Goal: Transaction & Acquisition: Purchase product/service

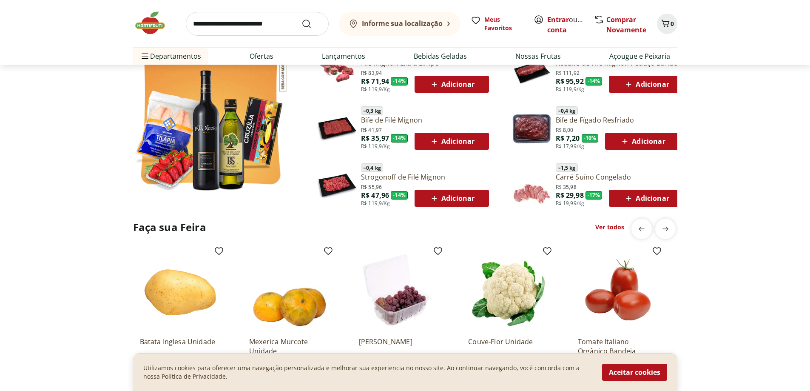
scroll to position [808, 0]
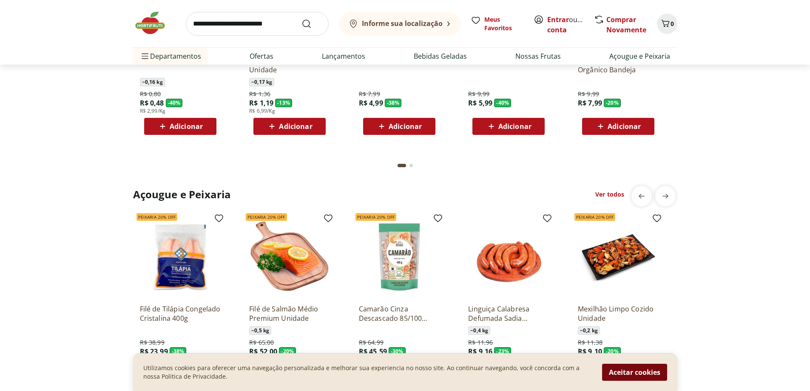
click at [649, 375] on button "Aceitar cookies" at bounding box center [634, 372] width 65 height 17
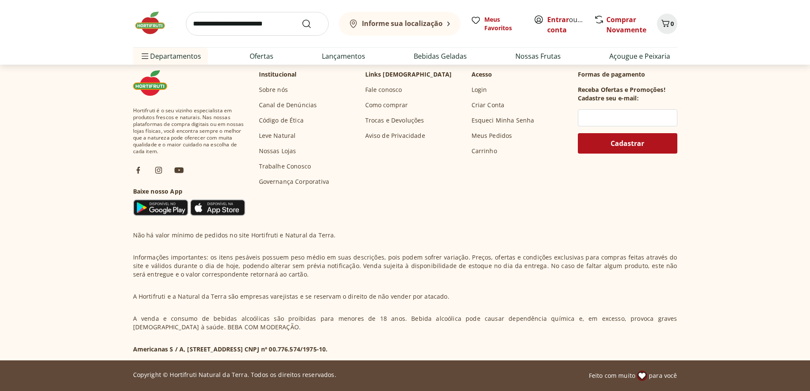
scroll to position [2881, 0]
click at [394, 106] on link "Como comprar" at bounding box center [386, 105] width 43 height 9
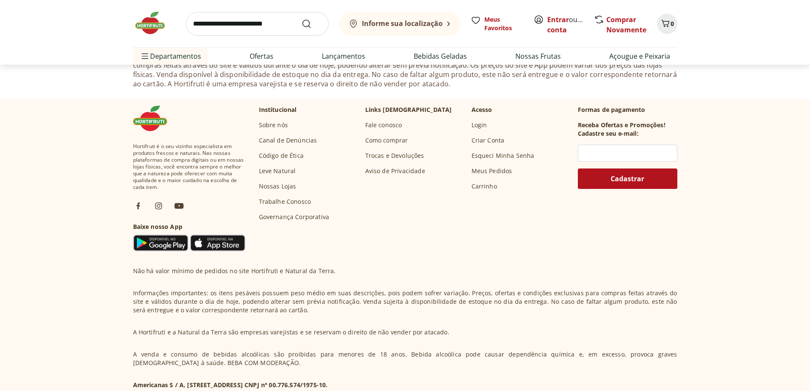
scroll to position [425, 0]
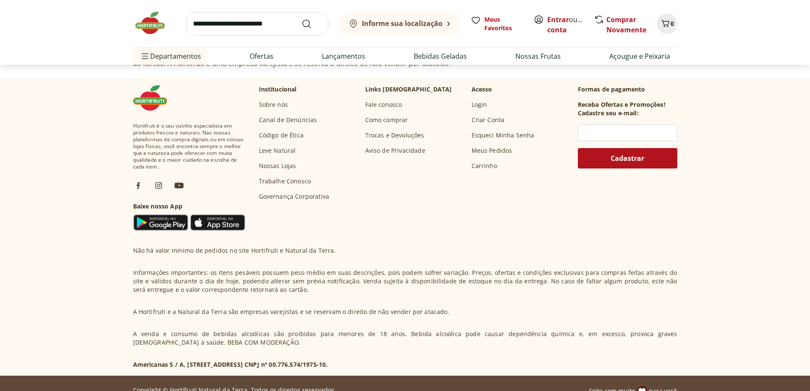
click at [619, 90] on p "Formas de pagamento" at bounding box center [627, 89] width 99 height 9
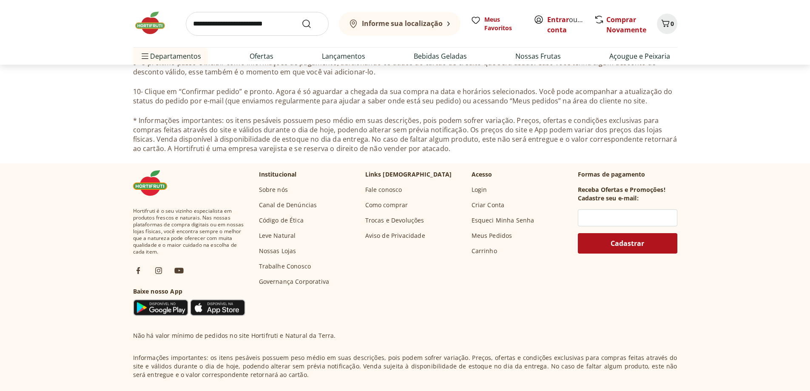
click at [603, 178] on p "Formas de pagamento" at bounding box center [627, 174] width 99 height 9
click at [614, 213] on input "text" at bounding box center [627, 217] width 99 height 17
click at [602, 176] on p "Formas de pagamento" at bounding box center [627, 174] width 99 height 9
click at [588, 174] on p "Formas de pagamento" at bounding box center [627, 174] width 99 height 9
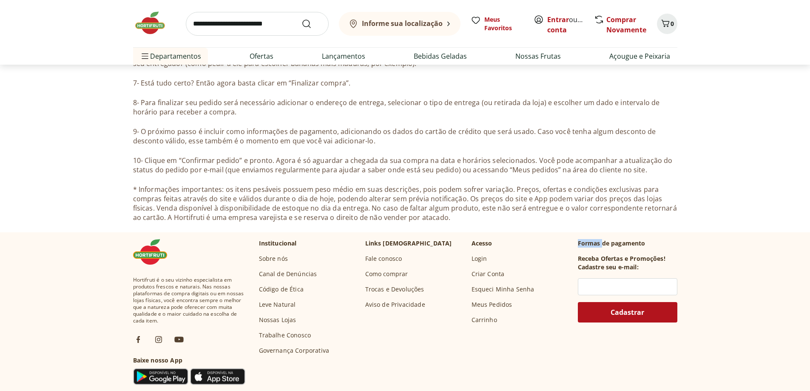
scroll to position [255, 0]
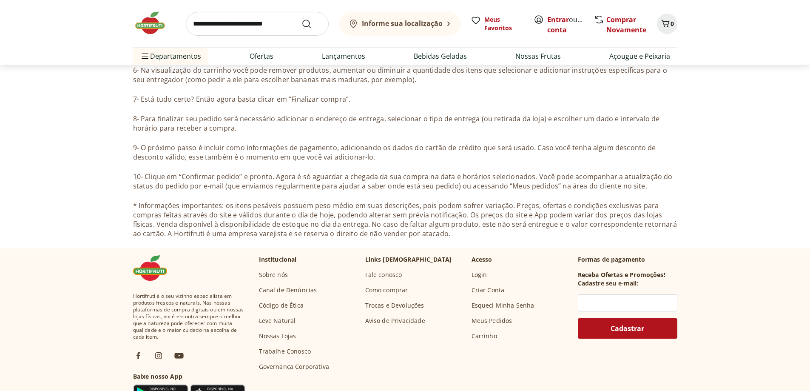
click at [247, 23] on input "search" at bounding box center [257, 24] width 143 height 24
type input "**********"
click at [301, 19] on button "Submit Search" at bounding box center [311, 24] width 20 height 10
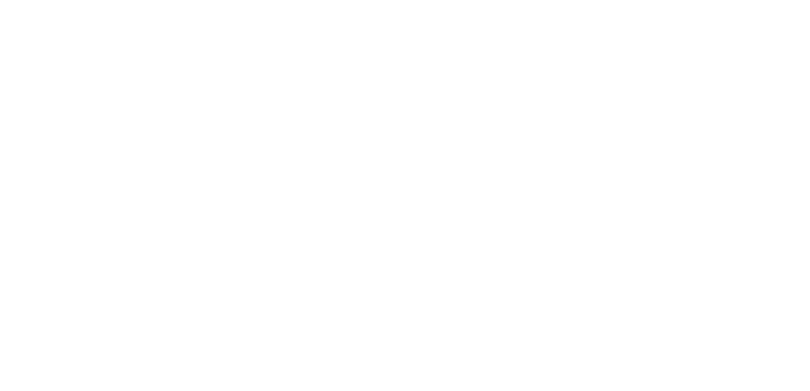
select select "**********"
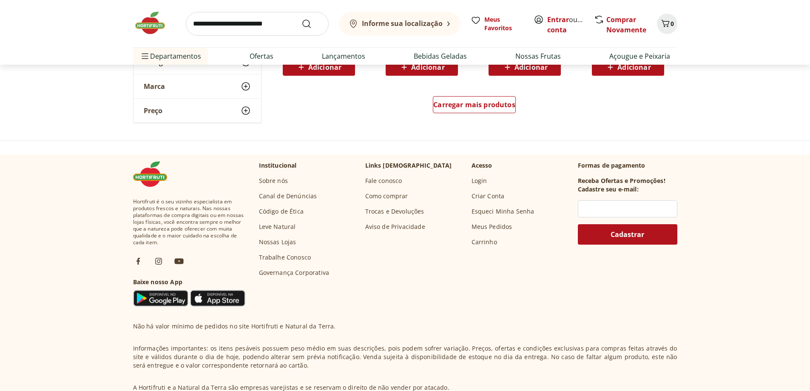
scroll to position [523, 0]
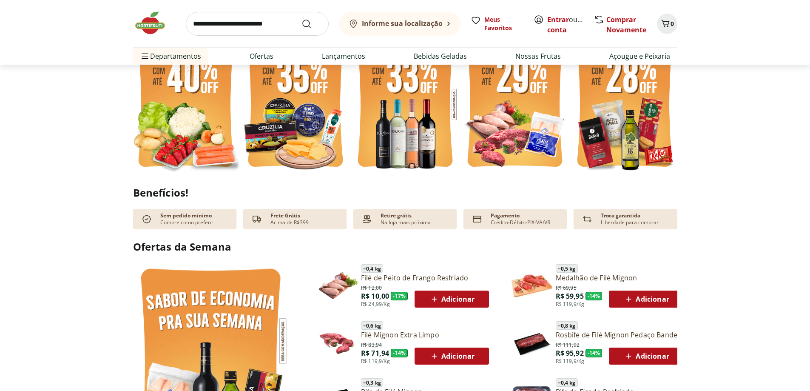
click at [520, 221] on p "Crédito-Débito-PIX-VA/VR" at bounding box center [521, 222] width 60 height 7
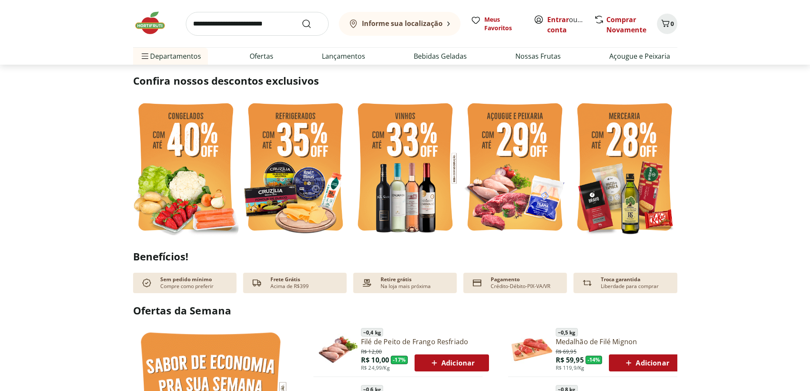
scroll to position [170, 0]
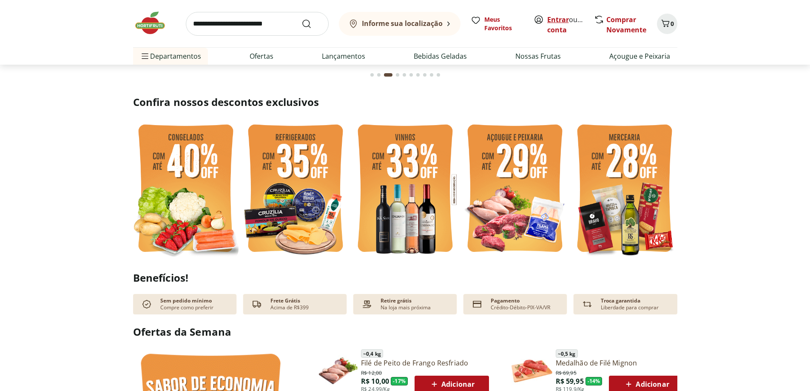
click at [557, 21] on link "Entrar" at bounding box center [558, 19] width 22 height 9
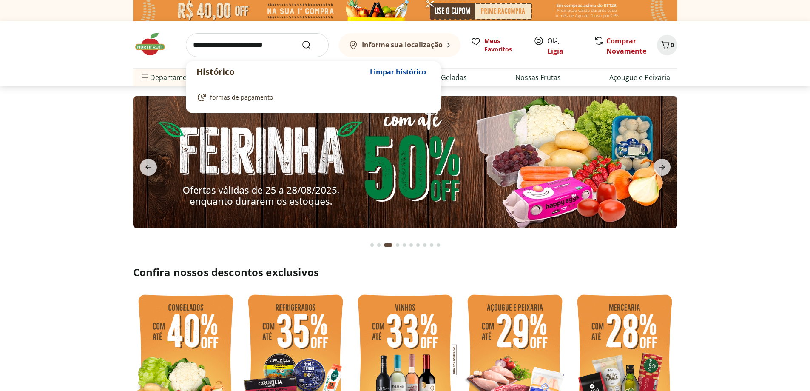
click at [217, 41] on input "search" at bounding box center [257, 45] width 143 height 24
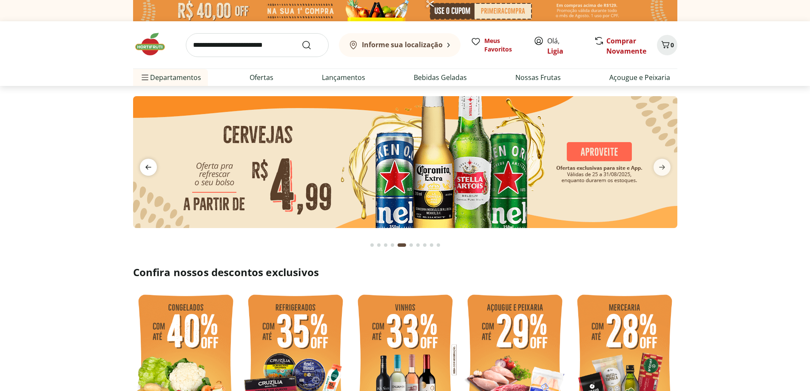
click at [148, 167] on icon "previous" at bounding box center [148, 167] width 6 height 5
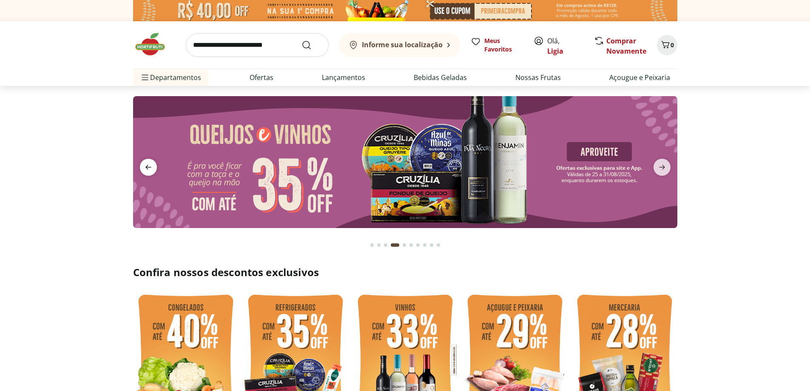
click at [148, 167] on icon "previous" at bounding box center [148, 167] width 6 height 5
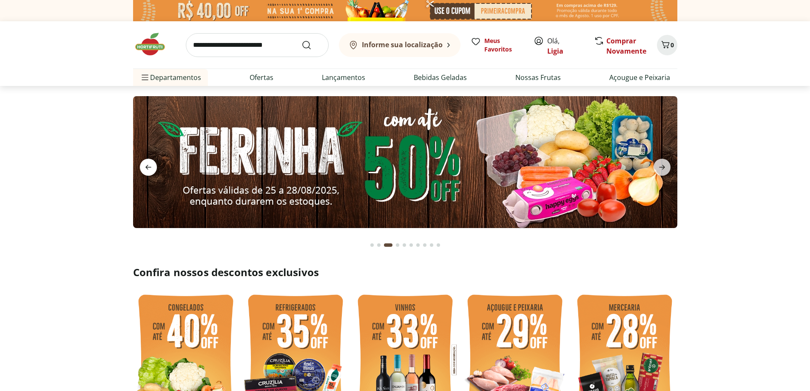
click at [148, 167] on icon "previous" at bounding box center [148, 167] width 6 height 5
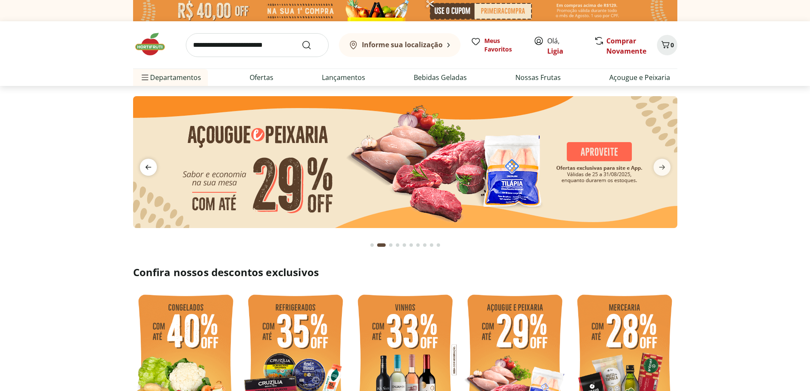
click at [148, 167] on icon "previous" at bounding box center [148, 167] width 6 height 5
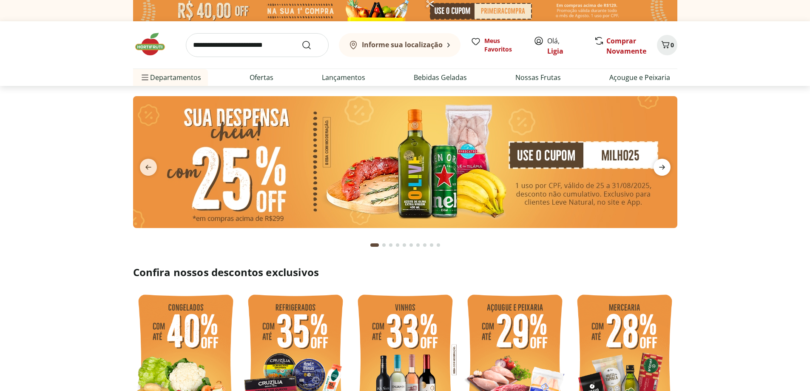
click at [666, 165] on icon "next" at bounding box center [662, 167] width 10 height 10
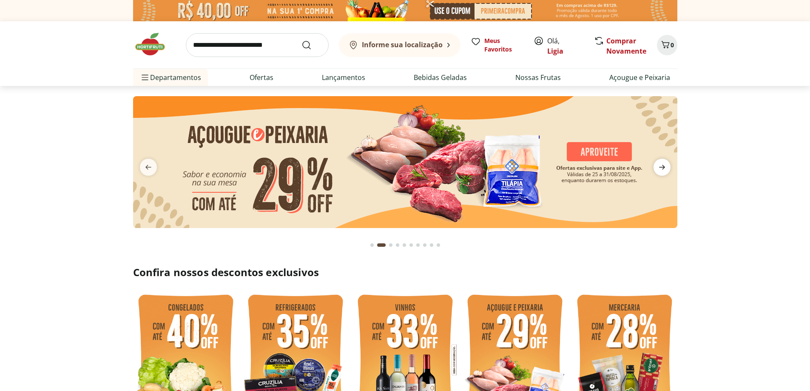
click at [666, 165] on icon "next" at bounding box center [662, 167] width 10 height 10
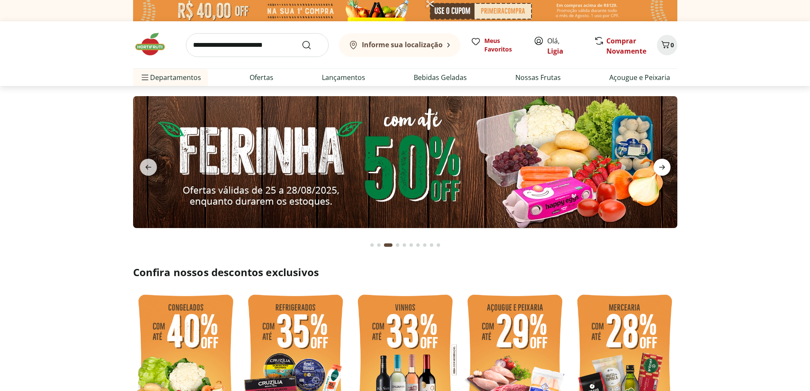
click at [666, 165] on icon "next" at bounding box center [662, 167] width 10 height 10
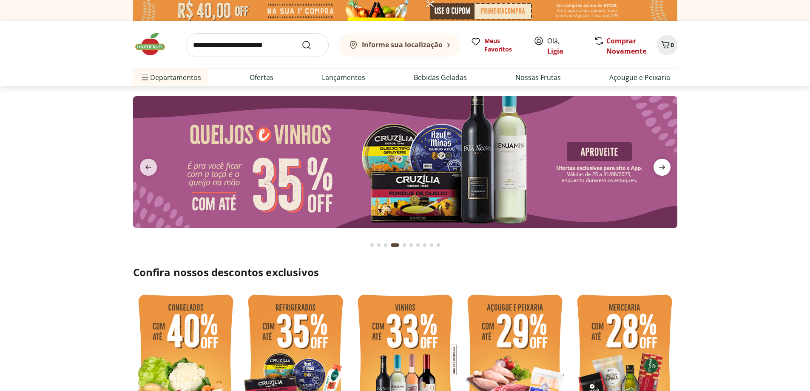
click at [666, 165] on icon "next" at bounding box center [662, 167] width 10 height 10
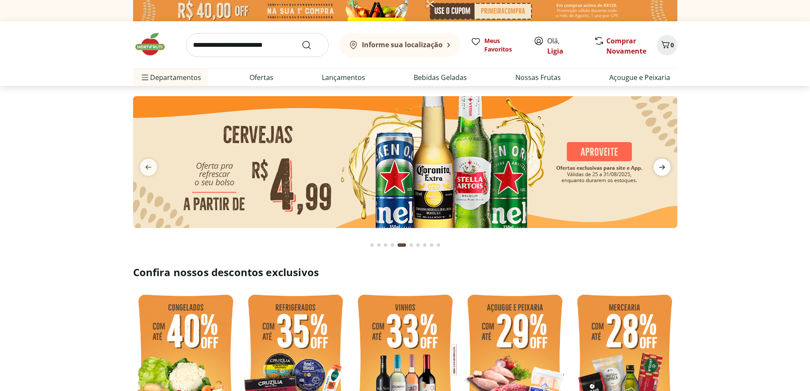
click at [666, 165] on icon "next" at bounding box center [662, 167] width 10 height 10
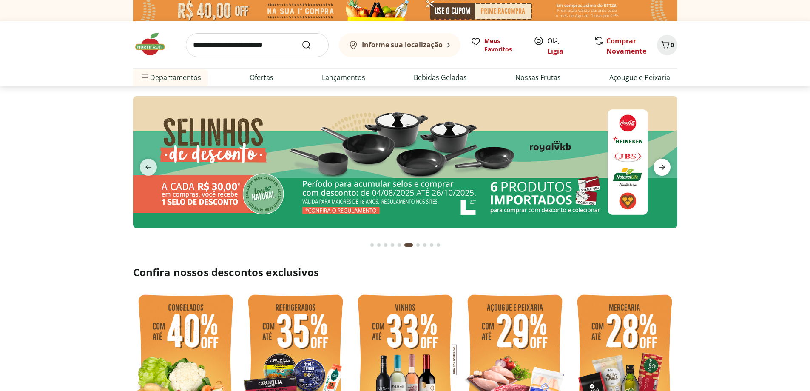
click at [666, 165] on icon "next" at bounding box center [662, 167] width 10 height 10
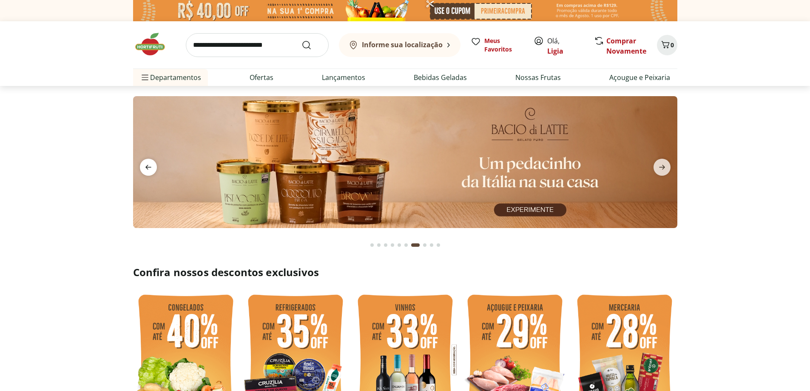
click at [145, 162] on icon "previous" at bounding box center [148, 167] width 10 height 10
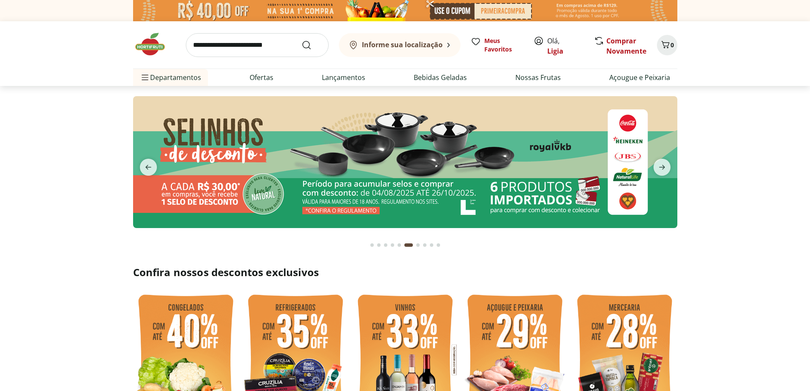
click at [234, 45] on input "search" at bounding box center [257, 45] width 143 height 24
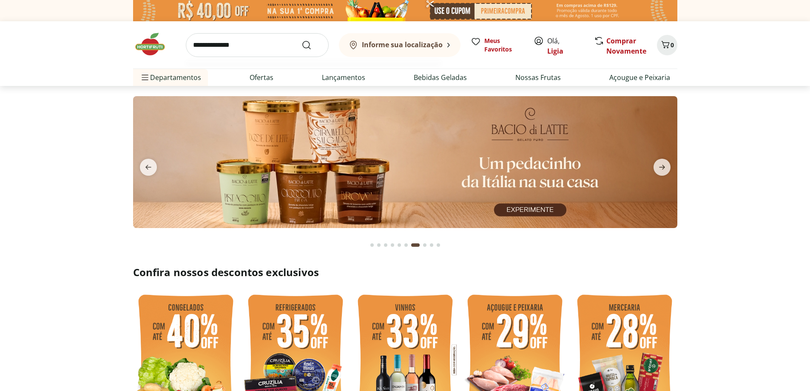
type input "**********"
click at [301, 40] on button "Submit Search" at bounding box center [311, 45] width 20 height 10
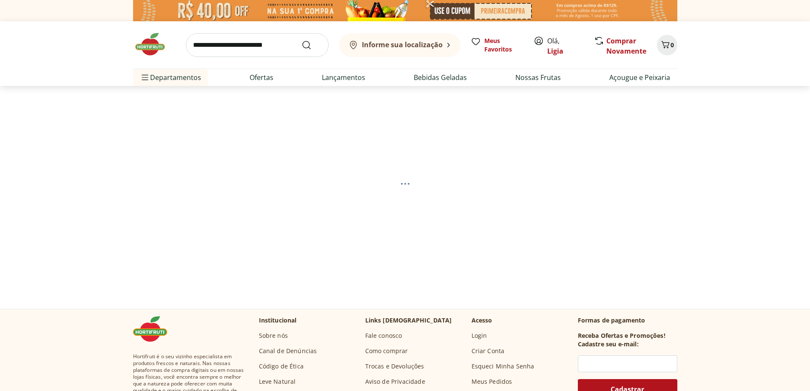
select select "**********"
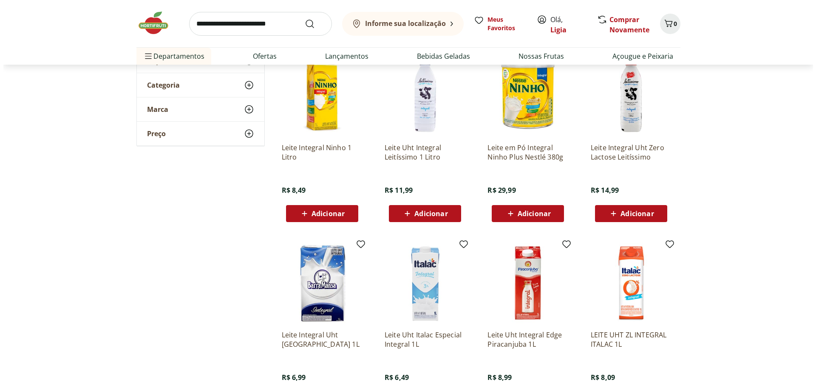
scroll to position [128, 0]
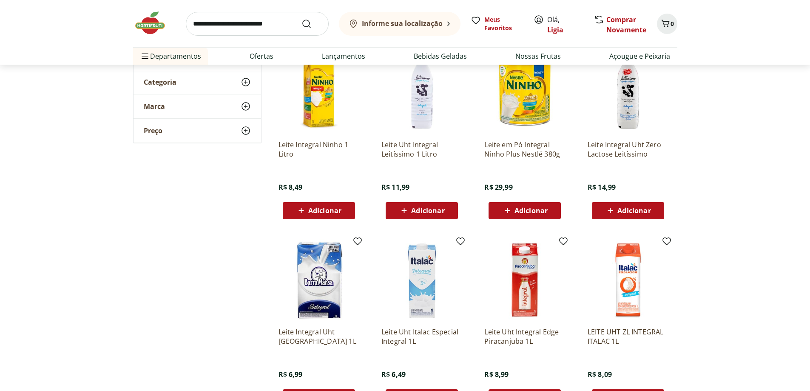
click at [422, 209] on span "Adicionar" at bounding box center [427, 210] width 33 height 7
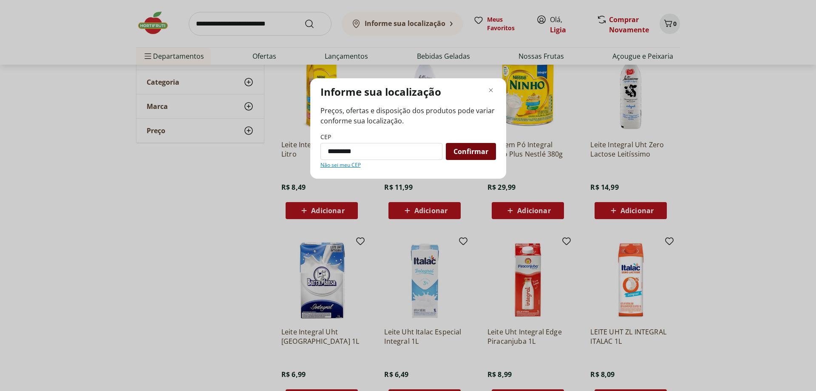
type input "*********"
click at [458, 155] on span "Confirmar" at bounding box center [471, 151] width 35 height 7
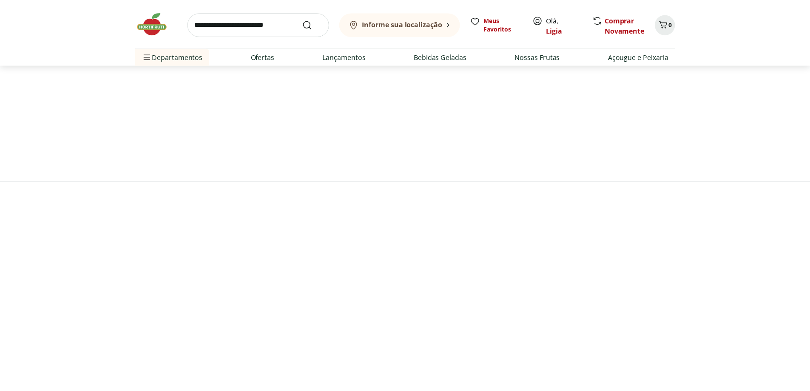
scroll to position [42, 0]
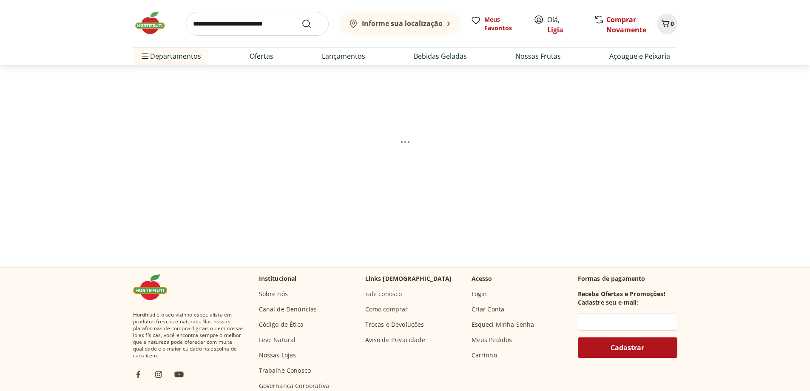
select select "**********"
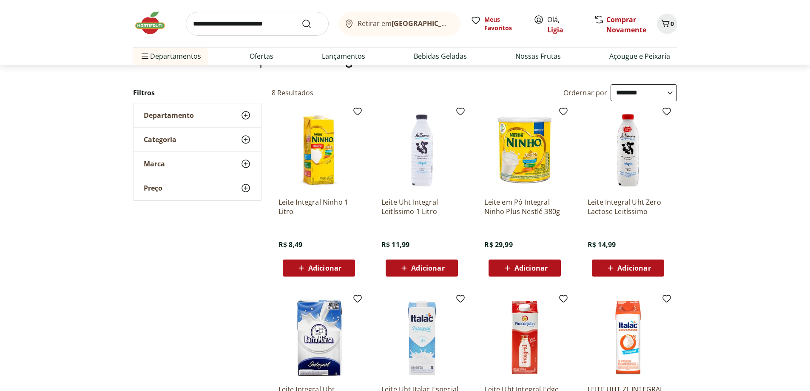
scroll to position [84, 0]
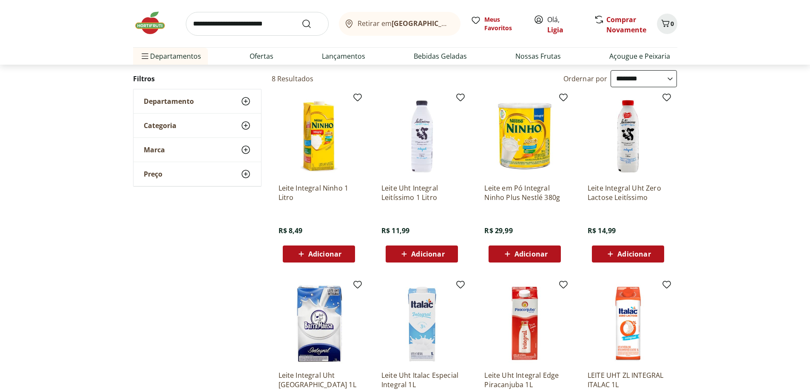
click at [428, 254] on span "Adicionar" at bounding box center [427, 253] width 33 height 7
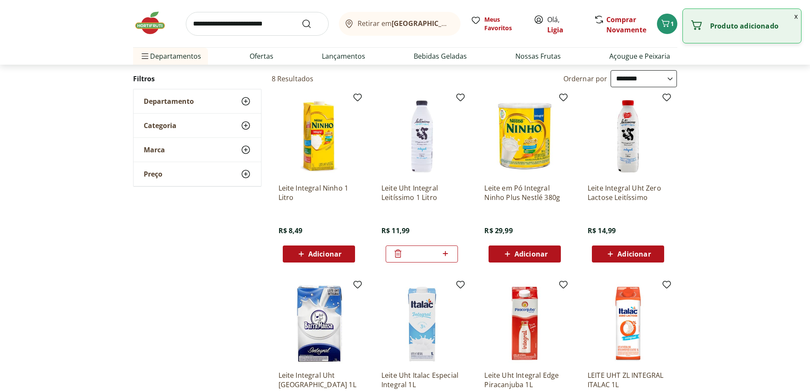
click at [444, 251] on icon at bounding box center [445, 253] width 11 height 10
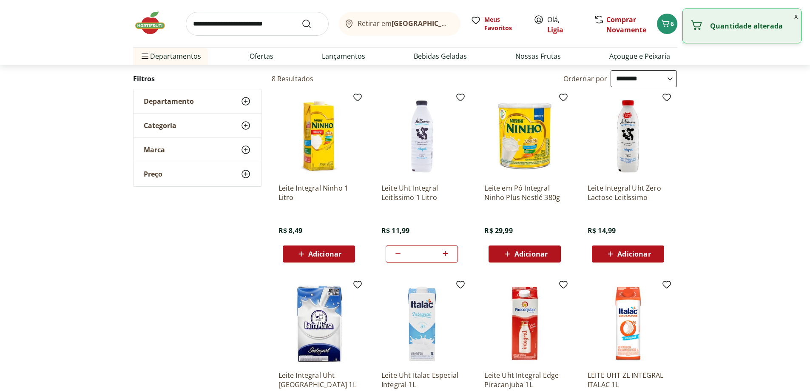
click at [444, 251] on icon at bounding box center [445, 253] width 11 height 10
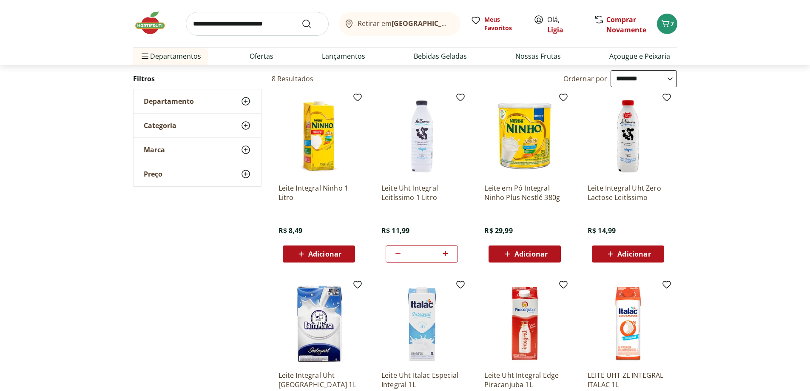
click at [396, 251] on icon at bounding box center [398, 253] width 10 height 10
type input "*"
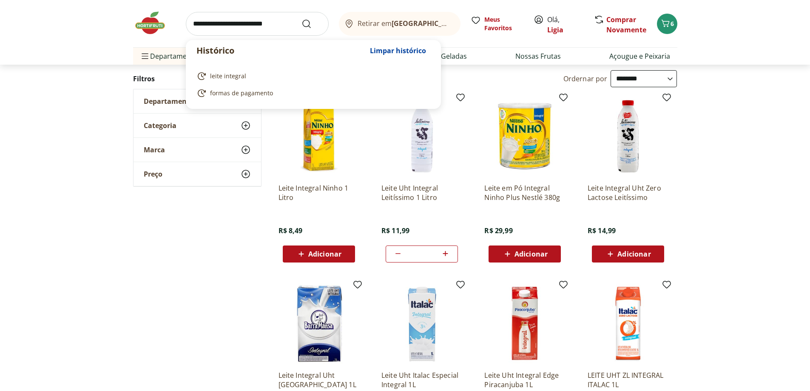
click at [232, 23] on input "search" at bounding box center [257, 24] width 143 height 24
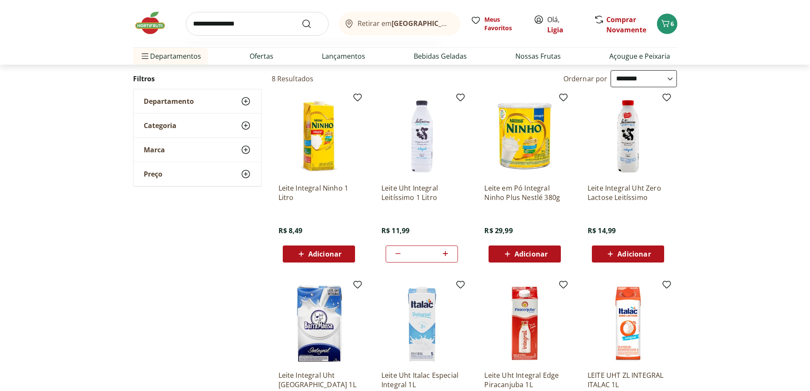
type input "**********"
click at [301, 19] on button "Submit Search" at bounding box center [311, 24] width 20 height 10
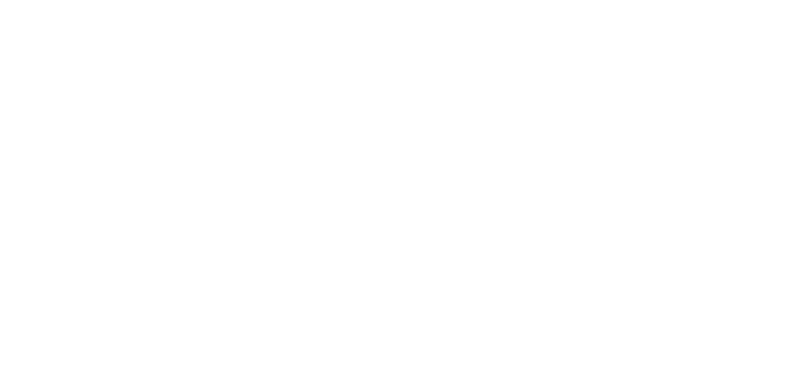
select select "**********"
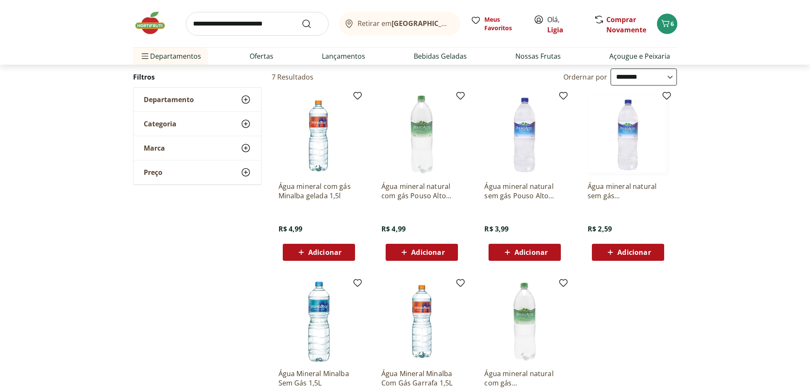
scroll to position [85, 0]
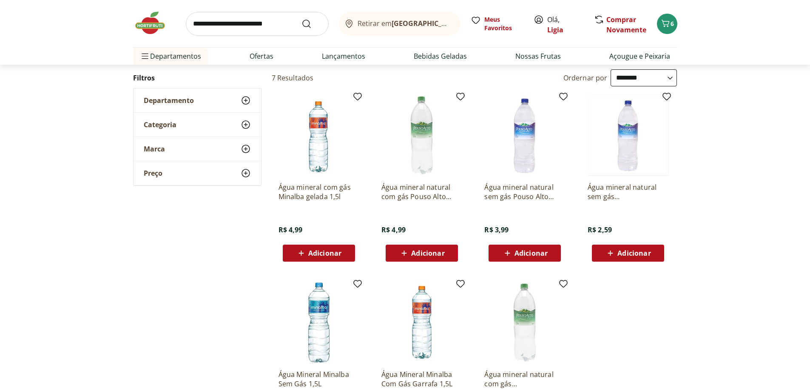
click at [622, 187] on p "Água mineral natural sem gás [GEOGRAPHIC_DATA] 1,5l" at bounding box center [628, 191] width 81 height 19
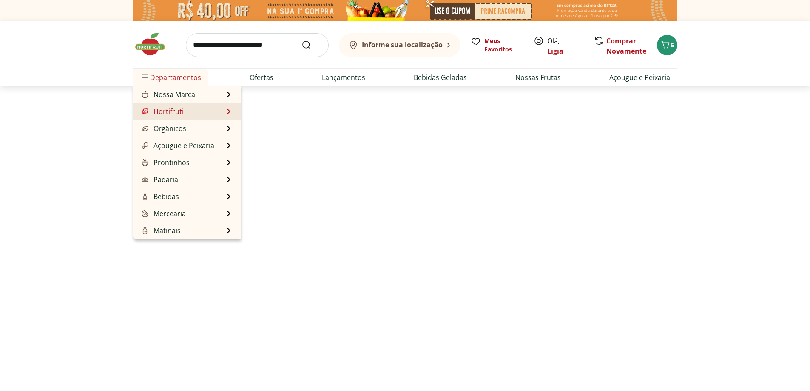
scroll to position [85, 0]
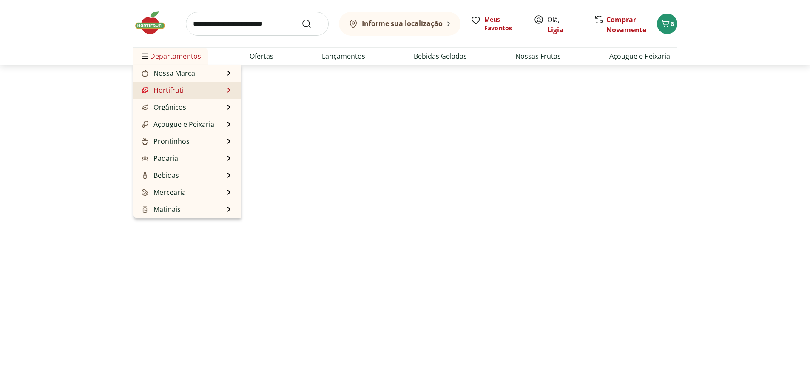
select select "**********"
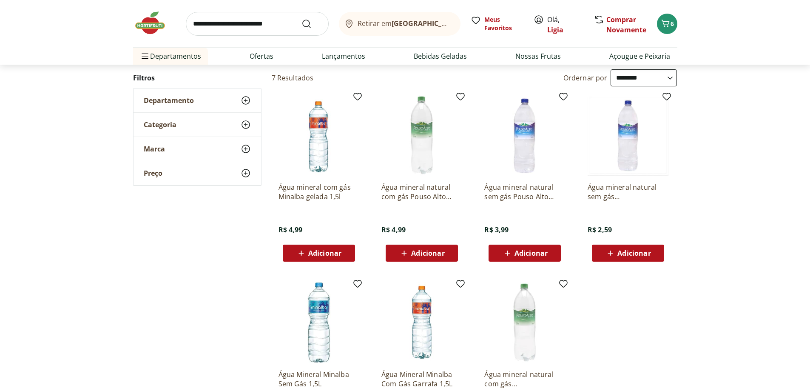
click at [507, 188] on p "Água mineral natural sem gás Pouso Alto gelada 1,5l" at bounding box center [524, 191] width 81 height 19
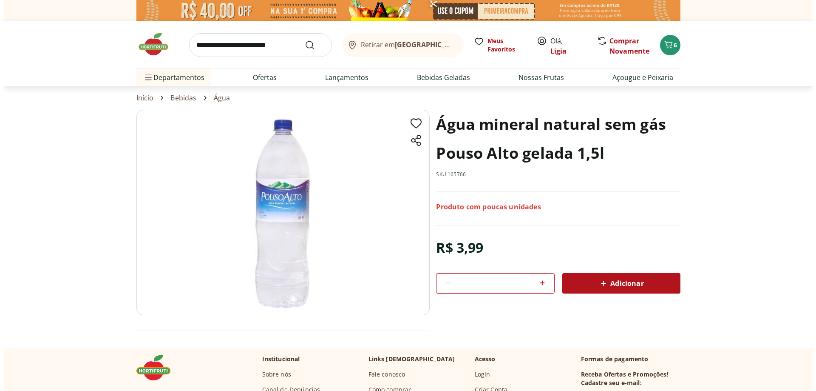
scroll to position [85, 0]
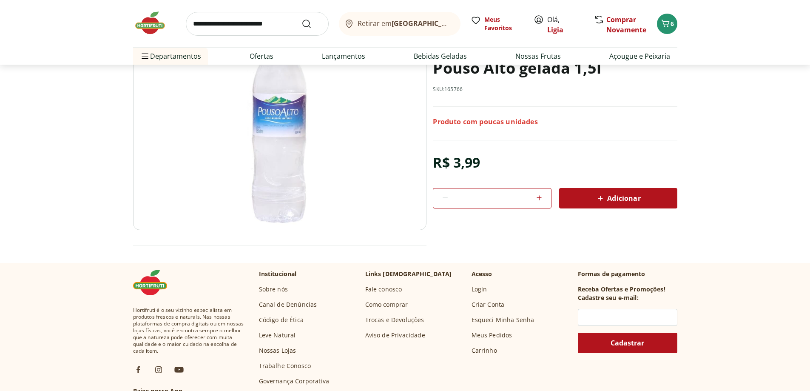
select select "**********"
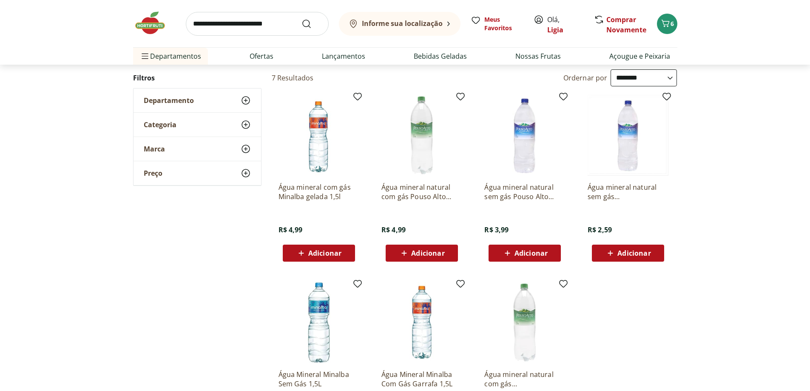
click at [645, 256] on span "Adicionar" at bounding box center [633, 253] width 33 height 7
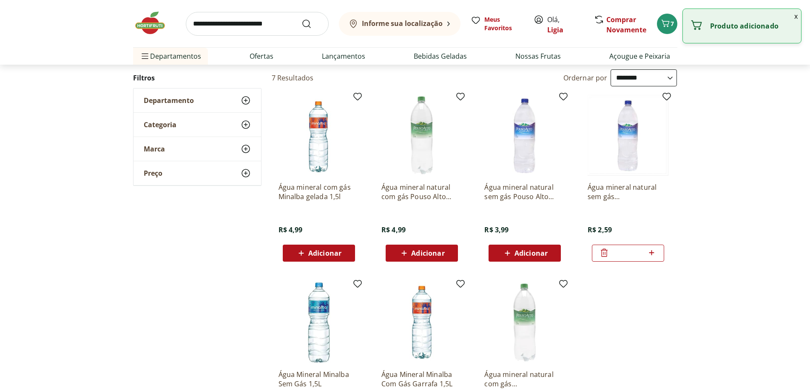
click at [654, 254] on icon at bounding box center [651, 252] width 11 height 10
click at [654, 251] on icon at bounding box center [651, 252] width 11 height 10
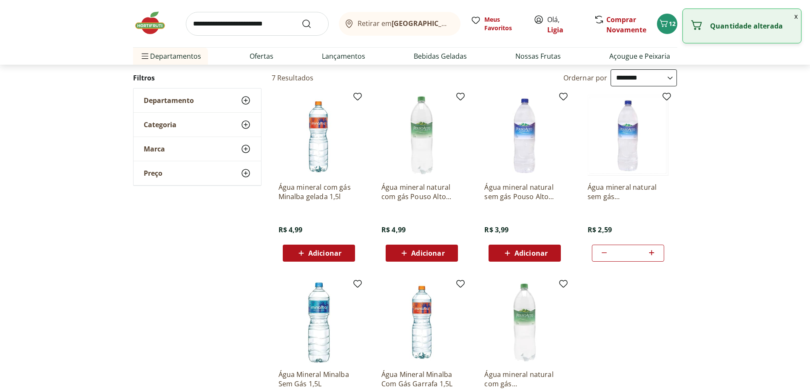
click at [654, 251] on icon at bounding box center [651, 252] width 11 height 10
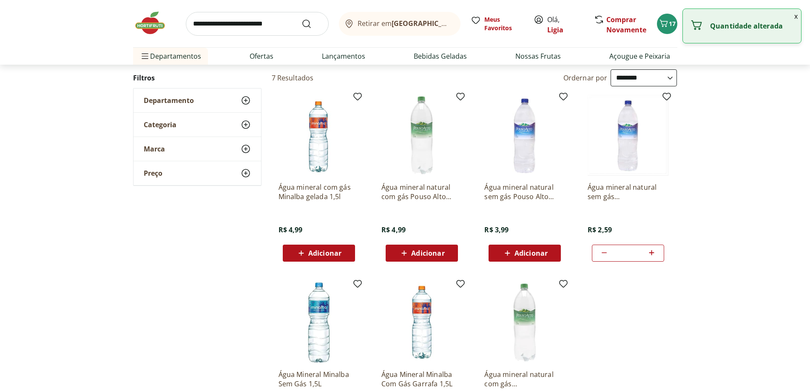
click at [654, 251] on icon at bounding box center [651, 252] width 11 height 10
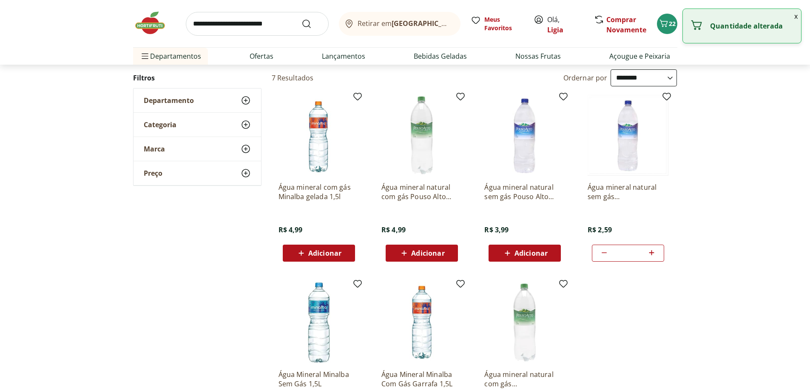
click at [654, 251] on icon at bounding box center [651, 252] width 11 height 10
type input "**"
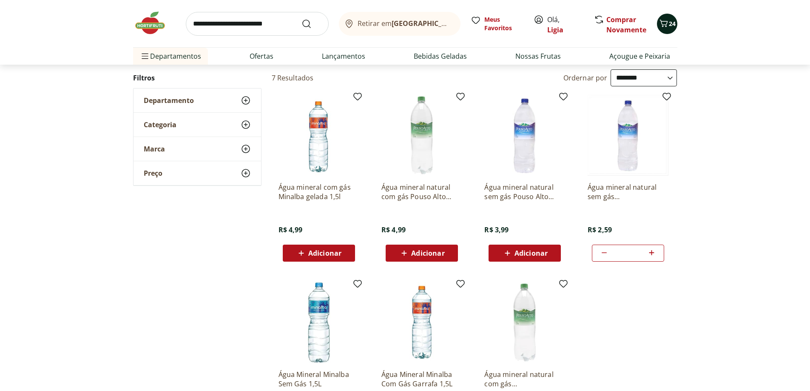
click at [671, 26] on span "24" at bounding box center [672, 24] width 7 height 8
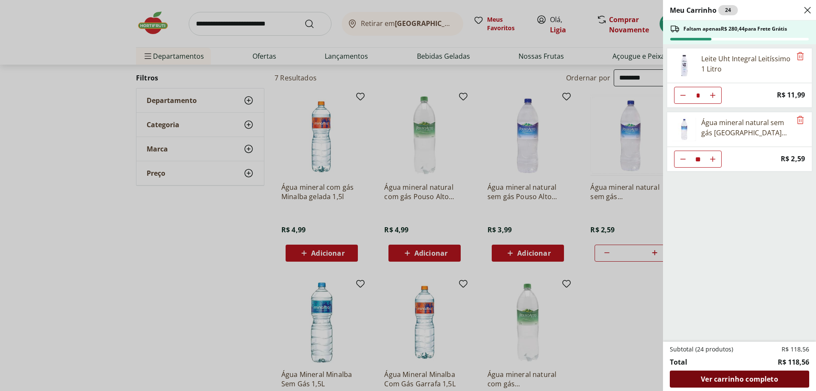
click at [758, 379] on span "Ver carrinho completo" at bounding box center [739, 378] width 77 height 7
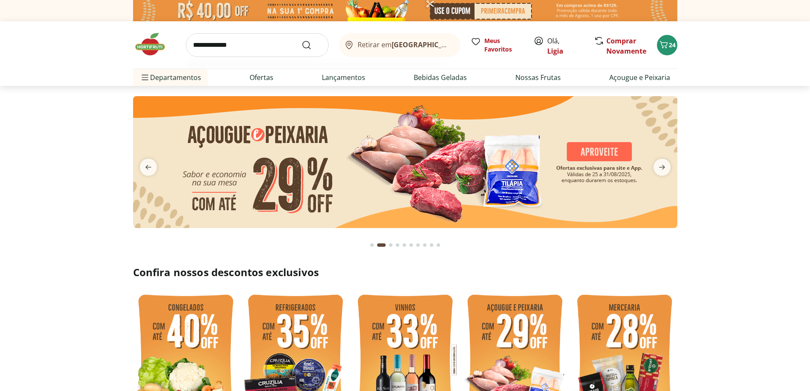
type input "**********"
click at [301, 40] on button "Submit Search" at bounding box center [311, 45] width 20 height 10
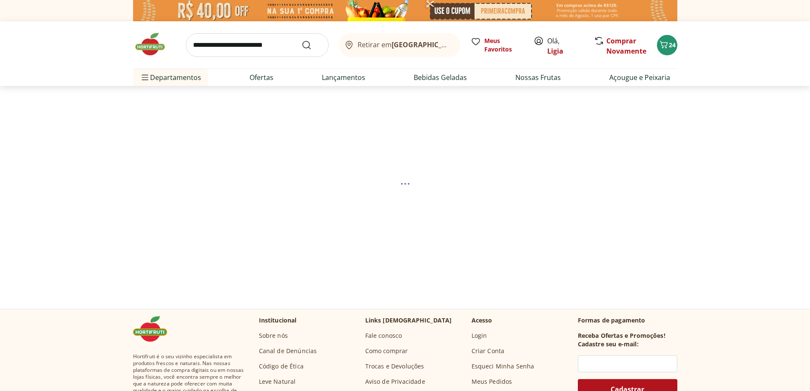
select select "**********"
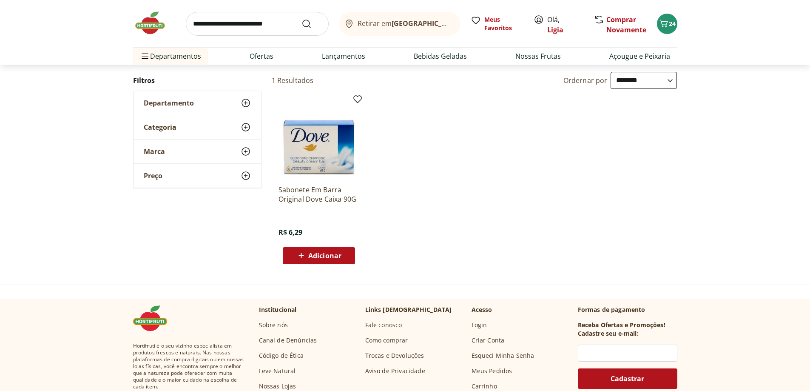
scroll to position [85, 0]
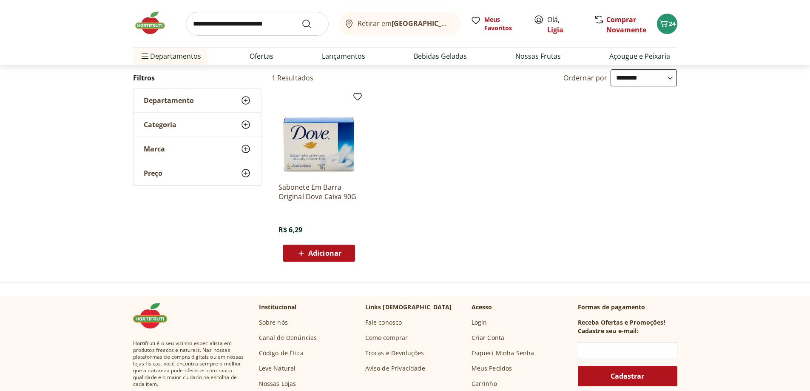
click at [265, 27] on input "search" at bounding box center [257, 24] width 143 height 24
type input "**********"
click at [301, 19] on button "Submit Search" at bounding box center [311, 24] width 20 height 10
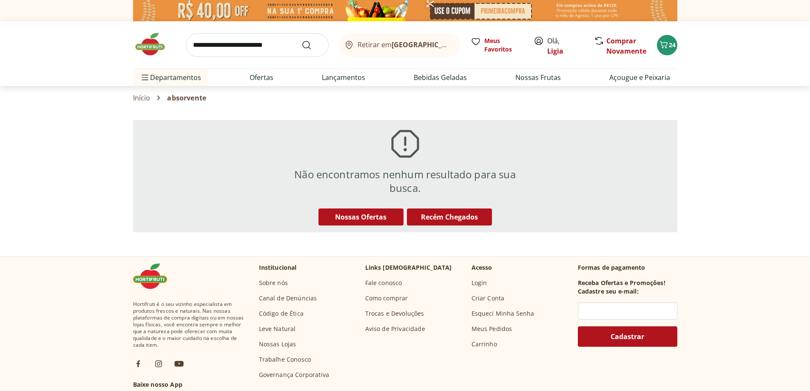
click at [223, 45] on input "search" at bounding box center [257, 45] width 143 height 24
type input "******"
click at [301, 40] on button "Submit Search" at bounding box center [311, 45] width 20 height 10
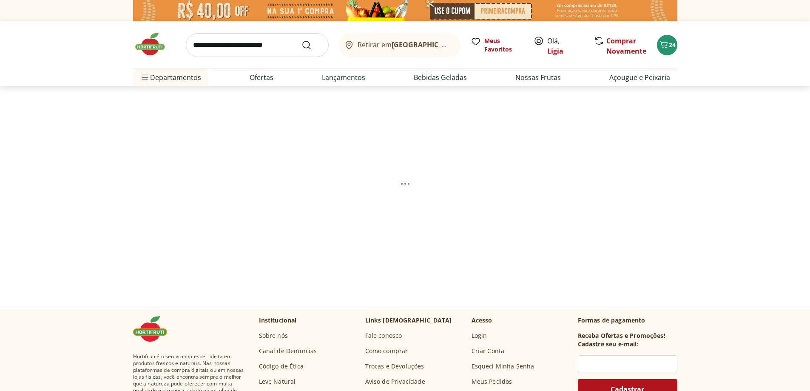
select select "**********"
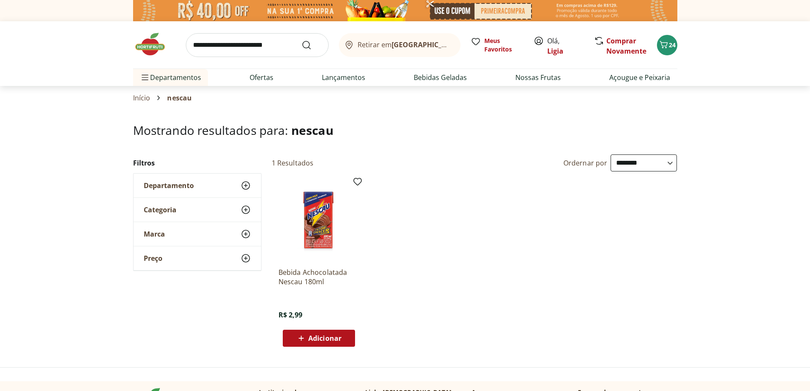
scroll to position [43, 0]
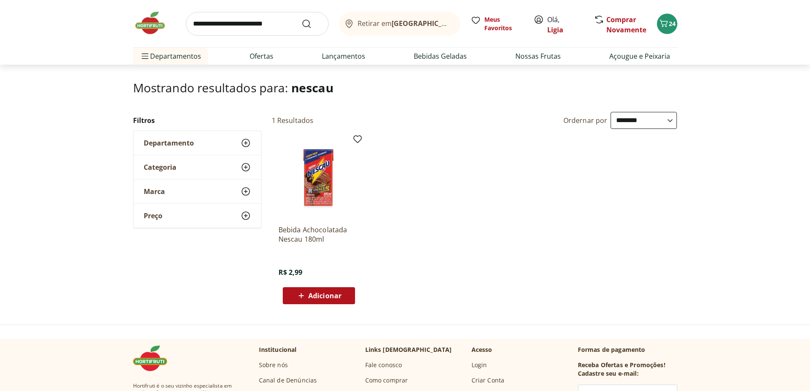
click at [230, 21] on input "search" at bounding box center [257, 24] width 143 height 24
type input "**********"
click at [301, 19] on button "Submit Search" at bounding box center [311, 24] width 20 height 10
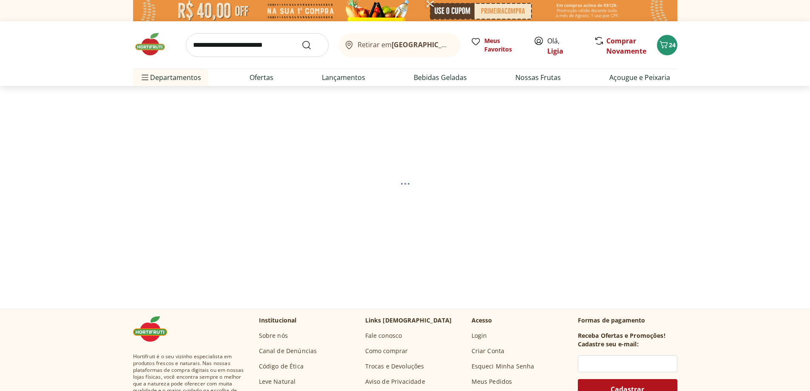
select select "**********"
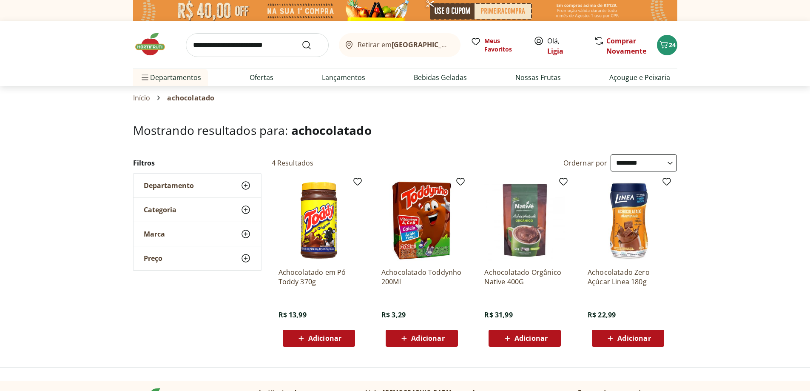
click at [228, 46] on input "search" at bounding box center [257, 45] width 143 height 24
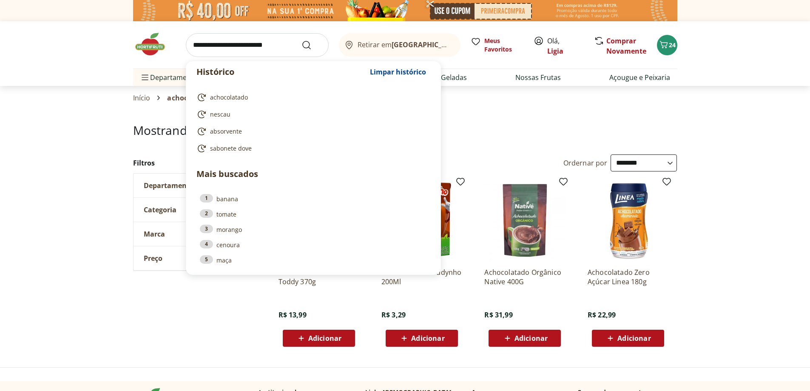
click at [239, 45] on input "search" at bounding box center [257, 45] width 143 height 24
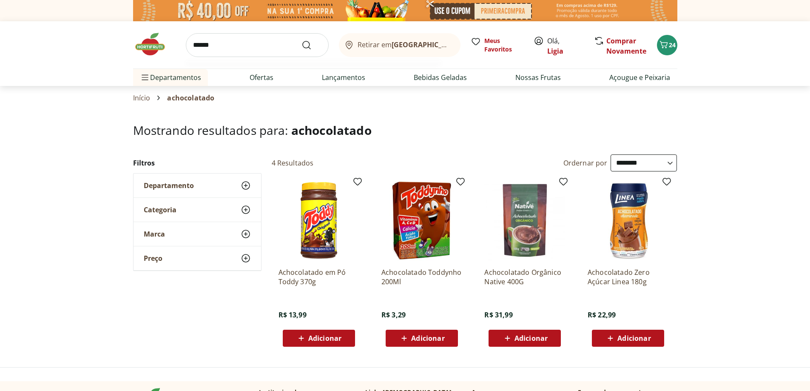
type input "******"
click at [301, 40] on button "Submit Search" at bounding box center [311, 45] width 20 height 10
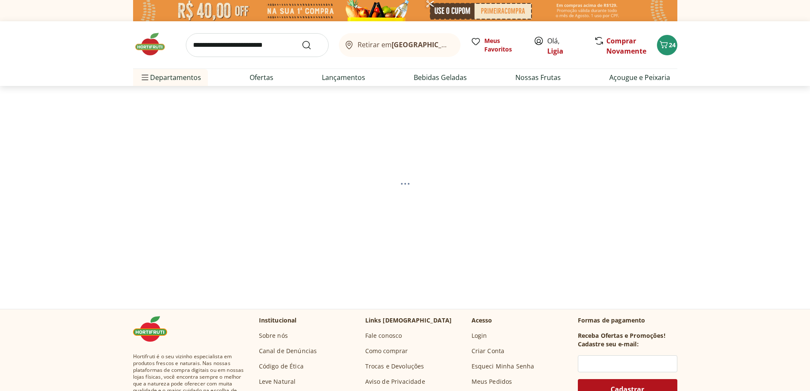
select select "**********"
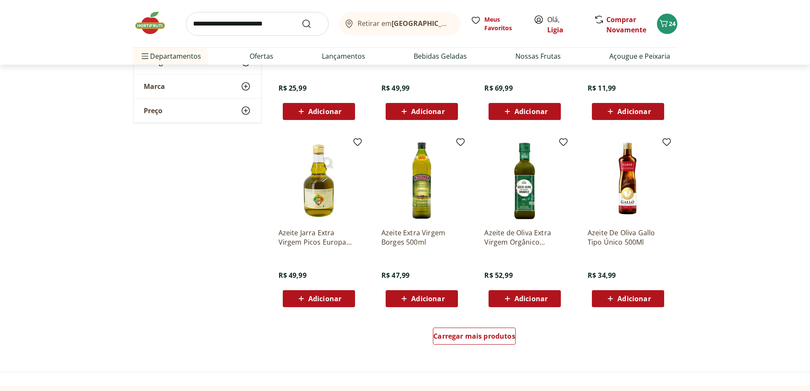
scroll to position [468, 0]
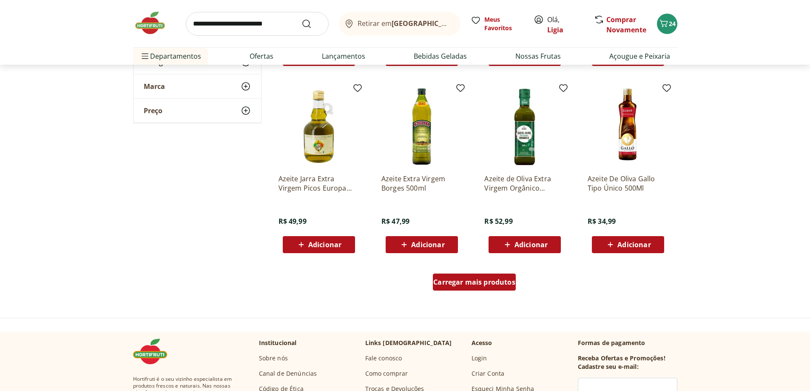
click at [483, 287] on div "Carregar mais produtos" at bounding box center [474, 281] width 83 height 17
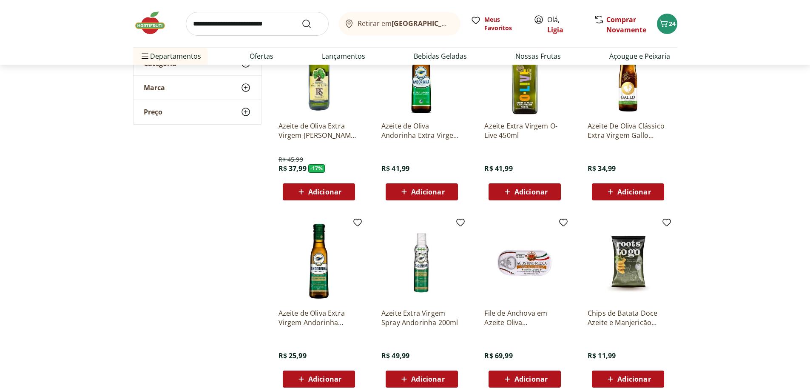
scroll to position [85, 0]
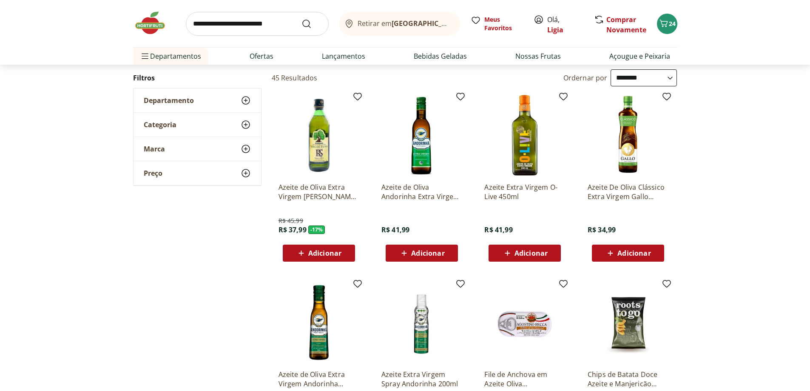
click at [514, 184] on p "Azeite Extra Virgem O-Live 450ml" at bounding box center [524, 191] width 81 height 19
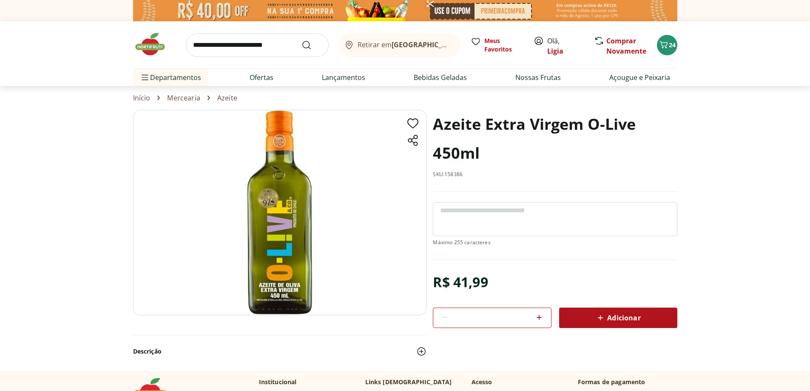
click at [642, 314] on div "Adicionar" at bounding box center [618, 317] width 105 height 15
click at [228, 43] on input "search" at bounding box center [257, 45] width 143 height 24
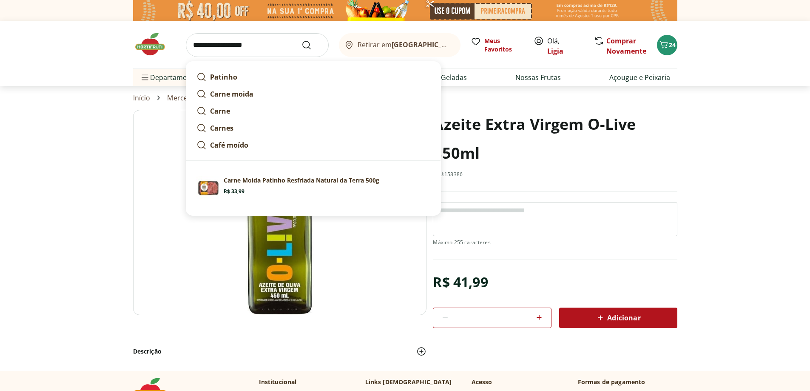
type input "**********"
click at [301, 40] on button "Submit Search" at bounding box center [311, 45] width 20 height 10
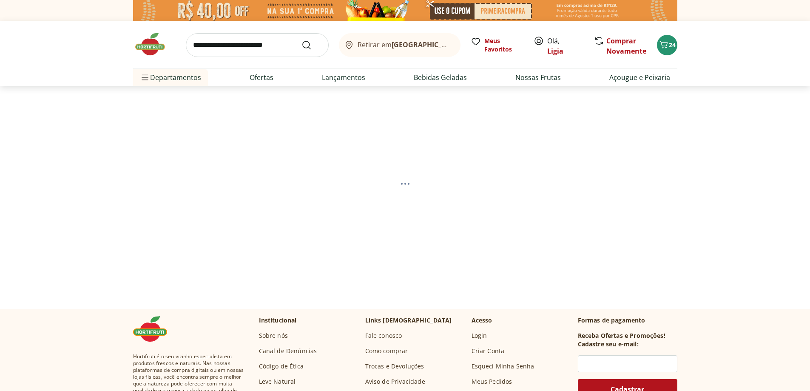
select select "**********"
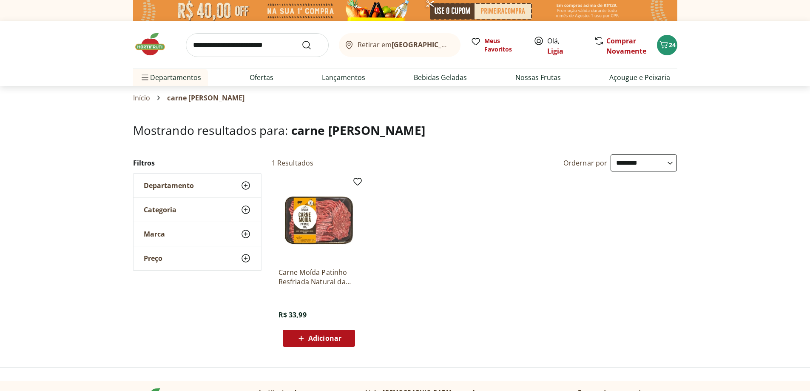
click at [316, 340] on span "Adicionar" at bounding box center [324, 338] width 33 height 7
click at [260, 34] on input "search" at bounding box center [257, 45] width 143 height 24
type input "******"
click at [301, 40] on button "Submit Search" at bounding box center [311, 45] width 20 height 10
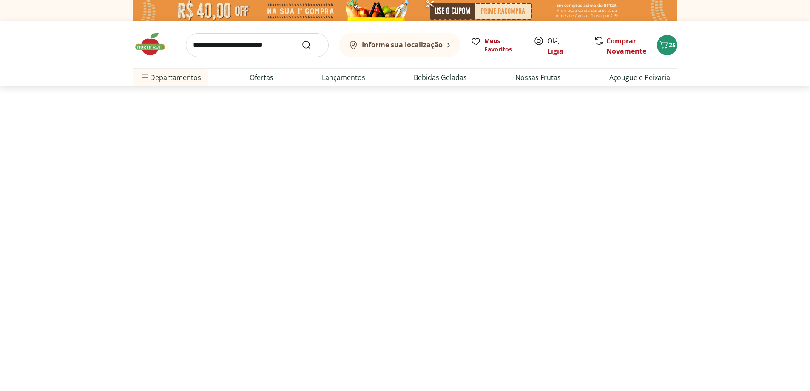
select select "**********"
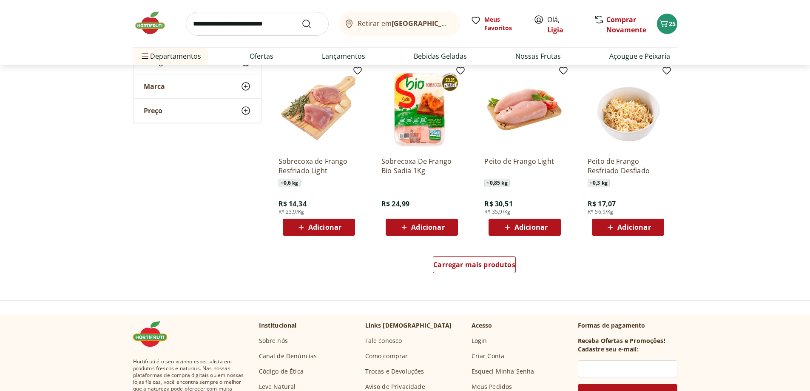
scroll to position [510, 0]
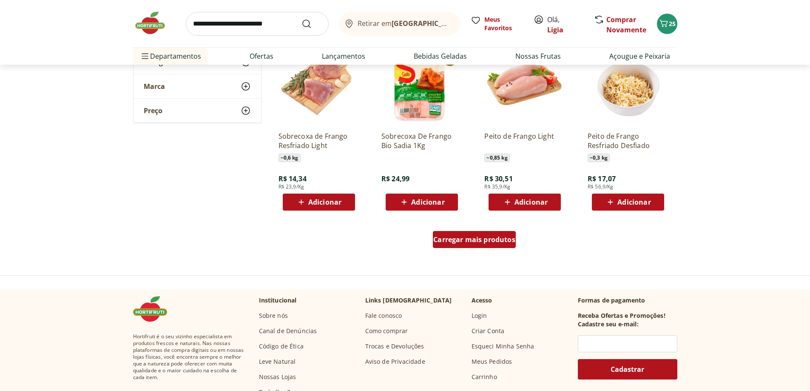
click at [497, 239] on span "Carregar mais produtos" at bounding box center [474, 239] width 82 height 7
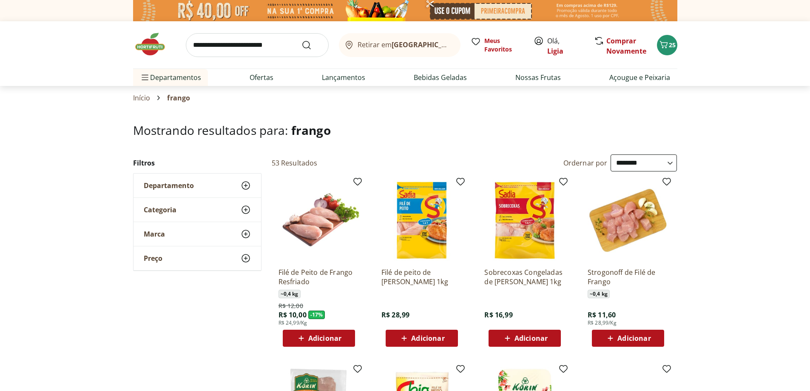
select select "**********"
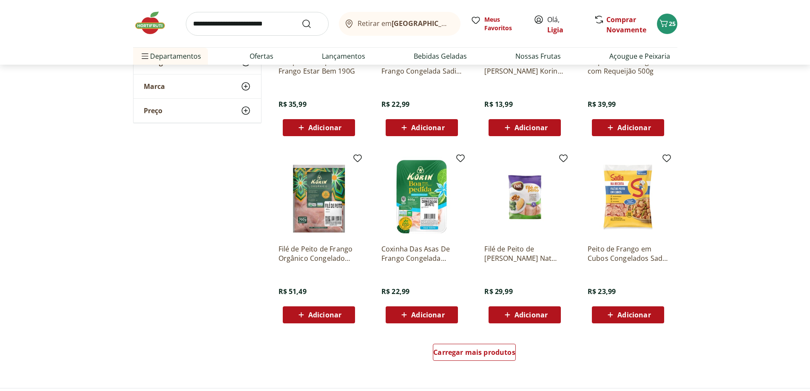
scroll to position [978, 0]
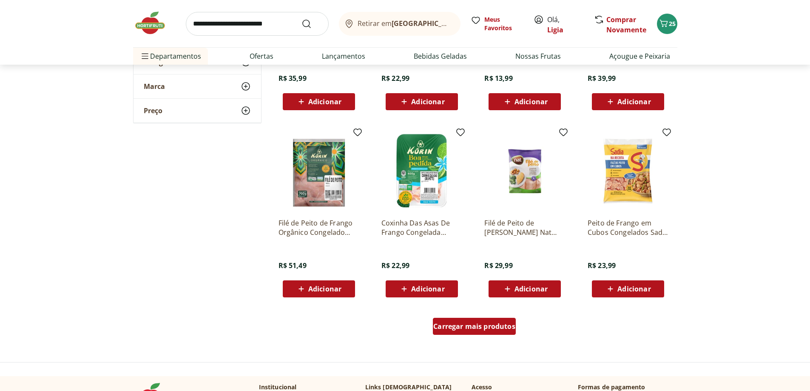
click at [460, 327] on span "Carregar mais produtos" at bounding box center [474, 326] width 82 height 7
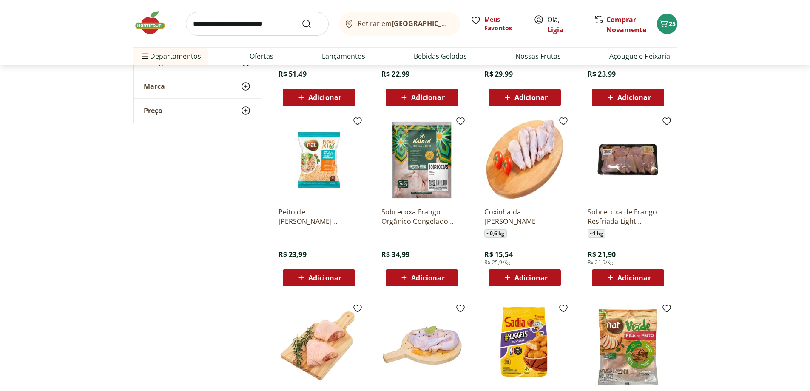
scroll to position [1191, 0]
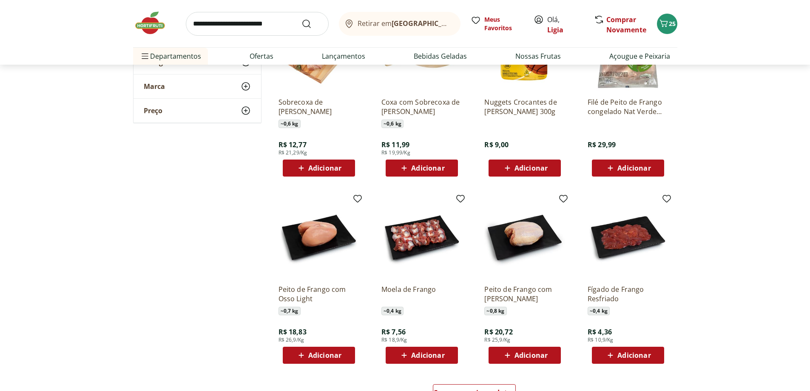
scroll to position [1531, 0]
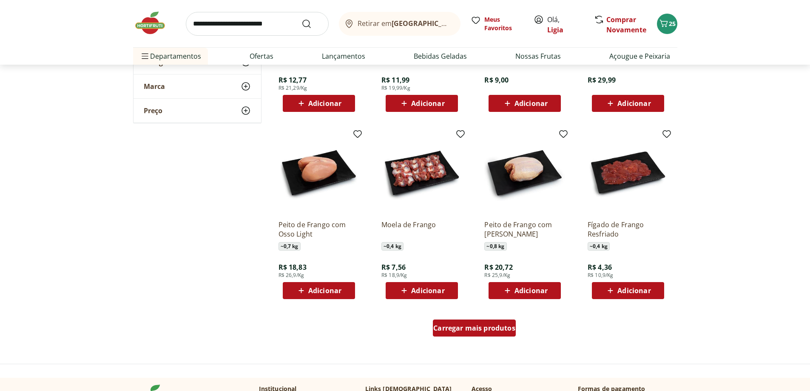
click at [497, 329] on span "Carregar mais produtos" at bounding box center [474, 327] width 82 height 7
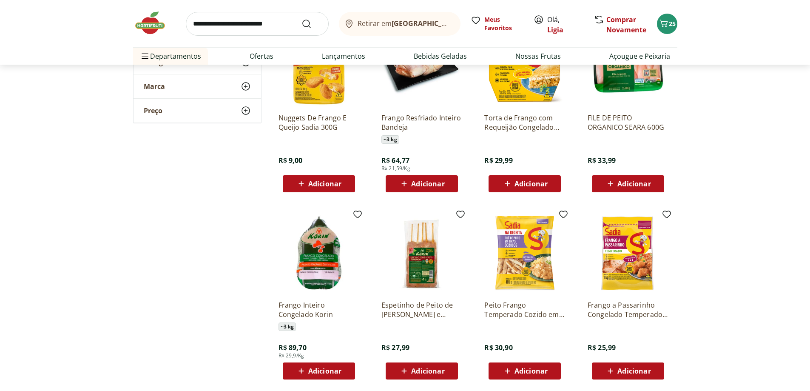
scroll to position [1828, 0]
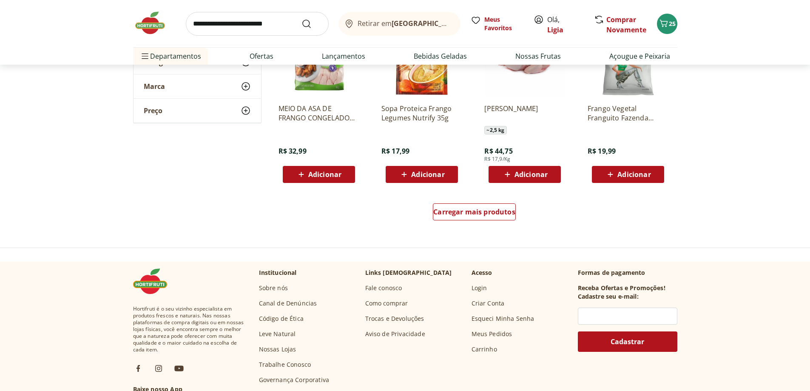
scroll to position [2211, 0]
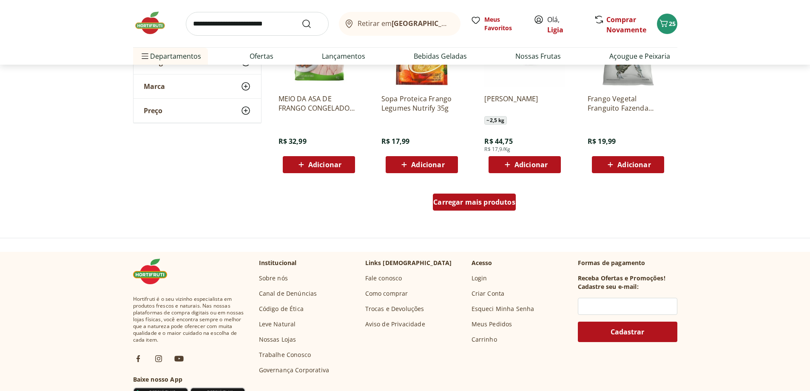
click at [498, 201] on span "Carregar mais produtos" at bounding box center [474, 202] width 82 height 7
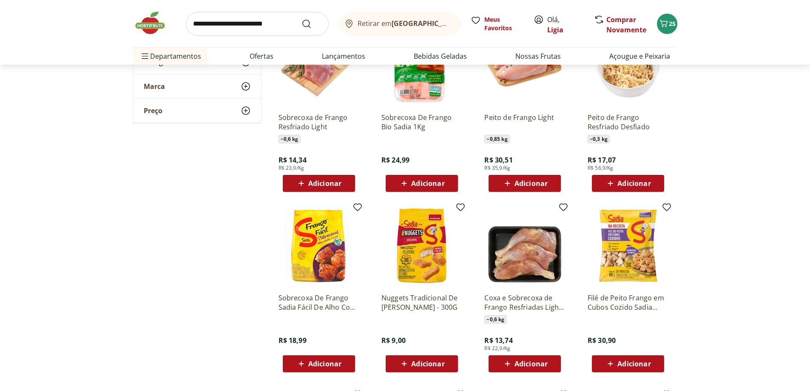
scroll to position [510, 0]
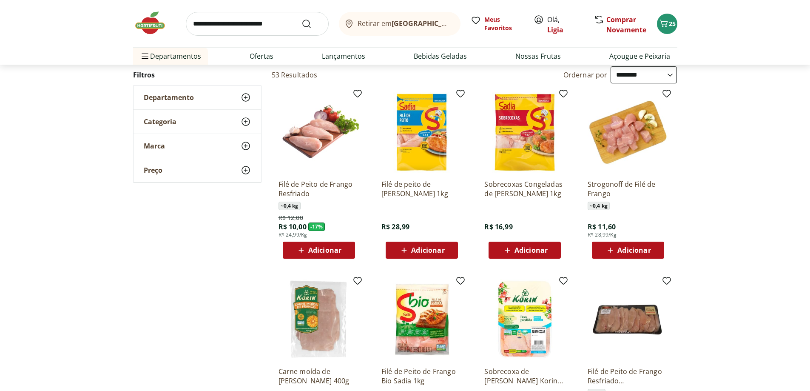
scroll to position [85, 0]
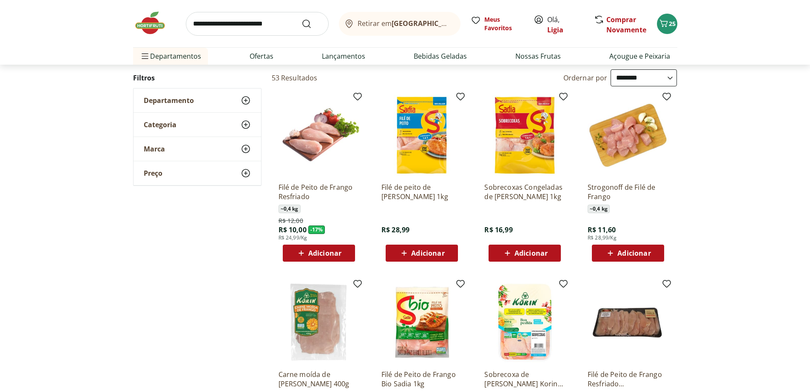
click at [531, 250] on span "Adicionar" at bounding box center [530, 253] width 33 height 7
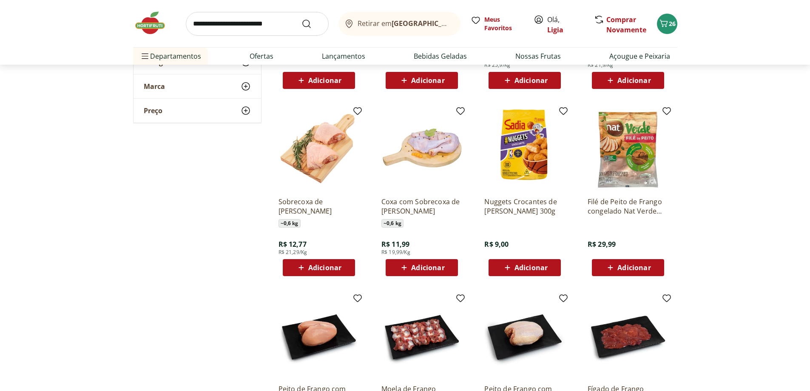
scroll to position [1446, 0]
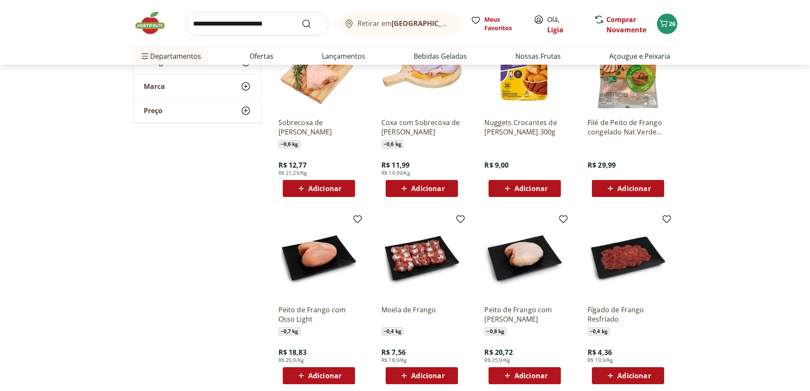
click at [262, 23] on input "search" at bounding box center [257, 24] width 143 height 24
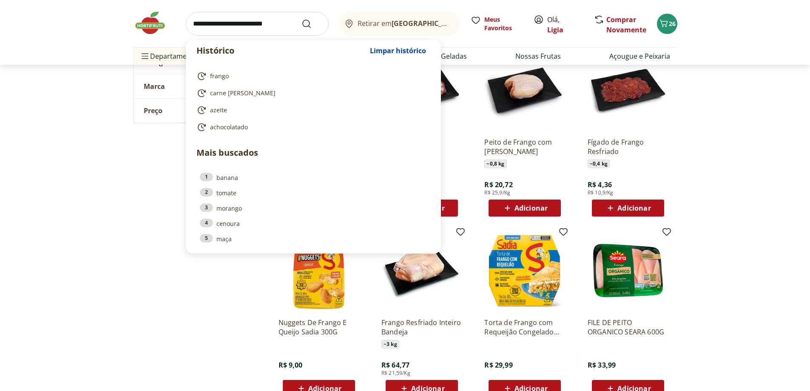
scroll to position [1616, 0]
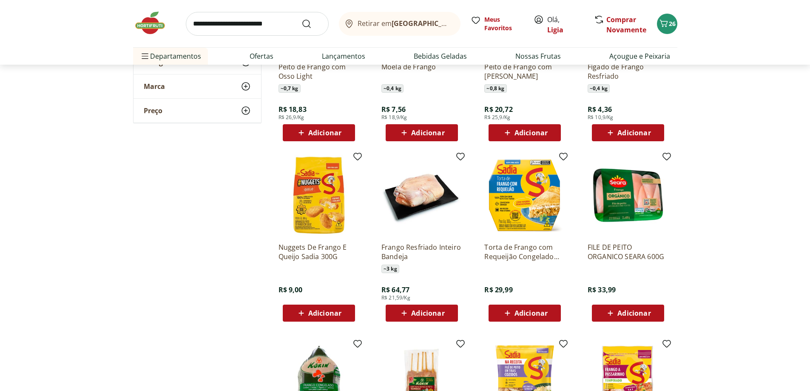
scroll to position [1573, 0]
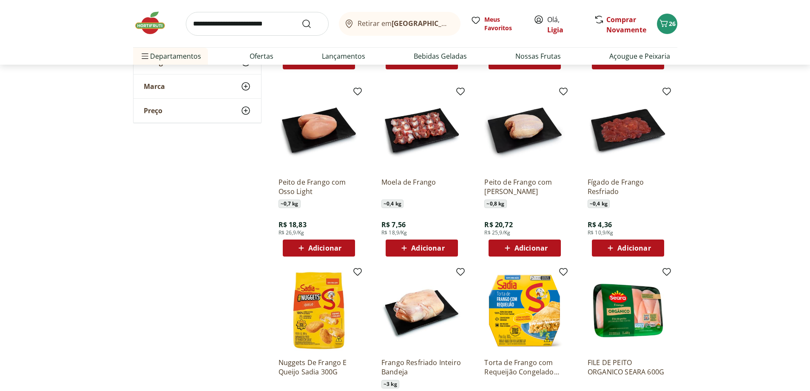
click at [253, 23] on input "search" at bounding box center [257, 24] width 143 height 24
type input "*****"
click at [301, 19] on button "Submit Search" at bounding box center [311, 24] width 20 height 10
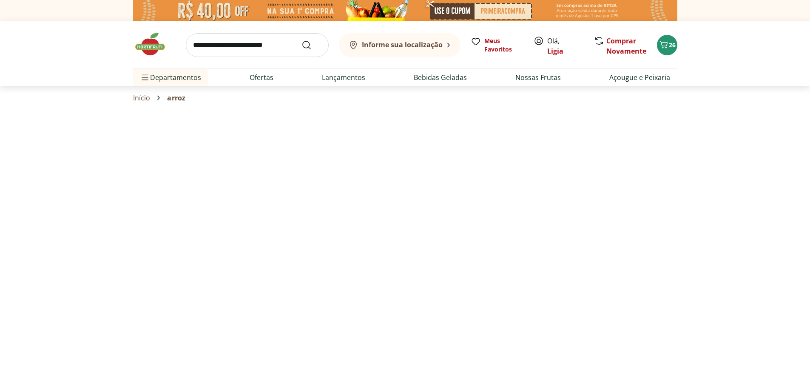
select select "**********"
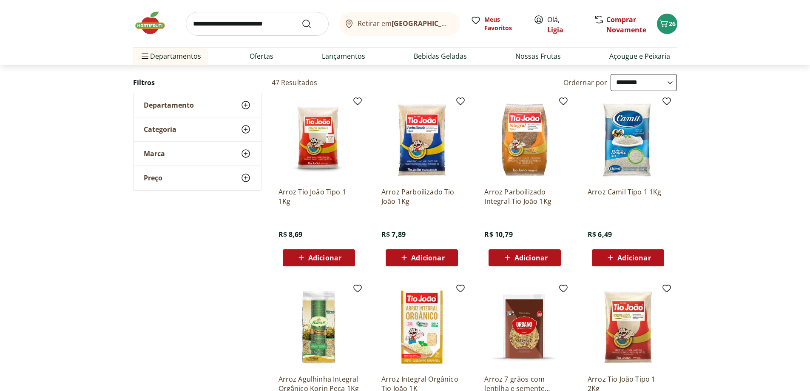
scroll to position [43, 0]
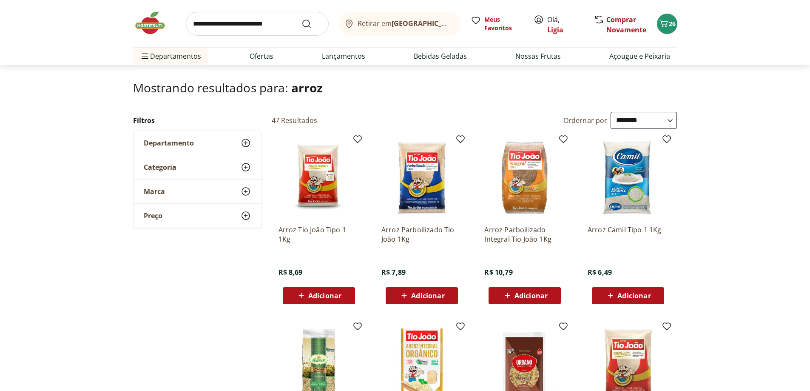
click at [416, 294] on span "Adicionar" at bounding box center [427, 295] width 33 height 7
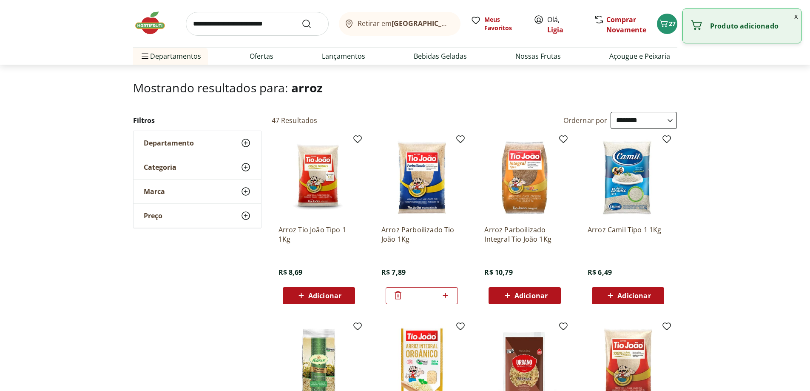
click at [261, 26] on input "search" at bounding box center [257, 24] width 143 height 24
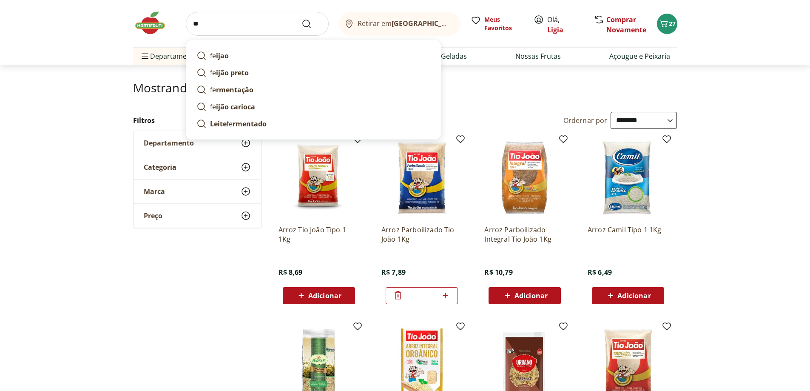
type input "*"
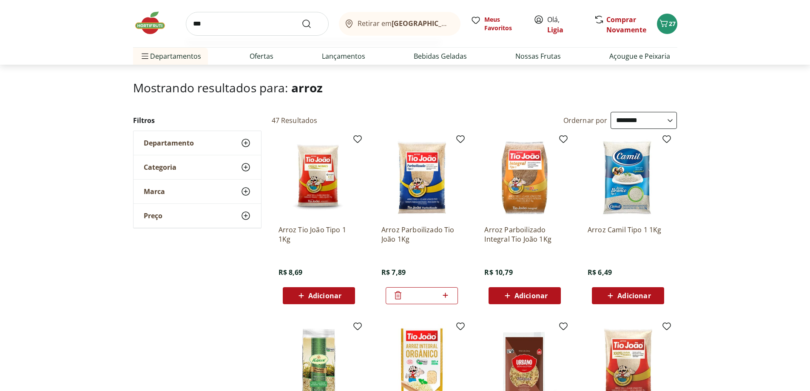
type input "***"
click at [301, 19] on button "Submit Search" at bounding box center [311, 24] width 20 height 10
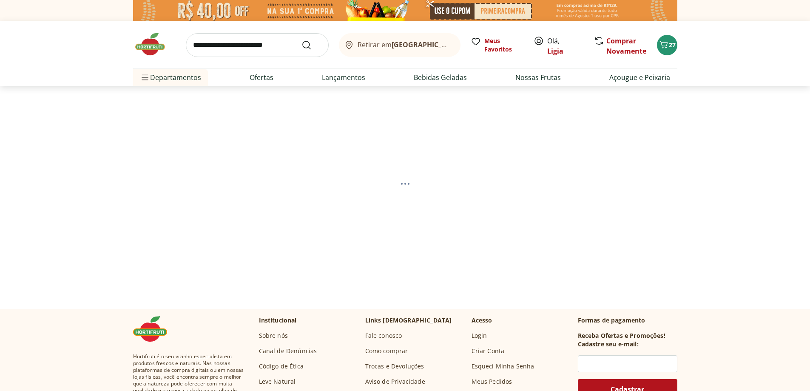
select select "**********"
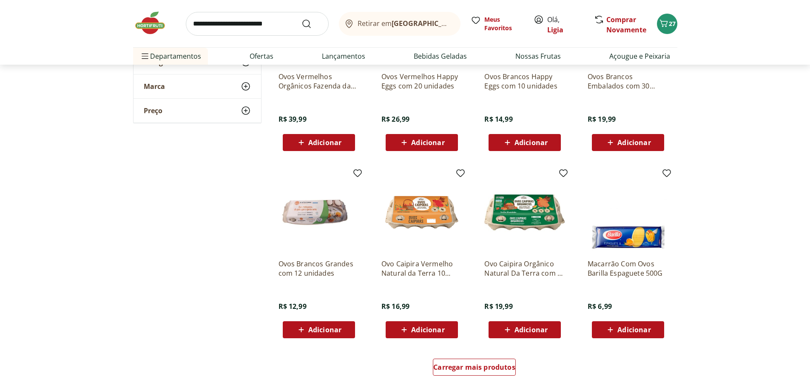
scroll to position [425, 0]
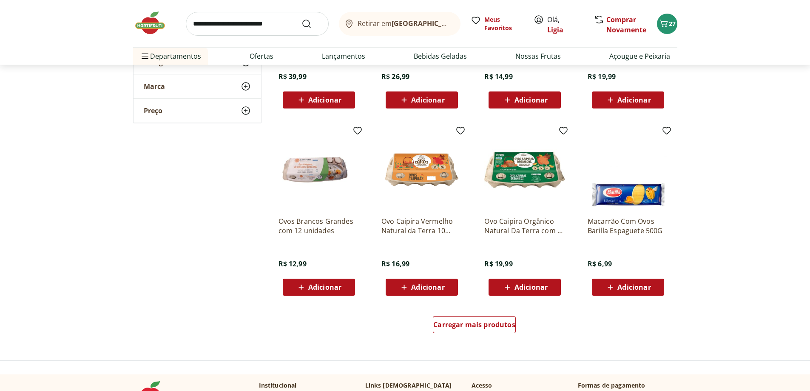
click at [435, 290] on span "Adicionar" at bounding box center [427, 287] width 33 height 7
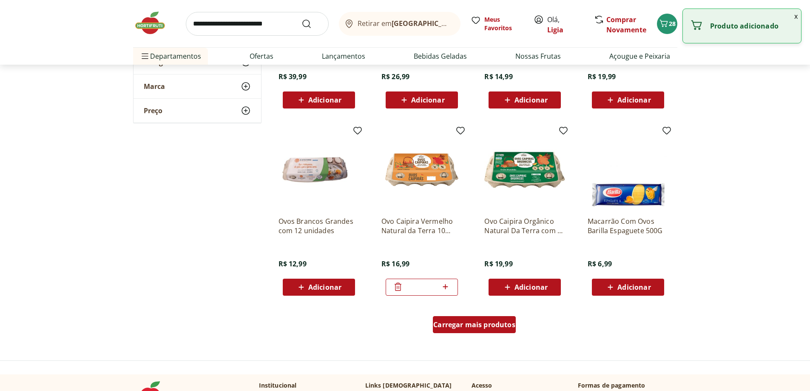
click at [505, 332] on div "Carregar mais produtos" at bounding box center [474, 324] width 83 height 17
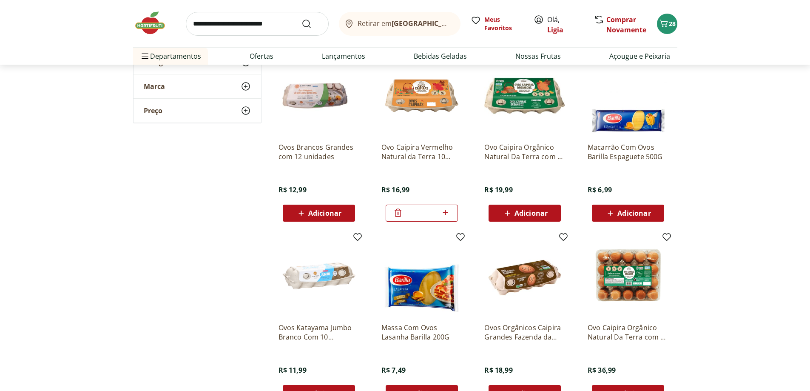
scroll to position [510, 0]
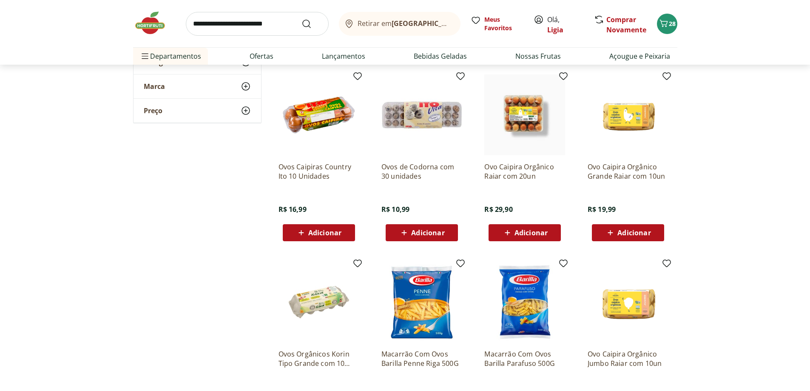
scroll to position [893, 0]
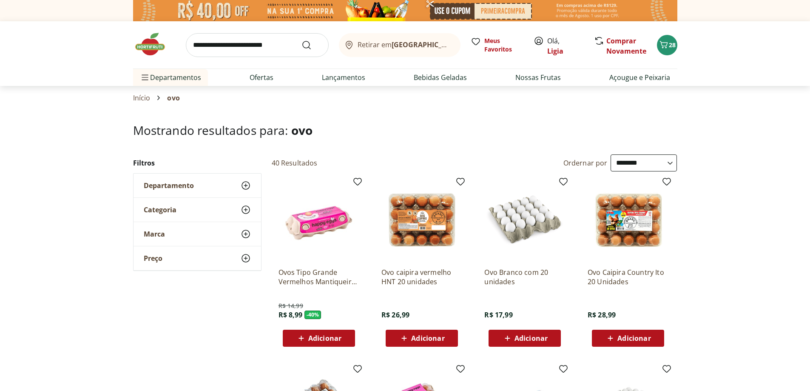
click at [199, 43] on input "search" at bounding box center [257, 45] width 143 height 24
type input "********"
click at [301, 40] on button "Submit Search" at bounding box center [311, 45] width 20 height 10
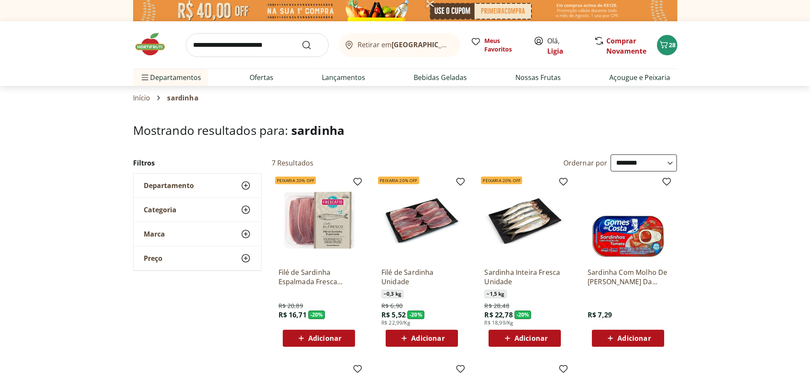
select select "**********"
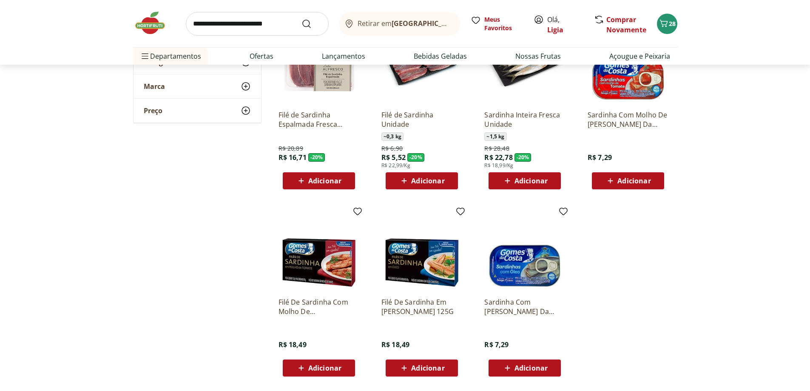
scroll to position [170, 0]
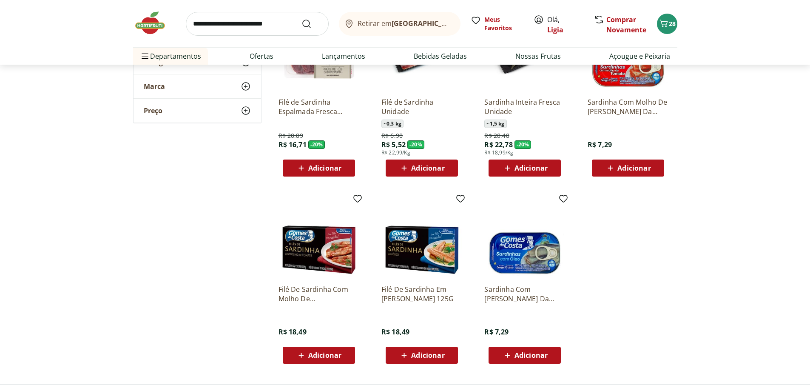
click at [543, 355] on span "Adicionar" at bounding box center [530, 355] width 33 height 7
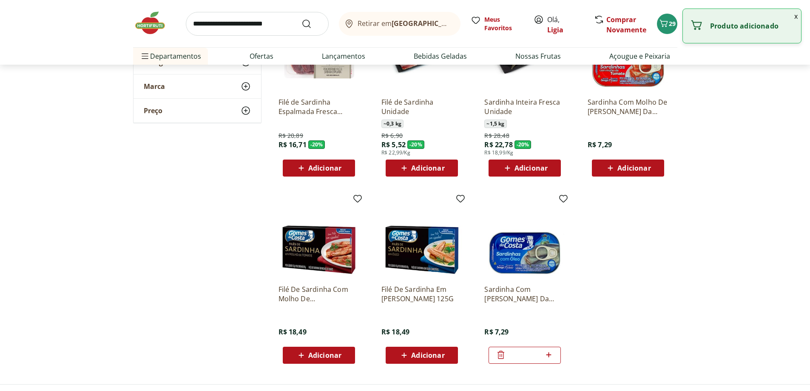
click at [548, 354] on icon at bounding box center [548, 354] width 5 height 5
type input "*"
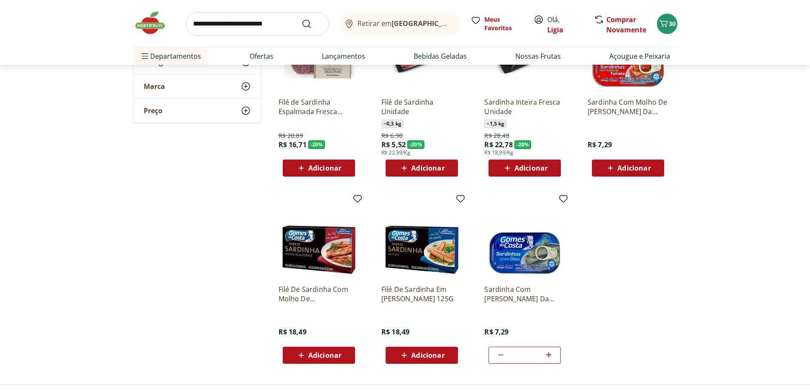
click at [243, 23] on input "search" at bounding box center [257, 24] width 143 height 24
type input "********"
click at [301, 19] on button "Submit Search" at bounding box center [311, 24] width 20 height 10
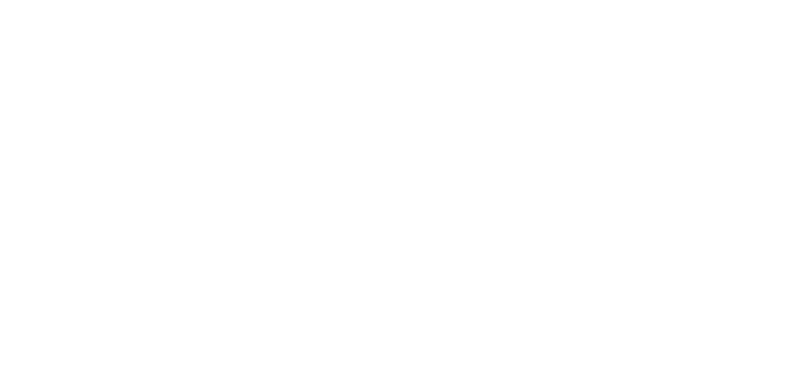
select select "**********"
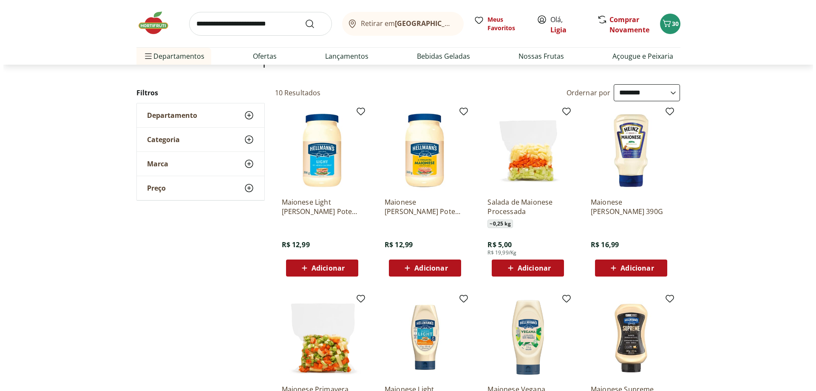
scroll to position [85, 0]
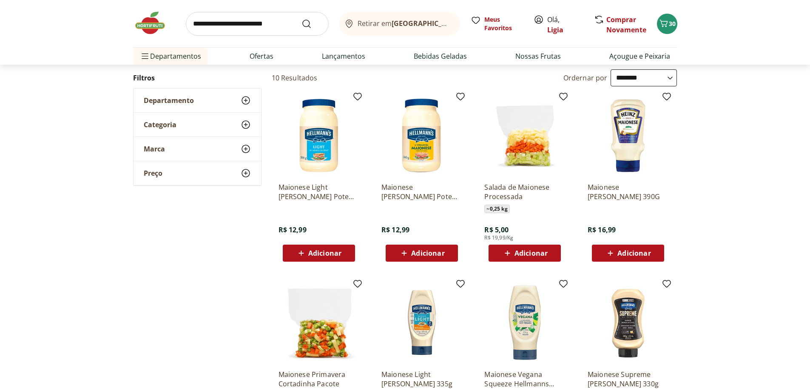
click at [633, 253] on span "Adicionar" at bounding box center [633, 253] width 33 height 7
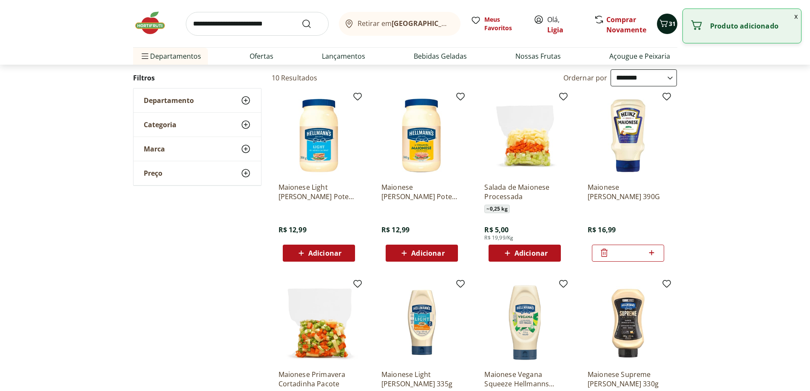
click at [669, 26] on span "31" at bounding box center [672, 24] width 7 height 8
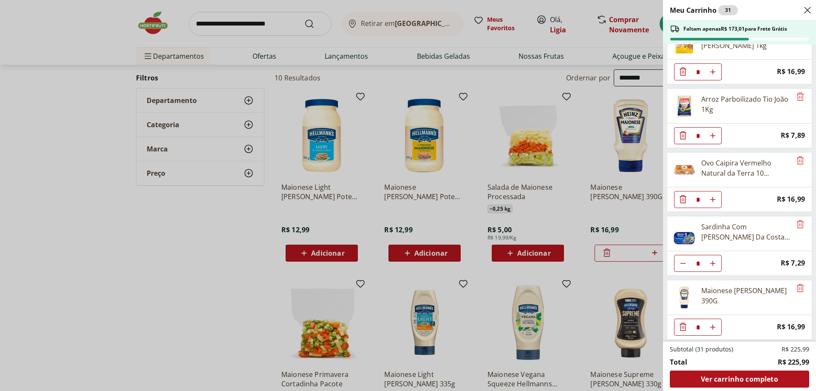
scroll to position [216, 0]
click at [799, 159] on icon "Remove" at bounding box center [801, 158] width 10 height 10
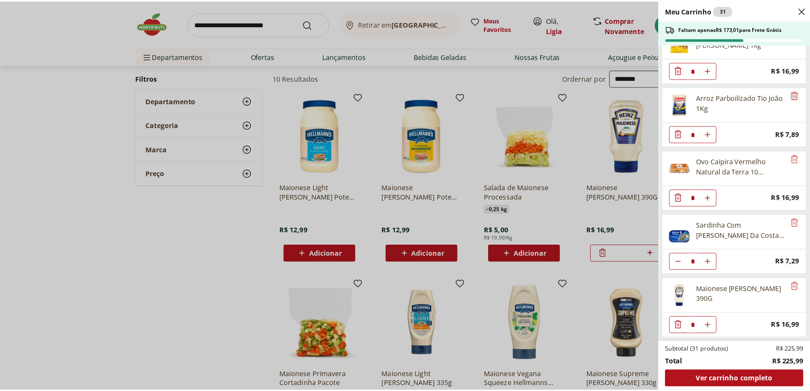
scroll to position [153, 0]
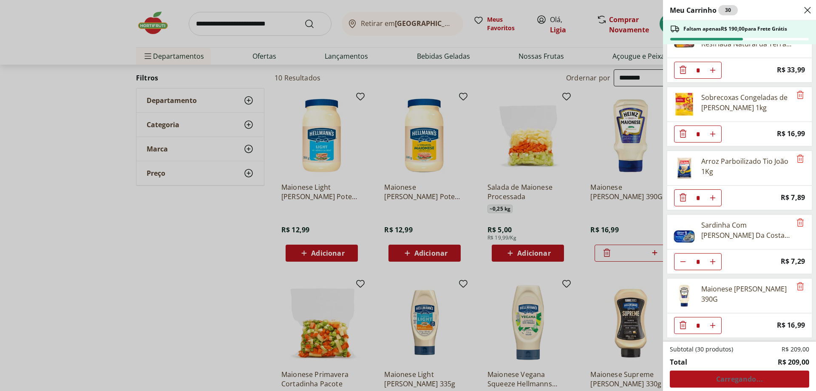
click at [221, 26] on div "Meu Carrinho 30 Faltam apenas R$ 190,00 para Frete Grátis Leite Uht Integral Le…" at bounding box center [408, 195] width 816 height 391
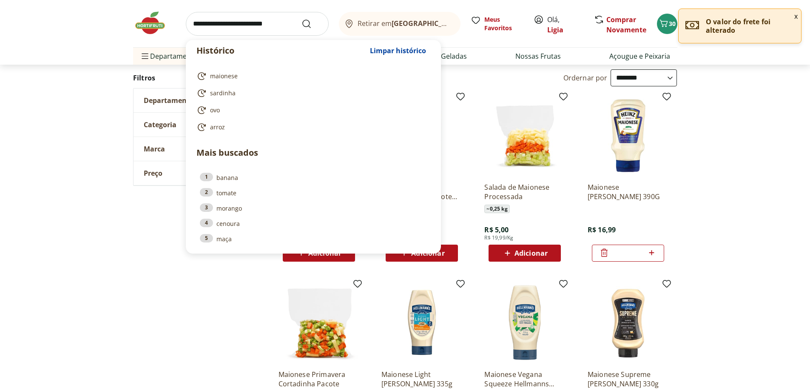
click at [233, 22] on input "search" at bounding box center [257, 24] width 143 height 24
click at [219, 110] on span "ovo" at bounding box center [215, 110] width 10 height 9
type input "***"
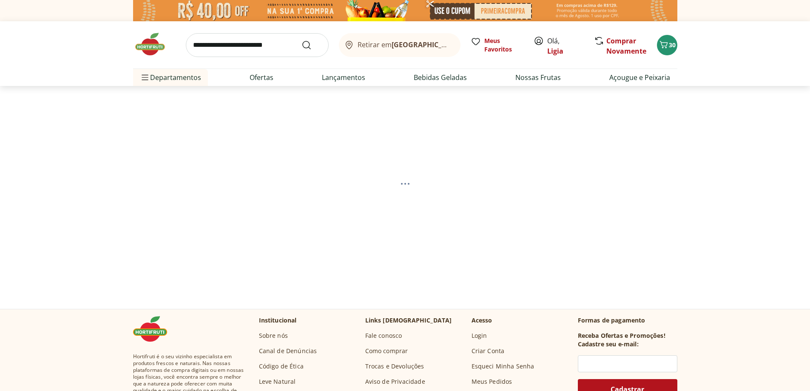
select select "**********"
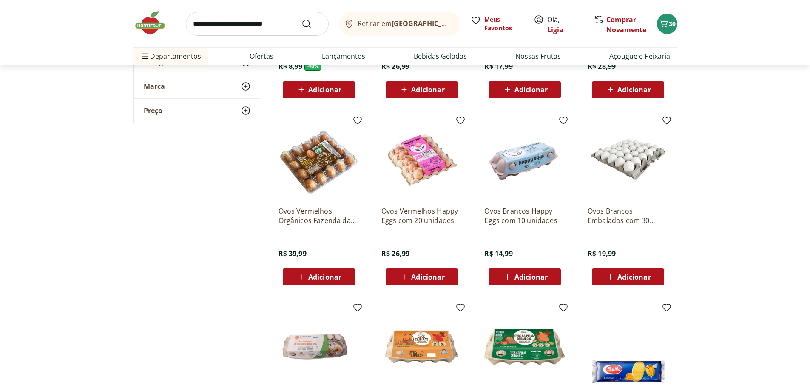
scroll to position [298, 0]
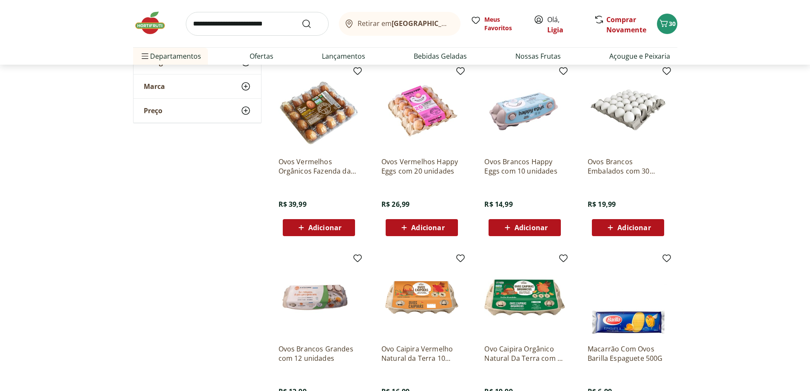
click at [532, 230] on span "Adicionar" at bounding box center [530, 227] width 33 height 7
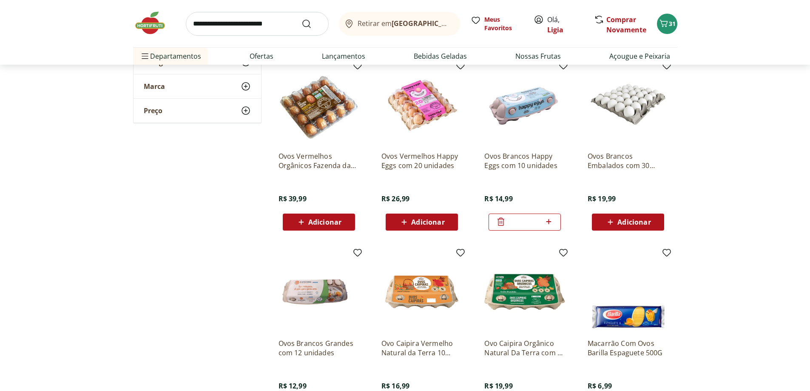
scroll to position [213, 0]
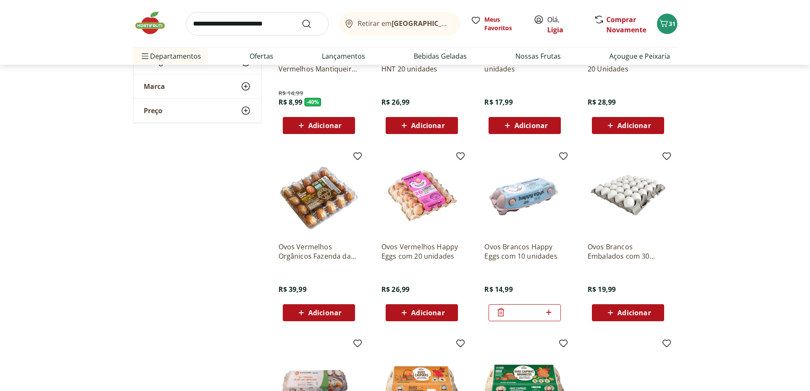
click at [220, 28] on input "search" at bounding box center [257, 24] width 143 height 24
type input "**********"
click at [301, 19] on button "Submit Search" at bounding box center [311, 24] width 20 height 10
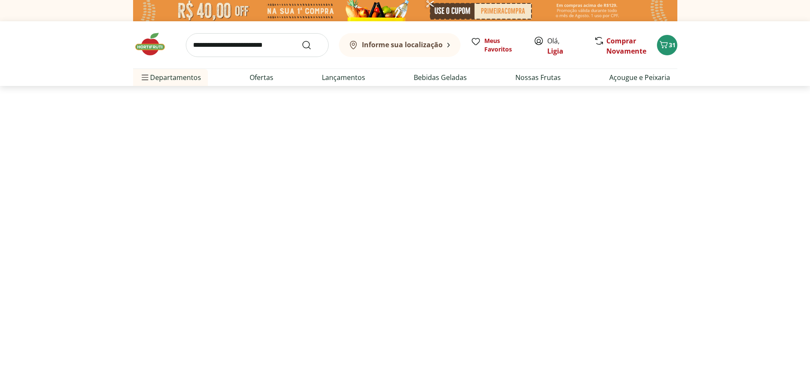
select select "**********"
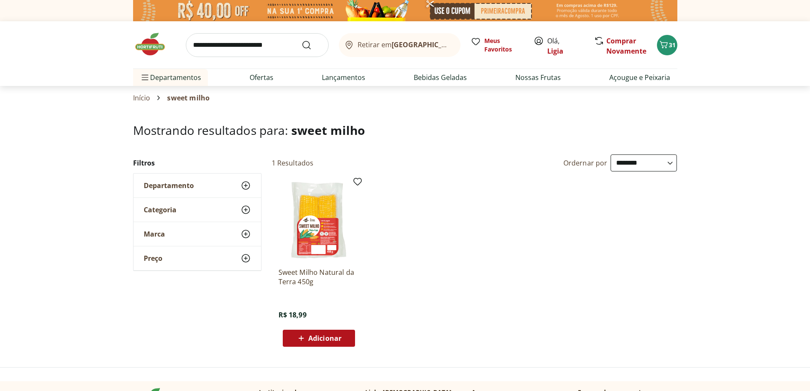
click at [320, 335] on span "Adicionar" at bounding box center [324, 338] width 33 height 7
click at [253, 43] on input "search" at bounding box center [257, 45] width 143 height 24
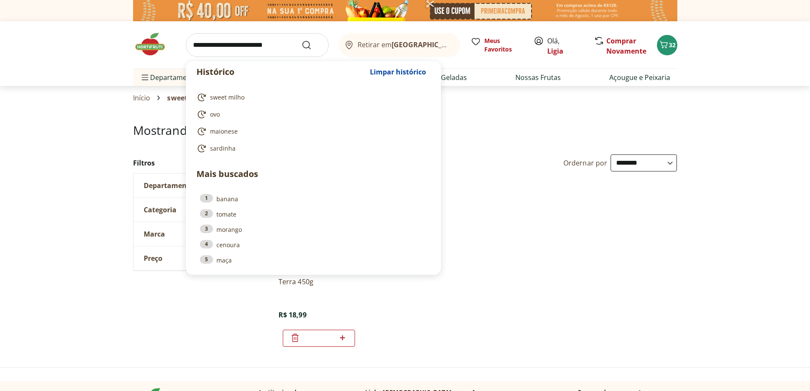
click at [254, 45] on input "search" at bounding box center [257, 45] width 143 height 24
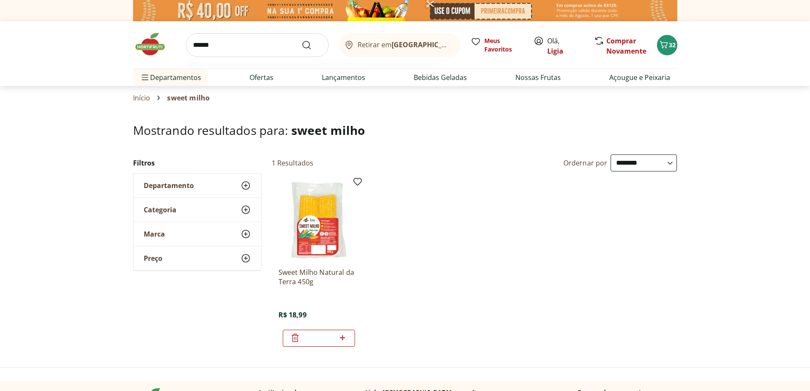
type input "******"
click at [301, 40] on button "Submit Search" at bounding box center [311, 45] width 20 height 10
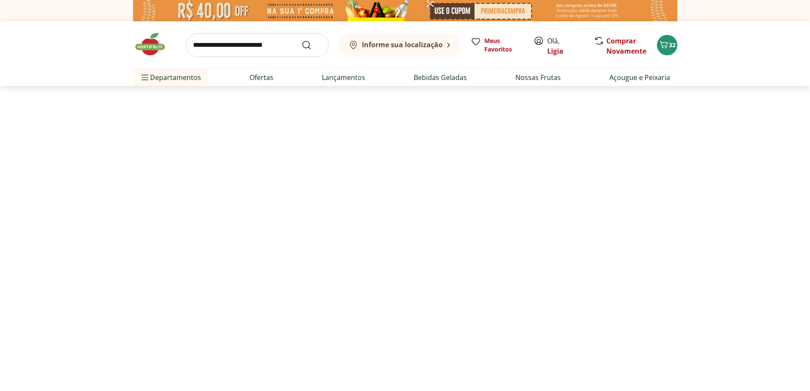
select select "**********"
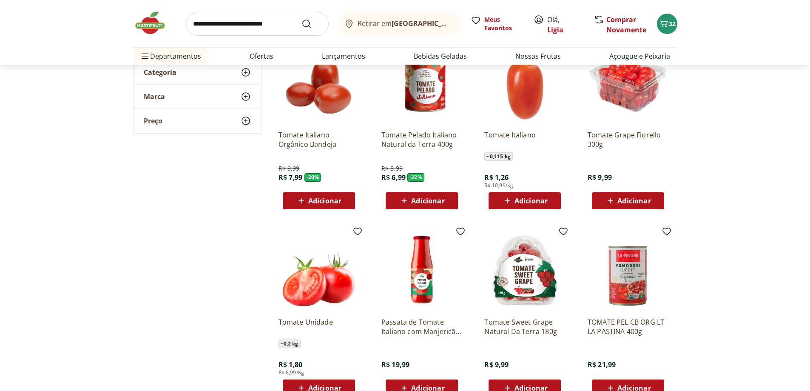
scroll to position [128, 0]
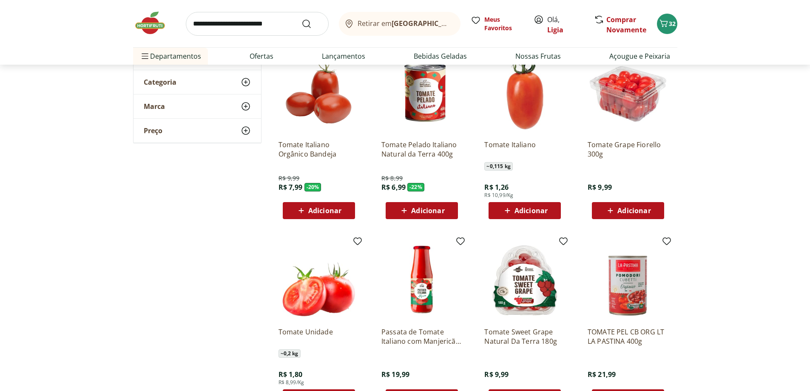
click at [314, 213] on span "Adicionar" at bounding box center [324, 210] width 33 height 7
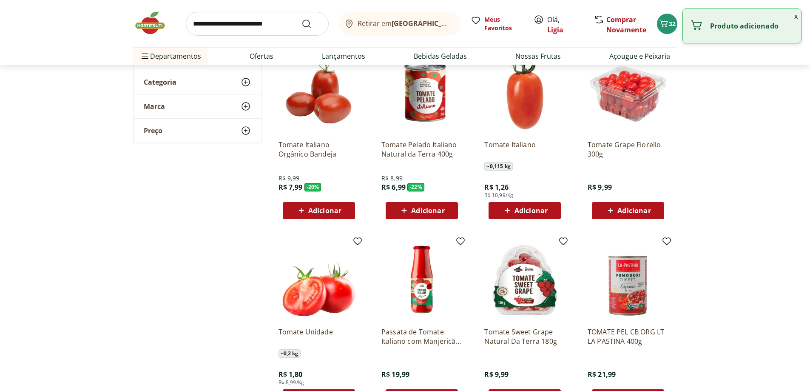
click at [344, 208] on div "Adicionar" at bounding box center [319, 210] width 59 height 15
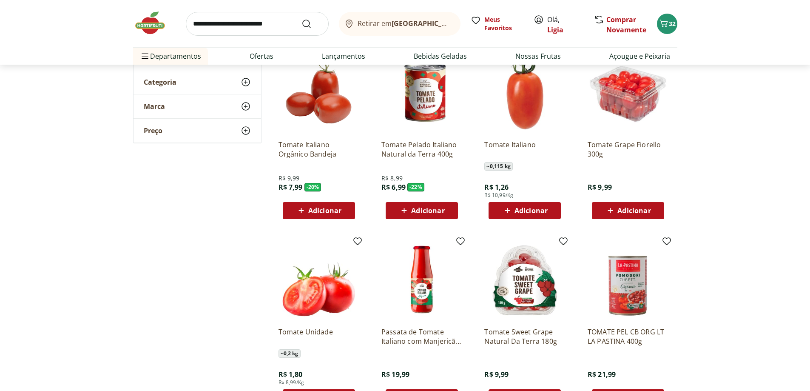
click at [300, 210] on icon at bounding box center [300, 210] width 5 height 5
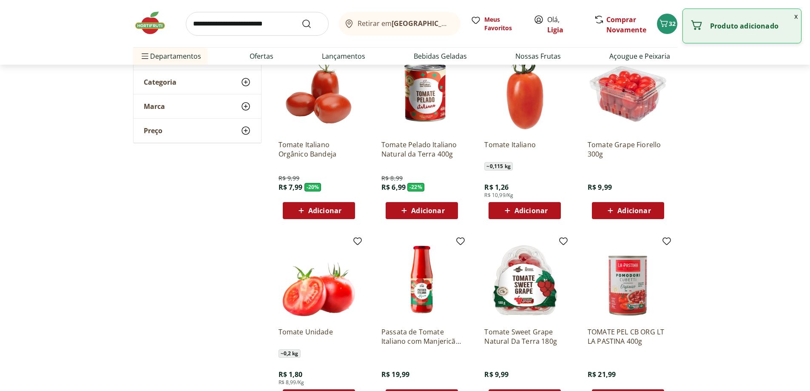
click at [337, 210] on span "Adicionar" at bounding box center [324, 210] width 33 height 7
click at [340, 208] on icon at bounding box center [342, 210] width 11 height 10
type input "*"
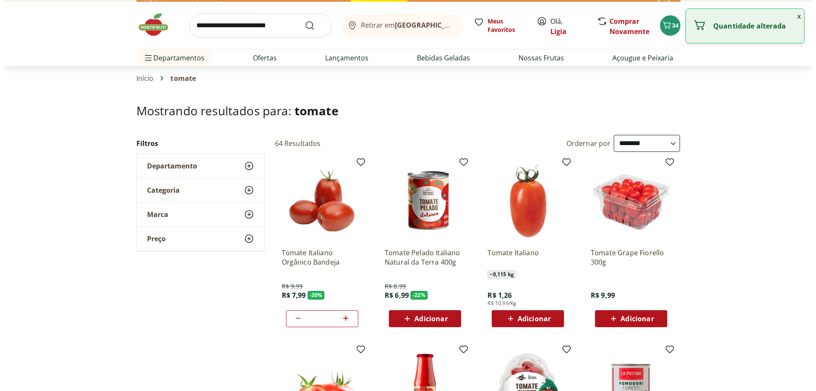
scroll to position [0, 0]
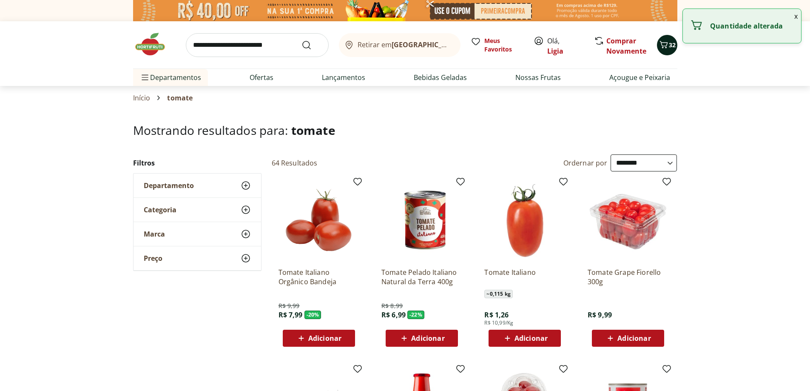
click at [670, 48] on span "32" at bounding box center [672, 45] width 7 height 8
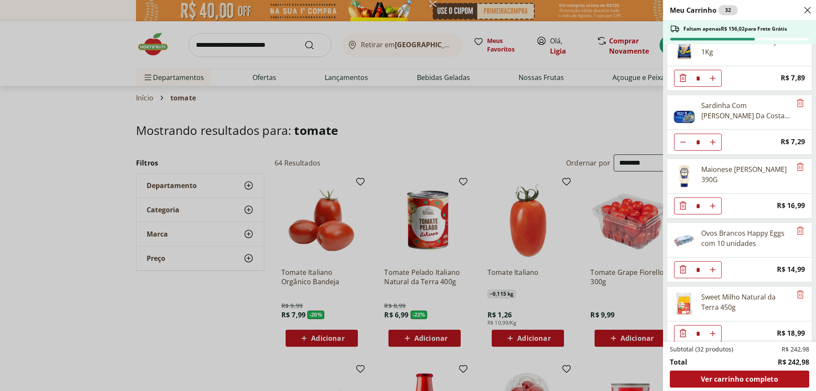
scroll to position [280, 0]
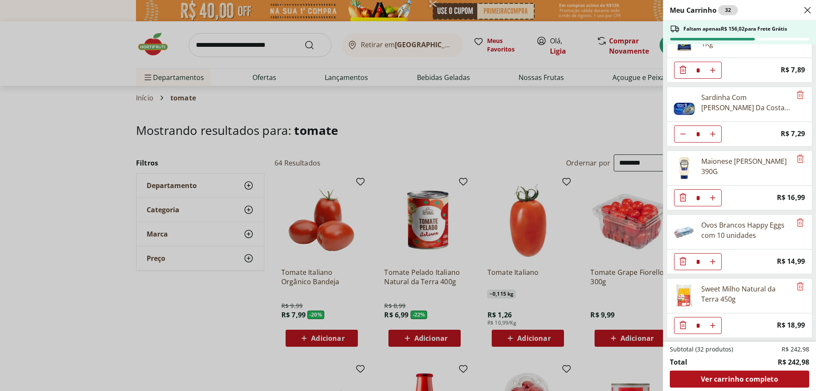
click at [591, 130] on div "Meu Carrinho 32 Faltam apenas R$ 156,02 para Frete Grátis Leite Uht Integral Le…" at bounding box center [408, 195] width 816 height 391
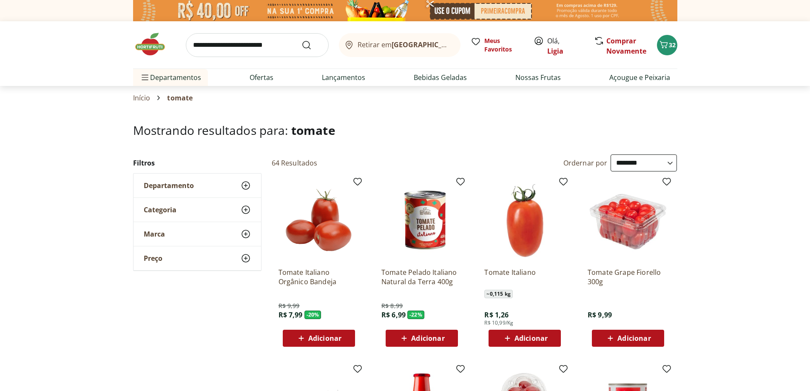
click at [317, 338] on span "Adicionar" at bounding box center [324, 338] width 33 height 7
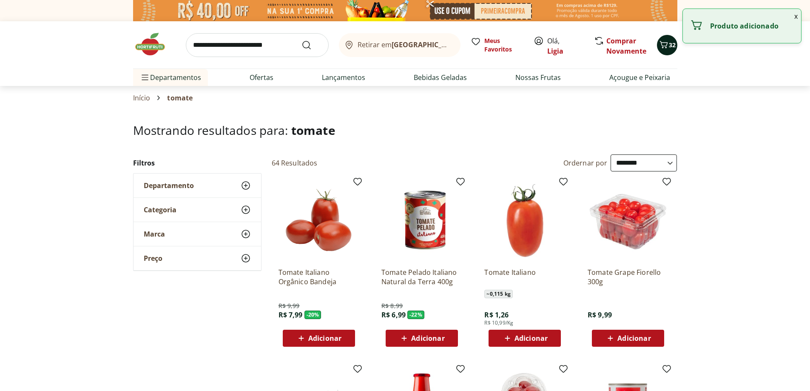
click at [666, 53] on button "32" at bounding box center [667, 45] width 20 height 20
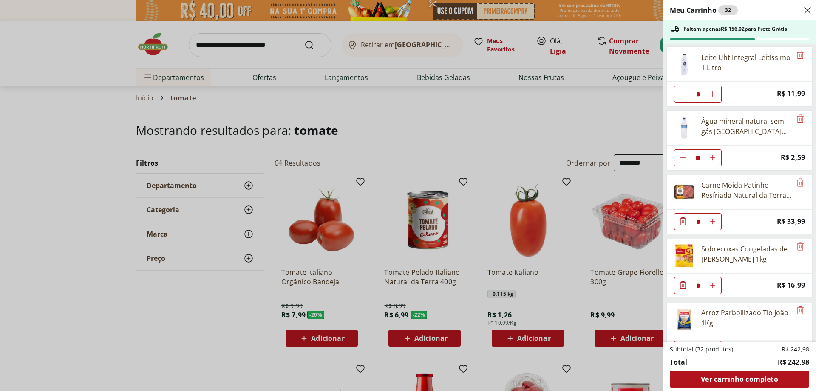
scroll to position [0, 0]
click at [615, 127] on div "Meu Carrinho 32 Faltam apenas R$ 156,02 para Frete Grátis Leite Uht Integral Le…" at bounding box center [408, 195] width 816 height 391
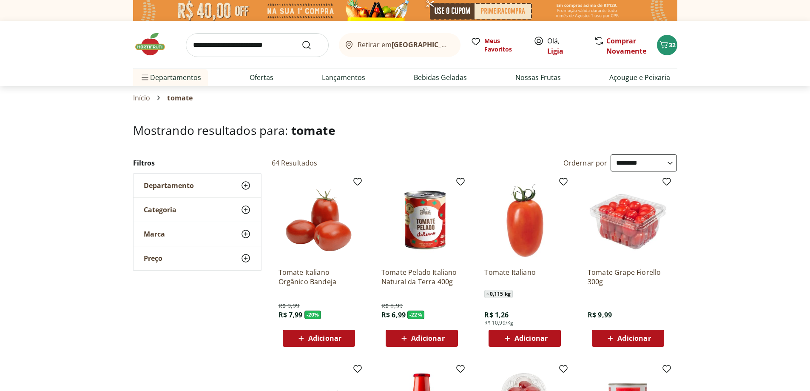
click at [324, 341] on span "Adicionar" at bounding box center [324, 338] width 33 height 7
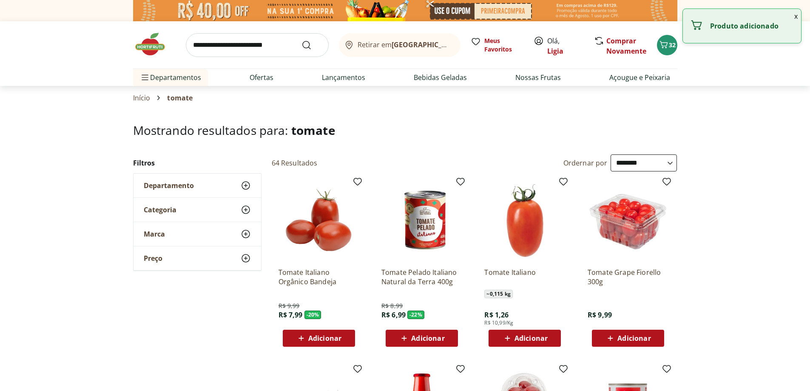
click at [304, 334] on icon at bounding box center [301, 338] width 11 height 10
click at [664, 43] on icon "Carrinho" at bounding box center [664, 45] width 10 height 10
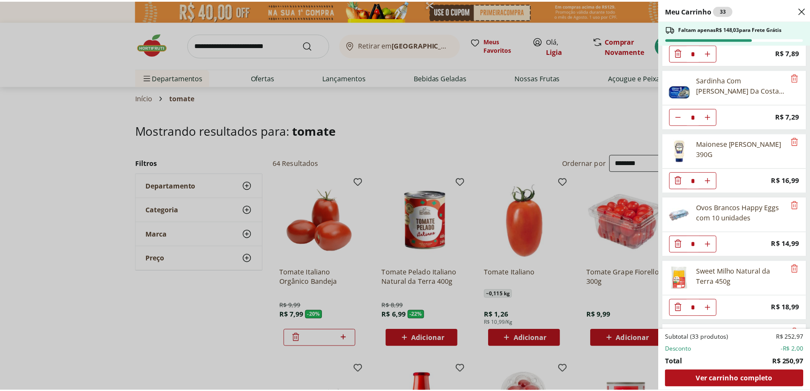
scroll to position [356, 0]
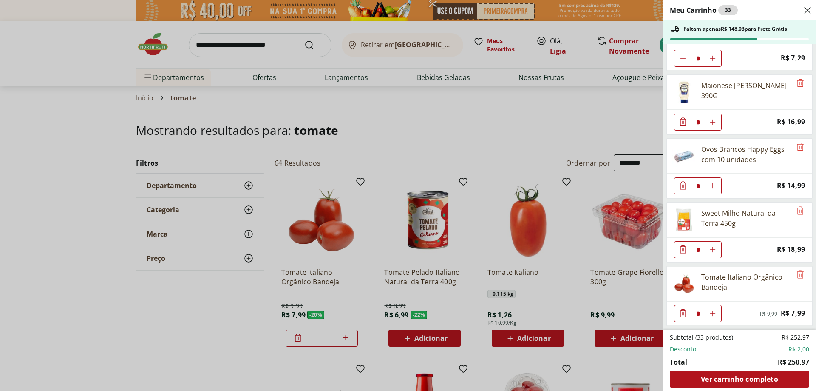
type input "*"
click at [409, 139] on div "Meu Carrinho 34 Faltam apenas R$ 140,04 para Frete Grátis Leite Uht Integral Le…" at bounding box center [408, 195] width 816 height 391
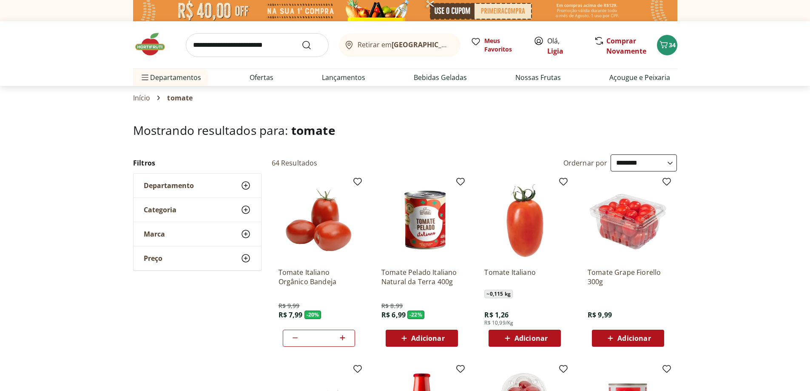
click at [234, 39] on input "search" at bounding box center [257, 45] width 143 height 24
type input "******"
click at [301, 40] on button "Submit Search" at bounding box center [311, 45] width 20 height 10
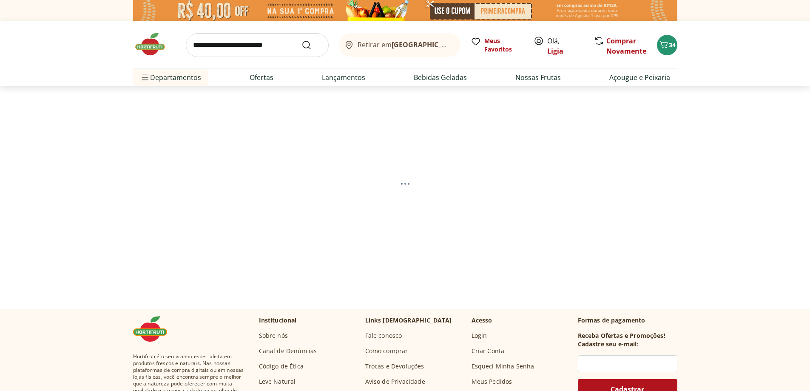
select select "**********"
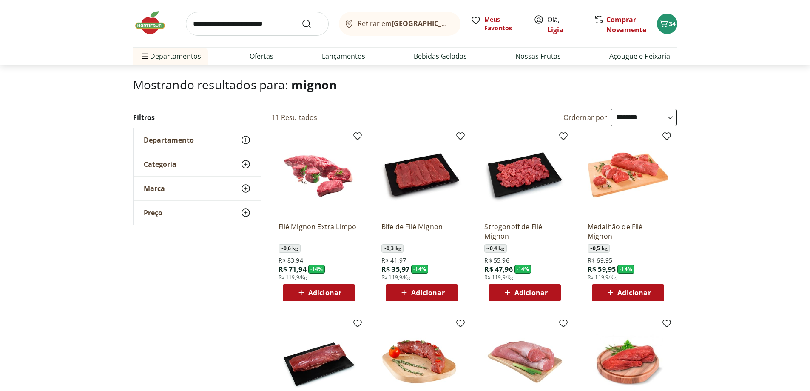
scroll to position [43, 0]
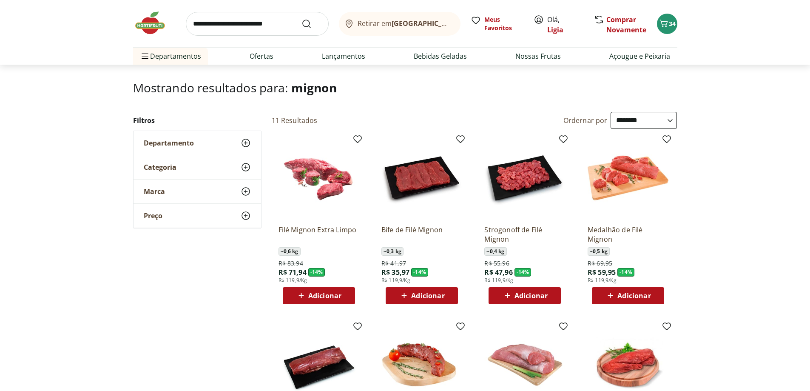
click at [535, 296] on span "Adicionar" at bounding box center [530, 295] width 33 height 7
click at [273, 26] on input "search" at bounding box center [257, 24] width 143 height 24
type input "******"
click at [301, 19] on button "Submit Search" at bounding box center [311, 24] width 20 height 10
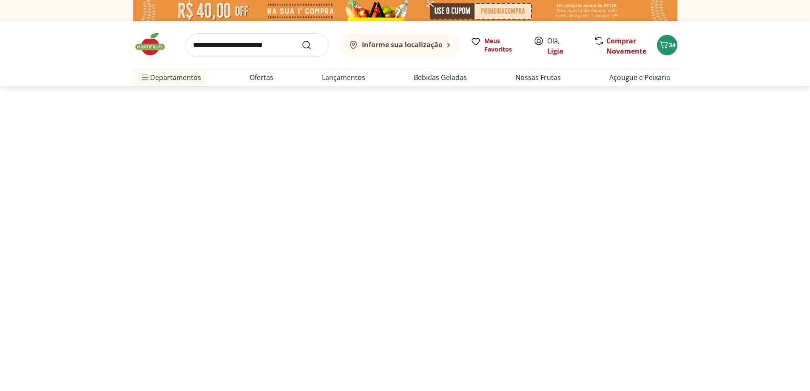
select select "**********"
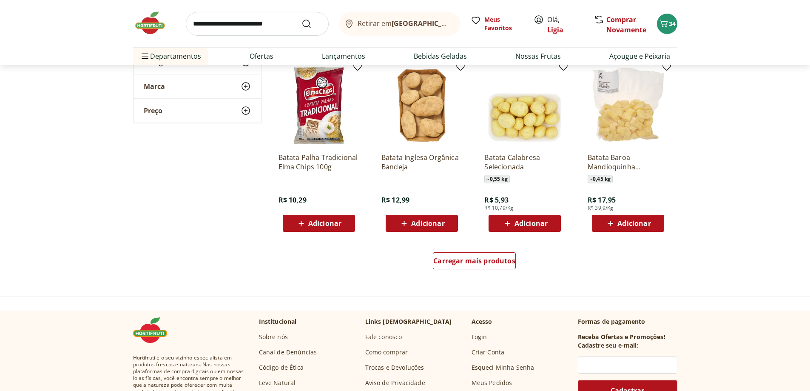
scroll to position [553, 0]
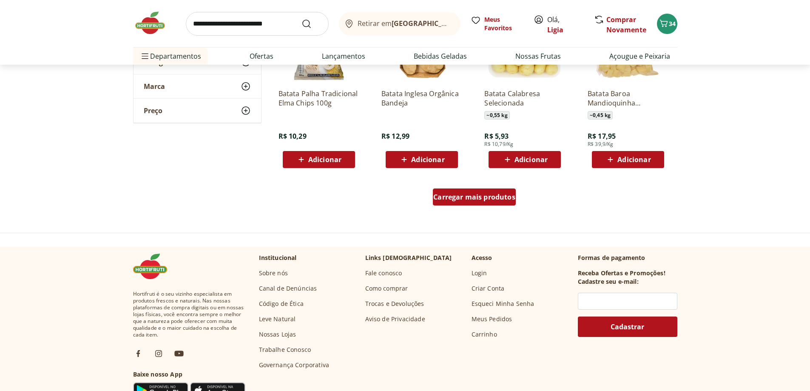
click at [493, 200] on span "Carregar mais produtos" at bounding box center [474, 196] width 82 height 7
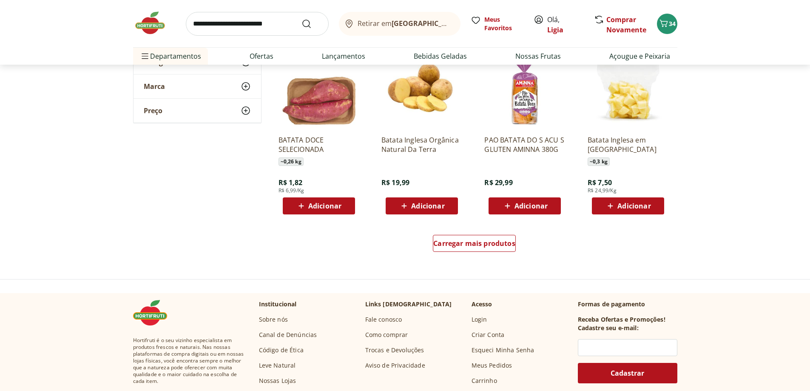
scroll to position [1063, 0]
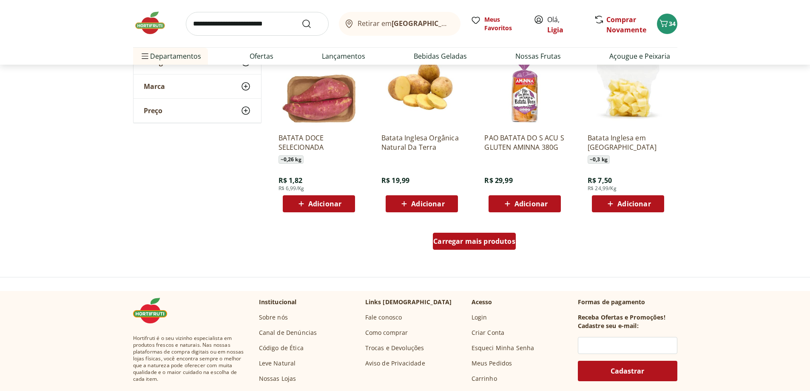
click at [479, 241] on span "Carregar mais produtos" at bounding box center [474, 241] width 82 height 7
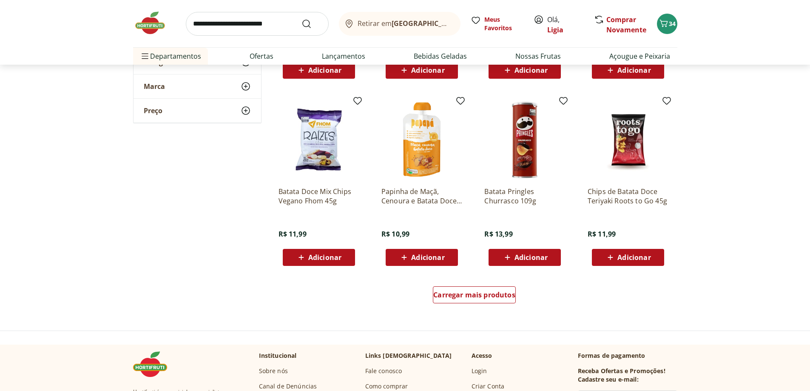
scroll to position [1616, 0]
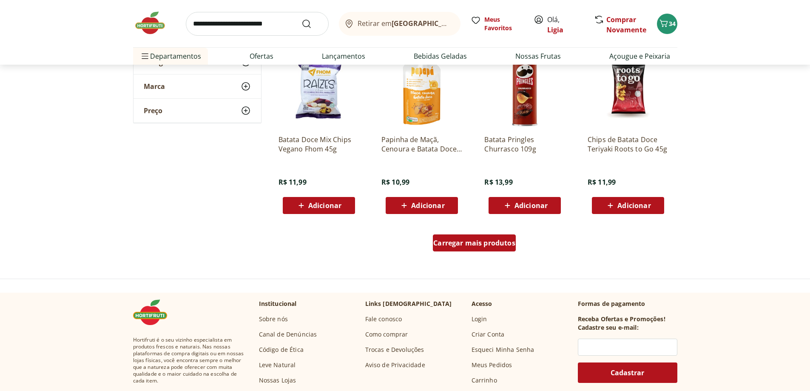
click at [449, 243] on span "Carregar mais produtos" at bounding box center [474, 242] width 82 height 7
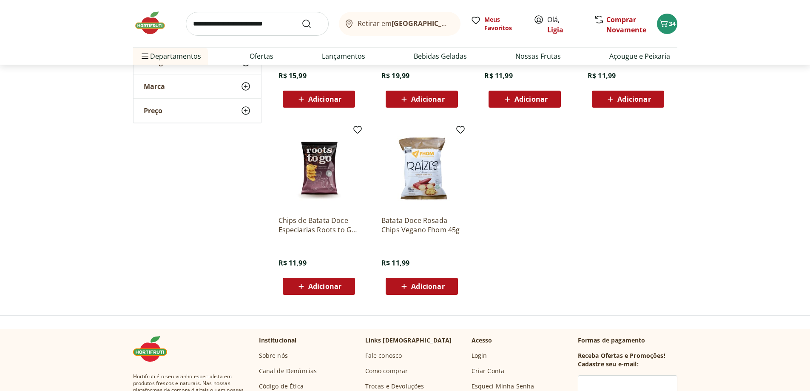
scroll to position [1913, 0]
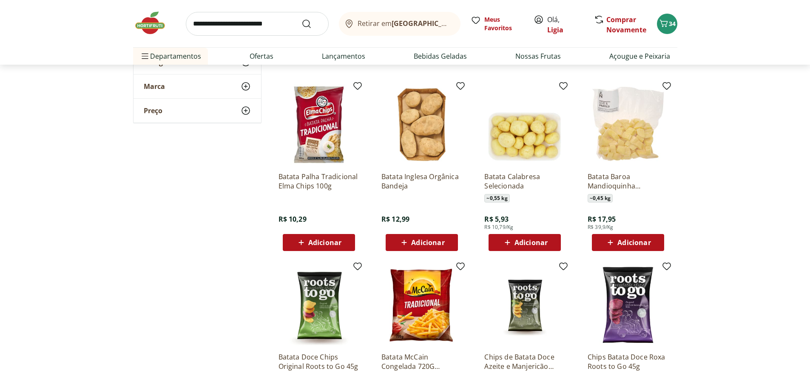
scroll to position [468, 0]
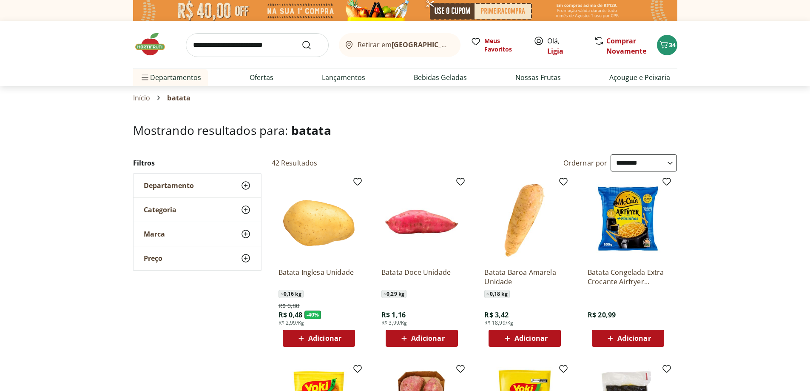
click at [326, 338] on span "Adicionar" at bounding box center [324, 338] width 33 height 7
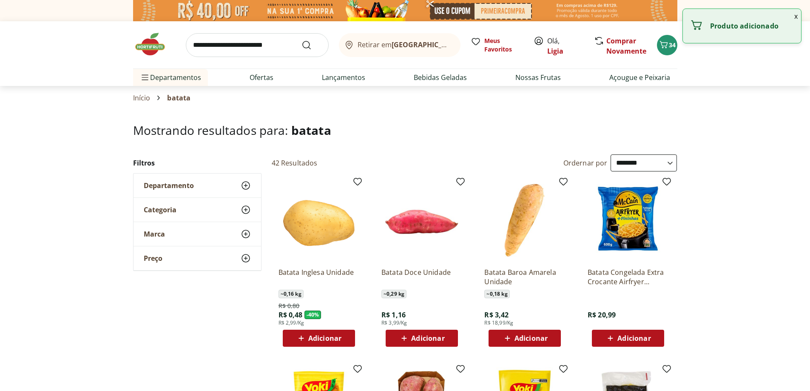
click at [341, 337] on div "Adicionar" at bounding box center [319, 337] width 59 height 15
click at [666, 43] on icon "Carrinho" at bounding box center [664, 45] width 10 height 10
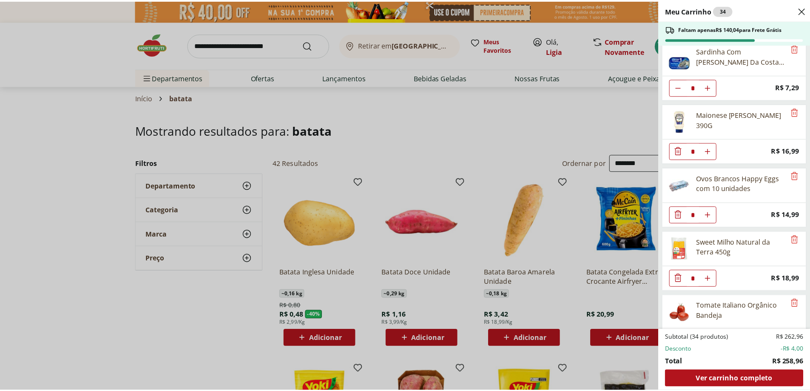
scroll to position [356, 0]
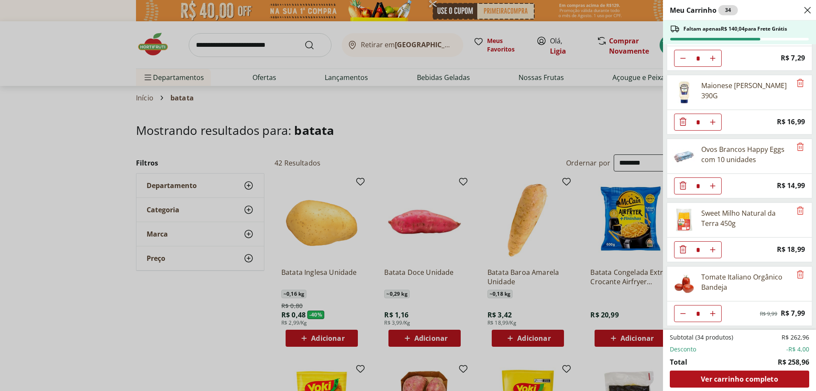
click at [346, 296] on div "Meu Carrinho 34 Faltam apenas R$ 140,04 para Frete Grátis Leite Uht Integral Le…" at bounding box center [408, 195] width 816 height 391
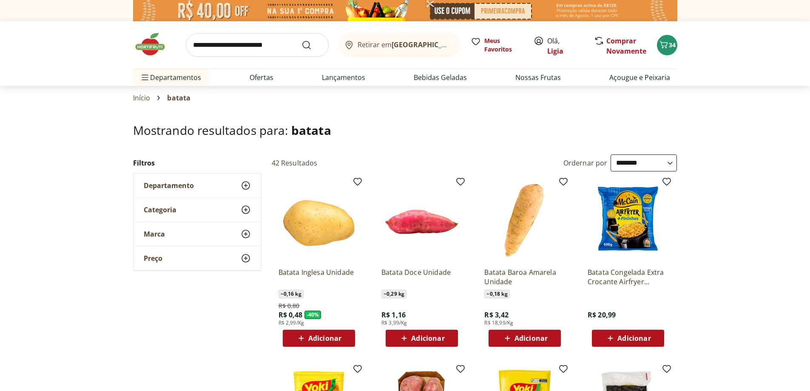
click at [323, 335] on span "Adicionar" at bounding box center [324, 338] width 33 height 7
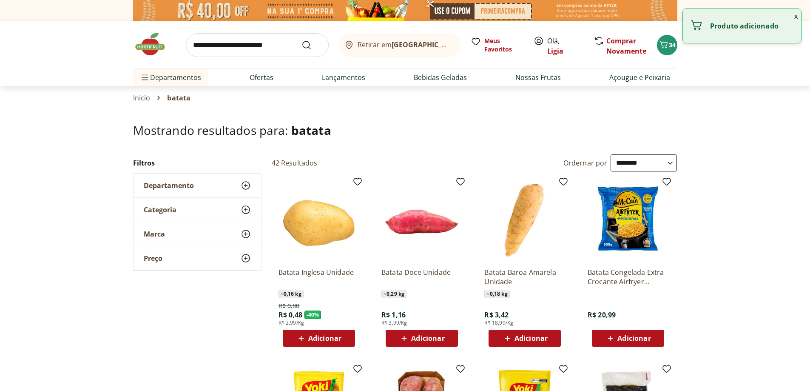
click at [313, 243] on img at bounding box center [319, 220] width 81 height 81
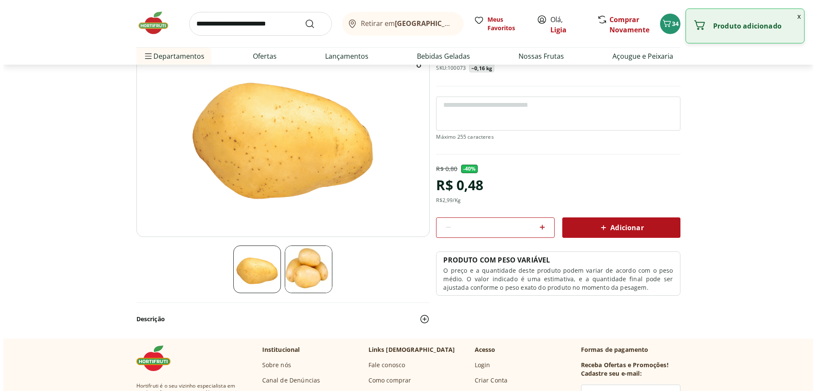
scroll to position [85, 0]
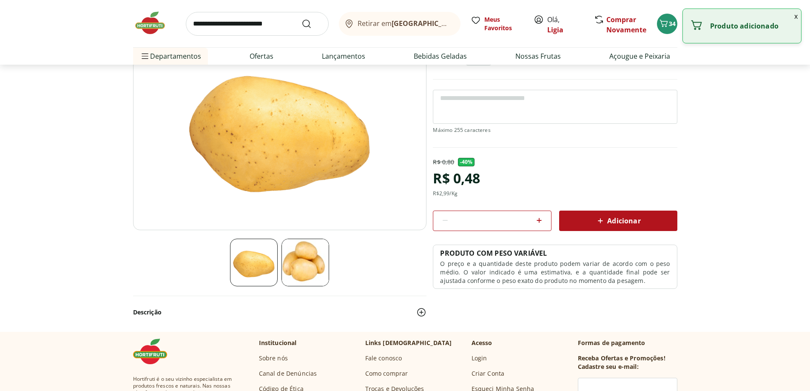
click at [540, 219] on icon at bounding box center [539, 220] width 10 height 10
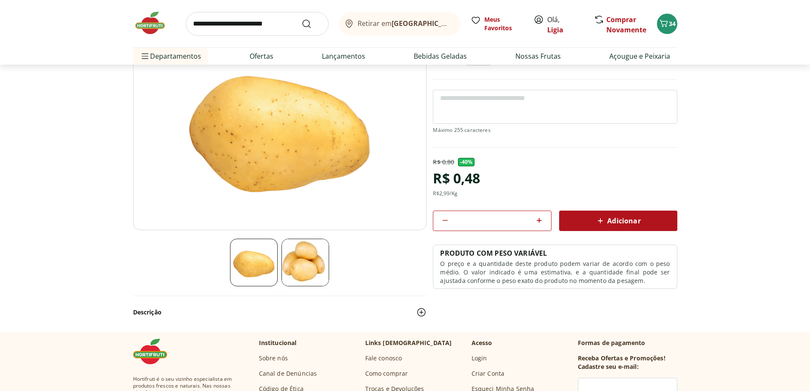
click at [540, 219] on icon at bounding box center [539, 220] width 10 height 10
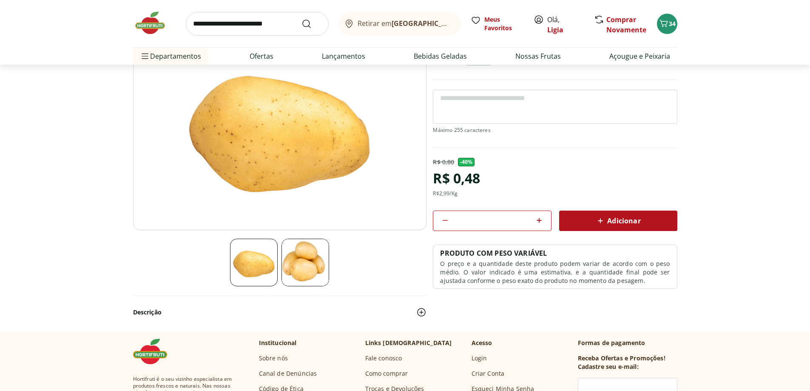
type input "*"
click at [628, 220] on span "Adicionar" at bounding box center [617, 221] width 45 height 10
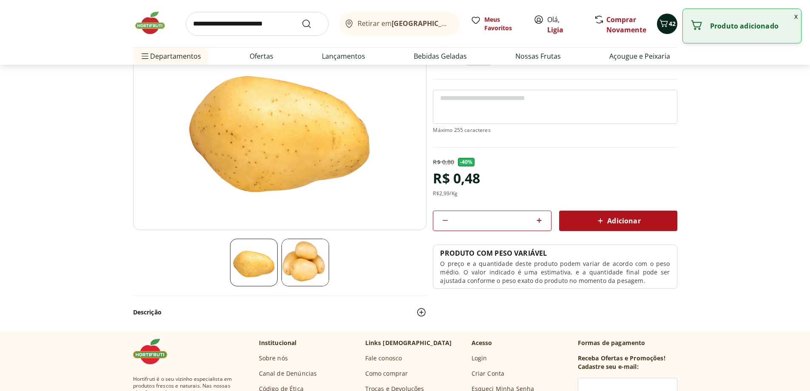
click at [670, 26] on span "42" at bounding box center [672, 24] width 7 height 8
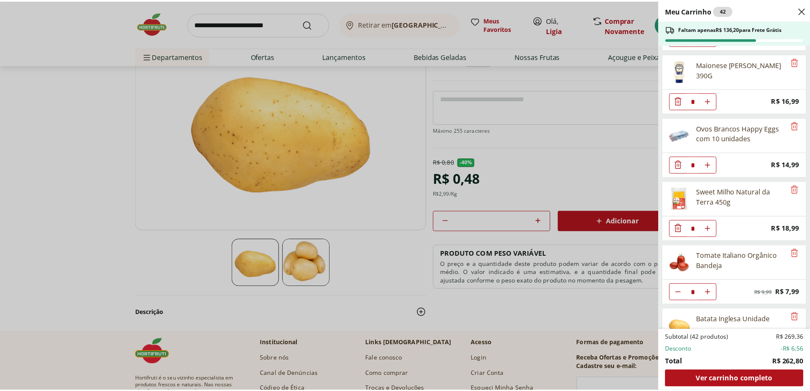
scroll to position [420, 0]
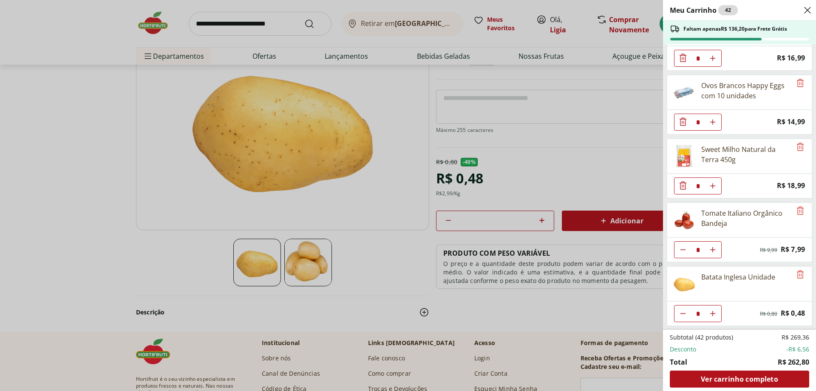
click at [607, 165] on div "Meu Carrinho 42 Faltam apenas R$ 136,20 para Frete Grátis Leite Uht Integral Le…" at bounding box center [408, 195] width 816 height 391
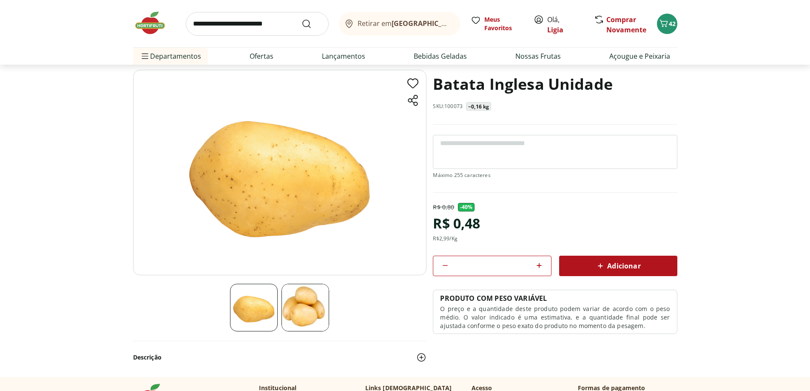
scroll to position [0, 0]
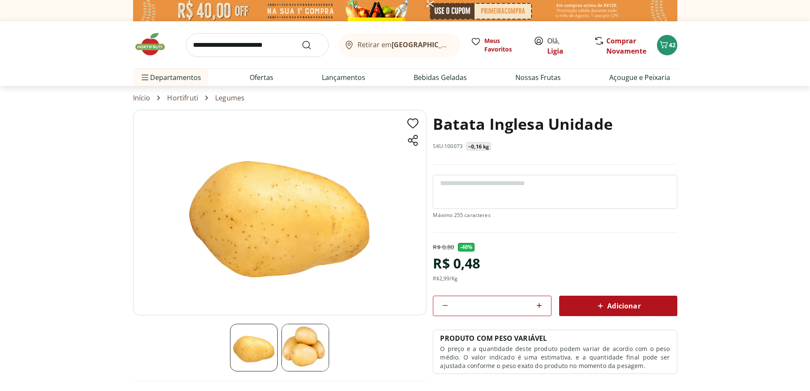
click at [267, 43] on input "search" at bounding box center [257, 45] width 143 height 24
type input "*******"
click at [301, 40] on button "Submit Search" at bounding box center [311, 45] width 20 height 10
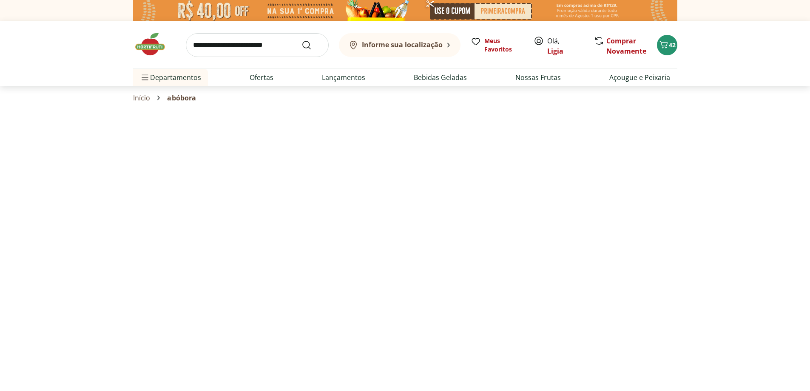
select select "**********"
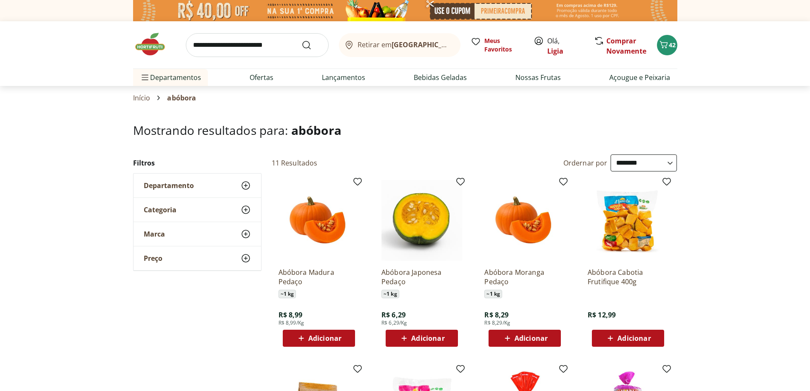
select select "**********"
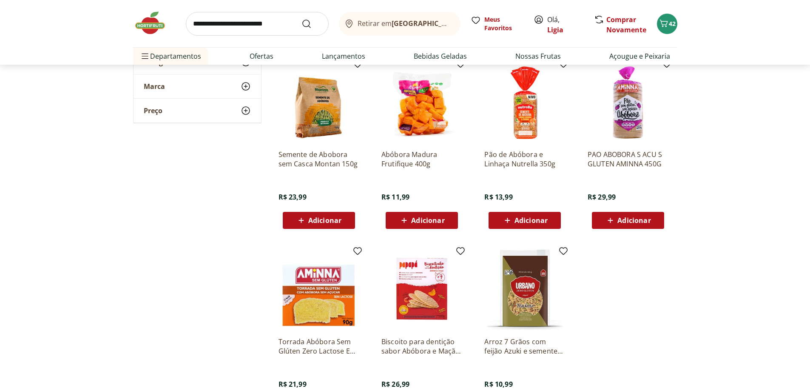
scroll to position [340, 0]
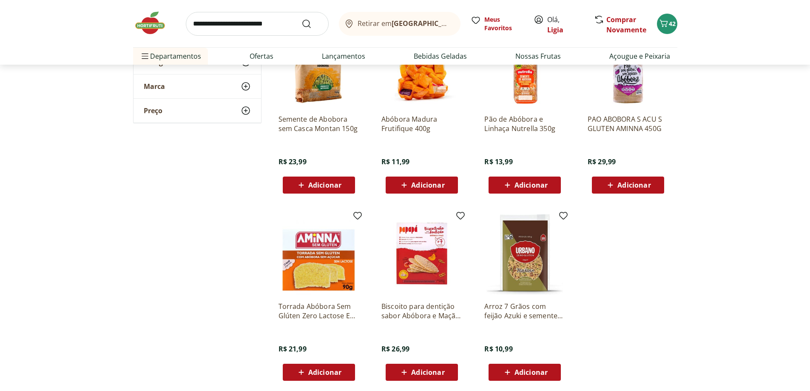
click at [434, 186] on span "Adicionar" at bounding box center [427, 185] width 33 height 7
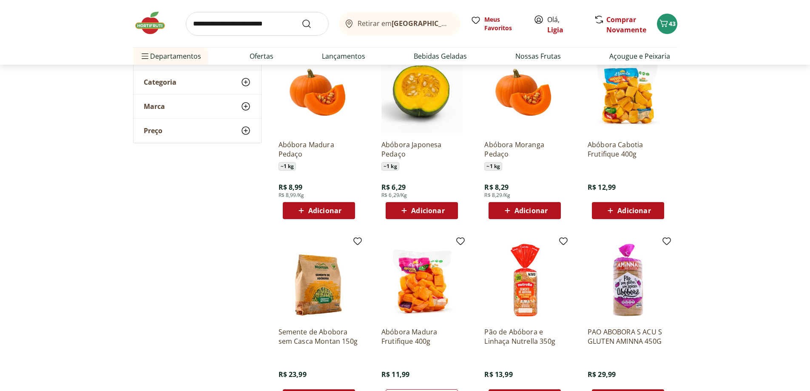
scroll to position [85, 0]
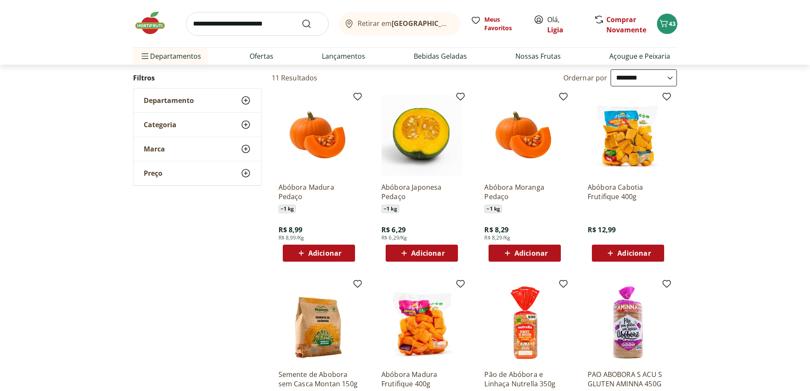
click at [225, 20] on input "search" at bounding box center [257, 24] width 143 height 24
type input "*****"
click at [301, 19] on button "Submit Search" at bounding box center [311, 24] width 20 height 10
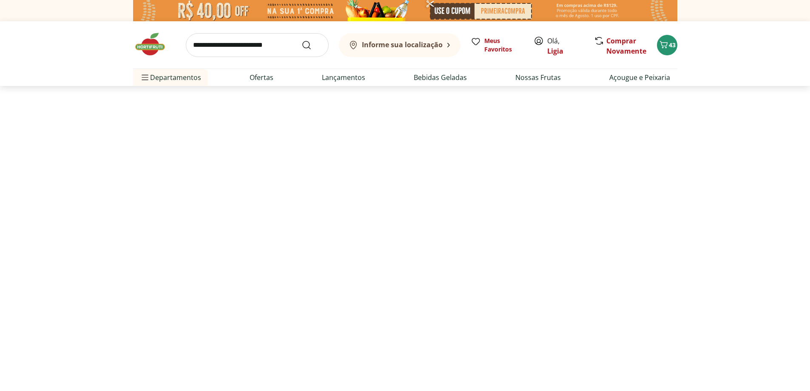
select select "**********"
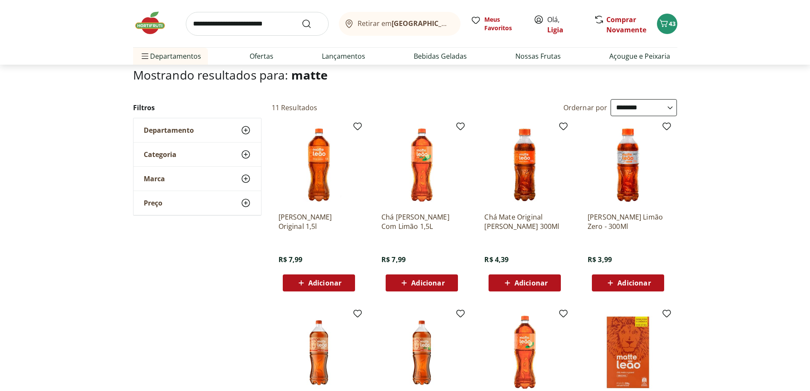
scroll to position [43, 0]
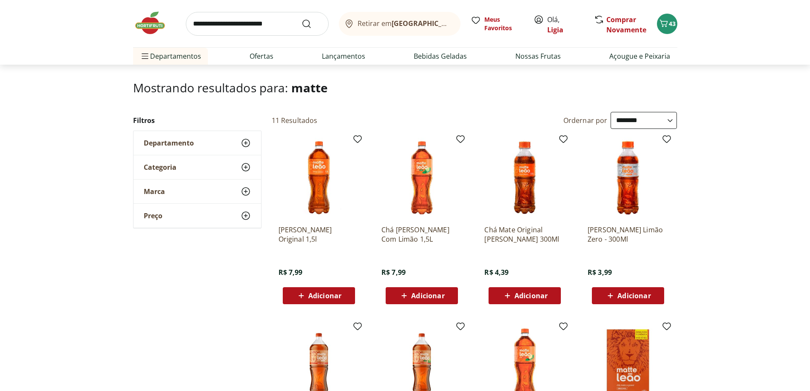
click at [328, 297] on span "Adicionar" at bounding box center [324, 295] width 33 height 7
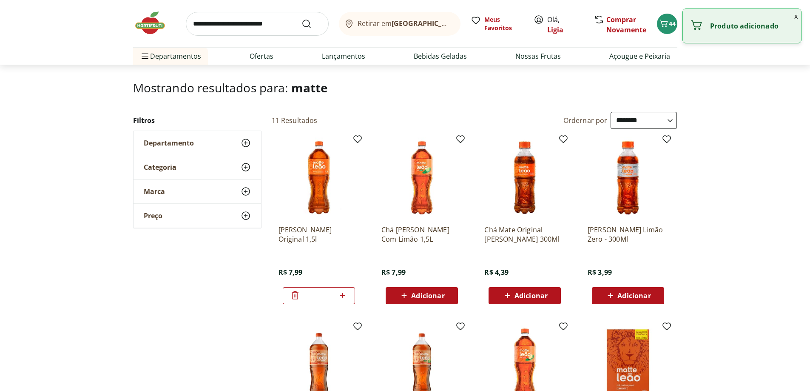
click at [313, 203] on img at bounding box center [319, 177] width 81 height 81
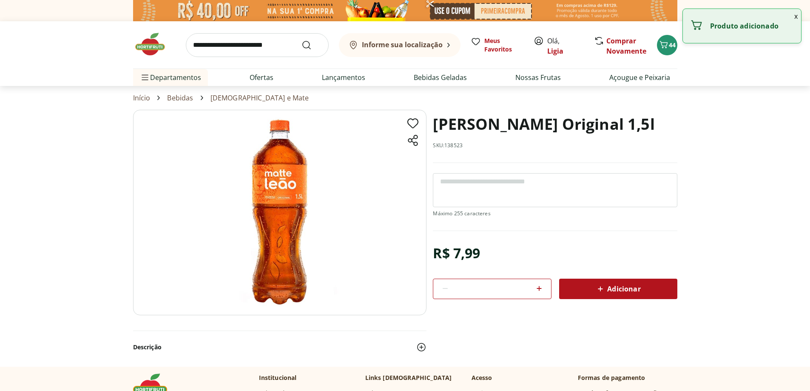
click at [538, 289] on icon at bounding box center [539, 288] width 10 height 10
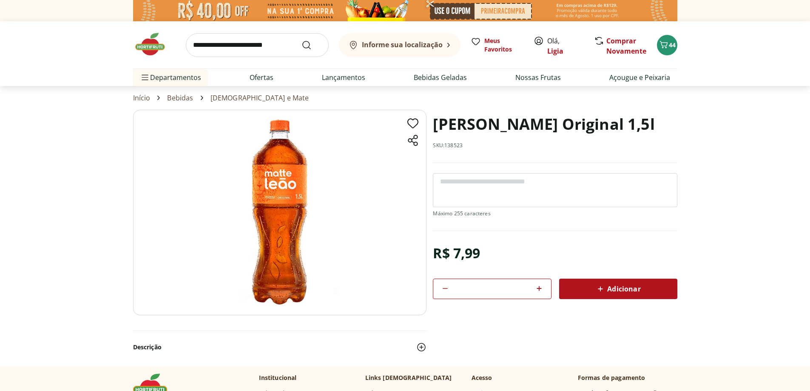
click at [538, 289] on icon at bounding box center [539, 288] width 10 height 10
click at [633, 291] on span "Adicionar" at bounding box center [617, 289] width 45 height 10
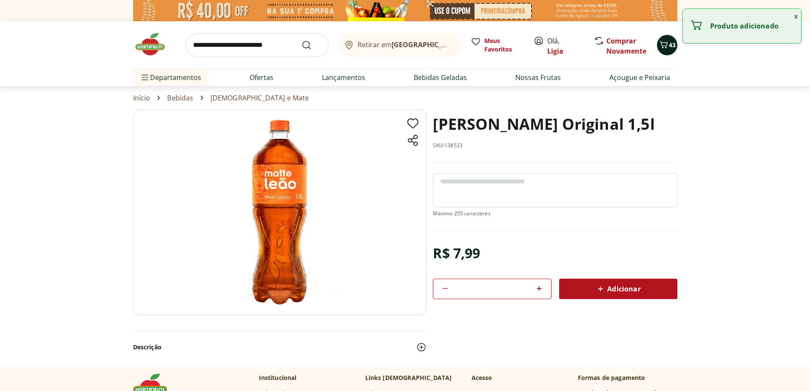
click at [662, 49] on icon "Carrinho" at bounding box center [664, 45] width 10 height 10
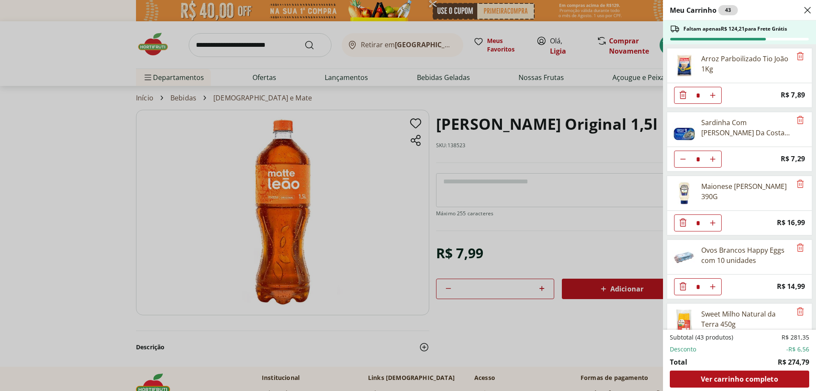
scroll to position [468, 0]
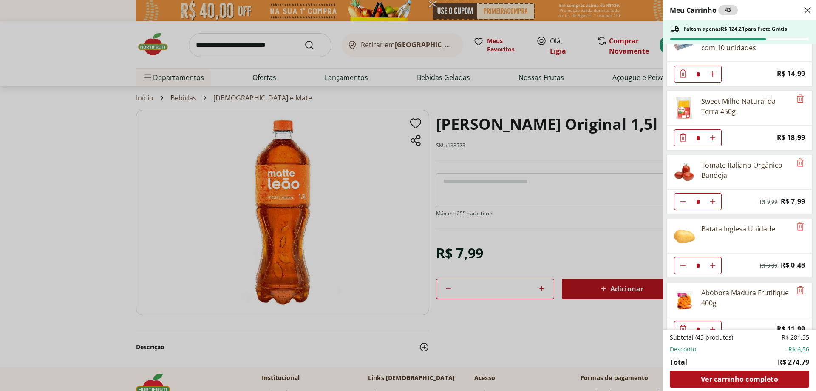
click at [649, 280] on div "Meu Carrinho 43 Faltam apenas R$ 124,21 para Frete Grátis Leite Uht Integral Le…" at bounding box center [408, 195] width 816 height 391
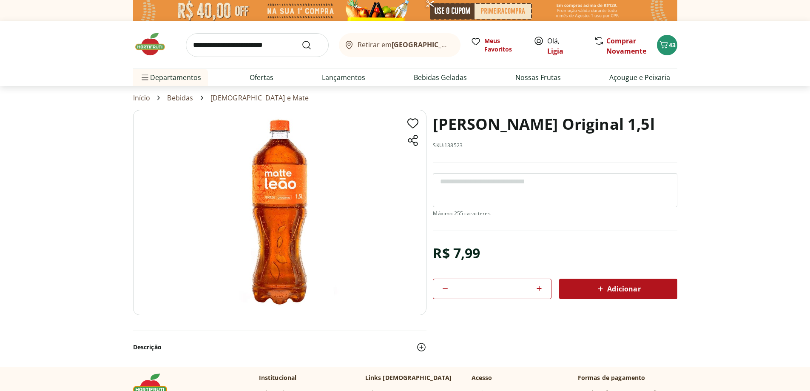
click at [639, 286] on span "Adicionar" at bounding box center [617, 289] width 45 height 10
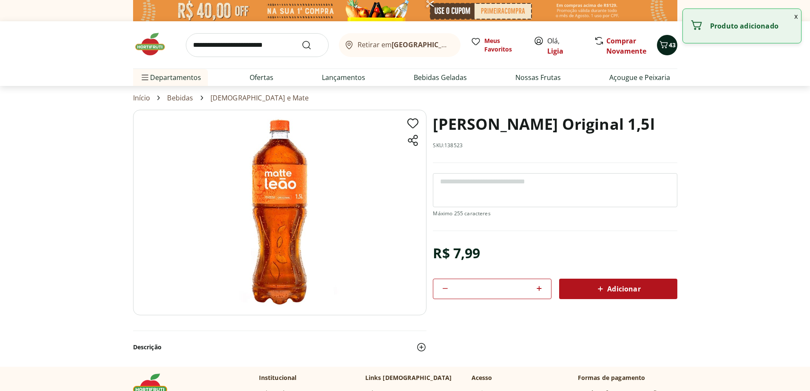
click at [668, 38] on div "43" at bounding box center [667, 45] width 7 height 14
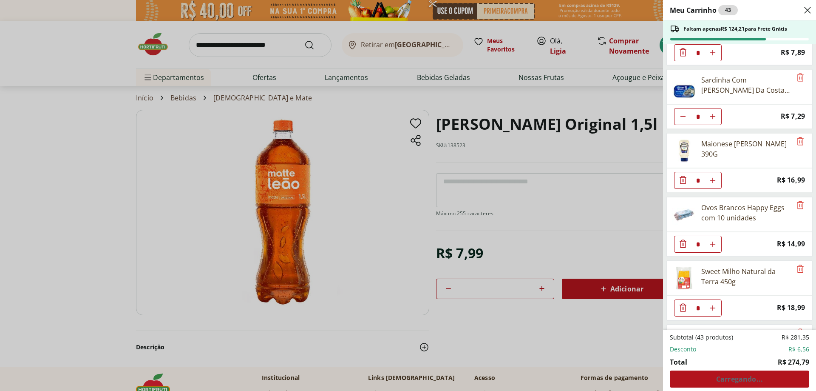
scroll to position [483, 0]
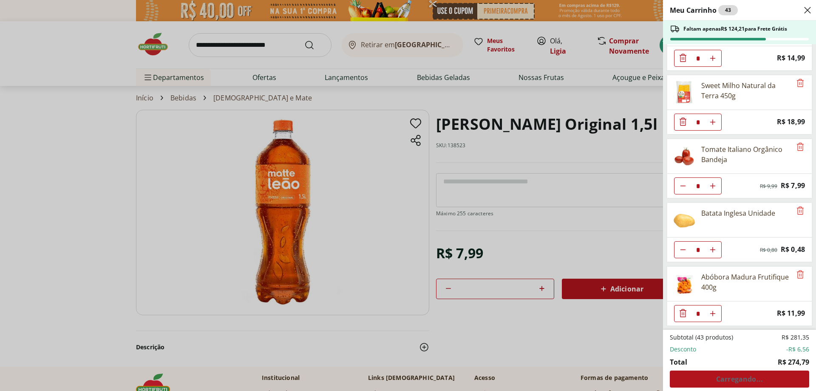
click at [627, 289] on div "Meu Carrinho 43 Faltam apenas R$ 124,21 para Frete Grátis Leite Uht Integral Le…" at bounding box center [408, 195] width 816 height 391
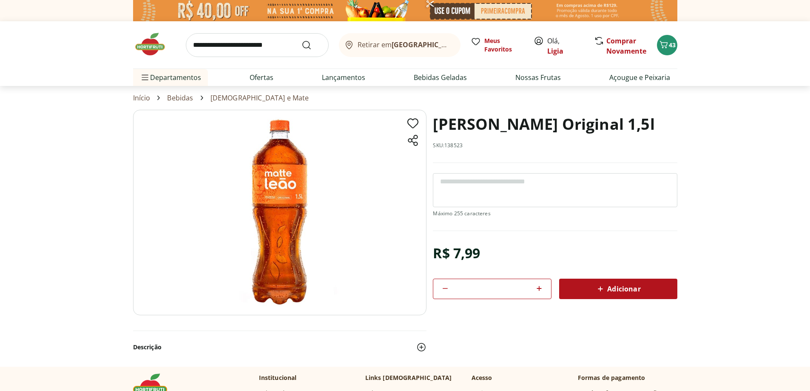
click at [623, 290] on span "Adicionar" at bounding box center [617, 289] width 45 height 10
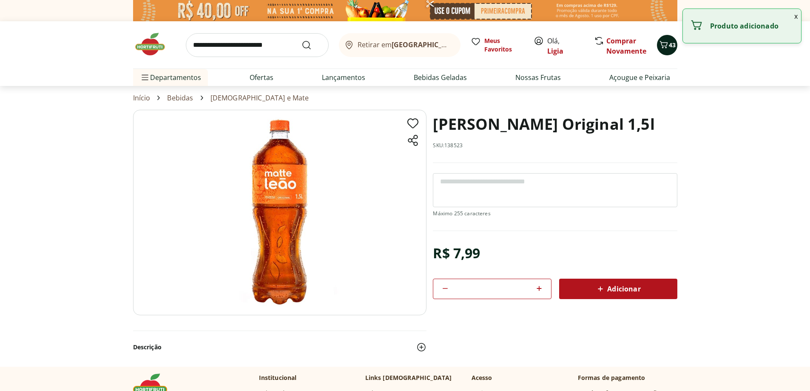
click at [664, 46] on icon "Carrinho" at bounding box center [664, 45] width 10 height 10
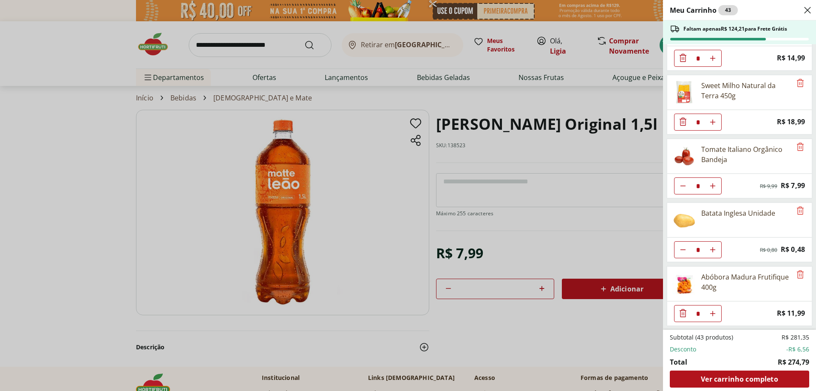
click at [614, 255] on div "Meu Carrinho 43 Faltam apenas R$ 124,21 para Frete Grátis Leite Uht Integral Le…" at bounding box center [408, 195] width 816 height 391
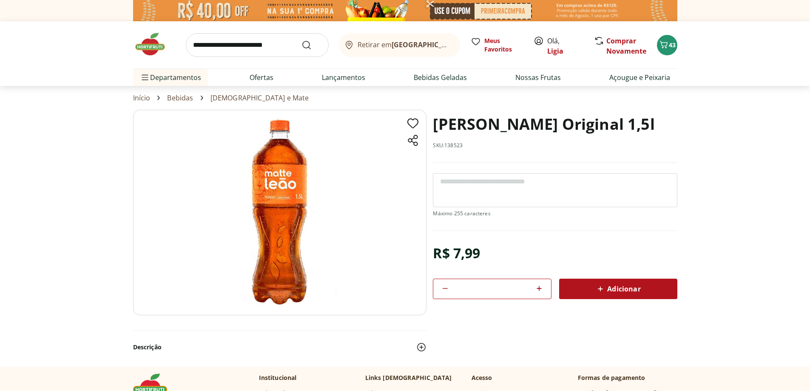
click at [444, 291] on icon at bounding box center [445, 288] width 10 height 10
click at [540, 290] on icon at bounding box center [539, 288] width 10 height 10
type input "*"
click at [642, 291] on div "Adicionar" at bounding box center [618, 288] width 105 height 15
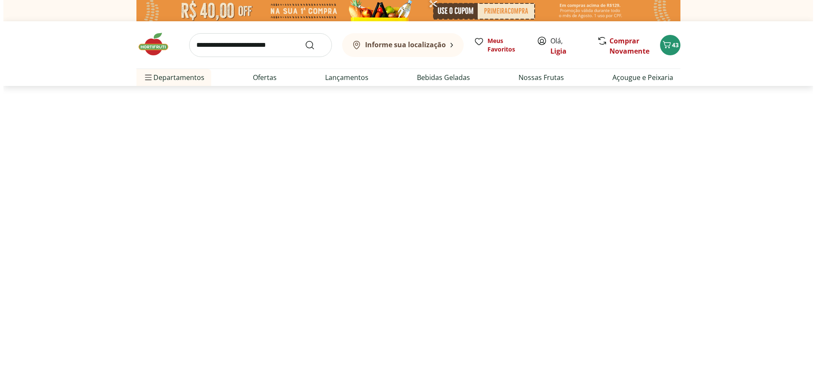
scroll to position [43, 0]
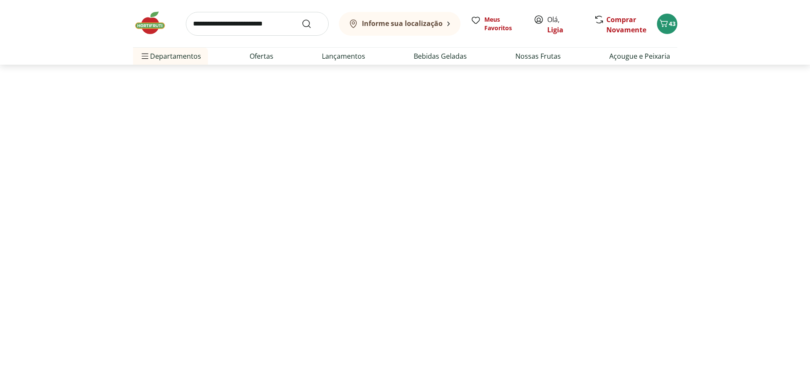
select select "**********"
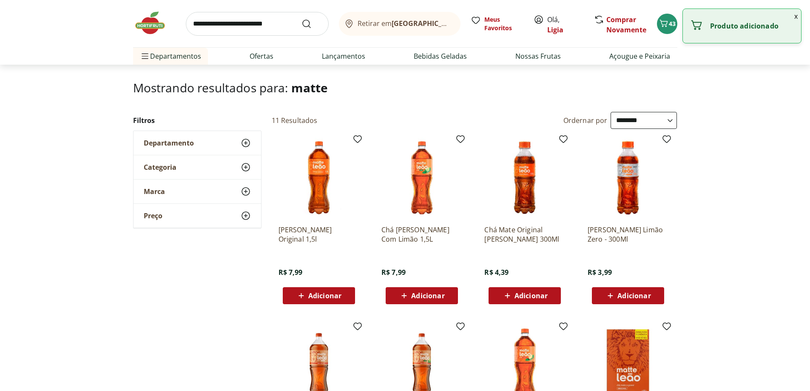
click at [320, 297] on span "Adicionar" at bounding box center [324, 295] width 33 height 7
click at [669, 23] on span "44" at bounding box center [672, 24] width 7 height 8
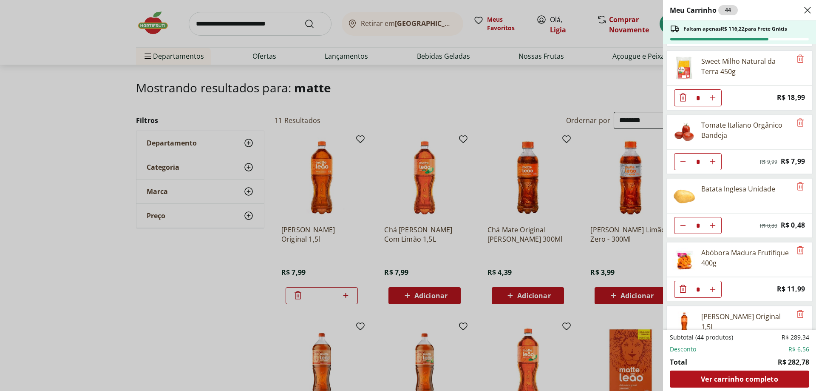
scroll to position [547, 0]
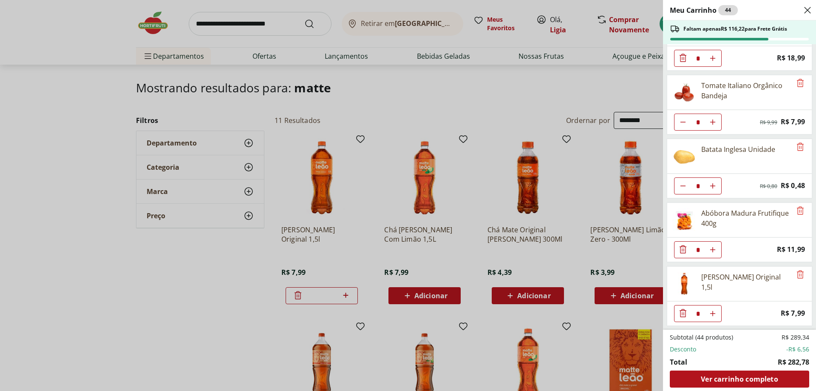
type input "*"
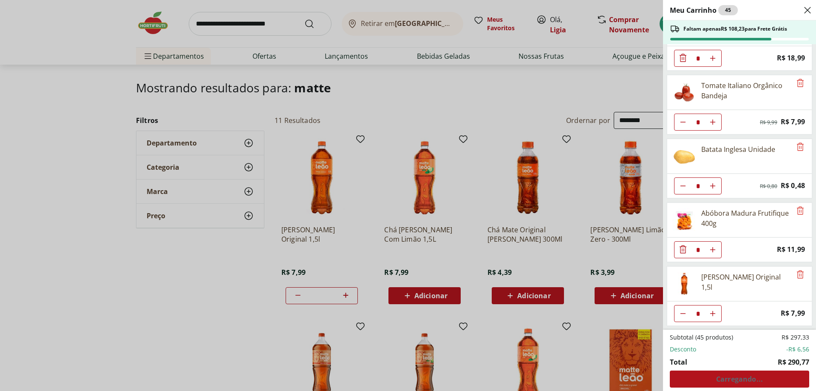
type input "*"
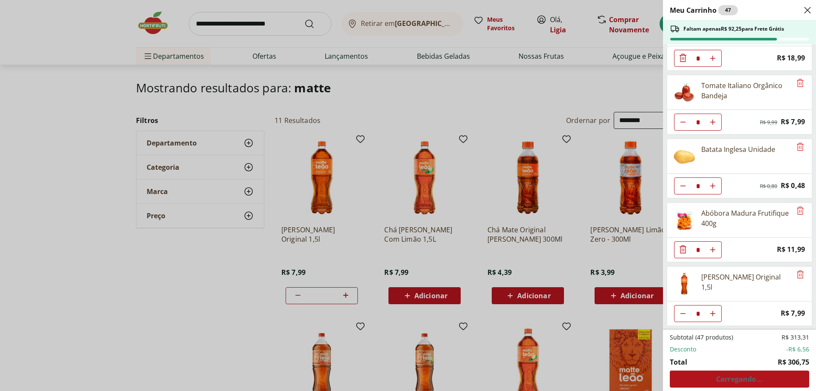
type input "*"
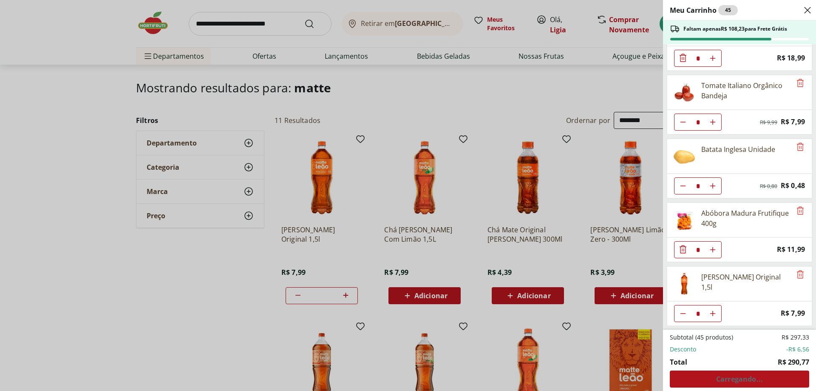
type input "*"
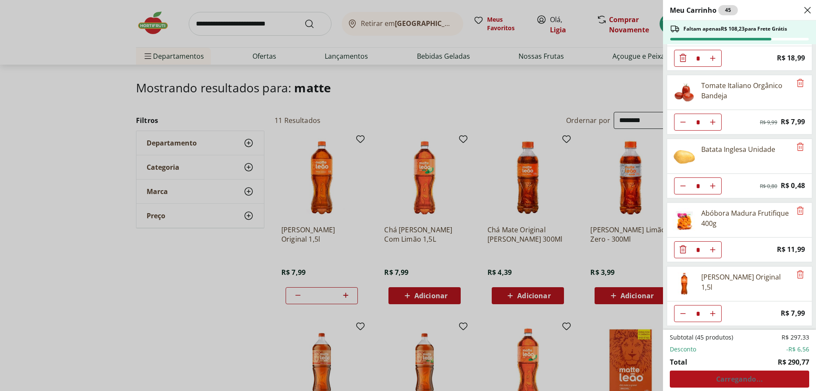
type input "*"
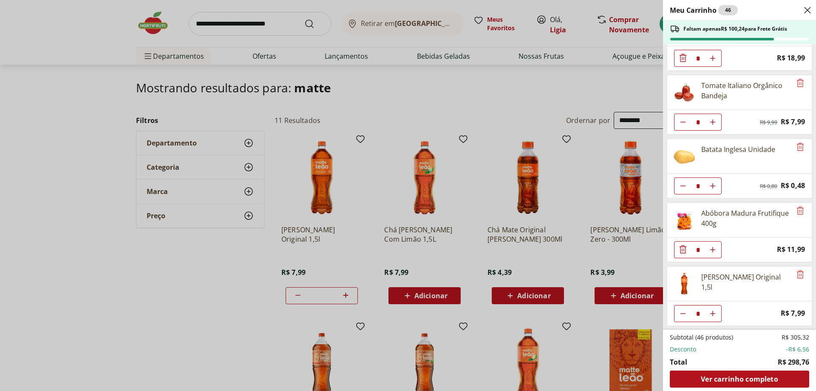
type input "*"
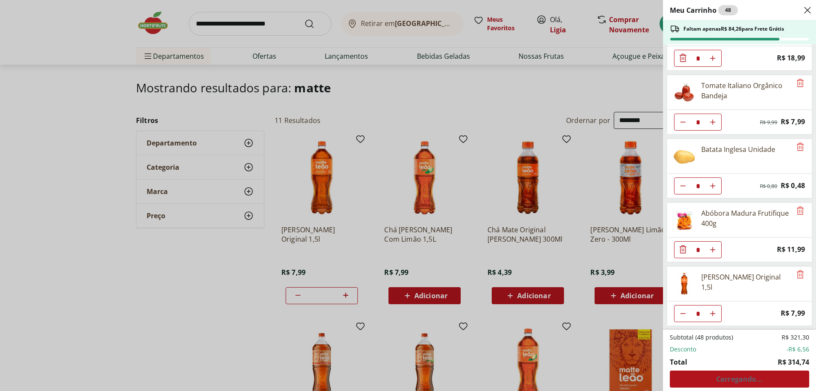
type input "*"
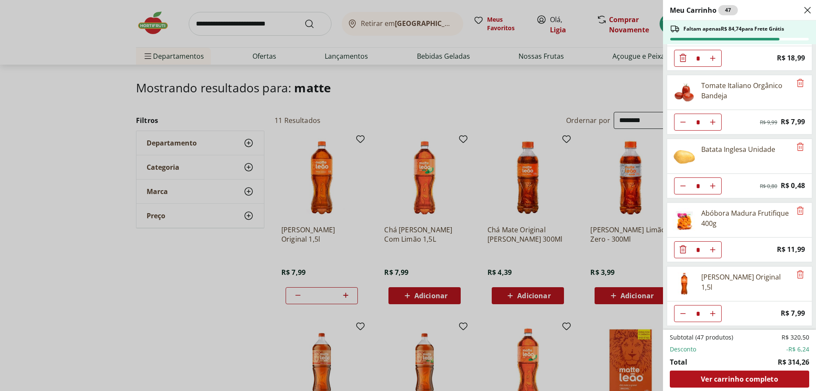
type input "*"
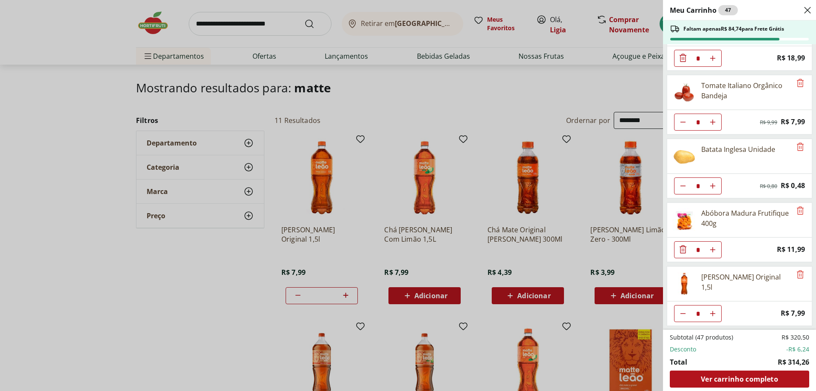
type input "*"
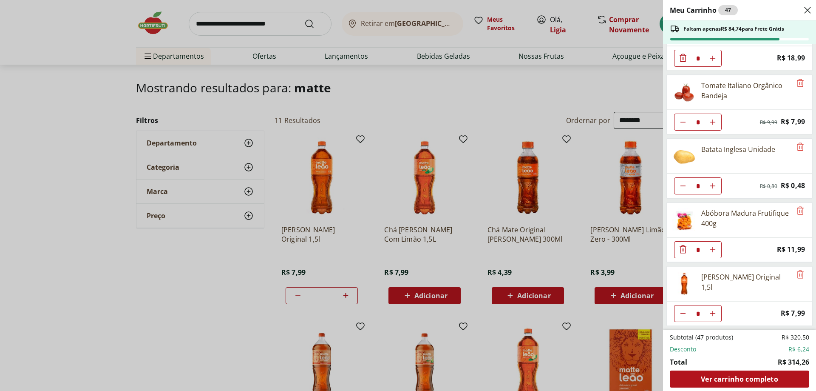
type input "*"
click at [571, 88] on div "Meu Carrinho 47 Faltam apenas R$ 84,74 para Frete Grátis Leite Uht Integral Lei…" at bounding box center [408, 195] width 816 height 391
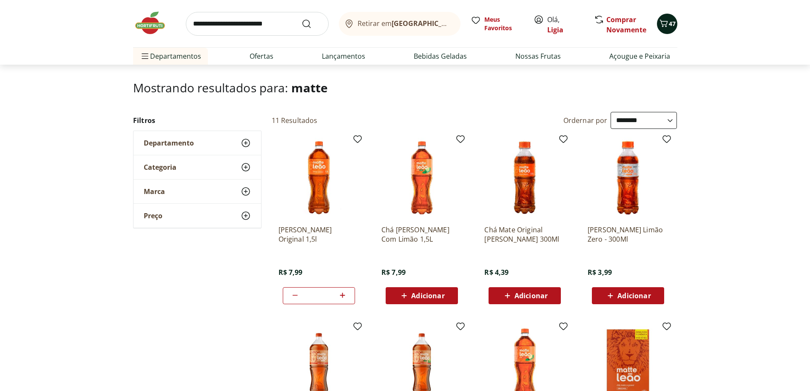
click at [665, 21] on icon "Carrinho" at bounding box center [663, 23] width 8 height 7
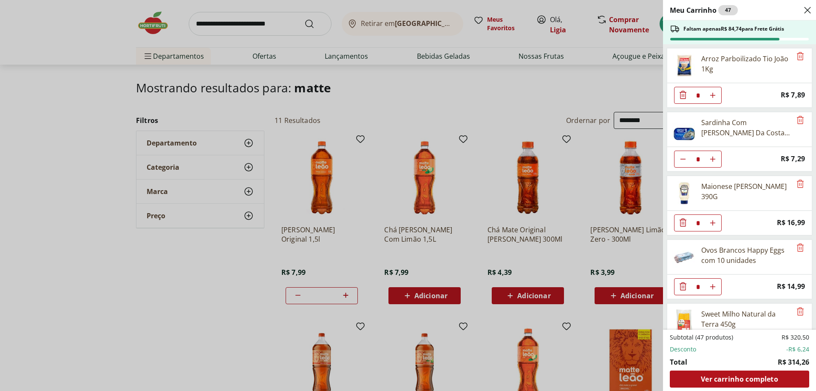
scroll to position [468, 0]
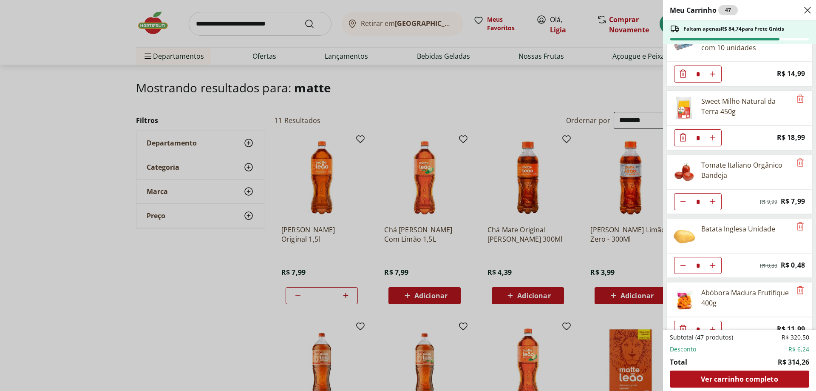
type input "*"
click at [622, 88] on div "Meu Carrinho 48 Faltam apenas R$ 84,26 para Frete Grátis Leite Uht Integral Lei…" at bounding box center [408, 195] width 816 height 391
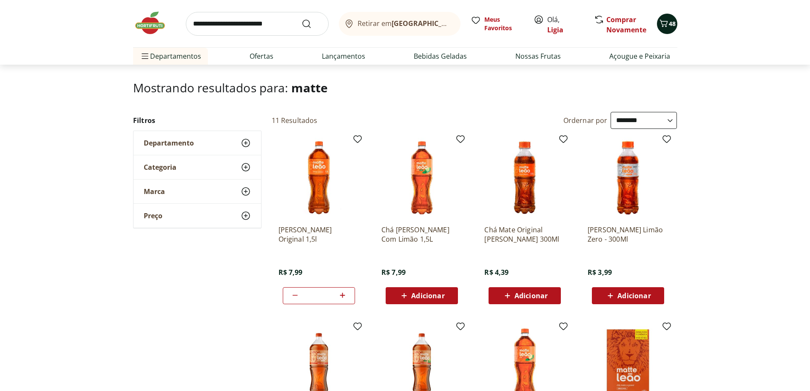
click at [673, 17] on button "48" at bounding box center [667, 24] width 20 height 20
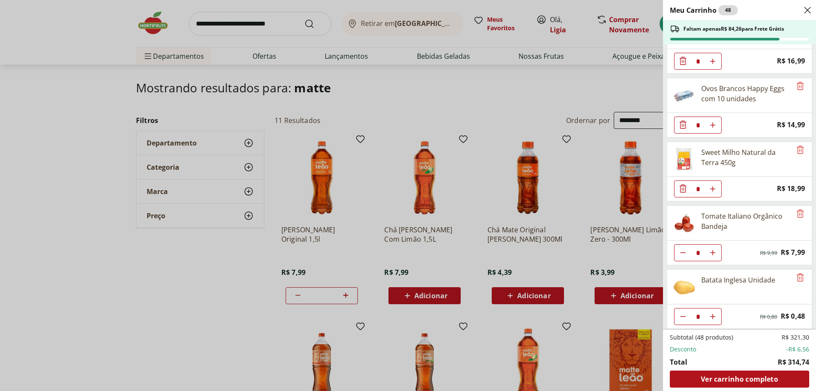
scroll to position [547, 0]
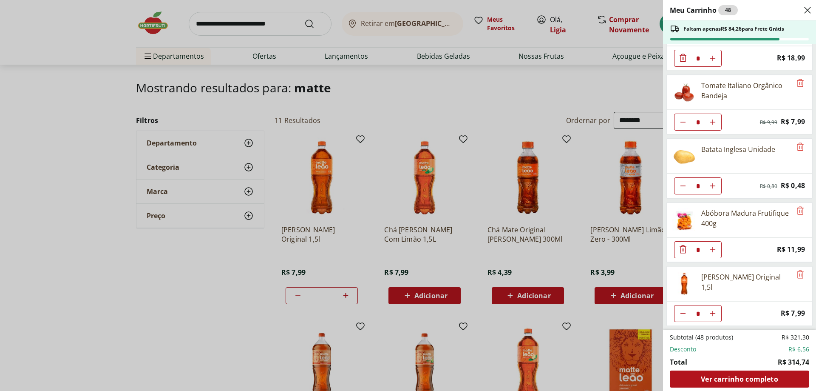
type input "*"
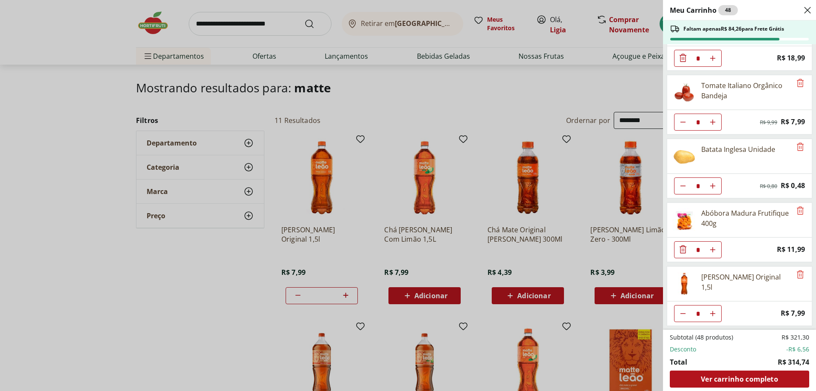
click at [638, 93] on div "Meu Carrinho 48 Faltam apenas R$ 84,26 para Frete Grátis Leite Uht Integral Lei…" at bounding box center [408, 195] width 816 height 391
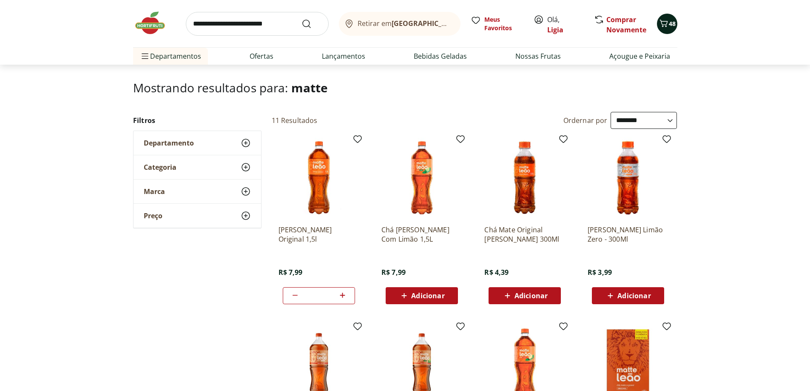
click at [672, 23] on span "48" at bounding box center [672, 24] width 7 height 8
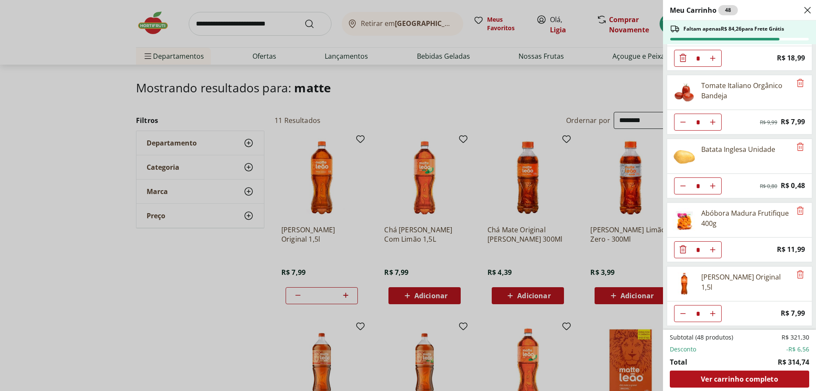
type input "*"
click at [609, 85] on div "Meu Carrinho 49 Faltam apenas R$ 76,27 para Frete Grátis Leite Uht Integral Lei…" at bounding box center [408, 195] width 816 height 391
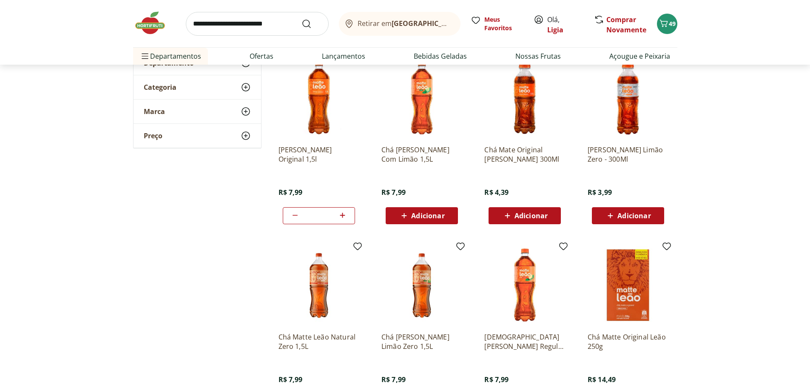
scroll to position [170, 0]
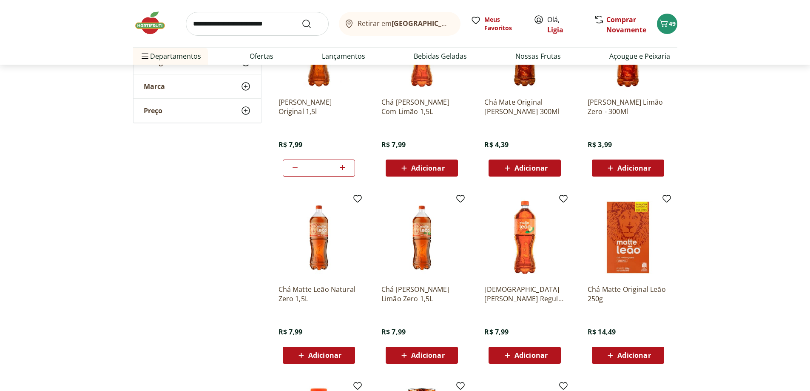
click at [520, 352] on span "Adicionar" at bounding box center [530, 355] width 33 height 7
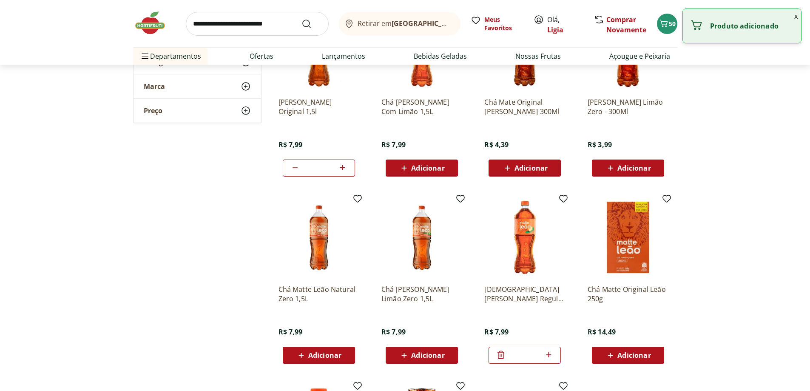
scroll to position [0, 0]
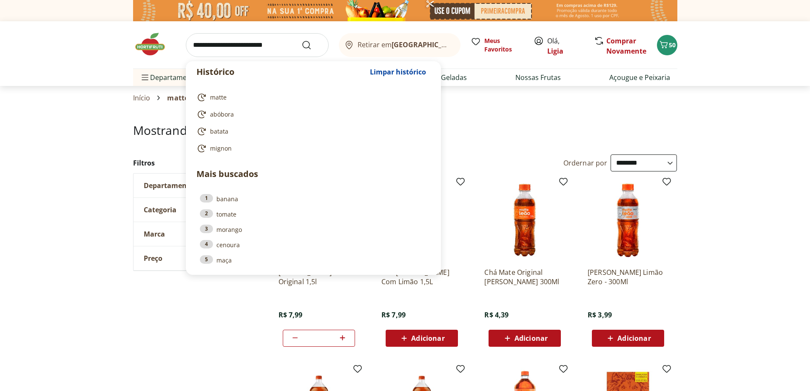
click at [216, 46] on input "search" at bounding box center [257, 45] width 143 height 24
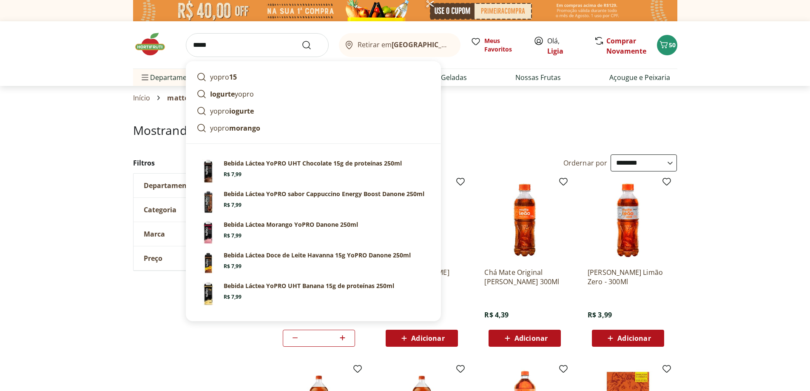
type input "*****"
click at [301, 40] on button "Submit Search" at bounding box center [311, 45] width 20 height 10
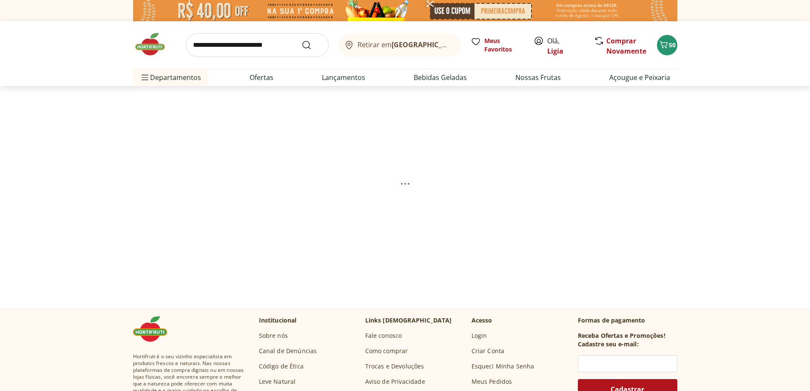
select select "**********"
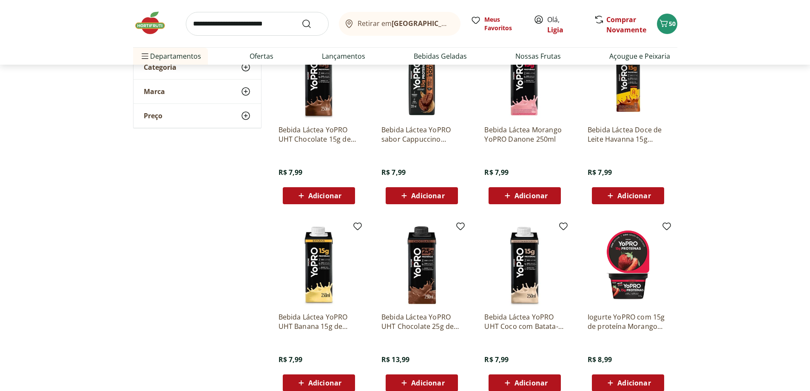
scroll to position [128, 0]
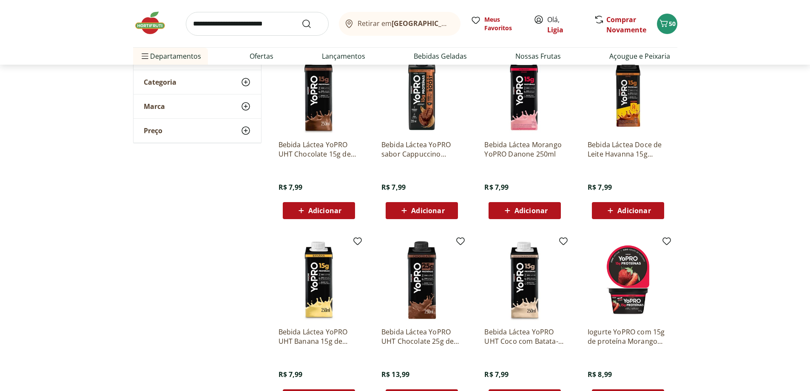
click at [321, 207] on span "Adicionar" at bounding box center [324, 210] width 33 height 7
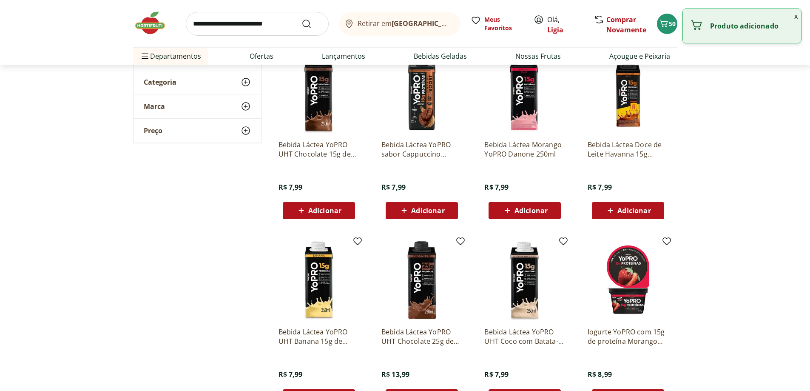
click at [626, 210] on span "Adicionar" at bounding box center [633, 210] width 33 height 7
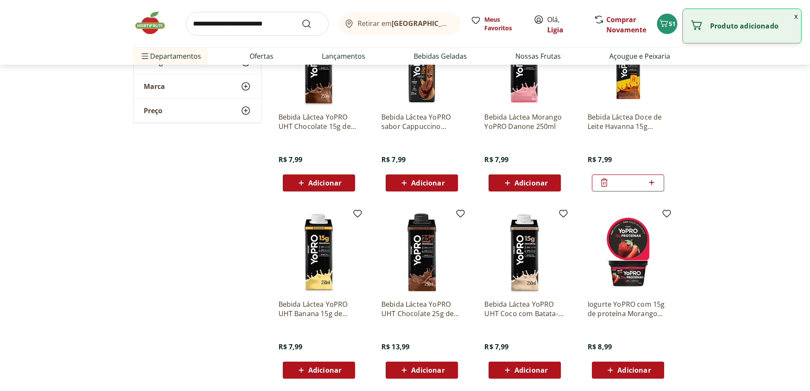
scroll to position [170, 0]
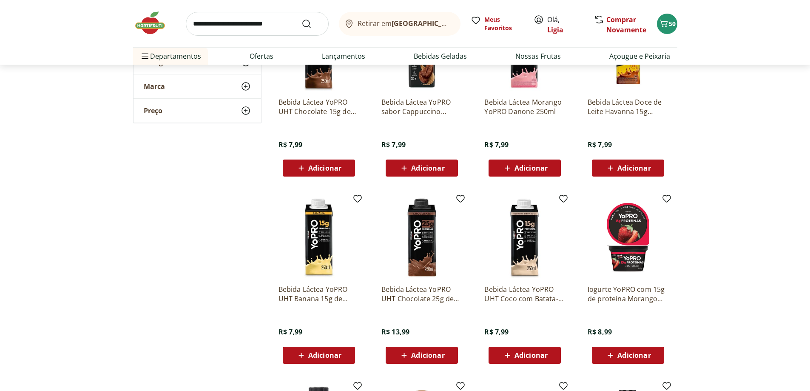
click at [525, 356] on span "Adicionar" at bounding box center [530, 355] width 33 height 7
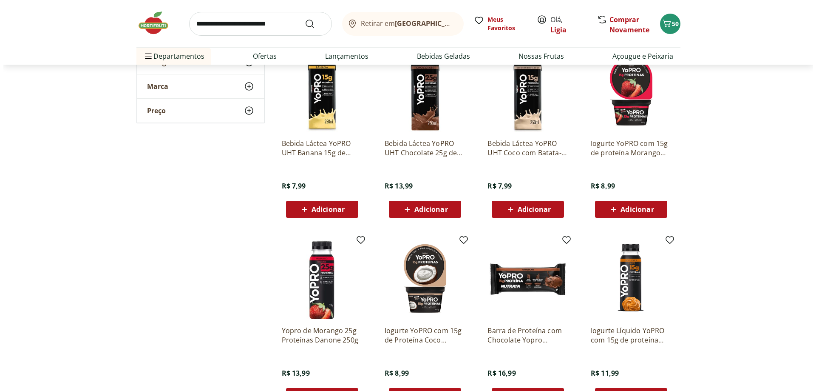
scroll to position [255, 0]
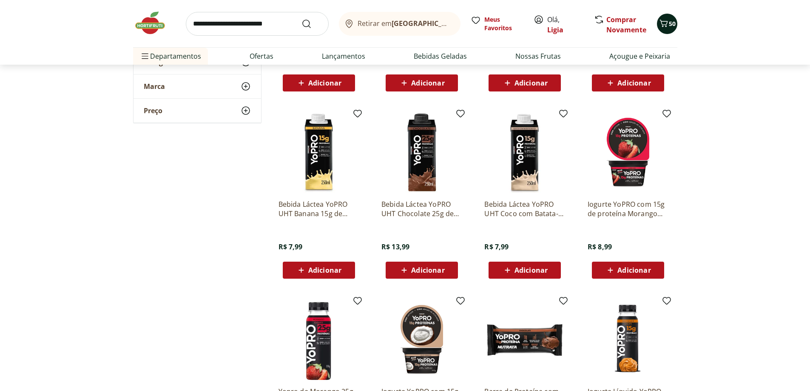
click at [673, 26] on span "50" at bounding box center [672, 24] width 7 height 8
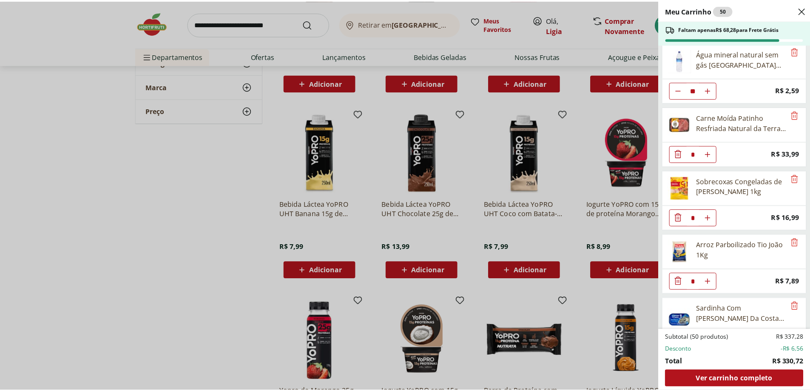
scroll to position [0, 0]
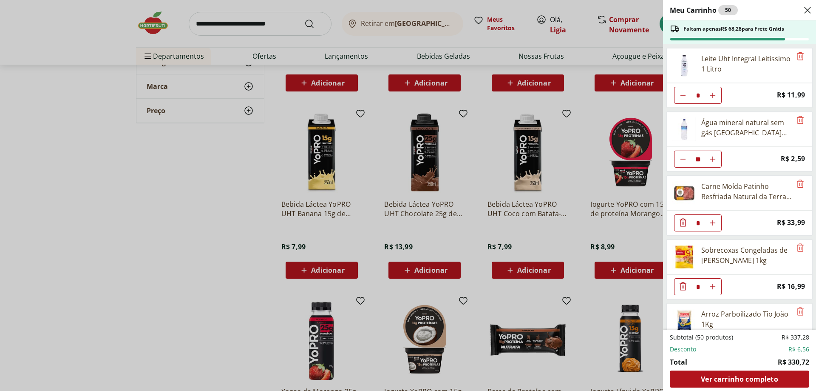
click at [271, 147] on div "Meu Carrinho 50 Faltam apenas R$ 68,28 para Frete Grátis Leite Uht Integral Lei…" at bounding box center [408, 195] width 816 height 391
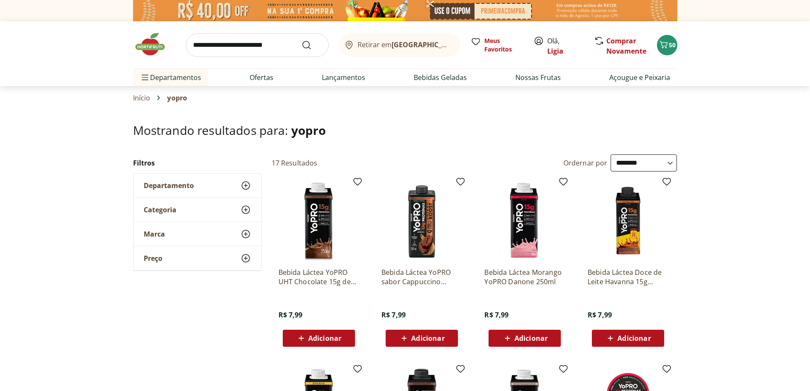
click at [319, 338] on span "Adicionar" at bounding box center [324, 338] width 33 height 7
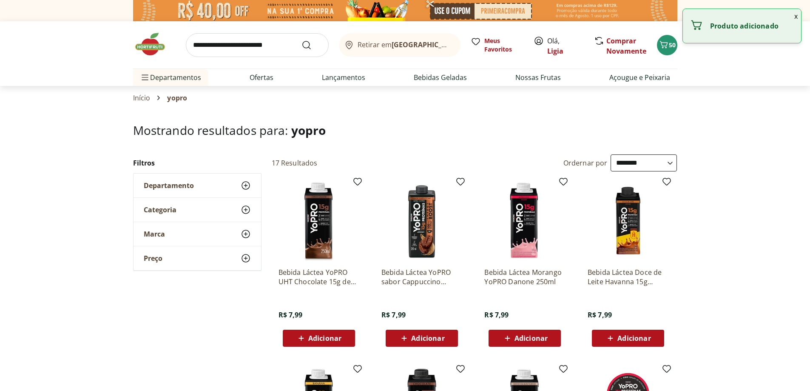
click at [323, 336] on span "Adicionar" at bounding box center [324, 338] width 33 height 7
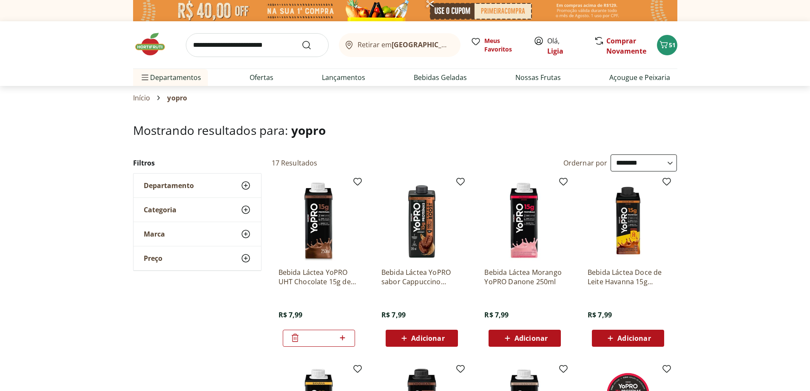
scroll to position [85, 0]
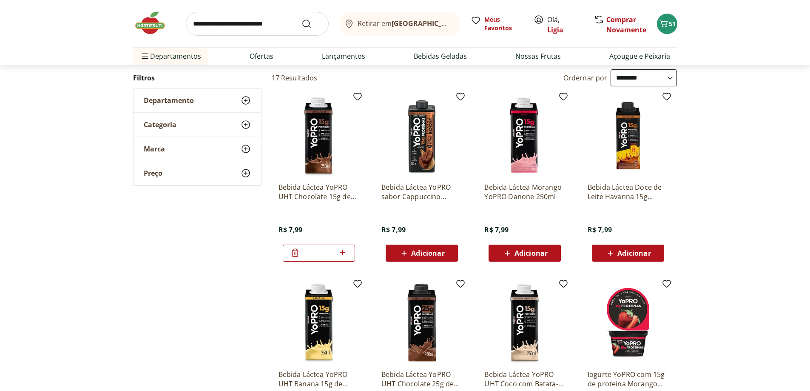
click at [613, 251] on icon at bounding box center [610, 253] width 11 height 10
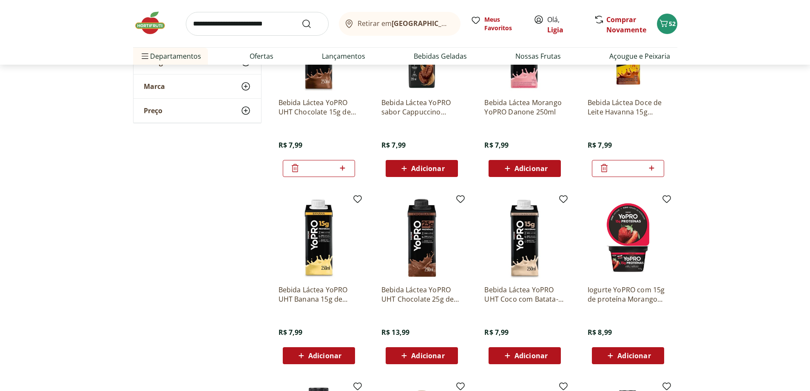
scroll to position [255, 0]
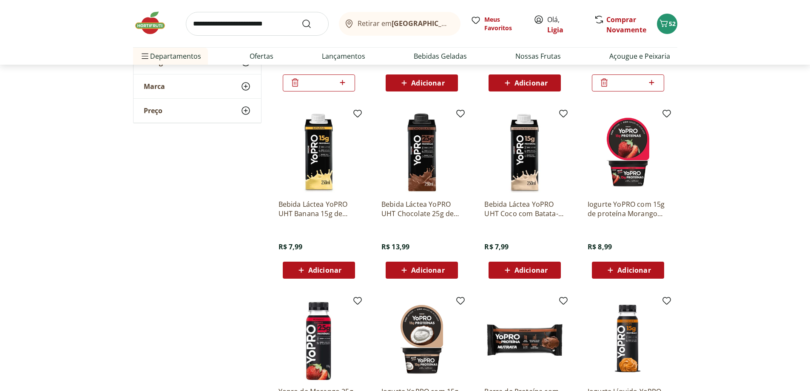
click at [529, 267] on span "Adicionar" at bounding box center [530, 270] width 33 height 7
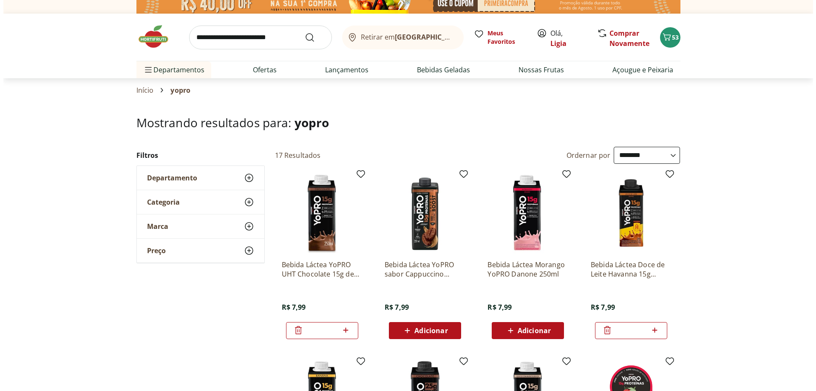
scroll to position [0, 0]
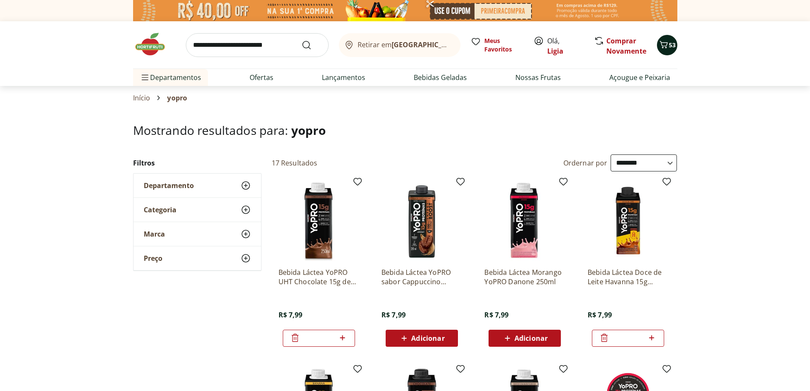
click at [666, 51] on div "53" at bounding box center [667, 45] width 7 height 14
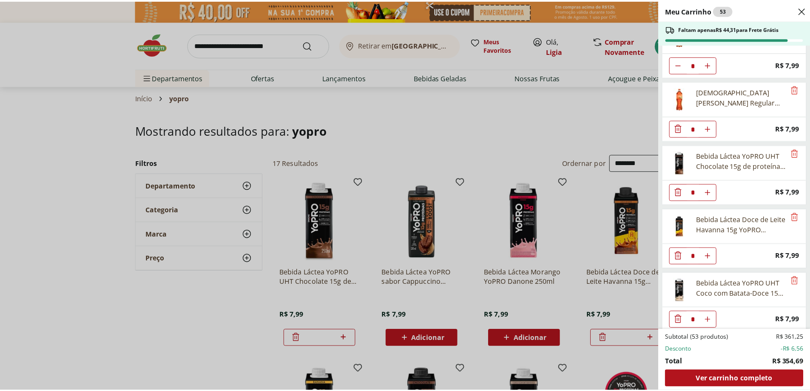
scroll to position [802, 0]
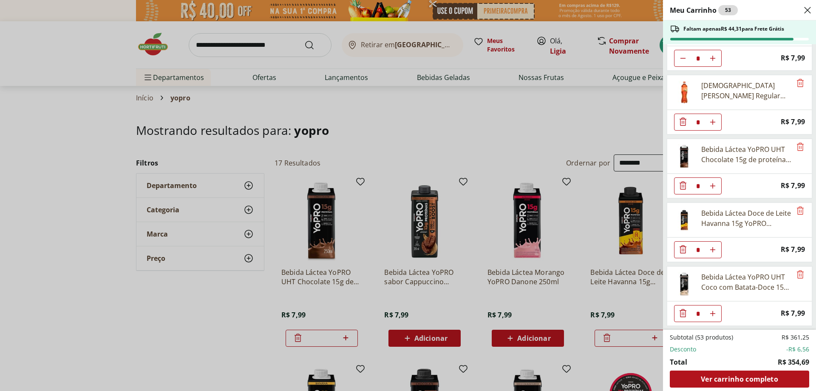
type input "*"
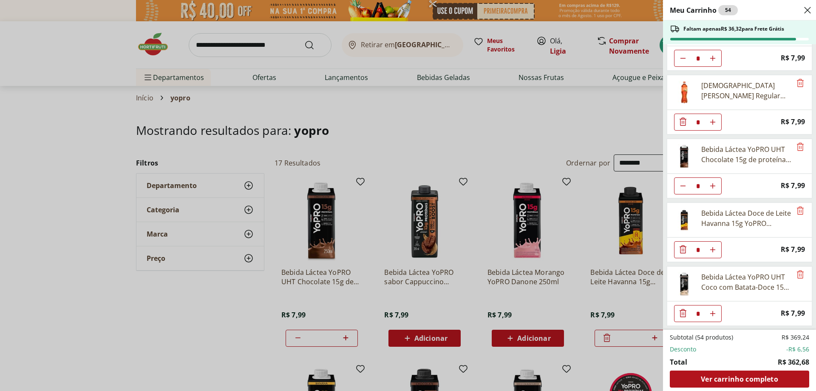
type input "*"
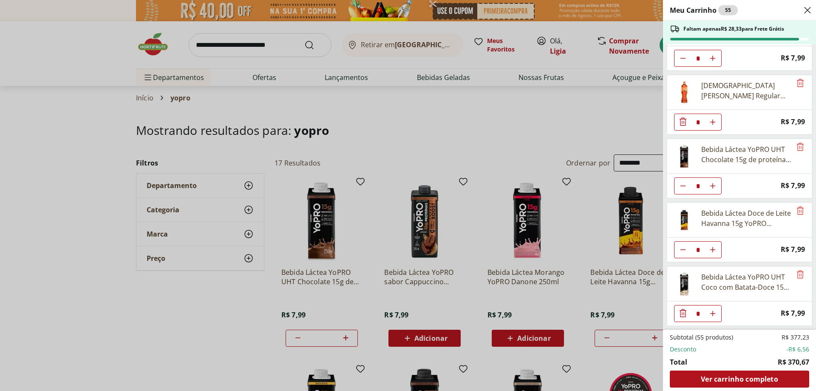
type input "*"
click at [637, 126] on div "Meu Carrinho 56 Faltam apenas R$ 20,34 para Frete Grátis Leite Uht Integral Lei…" at bounding box center [408, 195] width 816 height 391
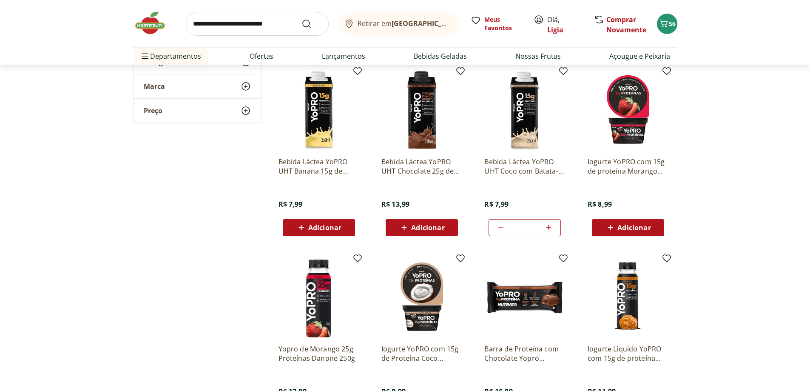
scroll to position [85, 0]
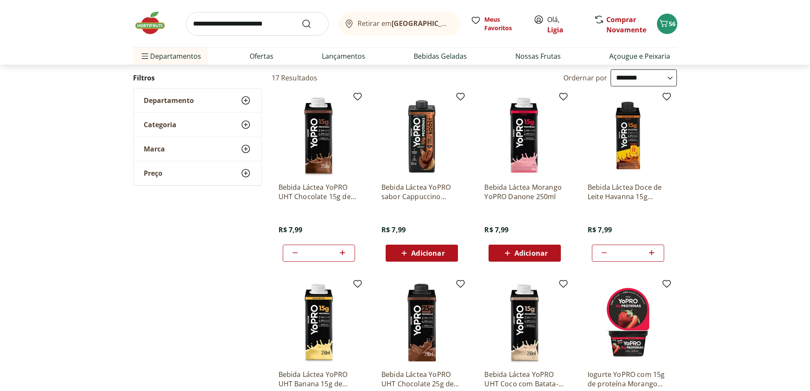
click at [252, 17] on input "search" at bounding box center [257, 24] width 143 height 24
type input "******"
click at [301, 19] on button "Submit Search" at bounding box center [311, 24] width 20 height 10
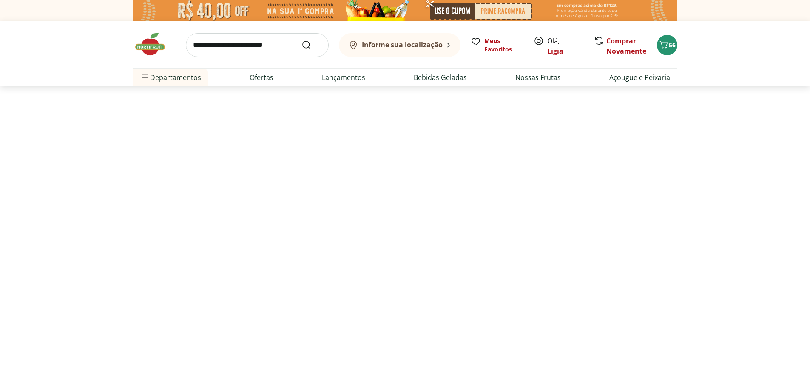
select select "**********"
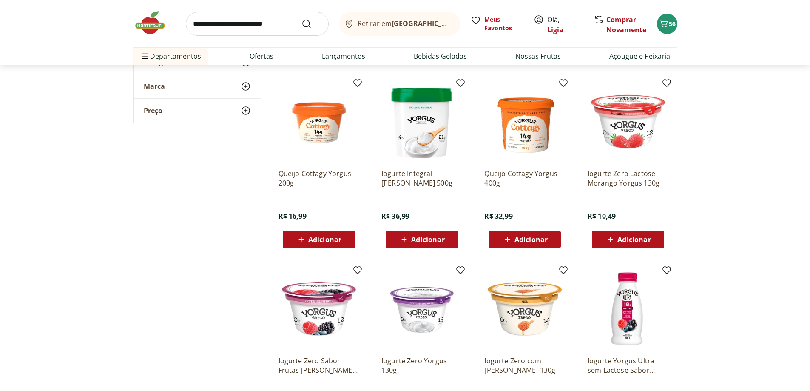
scroll to position [213, 0]
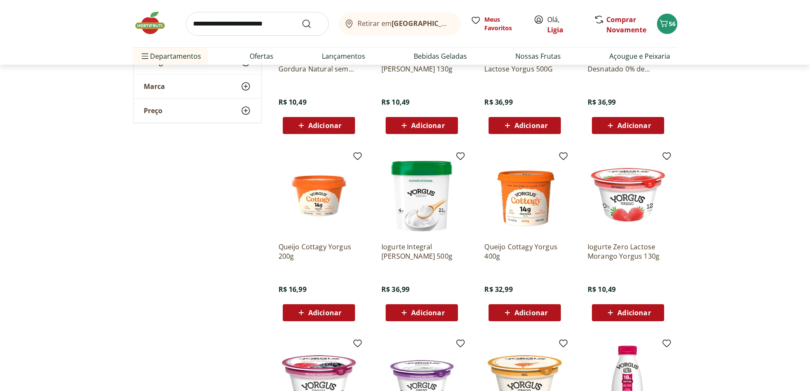
click at [270, 14] on input "search" at bounding box center [257, 24] width 143 height 24
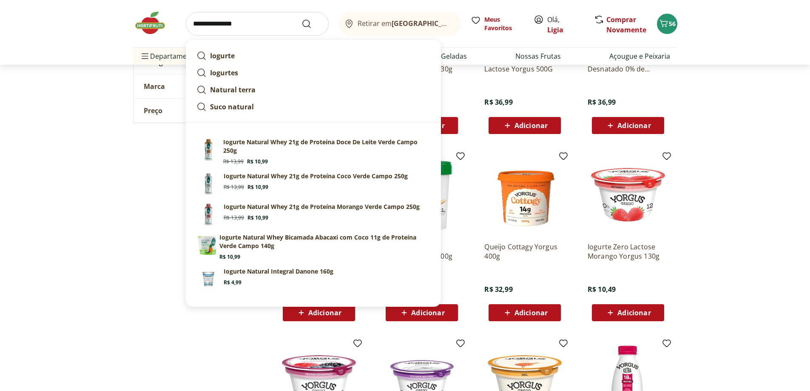
type input "**********"
click at [301, 19] on button "Submit Search" at bounding box center [311, 24] width 20 height 10
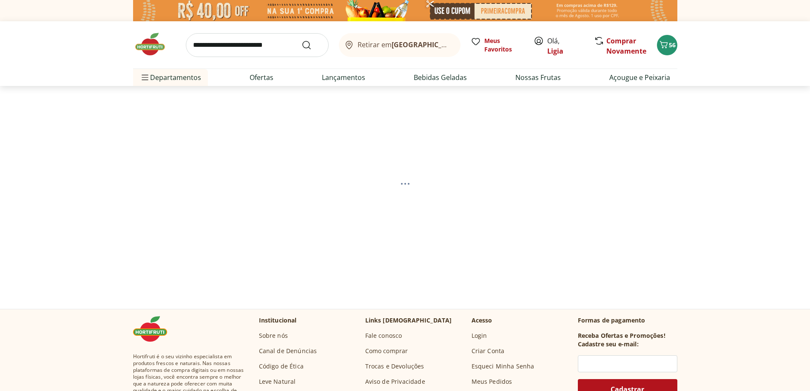
select select "**********"
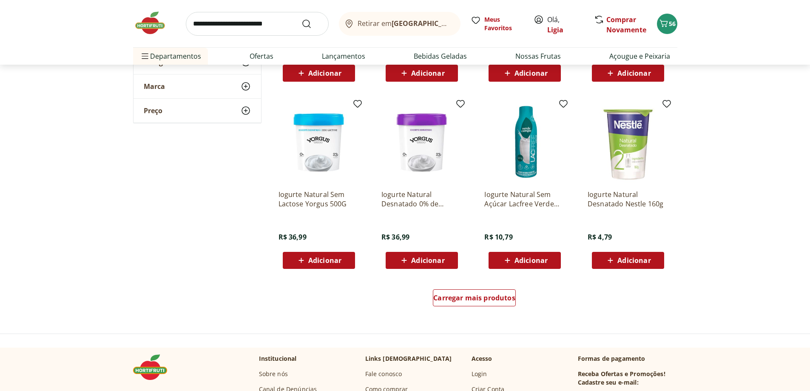
scroll to position [553, 0]
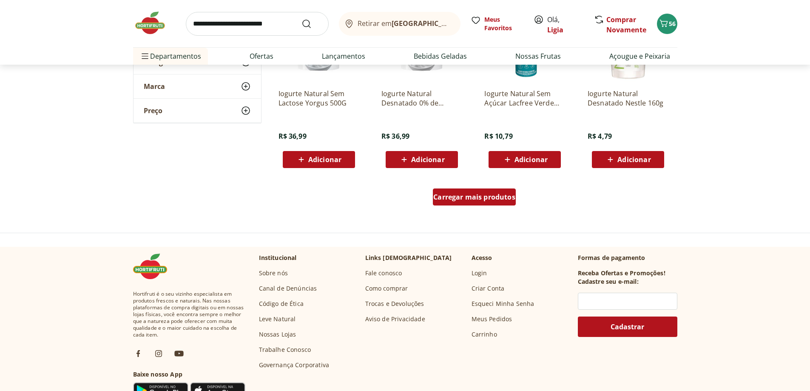
click at [500, 202] on div "Carregar mais produtos" at bounding box center [474, 196] width 83 height 17
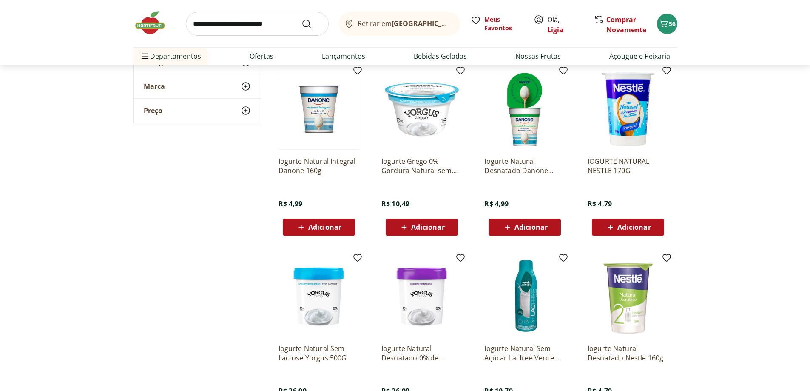
scroll to position [298, 0]
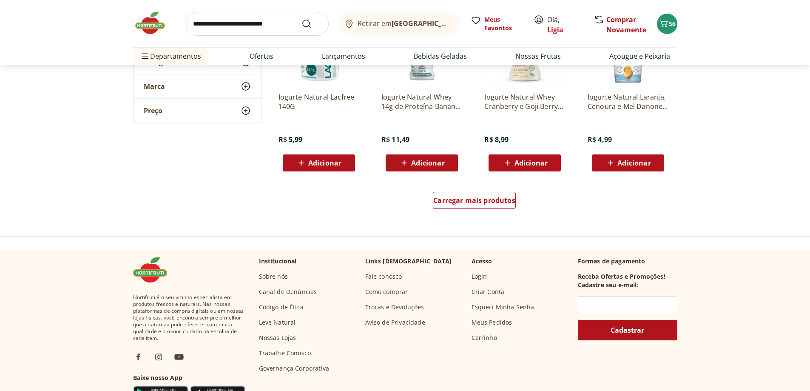
scroll to position [1106, 0]
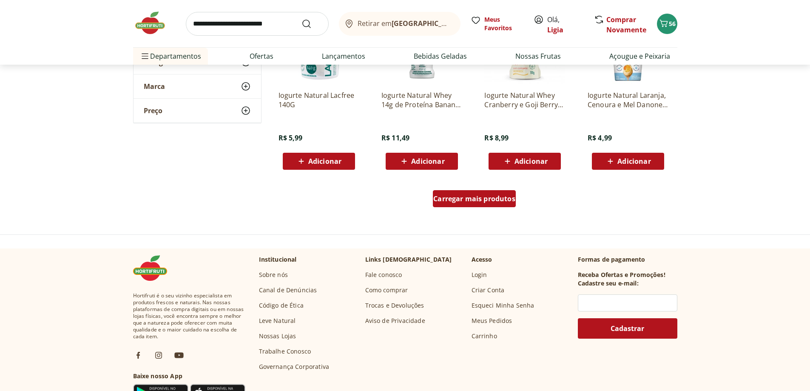
click at [510, 202] on span "Carregar mais produtos" at bounding box center [474, 198] width 82 height 7
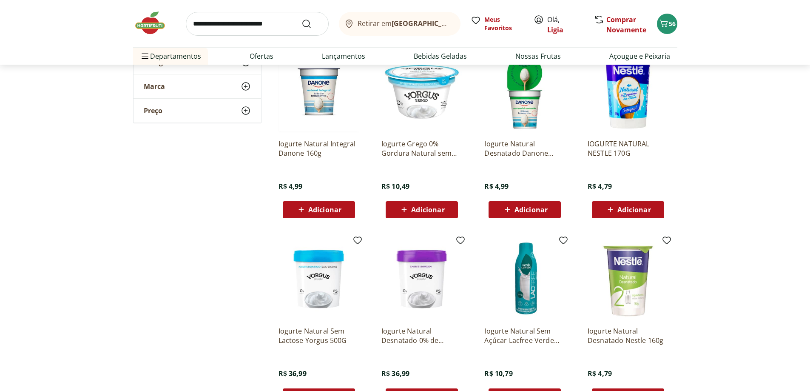
scroll to position [255, 0]
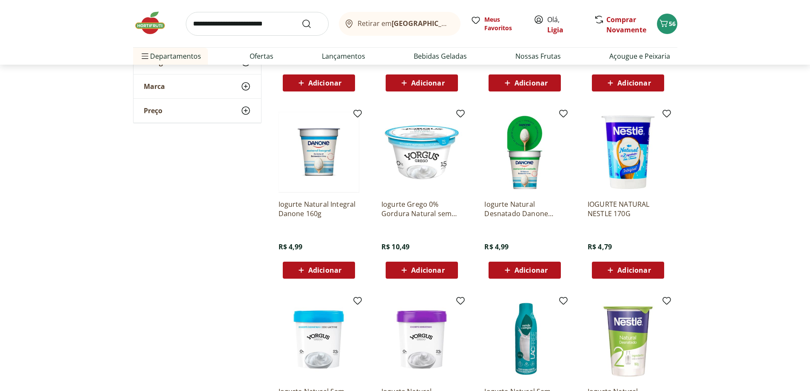
click at [634, 273] on span "Adicionar" at bounding box center [633, 270] width 33 height 7
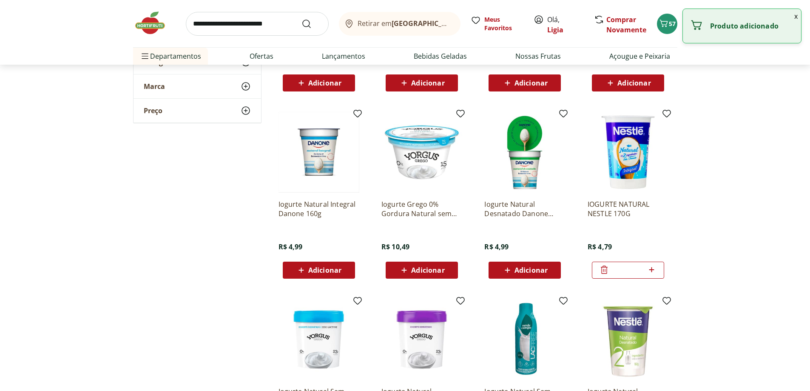
click at [651, 268] on icon at bounding box center [651, 269] width 11 height 10
type input "*"
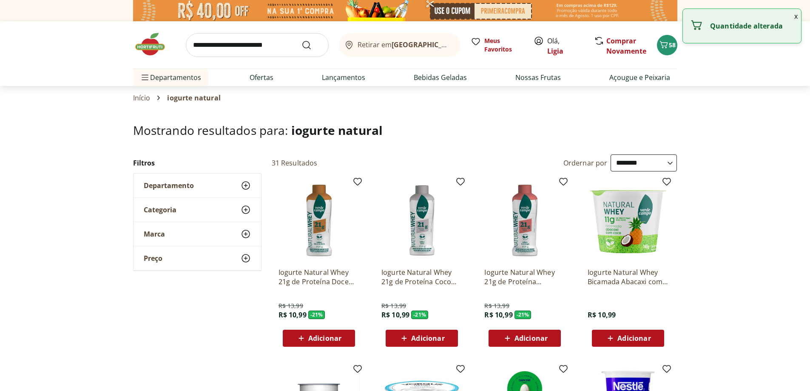
select select "**********"
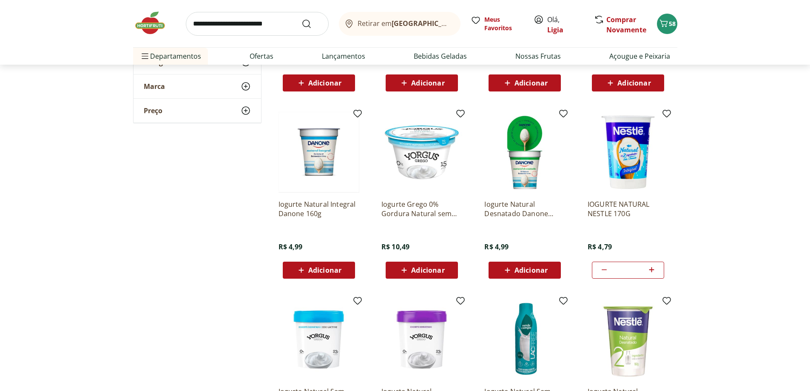
click at [280, 23] on input "search" at bounding box center [257, 24] width 143 height 24
type input "**********"
click at [301, 19] on button "Submit Search" at bounding box center [311, 24] width 20 height 10
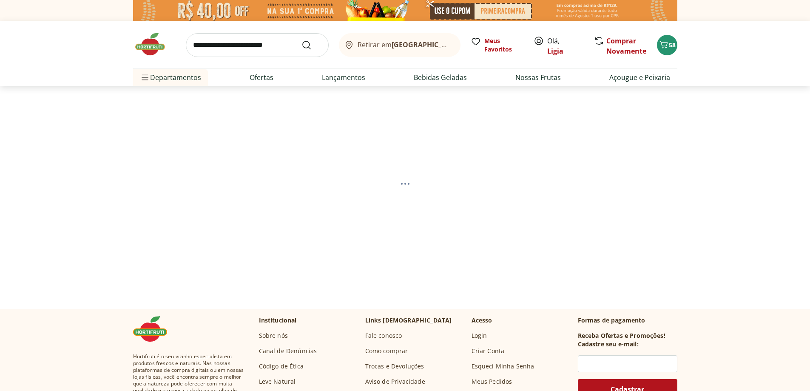
select select "**********"
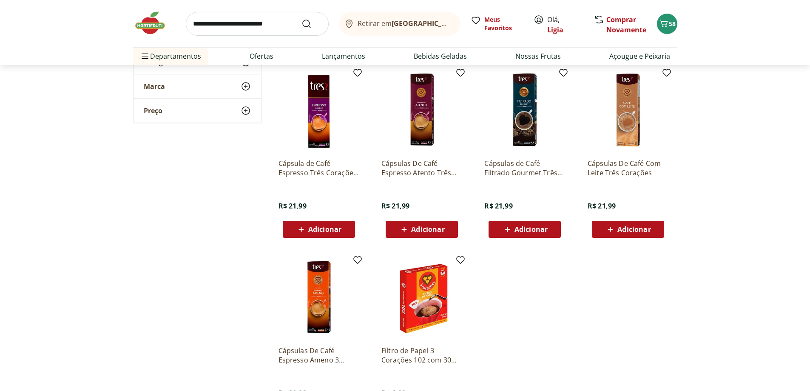
scroll to position [298, 0]
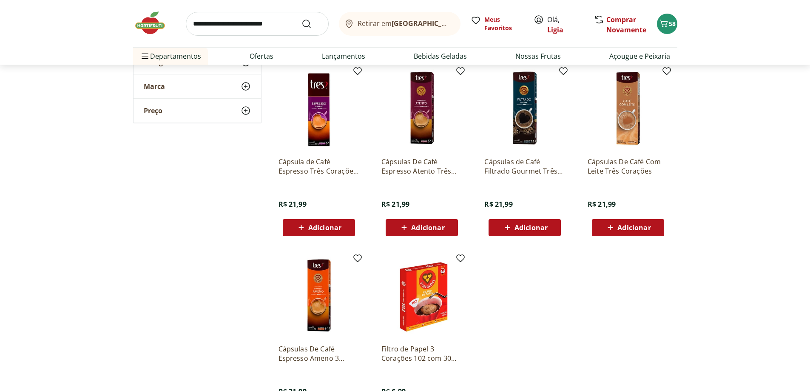
click at [626, 227] on span "Adicionar" at bounding box center [633, 227] width 33 height 7
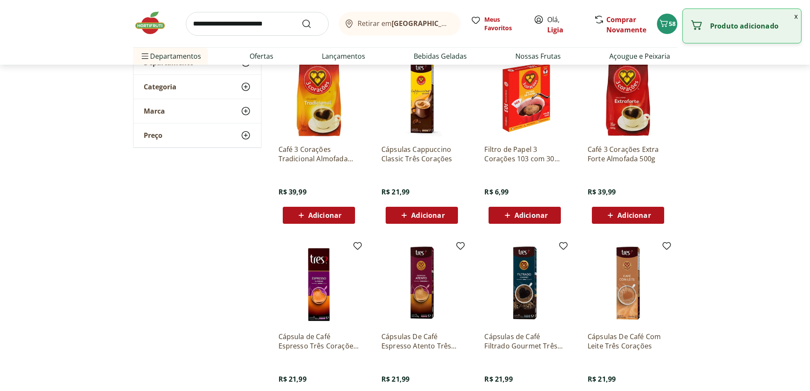
scroll to position [0, 0]
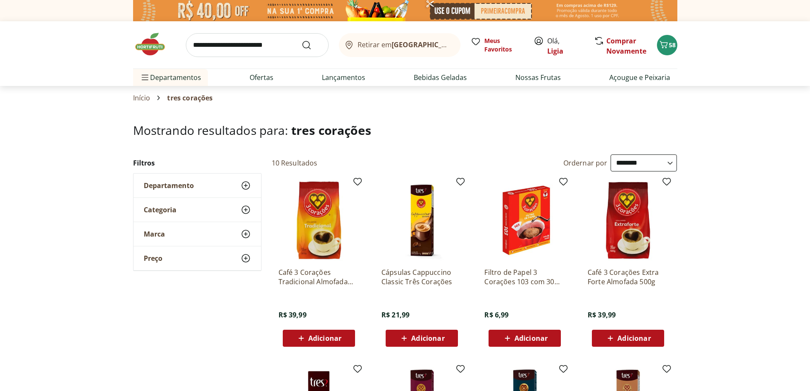
click at [270, 44] on input "search" at bounding box center [257, 45] width 143 height 24
type input "******"
click at [301, 40] on button "Submit Search" at bounding box center [311, 45] width 20 height 10
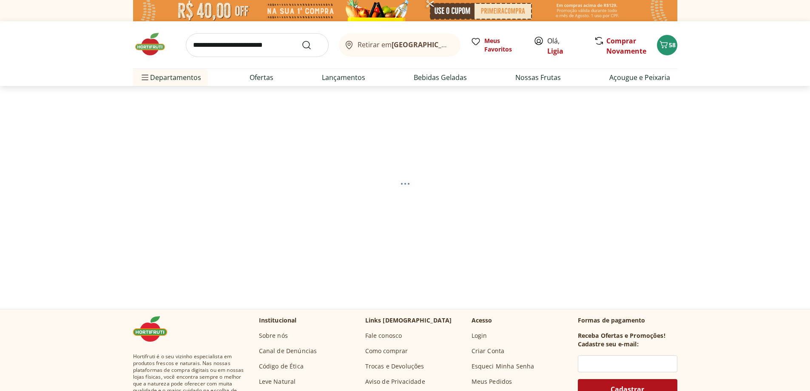
select select "**********"
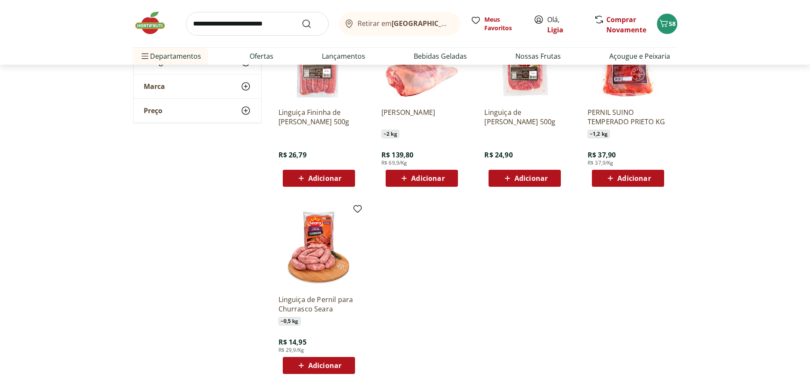
scroll to position [43, 0]
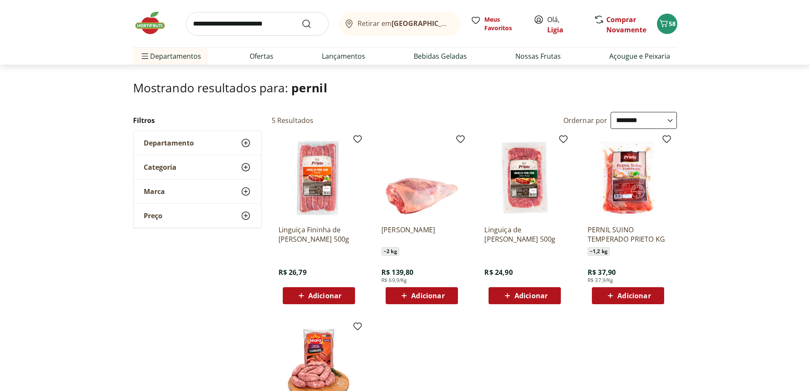
click at [255, 22] on input "search" at bounding box center [257, 24] width 143 height 24
type input "*****"
click at [301, 19] on button "Submit Search" at bounding box center [311, 24] width 20 height 10
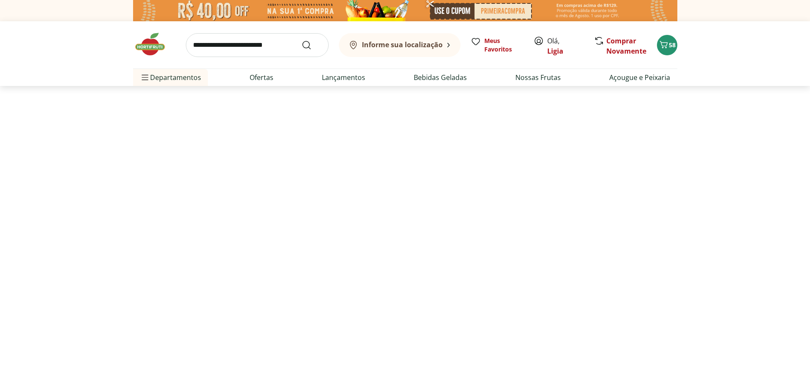
select select "**********"
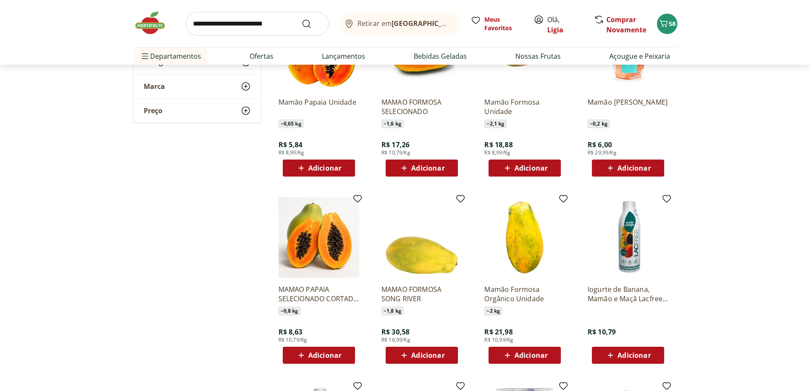
scroll to position [85, 0]
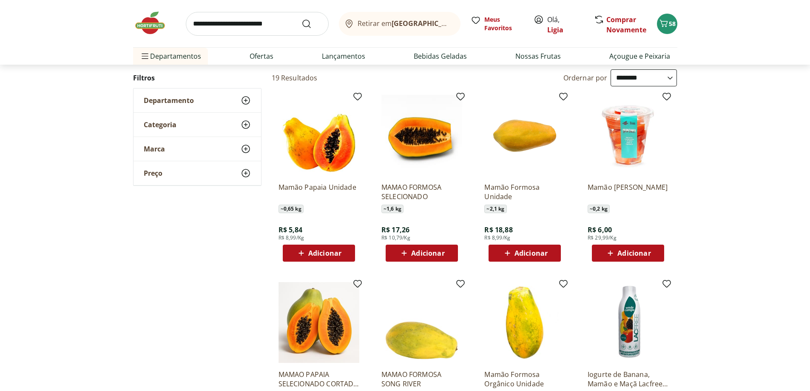
click at [328, 256] on span "Adicionar" at bounding box center [324, 253] width 33 height 7
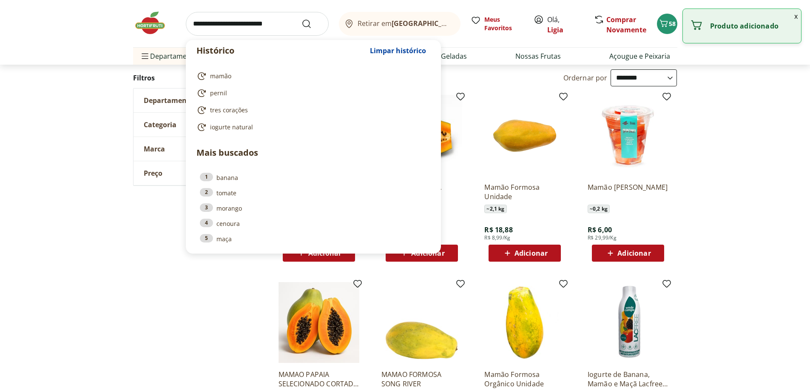
click at [260, 22] on input "search" at bounding box center [257, 24] width 143 height 24
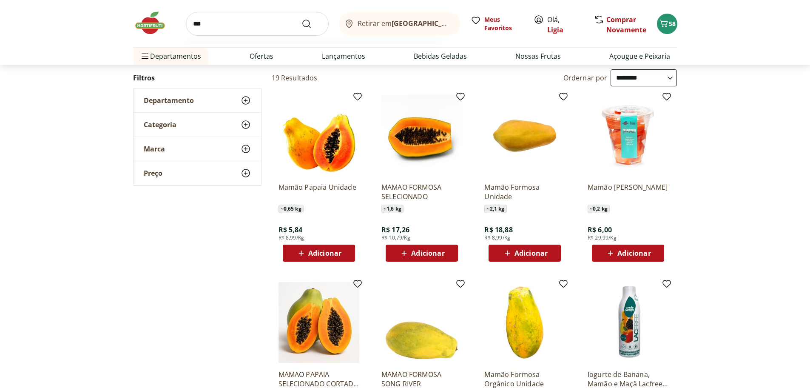
type input "***"
click at [301, 19] on button "Submit Search" at bounding box center [311, 24] width 20 height 10
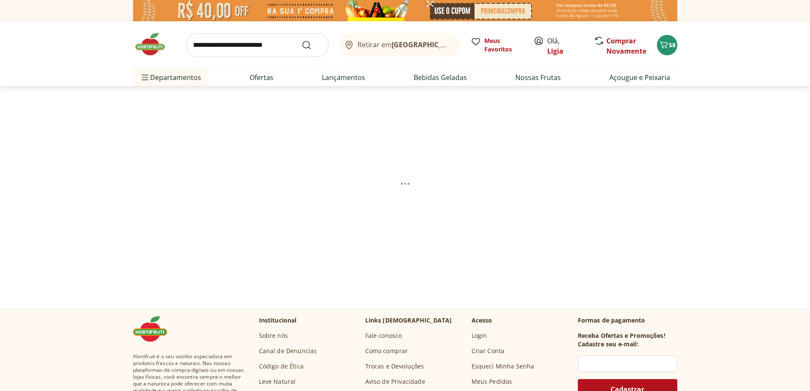
select select "**********"
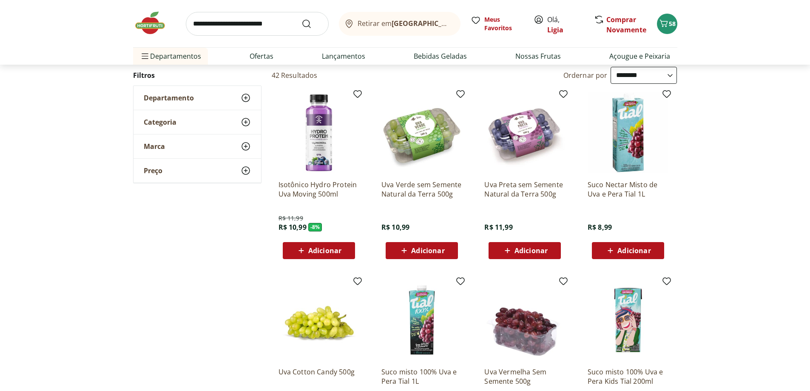
scroll to position [85, 0]
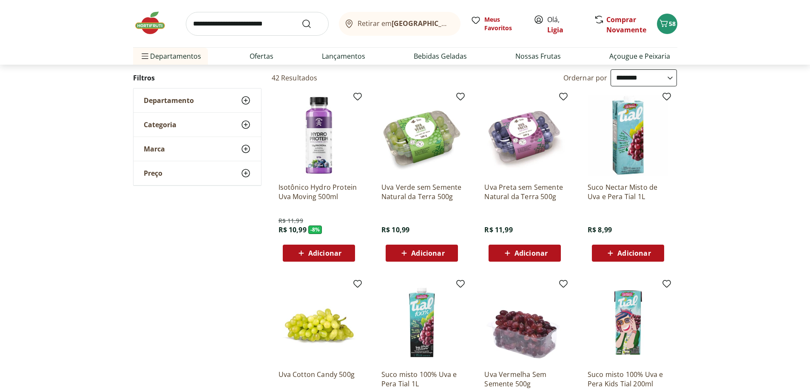
click at [413, 252] on span "Adicionar" at bounding box center [427, 253] width 33 height 7
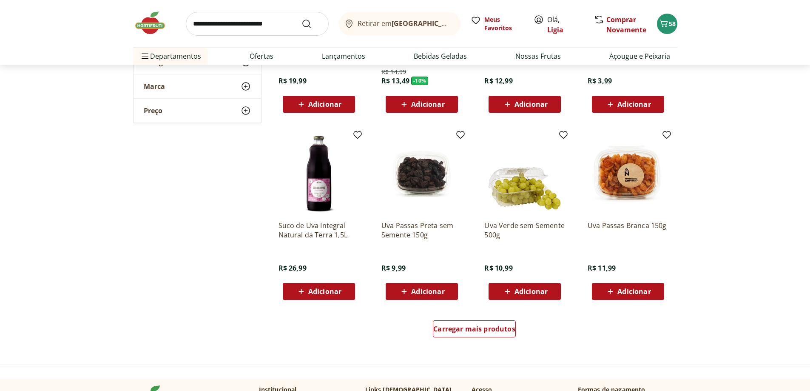
scroll to position [468, 0]
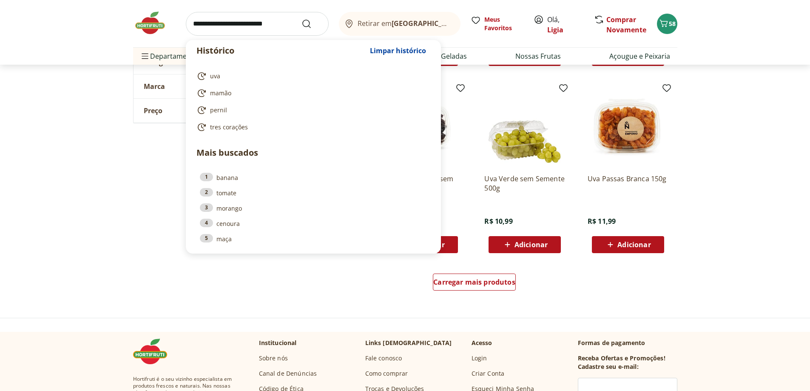
click at [240, 27] on input "search" at bounding box center [257, 24] width 143 height 24
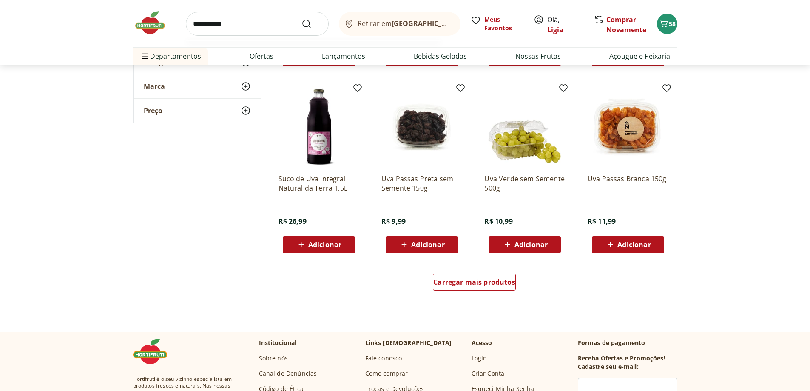
type input "**********"
click at [301, 19] on button "Submit Search" at bounding box center [311, 24] width 20 height 10
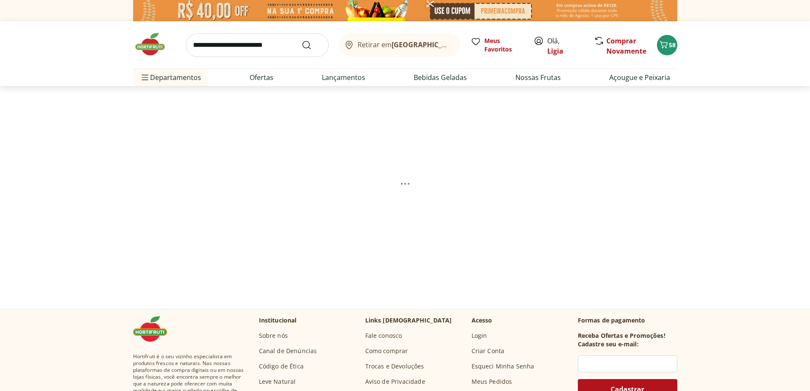
select select "**********"
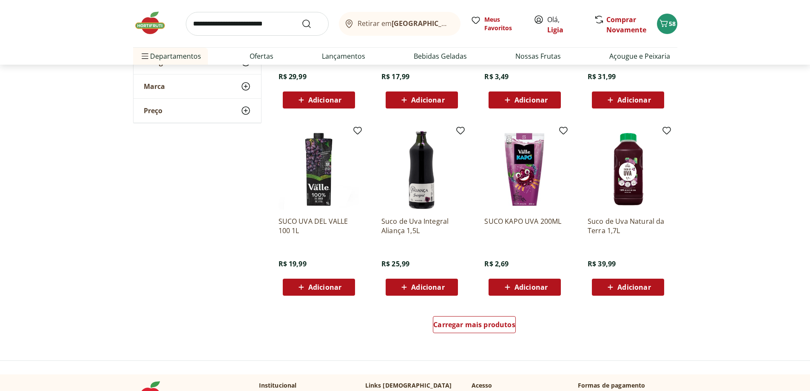
scroll to position [468, 0]
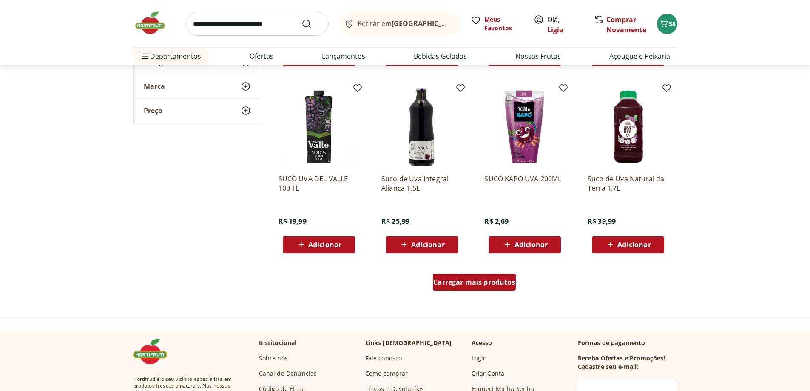
click at [476, 288] on div "Carregar mais produtos" at bounding box center [474, 281] width 83 height 17
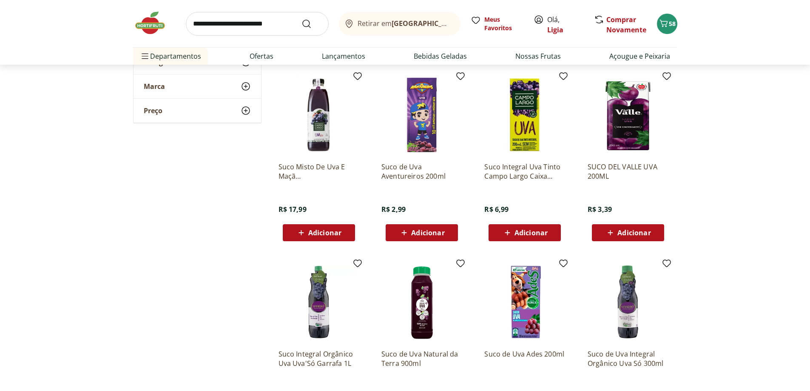
scroll to position [680, 0]
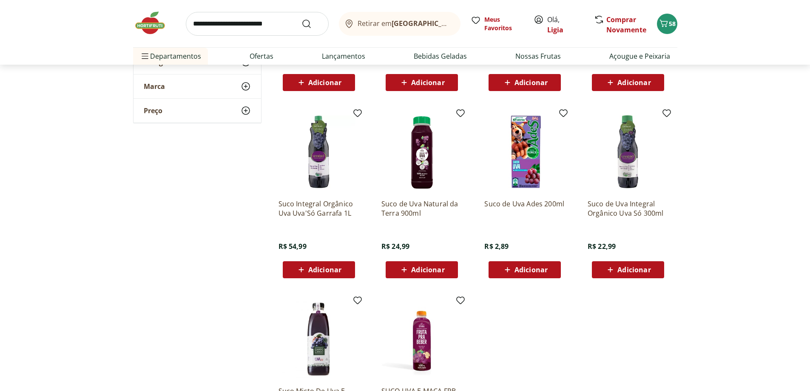
scroll to position [850, 0]
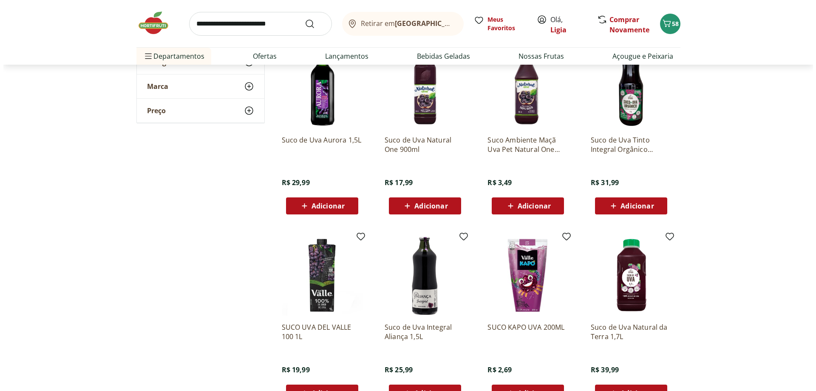
scroll to position [213, 0]
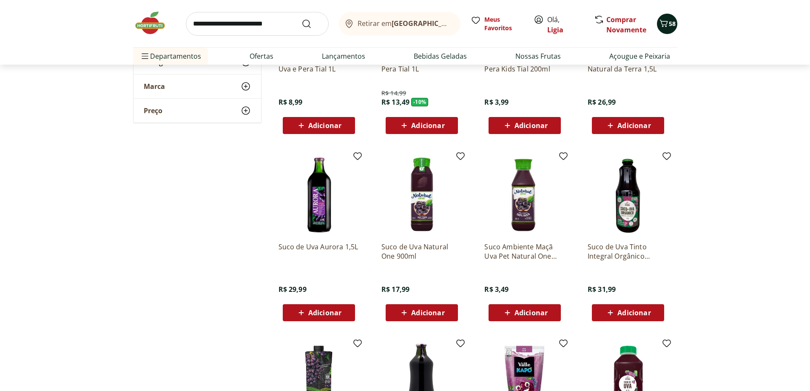
click at [662, 28] on icon "Carrinho" at bounding box center [664, 23] width 10 height 10
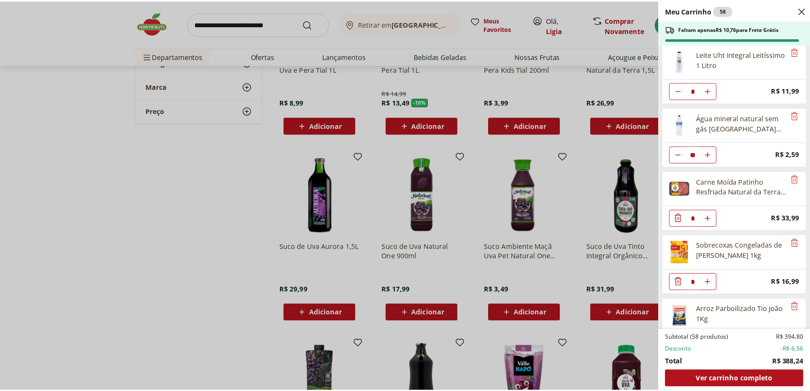
scroll to position [0, 0]
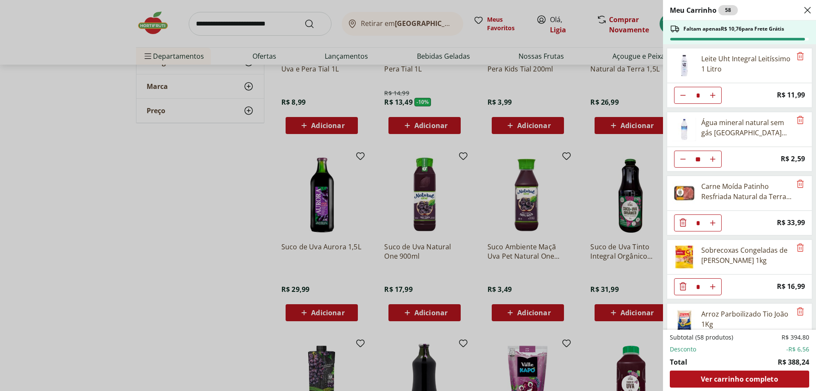
click at [226, 18] on div "Meu Carrinho 58 Faltam apenas R$ 10,76 para Frete Grátis Leite Uht Integral Lei…" at bounding box center [408, 195] width 816 height 391
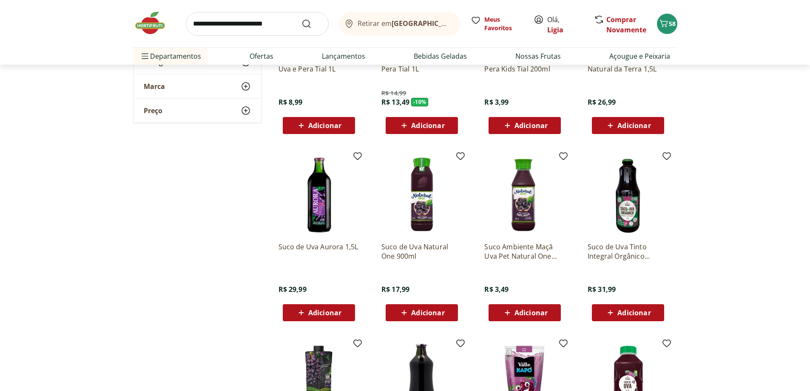
click at [227, 26] on input "search" at bounding box center [257, 24] width 143 height 24
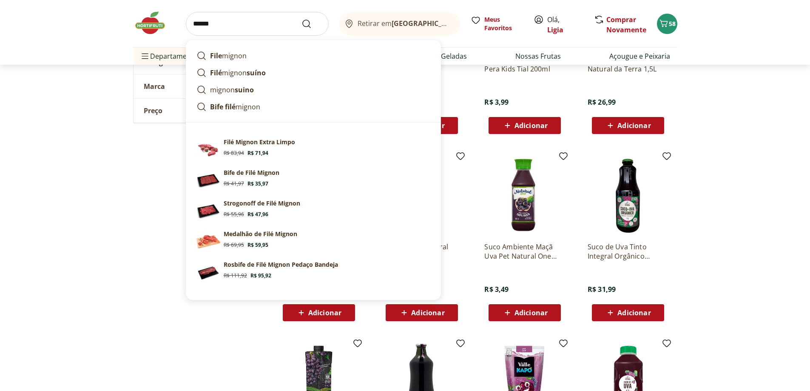
type input "******"
click at [301, 19] on button "Submit Search" at bounding box center [311, 24] width 20 height 10
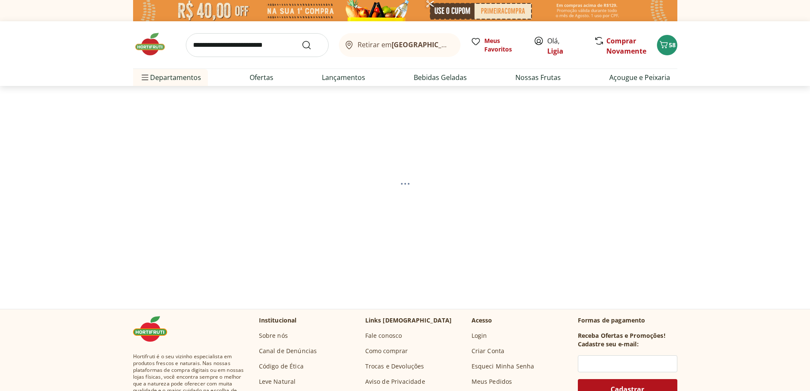
select select "**********"
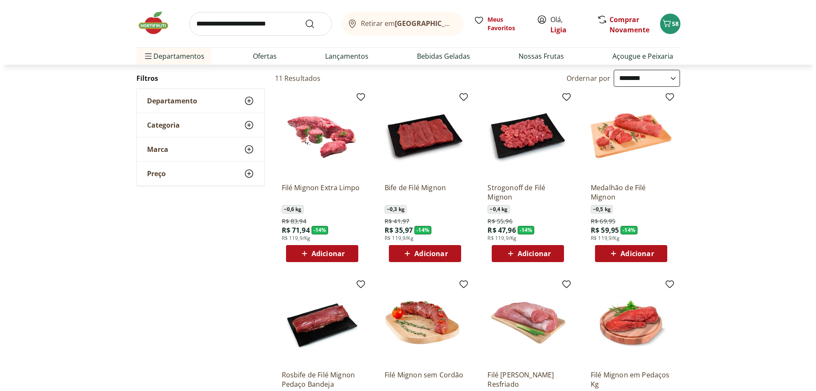
scroll to position [85, 0]
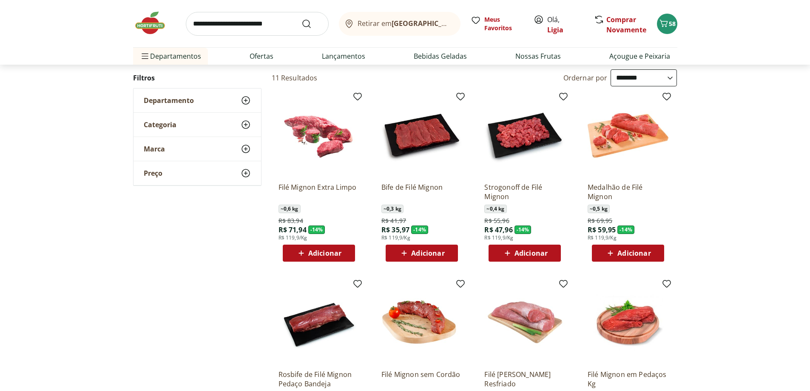
click at [536, 255] on span "Adicionar" at bounding box center [530, 253] width 33 height 7
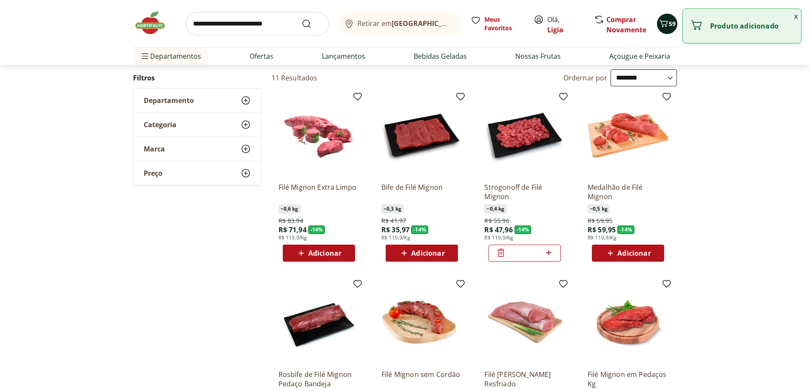
click at [665, 25] on icon "Carrinho" at bounding box center [664, 23] width 10 height 10
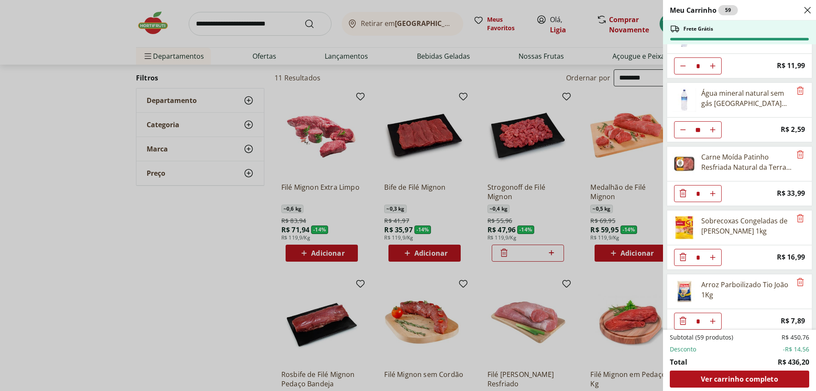
scroll to position [43, 0]
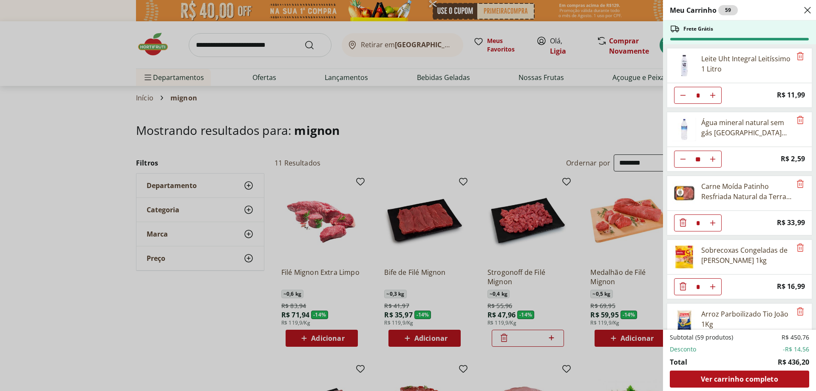
select select "**********"
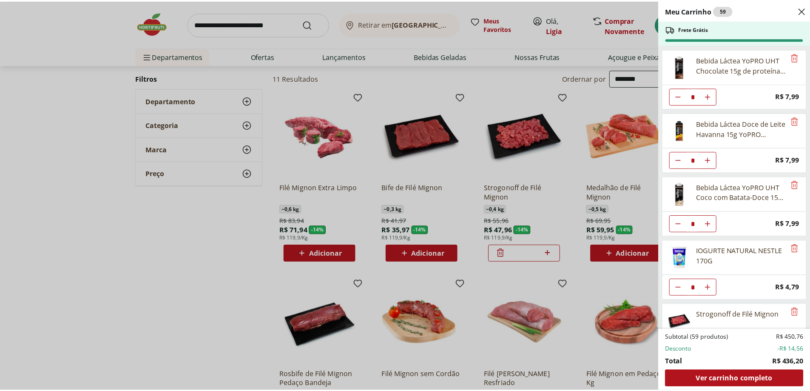
scroll to position [930, 0]
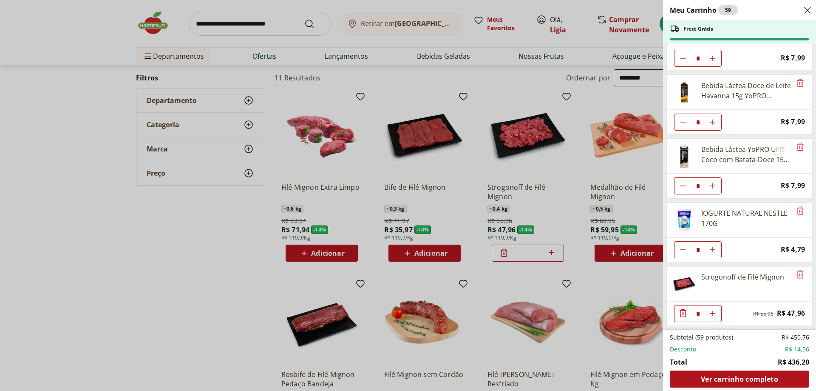
click at [250, 23] on div "Meu Carrinho 59 Frete Grátis Leite Uht Integral Leitíssimo 1 Litro * Price: R$ …" at bounding box center [408, 195] width 816 height 391
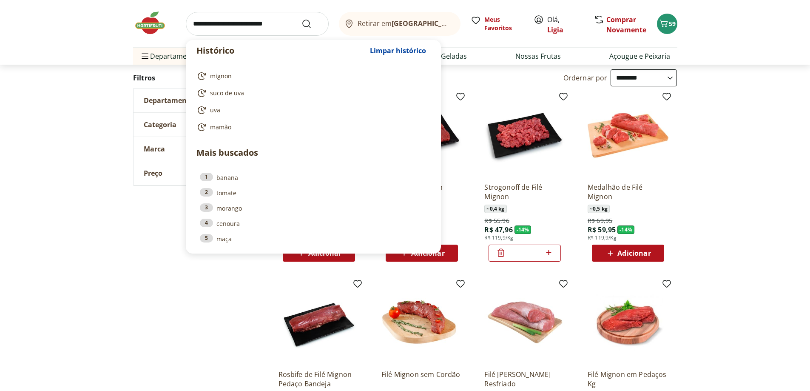
click at [253, 20] on input "search" at bounding box center [257, 24] width 143 height 24
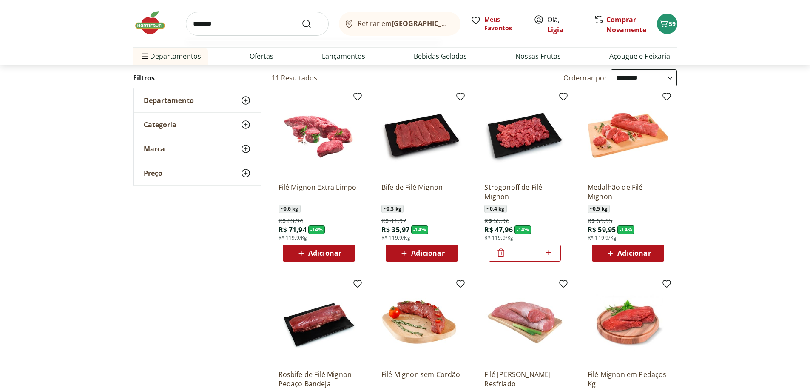
type input "*******"
click at [301, 19] on button "Submit Search" at bounding box center [311, 24] width 20 height 10
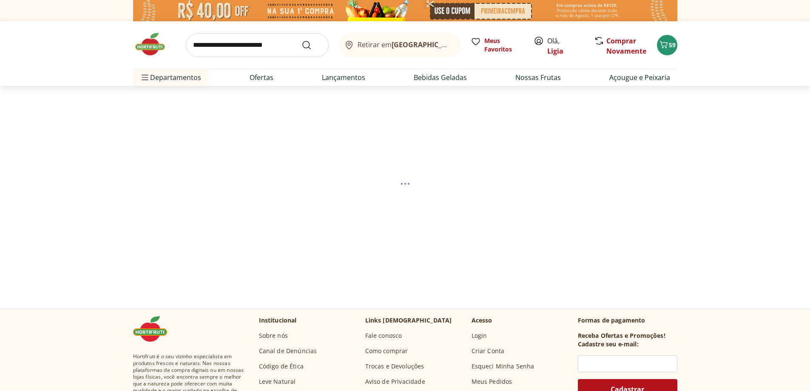
select select "**********"
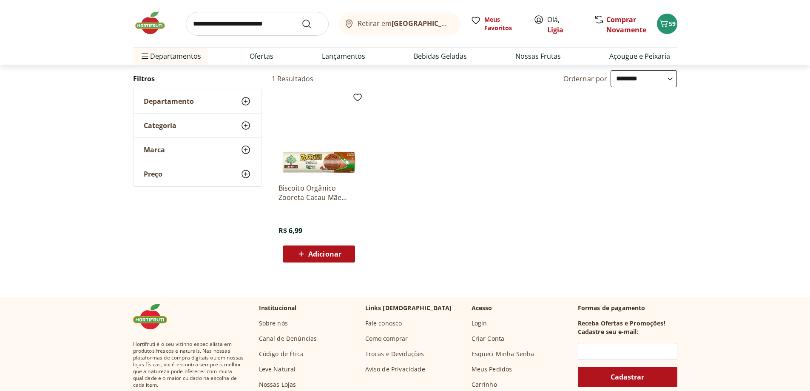
scroll to position [85, 0]
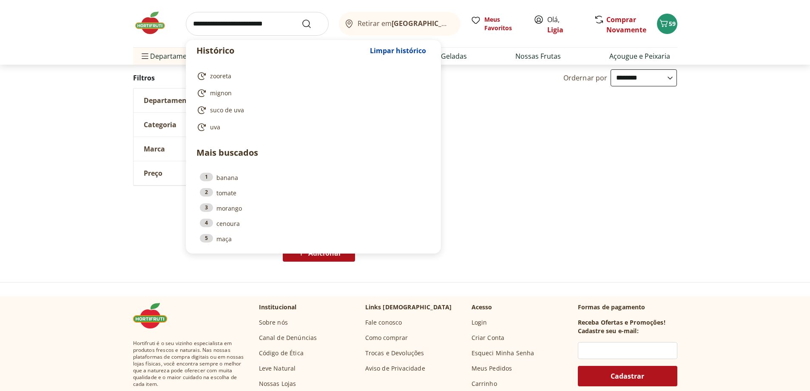
click at [224, 21] on input "search" at bounding box center [257, 24] width 143 height 24
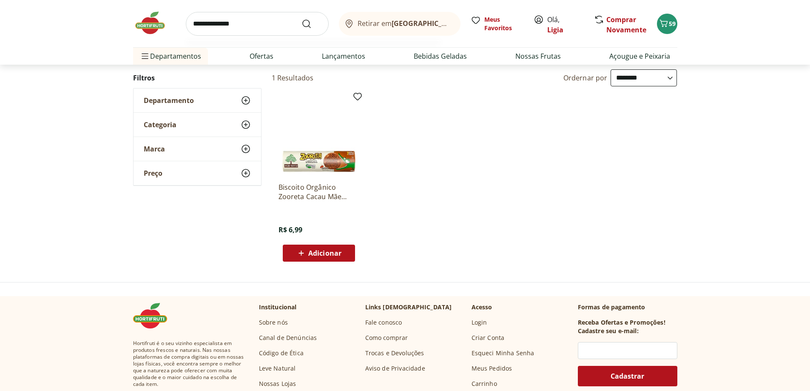
type input "**********"
click at [301, 19] on button "Submit Search" at bounding box center [311, 24] width 20 height 10
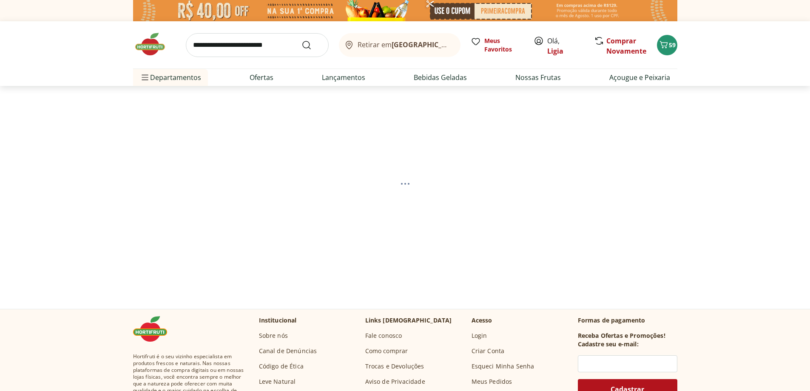
select select "**********"
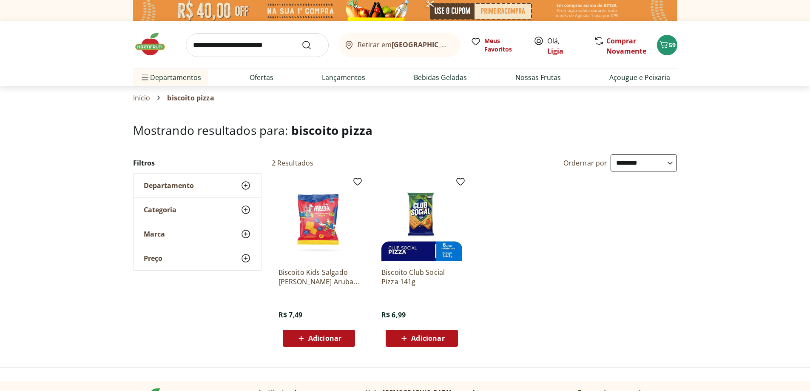
click at [221, 43] on input "search" at bounding box center [257, 45] width 143 height 24
type input "****"
click at [301, 40] on button "Submit Search" at bounding box center [311, 45] width 20 height 10
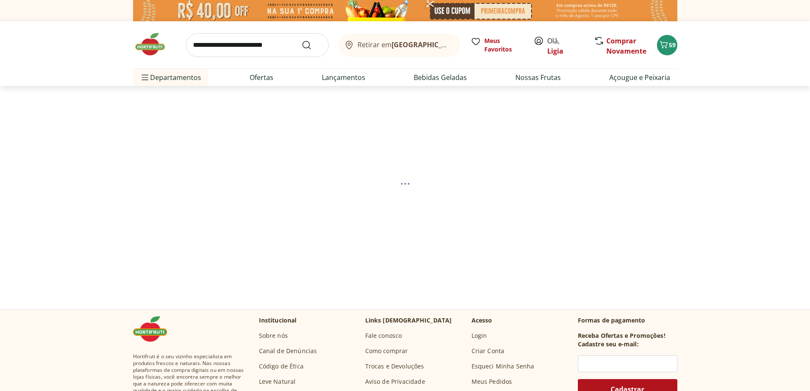
select select "**********"
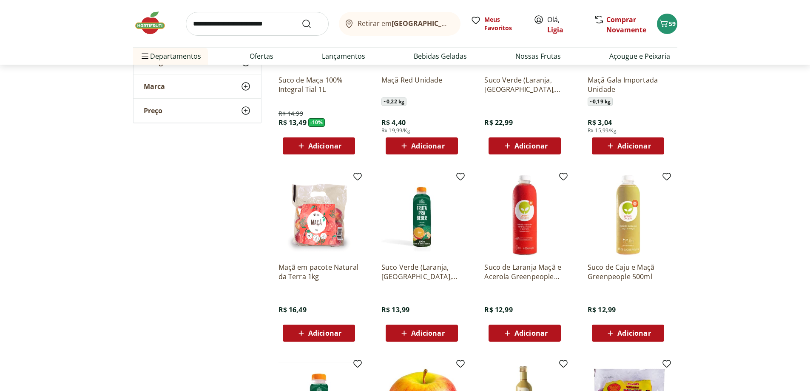
scroll to position [128, 0]
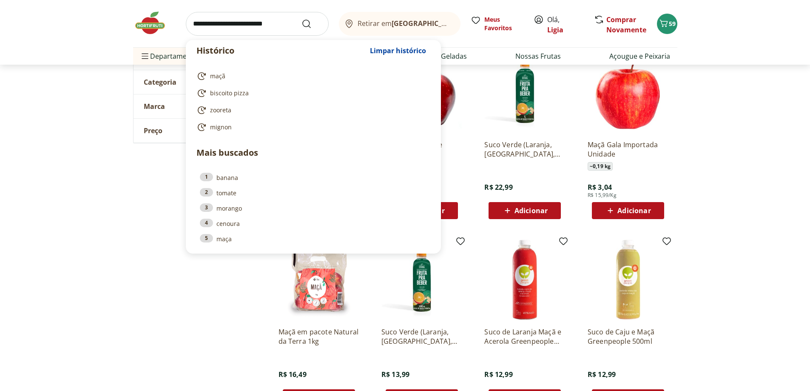
click at [222, 20] on input "search" at bounding box center [257, 24] width 143 height 24
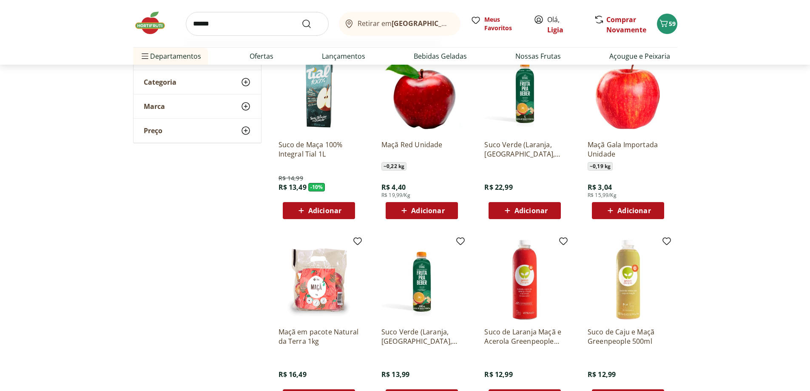
type input "******"
click at [301, 19] on button "Submit Search" at bounding box center [311, 24] width 20 height 10
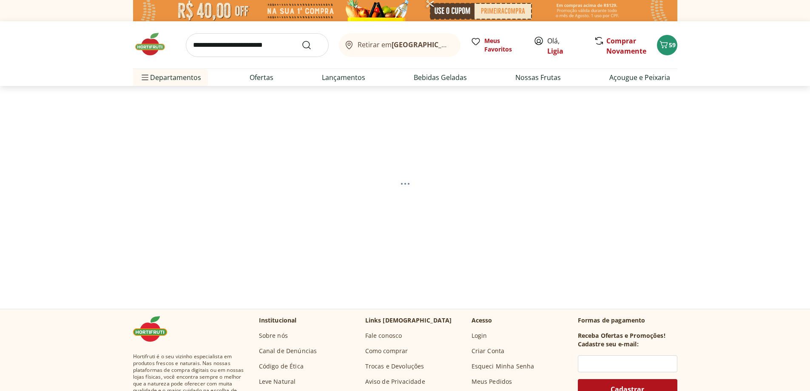
select select "**********"
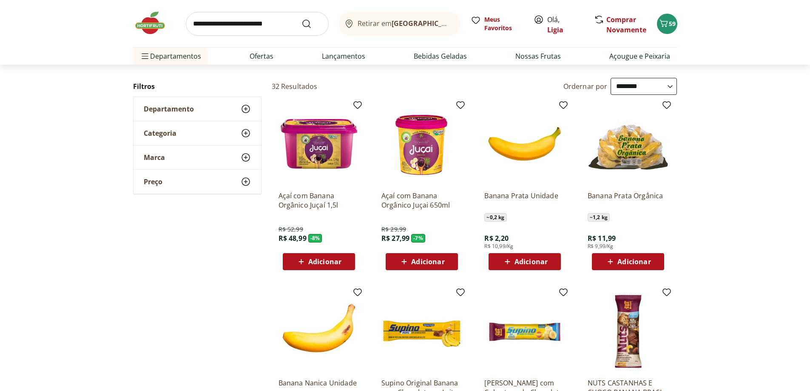
scroll to position [85, 0]
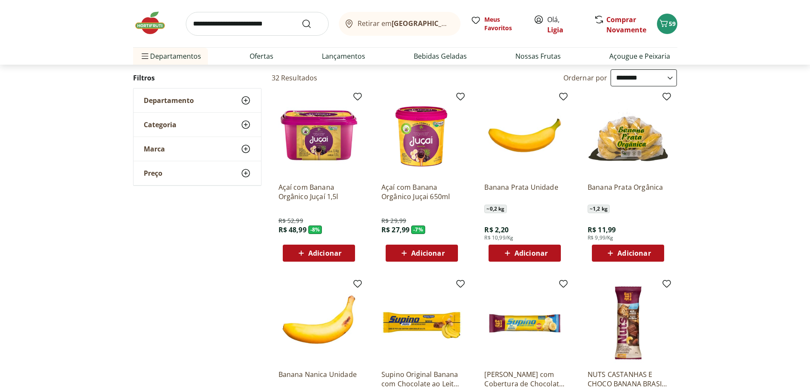
click at [540, 198] on p "Banana Prata Unidade" at bounding box center [524, 191] width 81 height 19
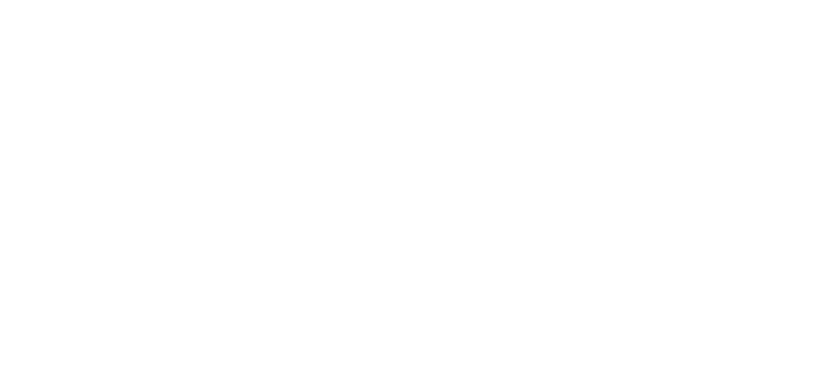
scroll to position [85, 0]
select select "**********"
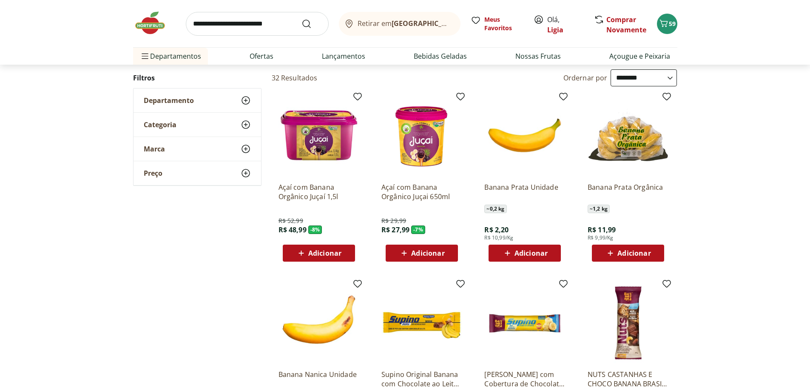
click at [509, 252] on icon at bounding box center [507, 253] width 11 height 10
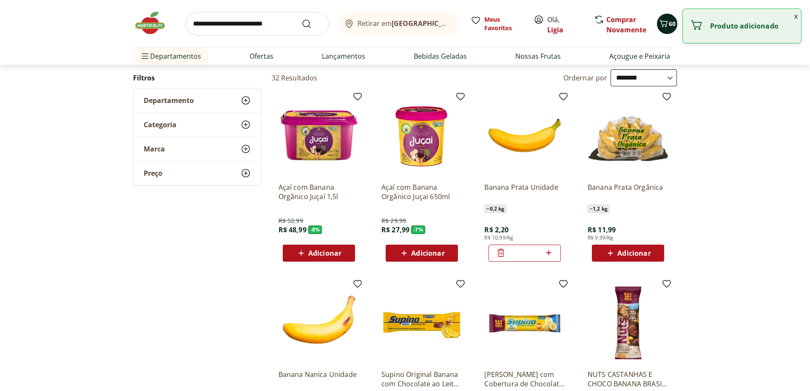
click at [664, 28] on icon "Carrinho" at bounding box center [664, 23] width 10 height 10
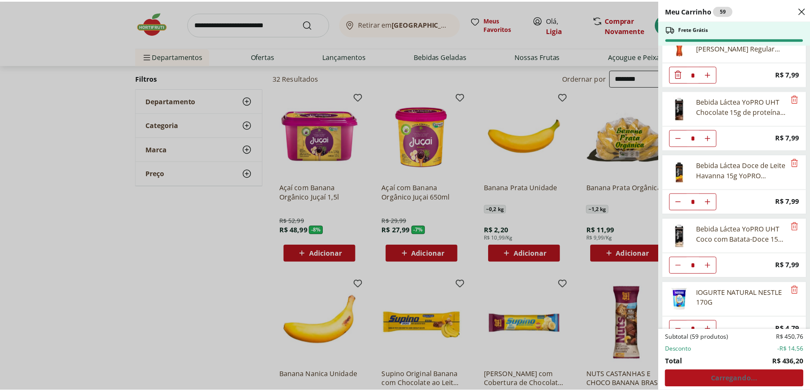
scroll to position [930, 0]
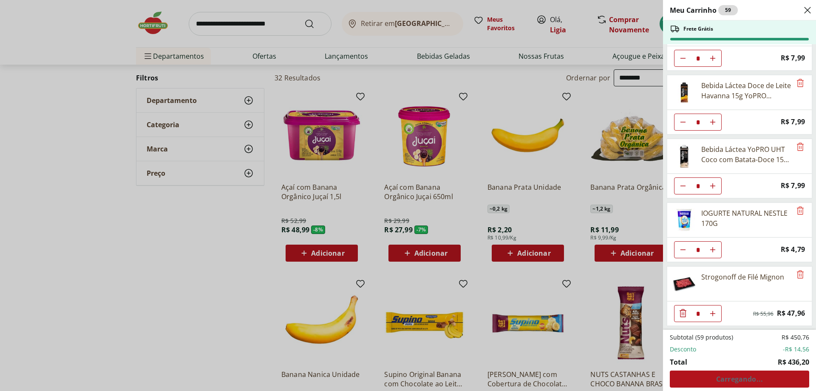
click at [554, 203] on div "Meu Carrinho 59 Frete Grátis Leite Uht Integral Leitíssimo 1 Litro * Price: R$ …" at bounding box center [408, 195] width 816 height 391
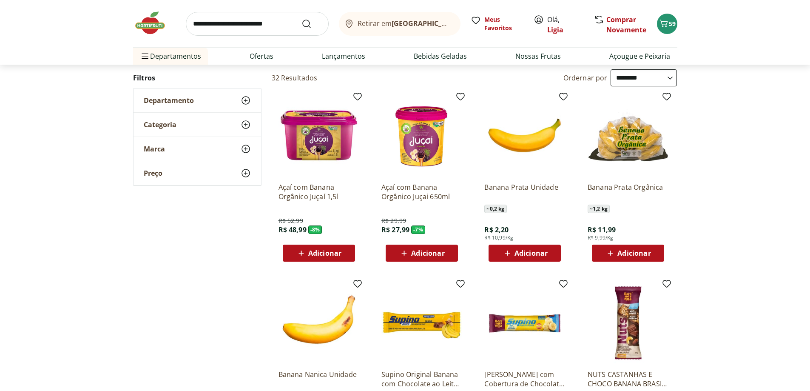
click at [530, 169] on img at bounding box center [524, 135] width 81 height 81
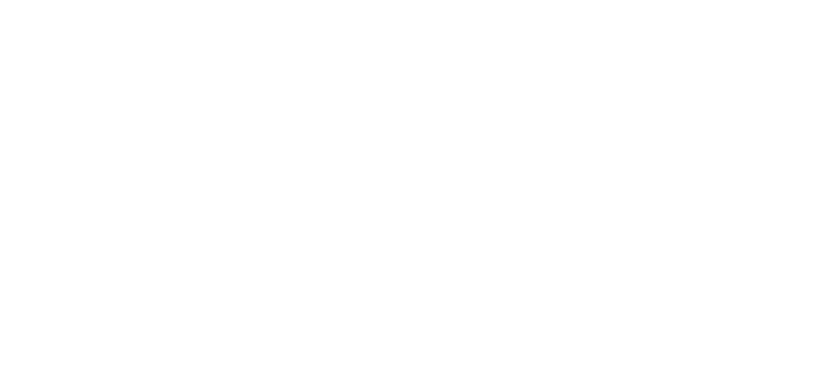
scroll to position [85, 0]
select select "**********"
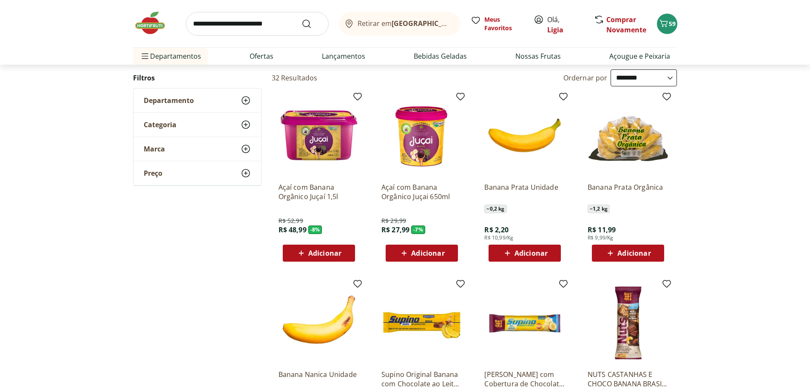
click at [531, 256] on span "Adicionar" at bounding box center [530, 253] width 33 height 7
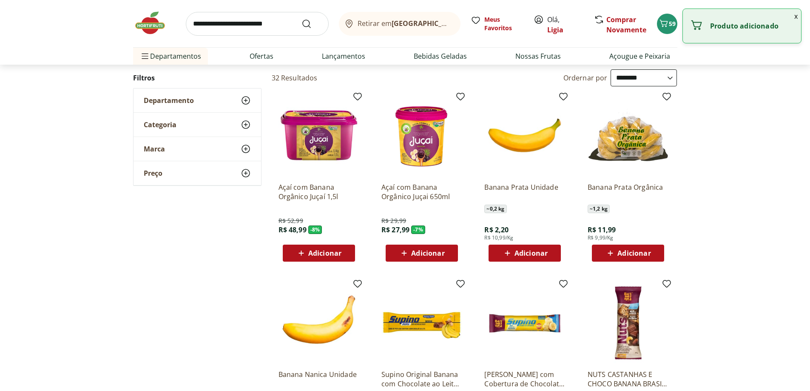
click at [532, 252] on span "Adicionar" at bounding box center [530, 253] width 33 height 7
click at [533, 254] on span "Adicionar" at bounding box center [530, 253] width 33 height 7
click at [665, 24] on icon "Carrinho" at bounding box center [664, 23] width 10 height 10
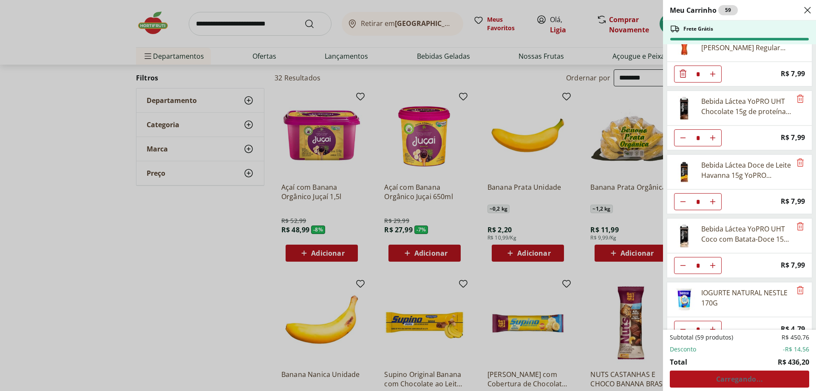
scroll to position [930, 0]
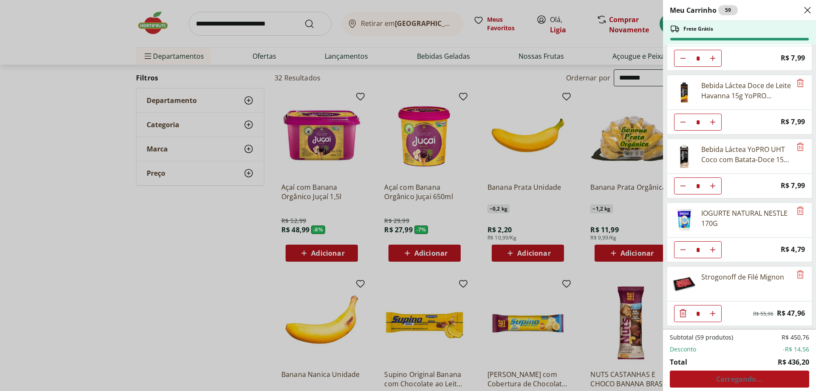
click at [200, 233] on div "Meu Carrinho 59 Frete Grátis Leite Uht Integral Leitíssimo 1 Litro * Price: R$ …" at bounding box center [408, 195] width 816 height 391
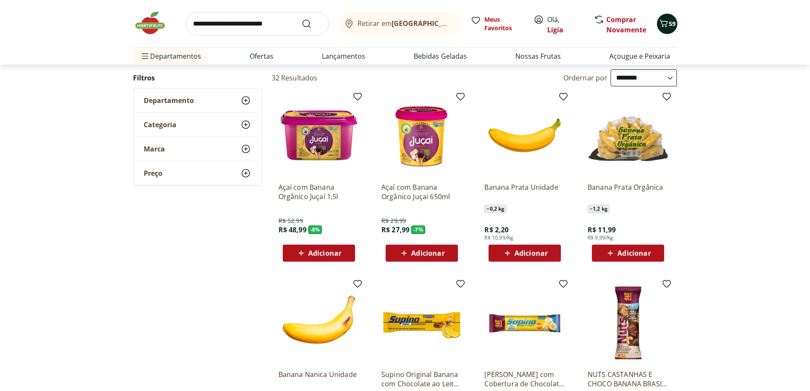
click at [663, 24] on icon "Carrinho" at bounding box center [664, 23] width 10 height 10
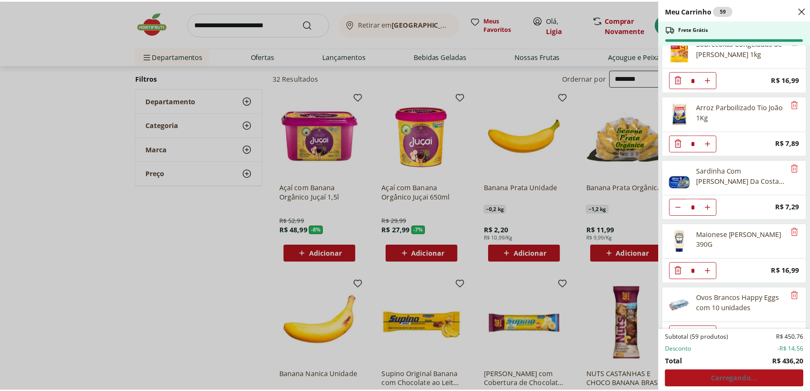
scroll to position [0, 0]
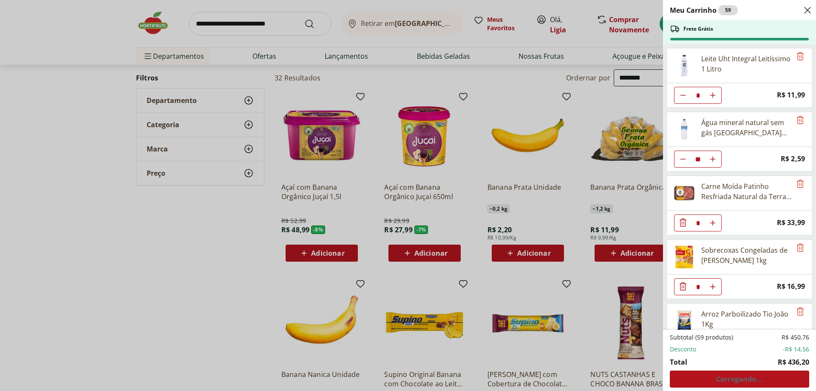
click at [125, 257] on div "Meu Carrinho 59 Frete Grátis Leite Uht Integral Leitíssimo 1 Litro * Price: R$ …" at bounding box center [408, 195] width 816 height 391
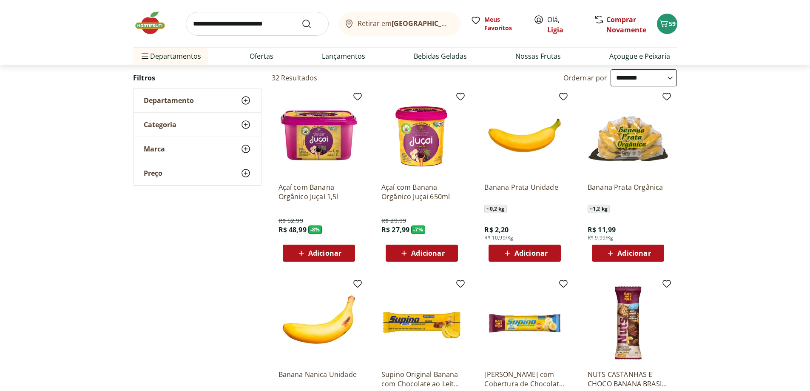
click at [252, 22] on input "search" at bounding box center [257, 24] width 143 height 24
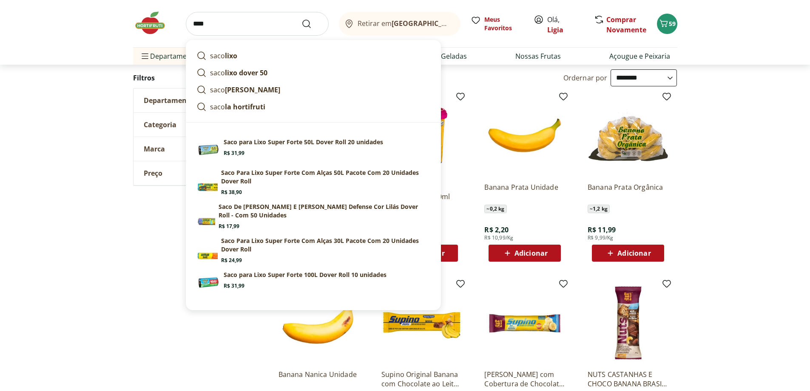
type input "****"
click at [301, 19] on button "Submit Search" at bounding box center [311, 24] width 20 height 10
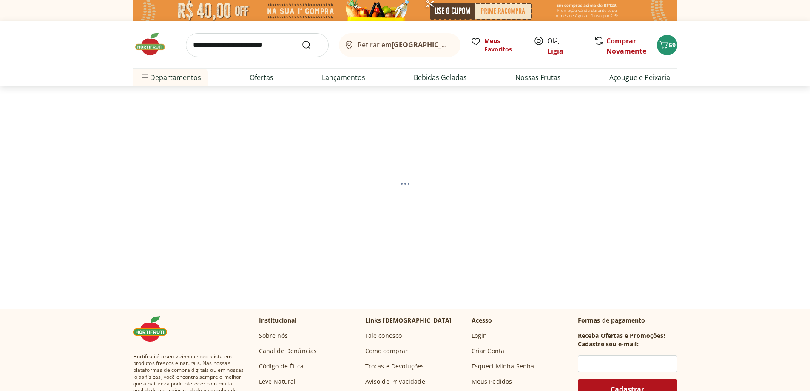
select select "**********"
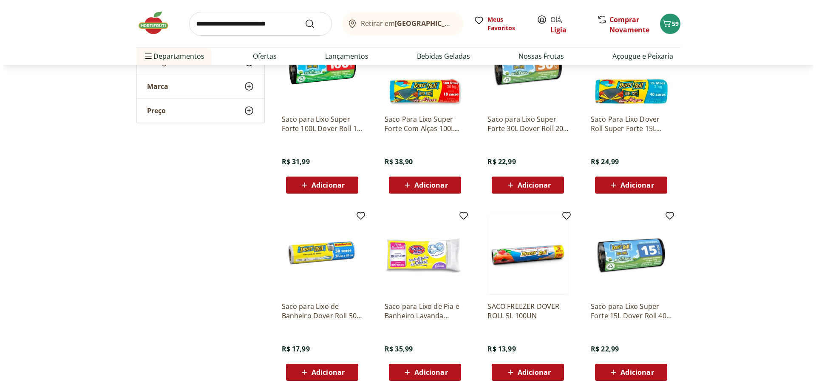
scroll to position [383, 0]
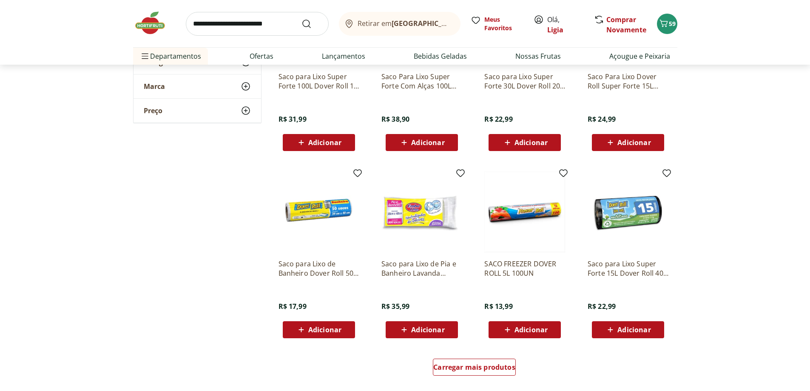
click at [324, 331] on span "Adicionar" at bounding box center [324, 329] width 33 height 7
click at [313, 331] on span "Adicionar" at bounding box center [324, 329] width 33 height 7
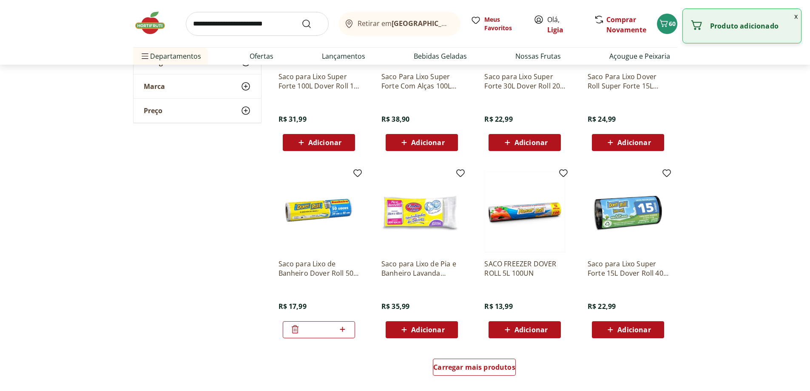
click at [342, 328] on icon at bounding box center [342, 329] width 11 height 10
type input "*"
click at [665, 20] on icon "Carrinho" at bounding box center [664, 23] width 10 height 10
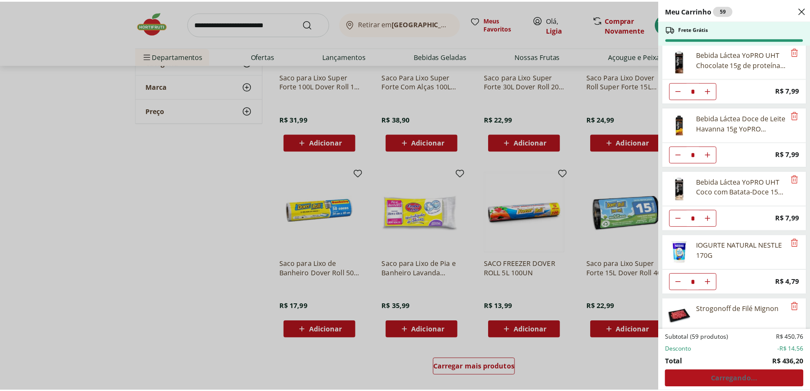
scroll to position [930, 0]
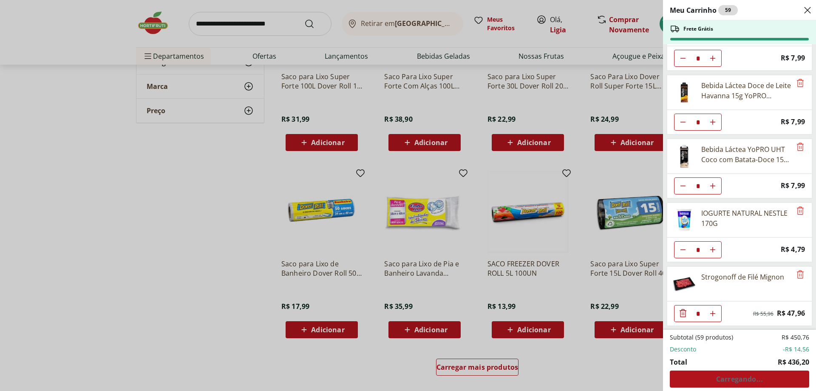
click at [618, 363] on div "Meu Carrinho 59 Frete Grátis Leite Uht Integral Leitíssimo 1 Litro * Price: R$ …" at bounding box center [408, 195] width 816 height 391
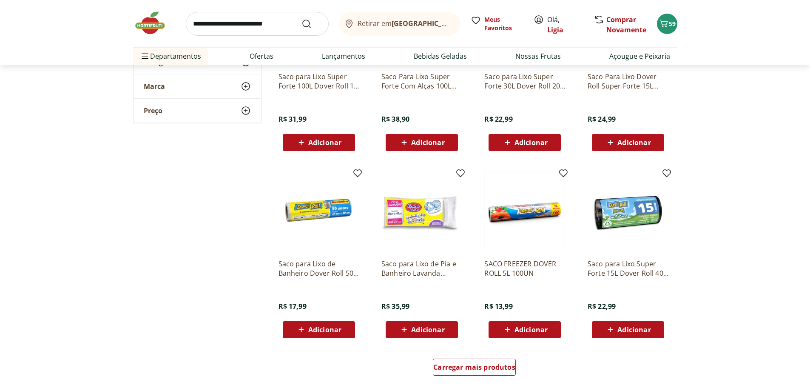
click at [693, 96] on section "**********" at bounding box center [405, 65] width 810 height 648
click at [326, 209] on img at bounding box center [319, 211] width 81 height 81
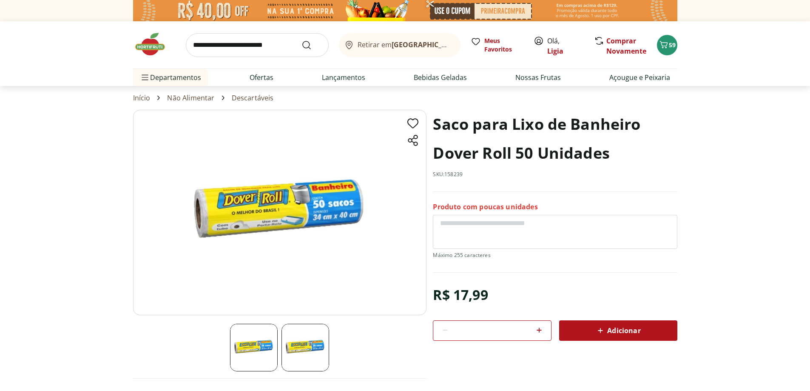
click at [600, 334] on icon at bounding box center [600, 330] width 10 height 10
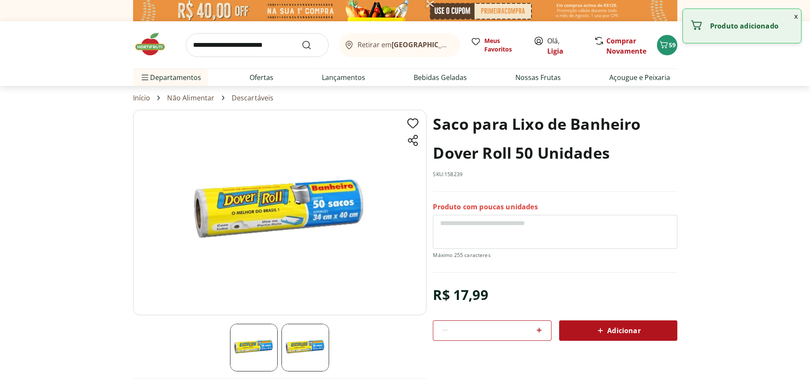
click at [538, 331] on icon at bounding box center [539, 330] width 10 height 10
type input "*"
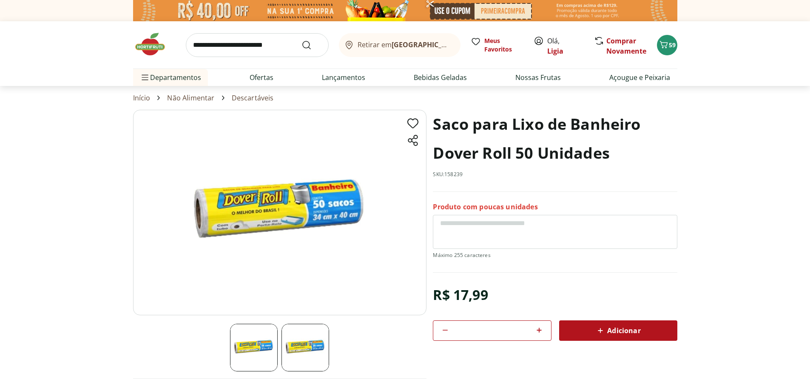
click at [575, 329] on div "Adicionar" at bounding box center [618, 330] width 105 height 15
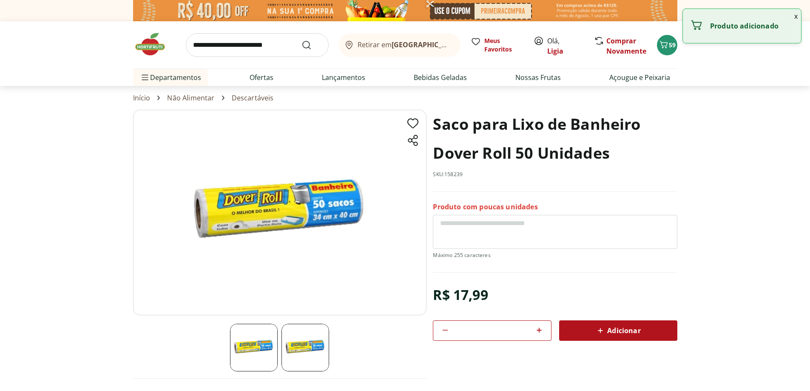
click at [639, 327] on span "Adicionar" at bounding box center [617, 330] width 45 height 10
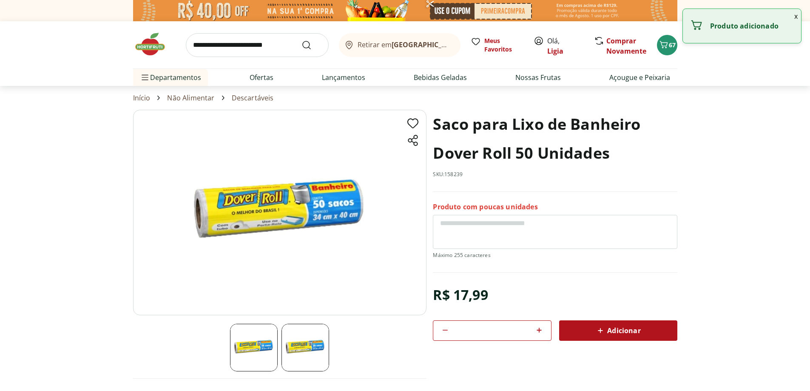
click at [639, 327] on span "Adicionar" at bounding box center [617, 330] width 45 height 10
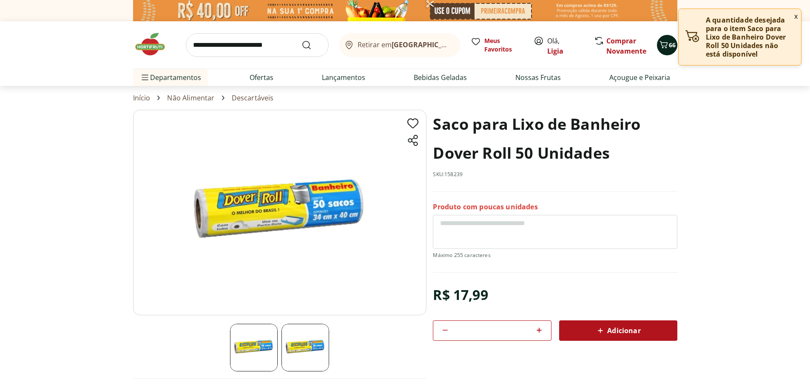
click at [662, 53] on button "66" at bounding box center [667, 45] width 20 height 20
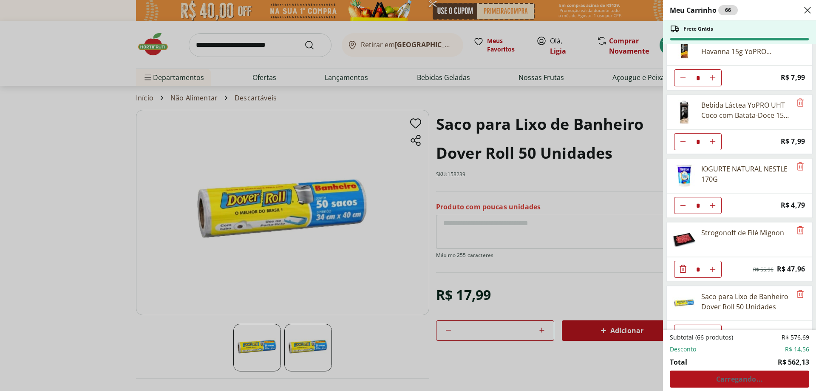
scroll to position [994, 0]
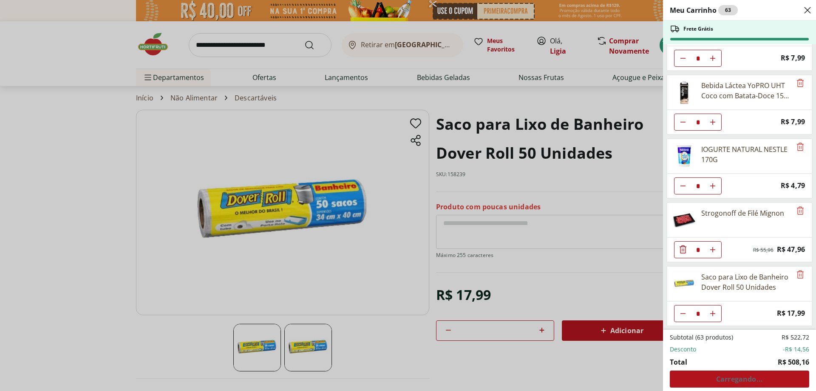
click at [555, 293] on div "Meu Carrinho 63 Frete Grátis Leite Uht Integral Leitíssimo 1 Litro * Price: R$ …" at bounding box center [408, 195] width 816 height 391
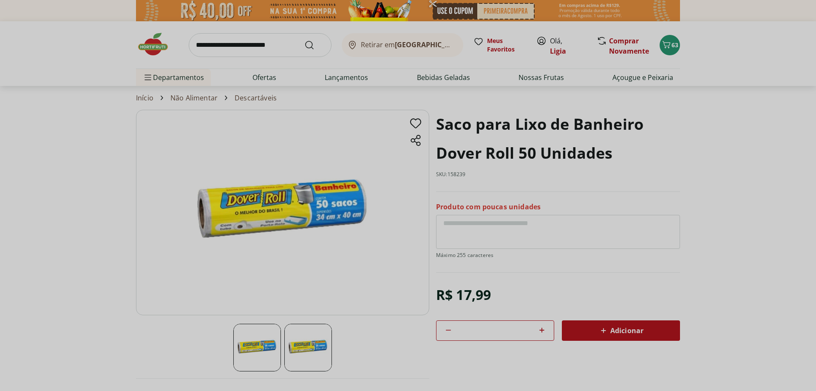
type input "*"
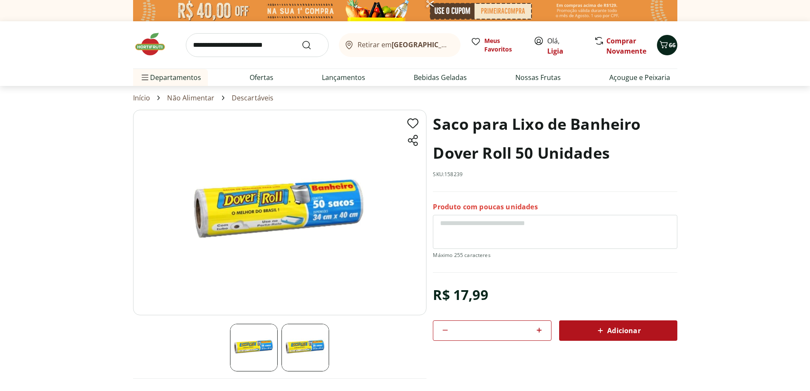
click at [669, 42] on span "66" at bounding box center [672, 45] width 7 height 8
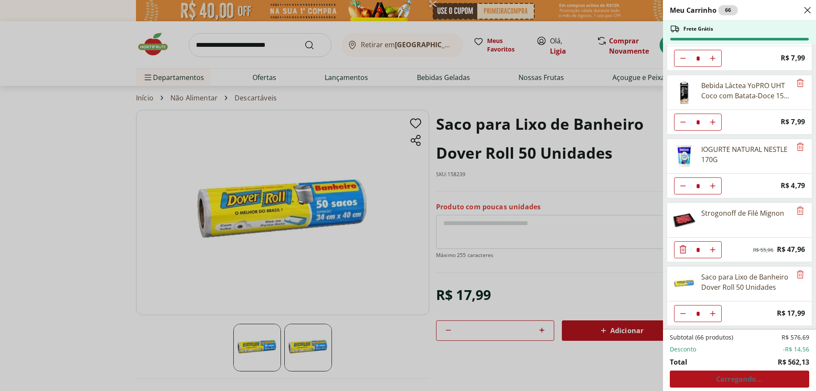
type input "*"
click at [723, 376] on span "Ver carrinho completo" at bounding box center [739, 378] width 77 height 7
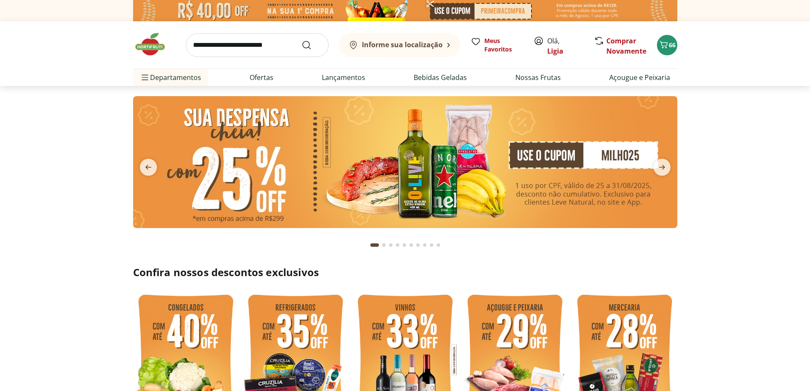
click at [273, 49] on input "search" at bounding box center [257, 45] width 143 height 24
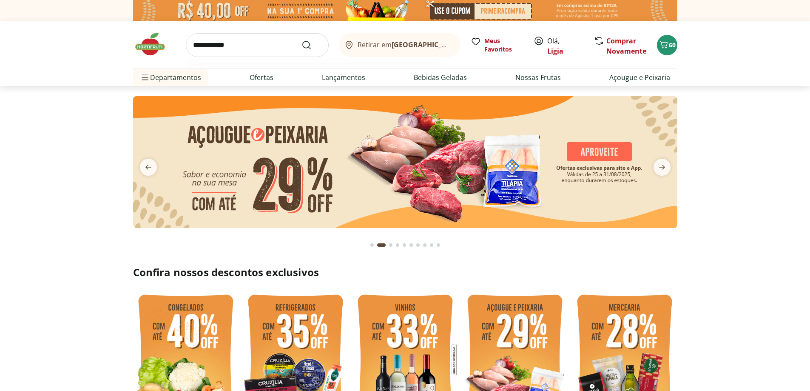
type input "**********"
click at [301, 40] on button "Submit Search" at bounding box center [311, 45] width 20 height 10
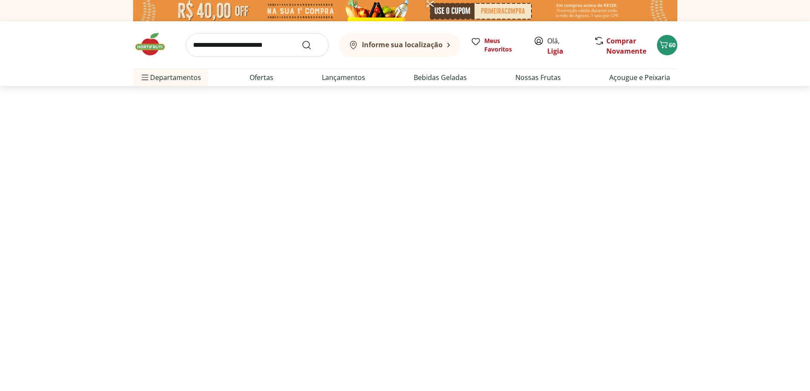
select select "**********"
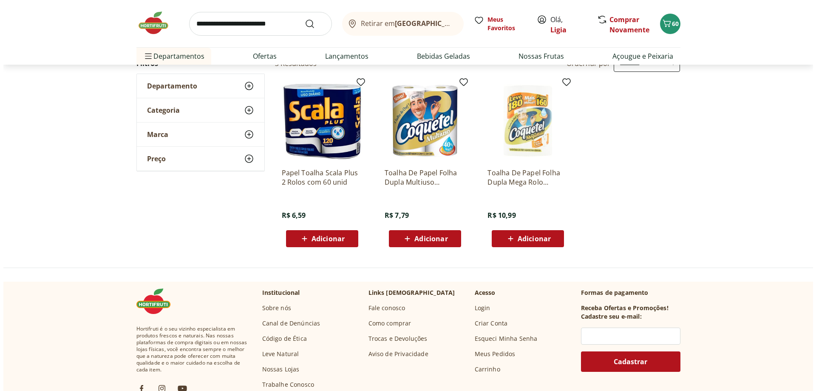
scroll to position [85, 0]
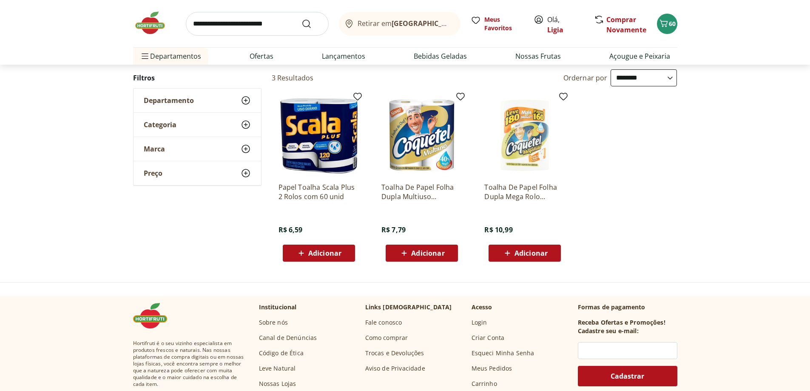
click at [322, 254] on span "Adicionar" at bounding box center [324, 253] width 33 height 7
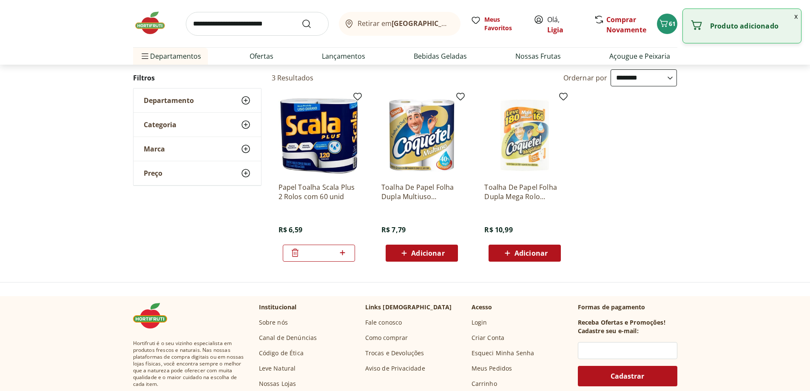
click at [343, 253] on icon at bounding box center [342, 252] width 11 height 10
type input "*"
click at [343, 253] on div "Adicionar" at bounding box center [319, 252] width 59 height 15
click at [343, 253] on icon at bounding box center [342, 252] width 11 height 10
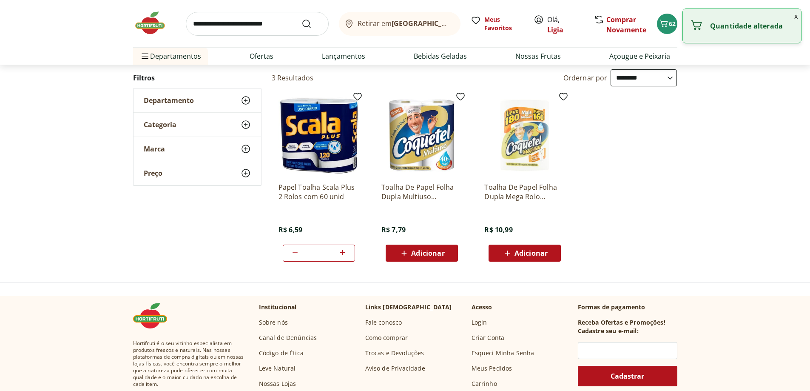
type input "*"
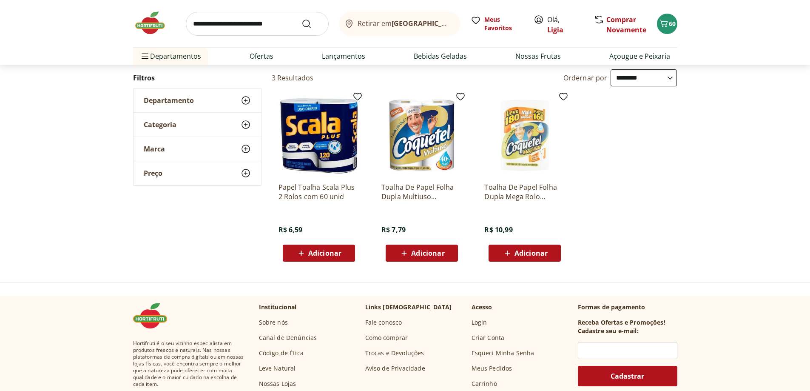
click at [344, 254] on div "Adicionar" at bounding box center [319, 252] width 59 height 15
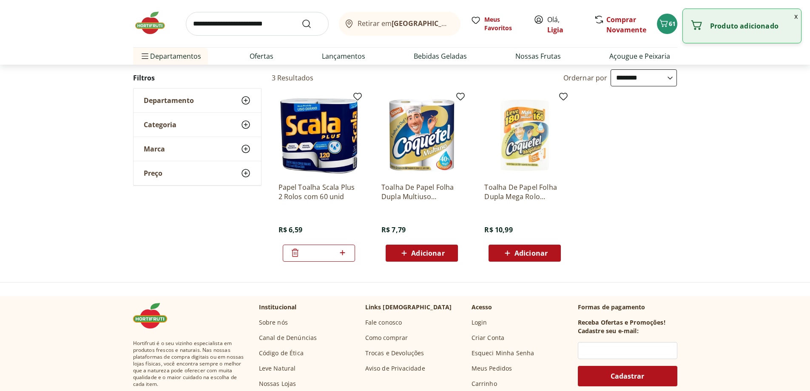
click at [344, 255] on icon at bounding box center [342, 252] width 11 height 10
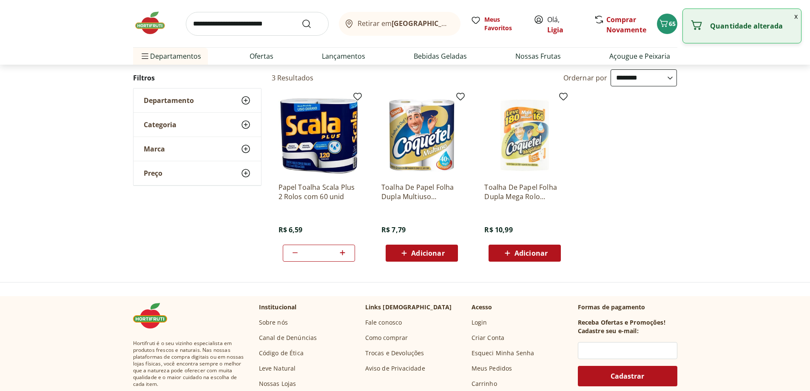
type input "*"
click at [669, 23] on span "66" at bounding box center [672, 24] width 7 height 8
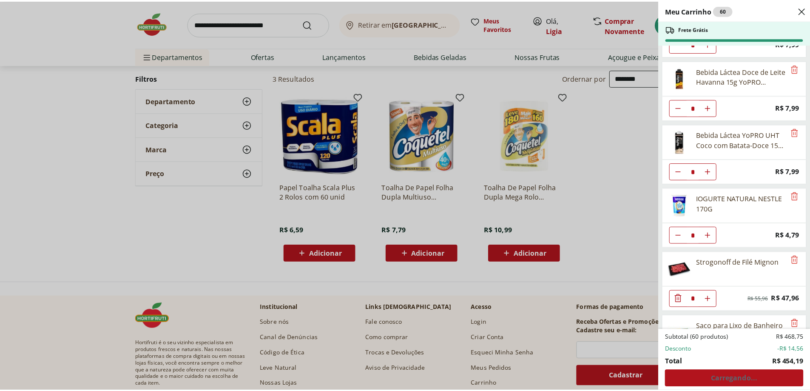
scroll to position [994, 0]
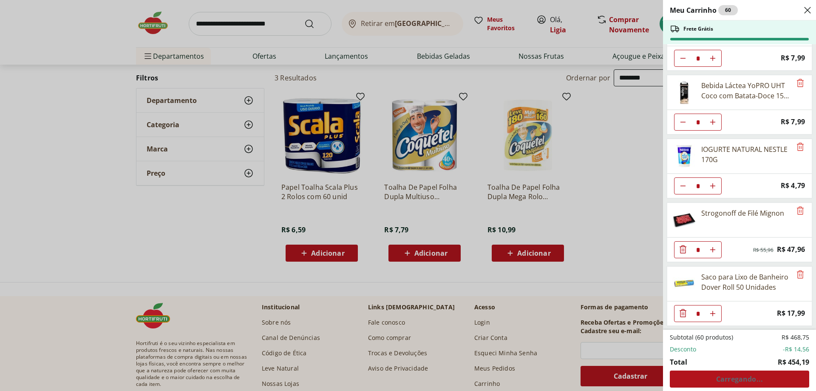
click at [634, 208] on div "Meu Carrinho 60 Frete Grátis Leite Uht Integral Leitíssimo 1 Litro * Price: R$ …" at bounding box center [408, 195] width 816 height 391
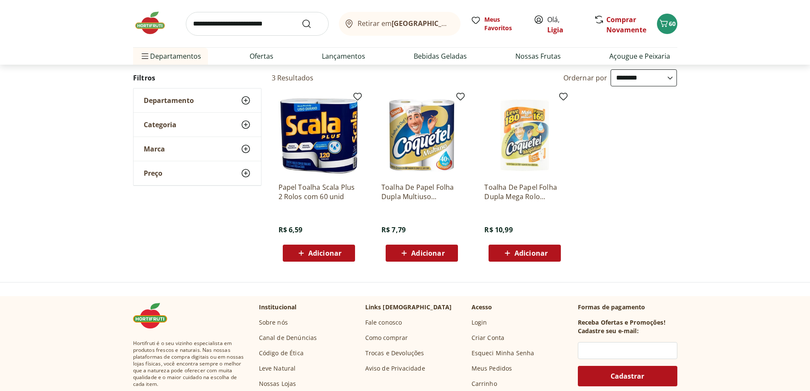
click at [288, 149] on img at bounding box center [319, 135] width 81 height 81
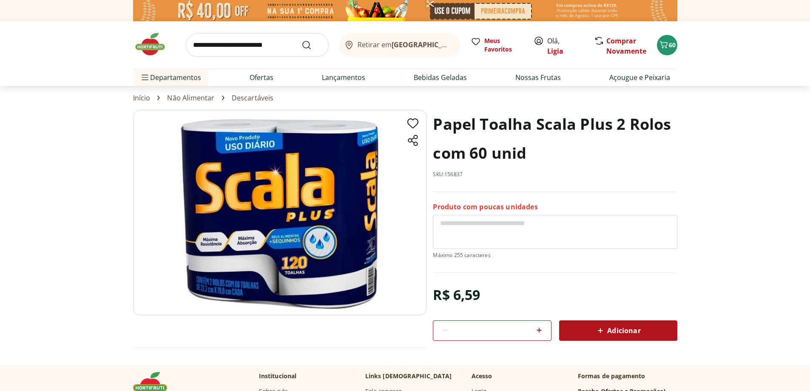
click at [539, 327] on icon at bounding box center [539, 330] width 10 height 10
click at [573, 330] on div "Adicionar" at bounding box center [618, 330] width 105 height 15
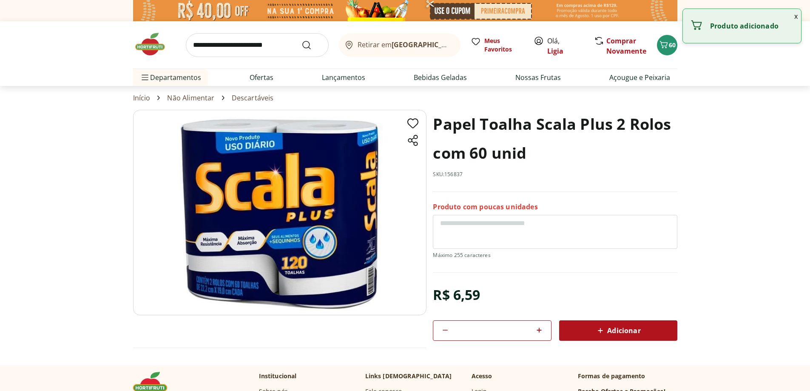
click at [573, 330] on div "Adicionar" at bounding box center [618, 330] width 105 height 15
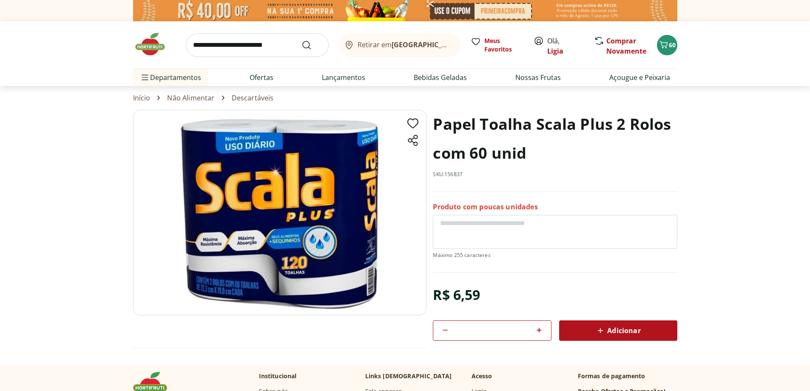
click at [566, 326] on div "Adicionar" at bounding box center [618, 330] width 105 height 15
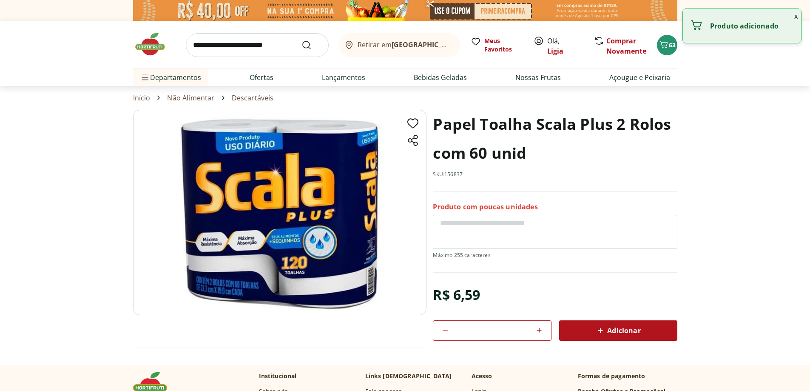
click at [570, 326] on div "Adicionar" at bounding box center [618, 330] width 105 height 15
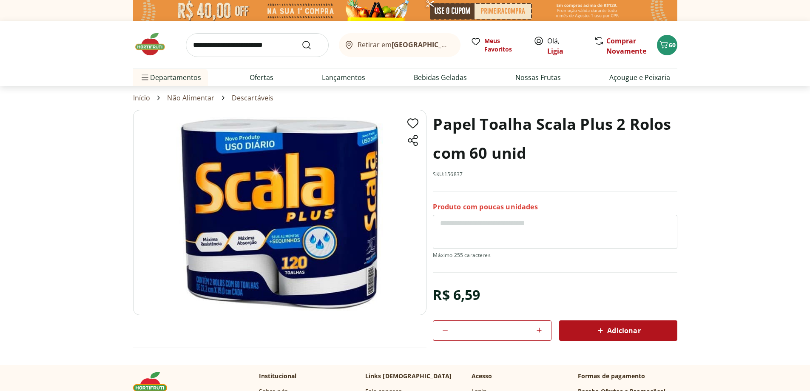
click at [570, 326] on div "Adicionar" at bounding box center [618, 330] width 105 height 15
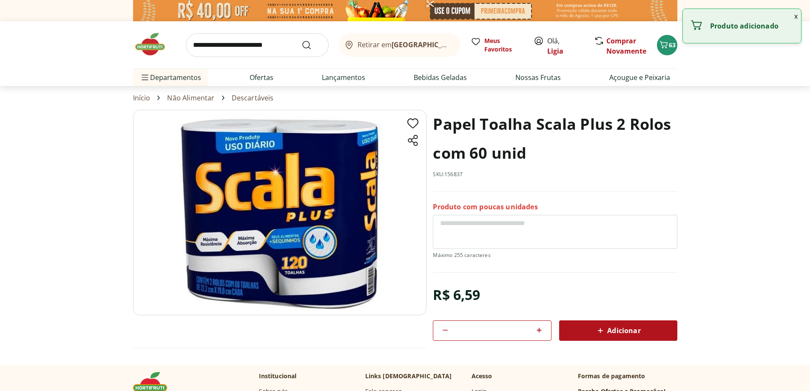
click at [570, 326] on div "Adicionar" at bounding box center [618, 330] width 105 height 15
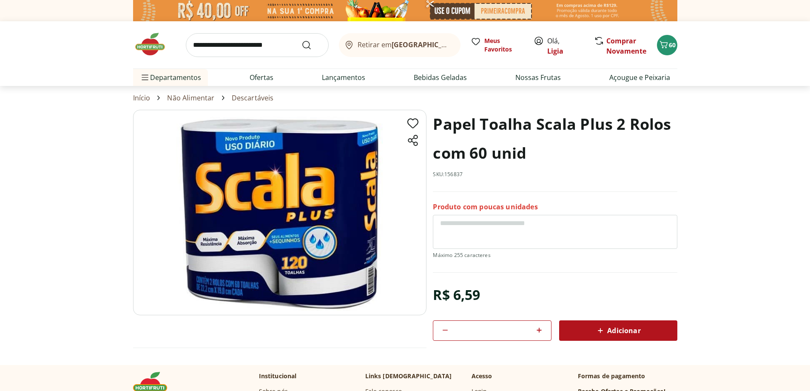
click at [537, 330] on icon at bounding box center [539, 329] width 5 height 5
click at [451, 328] on div "*" at bounding box center [492, 330] width 118 height 20
click at [443, 332] on icon at bounding box center [445, 330] width 10 height 10
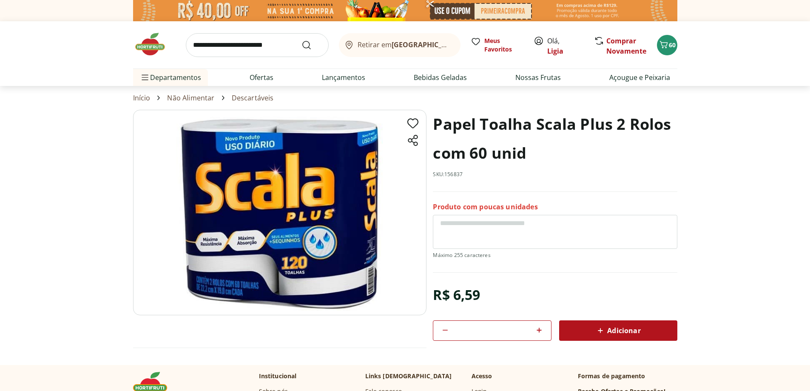
click at [443, 332] on icon at bounding box center [445, 330] width 10 height 10
click at [623, 329] on span "Adicionar" at bounding box center [617, 330] width 45 height 10
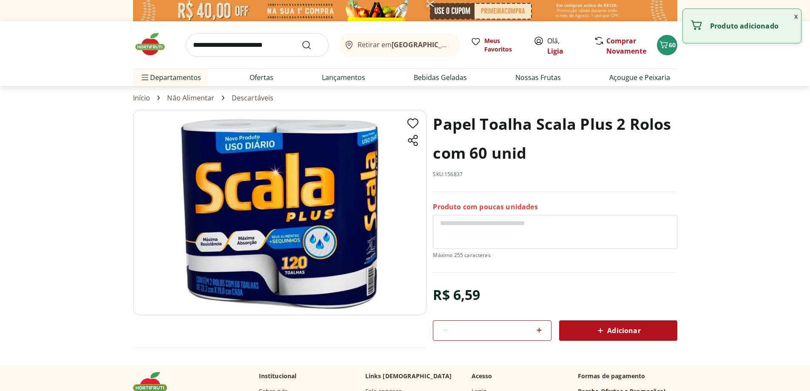
click at [740, 76] on header "Retirar em Rio de Janeiro/RJ Olá, Ligia 60 Retirar em Rio de Janeiro/RJ Meus Fa…" at bounding box center [405, 53] width 810 height 65
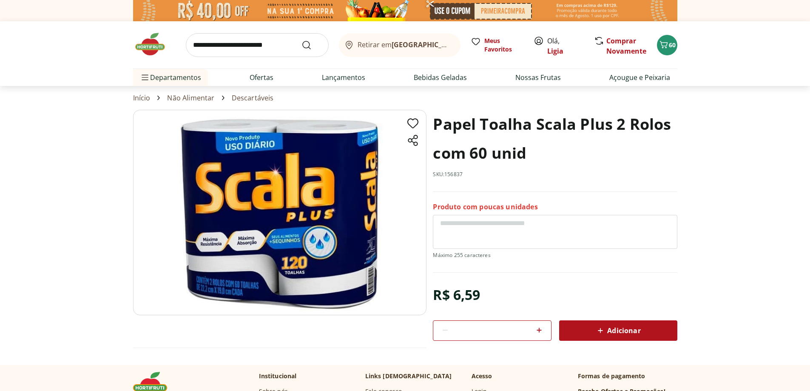
click at [676, 38] on div "Retirar em Rio de Janeiro/RJ Meus Favoritos Olá, Ligia Comprar Novamente 60" at bounding box center [405, 44] width 544 height 47
click at [671, 43] on span "60" at bounding box center [672, 45] width 7 height 8
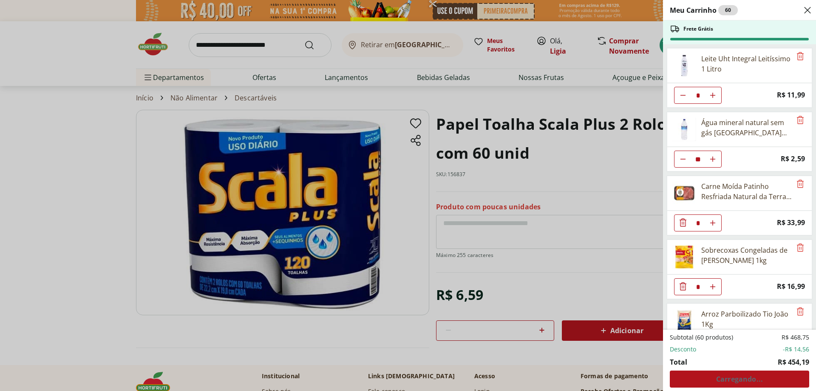
click at [614, 178] on div "Meu Carrinho 60 Frete Grátis Leite Uht Integral Leitíssimo 1 Litro * Price: R$ …" at bounding box center [408, 195] width 816 height 391
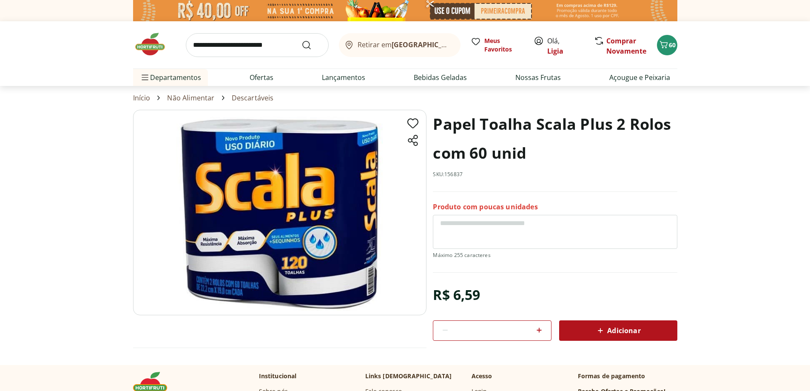
click at [577, 332] on div "Adicionar" at bounding box center [618, 330] width 105 height 15
click at [543, 332] on icon at bounding box center [539, 330] width 10 height 10
click at [603, 333] on icon at bounding box center [600, 330] width 10 height 10
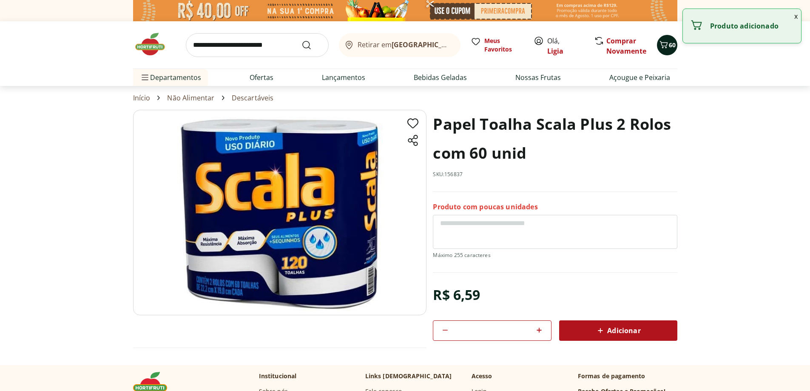
click at [671, 52] on button "60" at bounding box center [667, 45] width 20 height 20
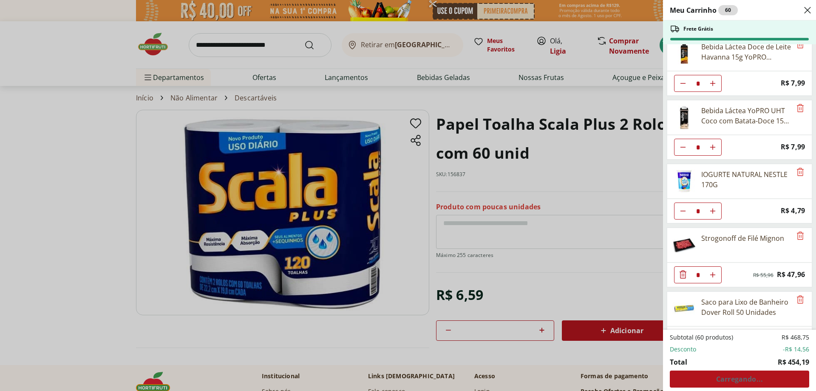
scroll to position [994, 0]
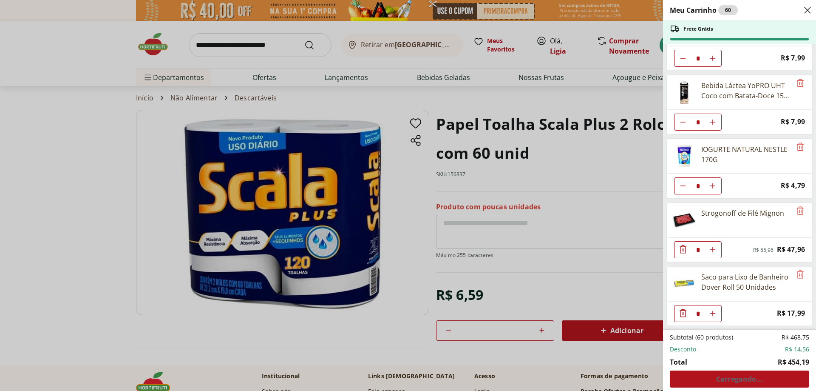
click at [641, 288] on div "Meu Carrinho 60 Frete Grátis Leite Uht Integral Leitíssimo 1 Litro * Price: R$ …" at bounding box center [408, 195] width 816 height 391
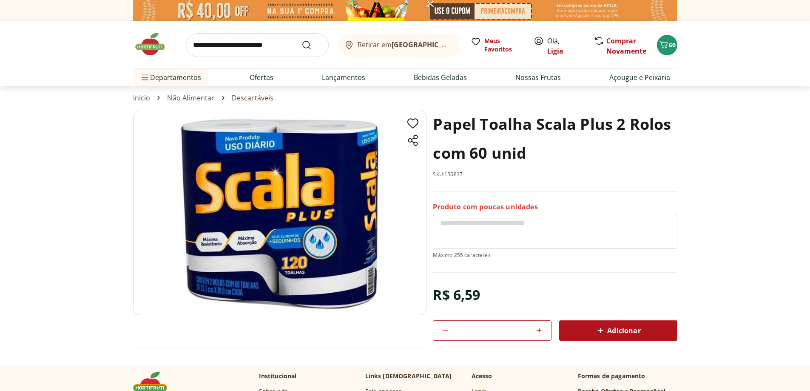
click at [446, 333] on icon at bounding box center [445, 330] width 10 height 10
click at [625, 335] on span "Adicionar" at bounding box center [617, 330] width 45 height 10
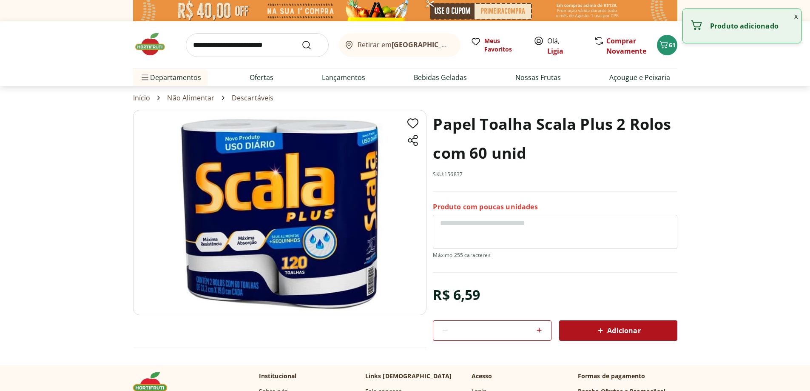
click at [534, 326] on icon at bounding box center [539, 330] width 10 height 10
click at [537, 327] on icon at bounding box center [539, 330] width 10 height 10
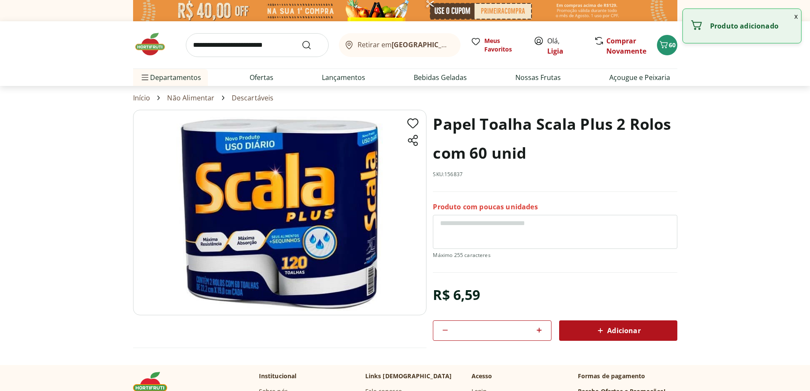
click at [537, 327] on icon at bounding box center [539, 330] width 10 height 10
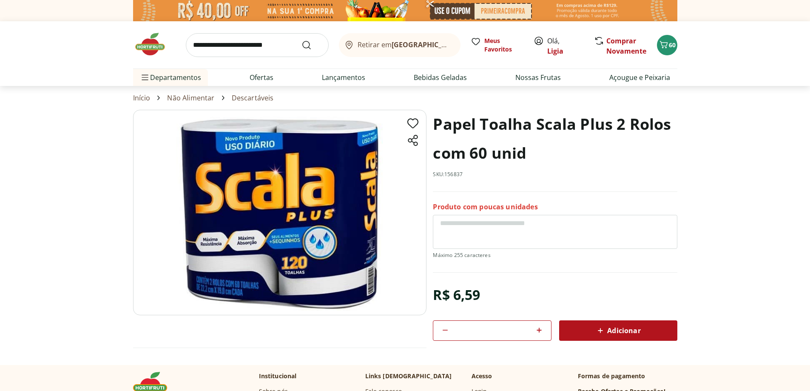
click at [539, 327] on icon at bounding box center [539, 330] width 10 height 10
click at [453, 329] on div "*" at bounding box center [492, 330] width 118 height 20
click at [447, 330] on icon at bounding box center [445, 330] width 5 height 1
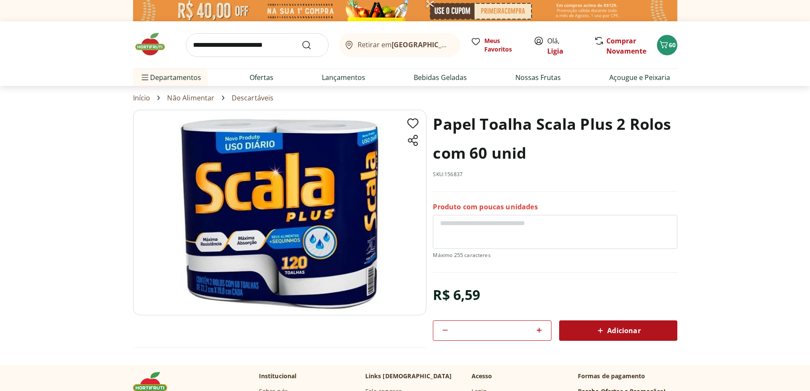
click at [450, 333] on icon at bounding box center [445, 330] width 10 height 10
click at [447, 330] on icon at bounding box center [445, 330] width 5 height 1
type input "*"
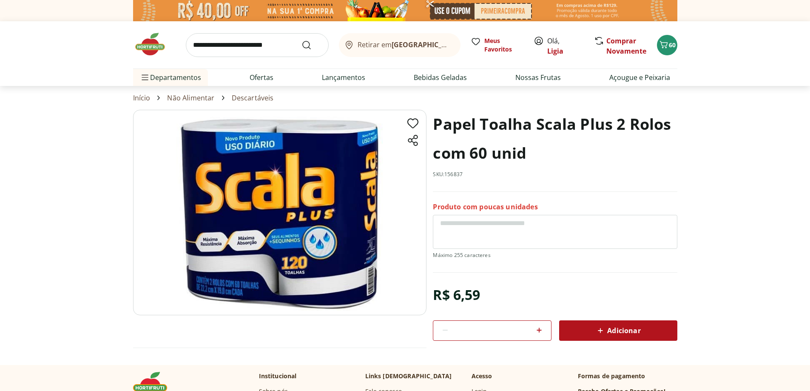
click at [589, 334] on div "Adicionar" at bounding box center [618, 330] width 105 height 15
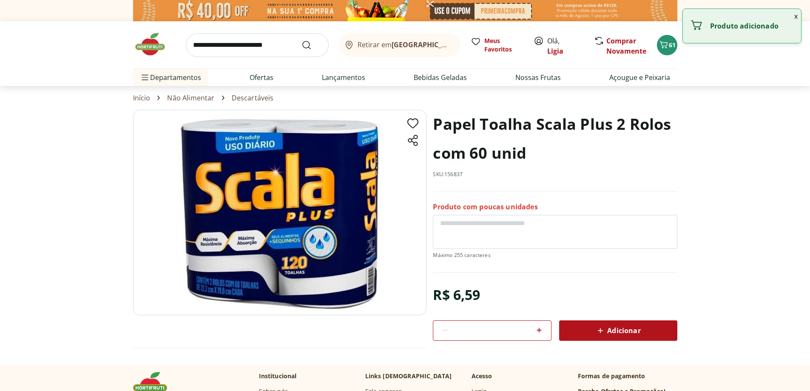
click at [602, 330] on icon at bounding box center [600, 330] width 5 height 5
click at [608, 329] on span "Adicionar" at bounding box center [617, 330] width 45 height 10
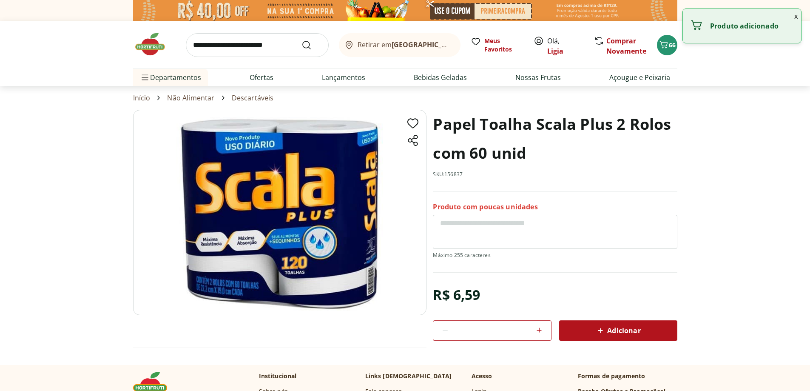
click at [608, 329] on span "Adicionar" at bounding box center [617, 330] width 45 height 10
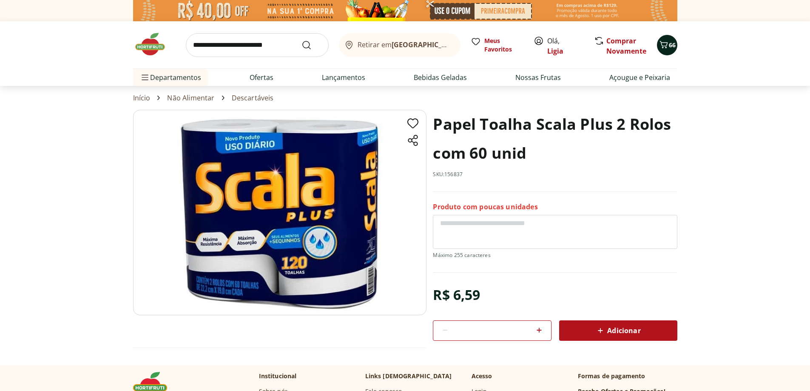
click at [665, 43] on icon "Carrinho" at bounding box center [663, 44] width 8 height 7
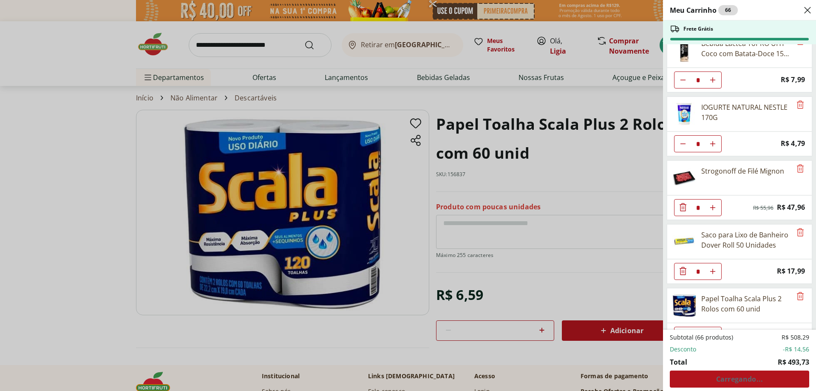
scroll to position [1057, 0]
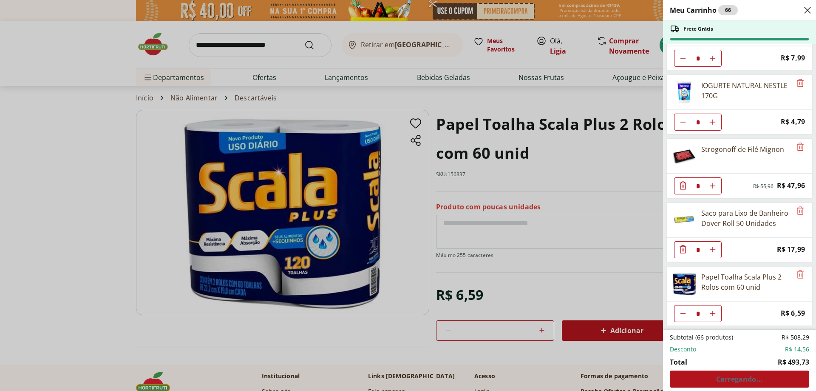
type input "*"
click at [606, 283] on div "Meu Carrinho 66 Frete Grátis Leite Uht Integral Leitíssimo 1 Litro * Price: R$ …" at bounding box center [408, 195] width 816 height 391
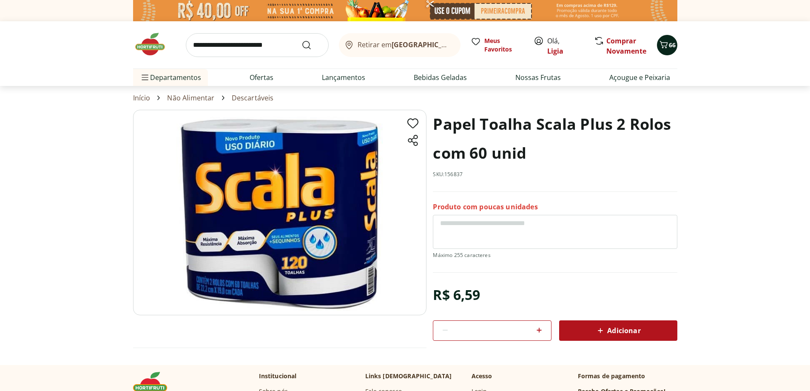
click at [667, 47] on icon "Carrinho" at bounding box center [664, 45] width 10 height 10
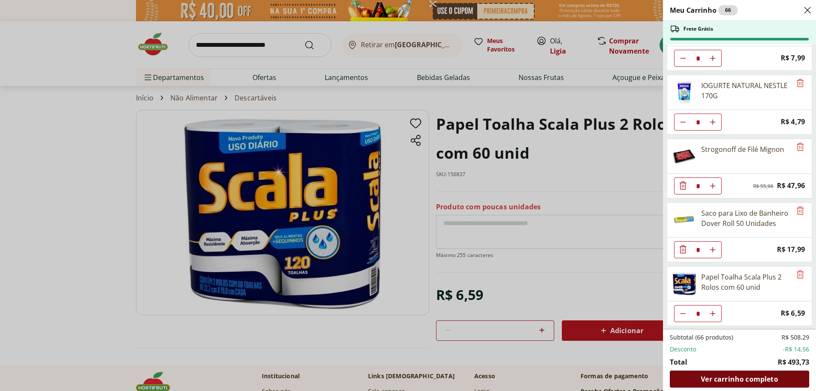
click at [718, 375] on span "Ver carrinho completo" at bounding box center [739, 378] width 77 height 7
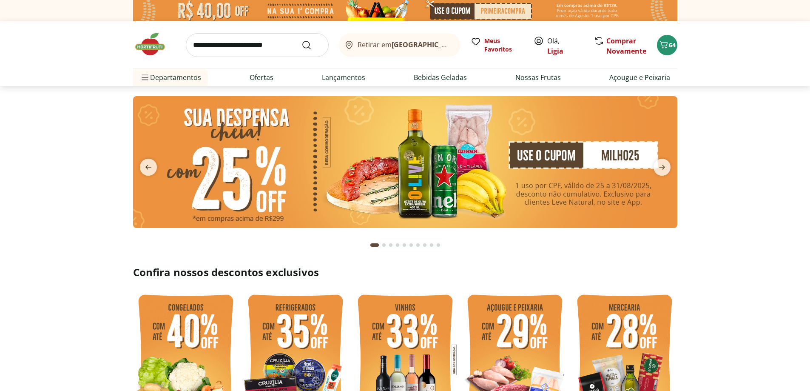
click at [242, 49] on input "search" at bounding box center [257, 45] width 143 height 24
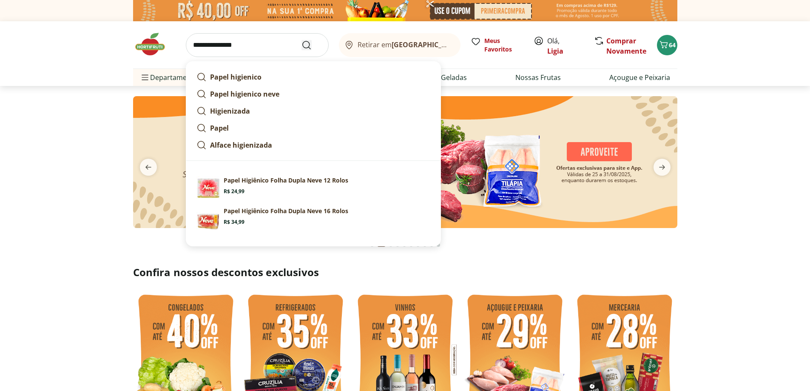
type input "**********"
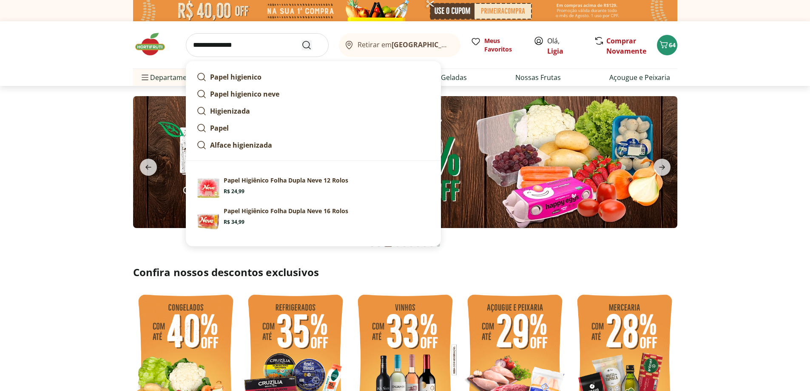
click at [308, 46] on icon "Submit Search" at bounding box center [306, 45] width 10 height 10
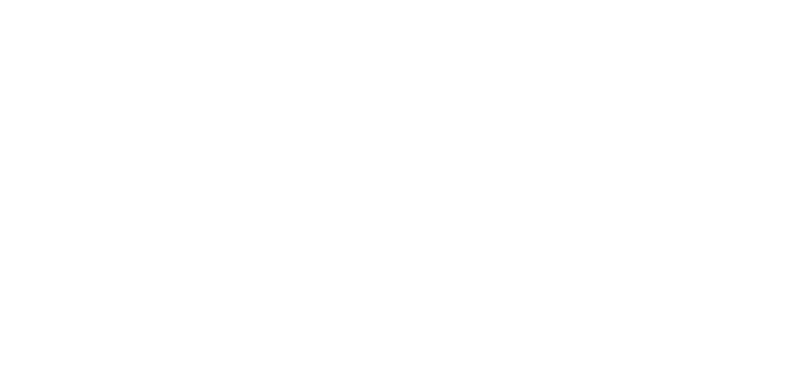
select select "**********"
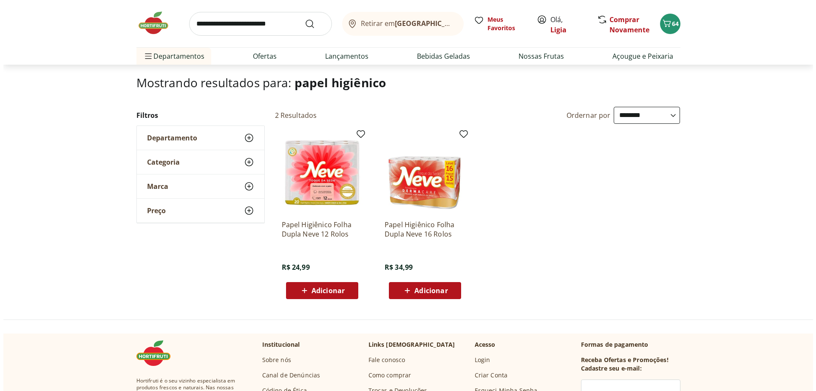
scroll to position [43, 0]
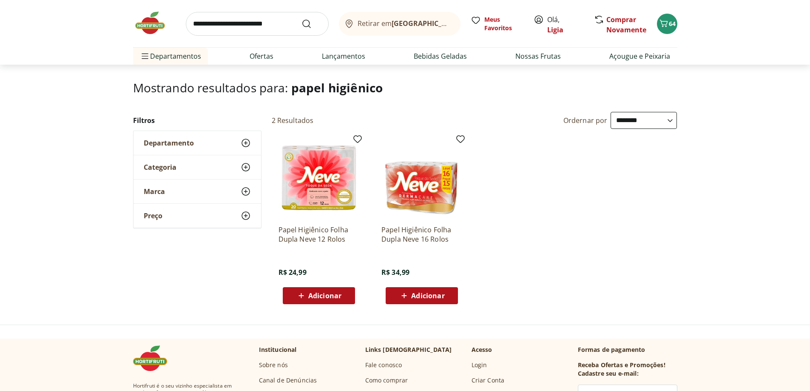
click at [415, 296] on span "Adicionar" at bounding box center [427, 295] width 33 height 7
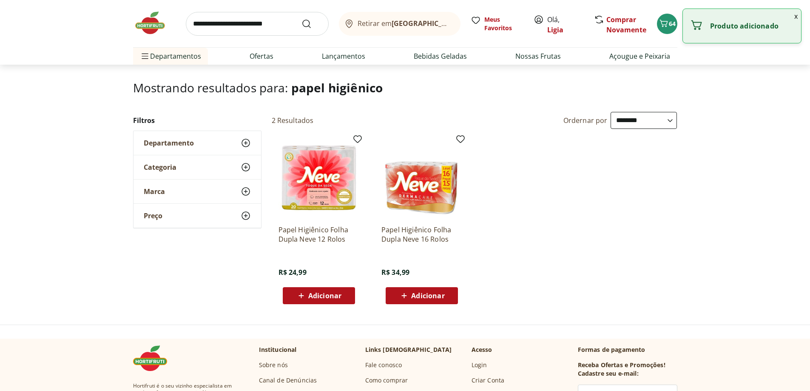
click at [419, 298] on span "Adicionar" at bounding box center [427, 295] width 33 height 7
click at [446, 290] on icon at bounding box center [445, 295] width 11 height 10
click at [446, 295] on icon at bounding box center [445, 295] width 5 height 5
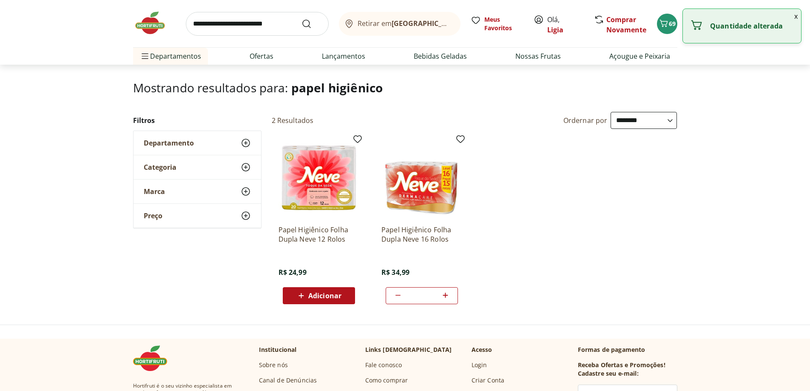
click at [446, 295] on icon at bounding box center [445, 295] width 5 height 5
type input "*"
click at [662, 28] on icon "Carrinho" at bounding box center [664, 23] width 10 height 10
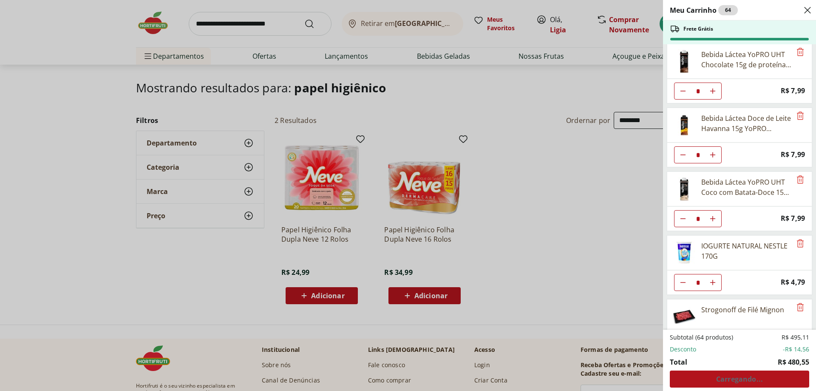
scroll to position [1057, 0]
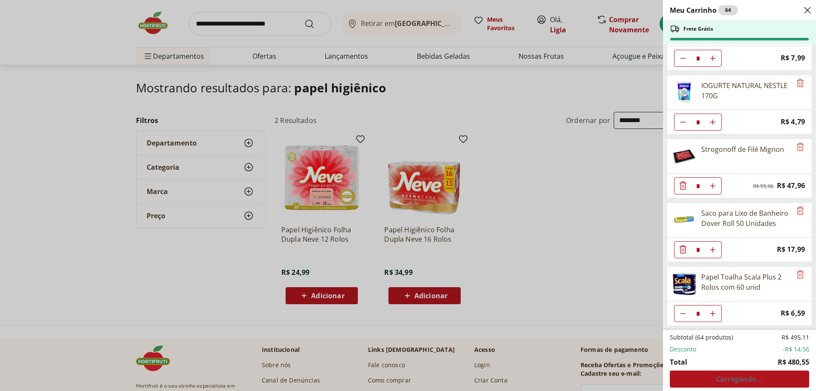
click at [596, 241] on div "Meu Carrinho 64 Frete Grátis Leite Uht Integral Leitíssimo 1 Litro * Price: R$ …" at bounding box center [408, 195] width 816 height 391
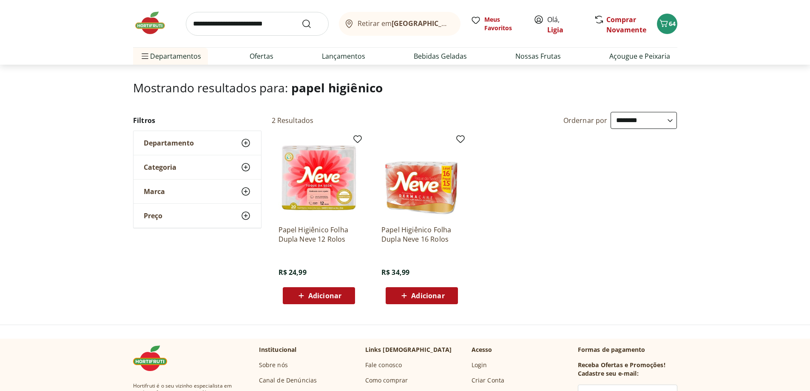
click at [431, 296] on span "Adicionar" at bounding box center [427, 295] width 33 height 7
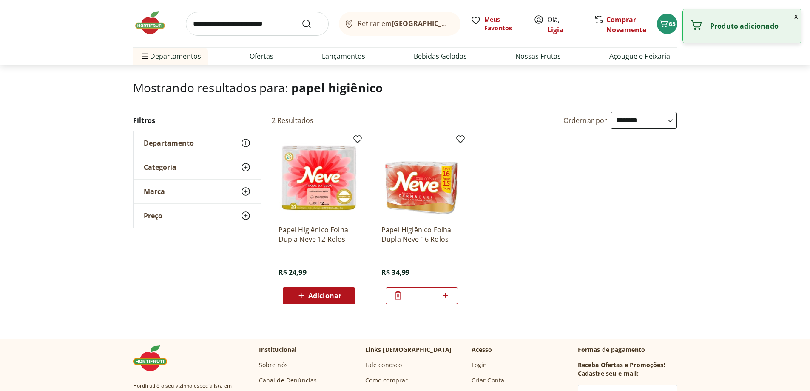
click at [445, 294] on icon at bounding box center [445, 295] width 11 height 10
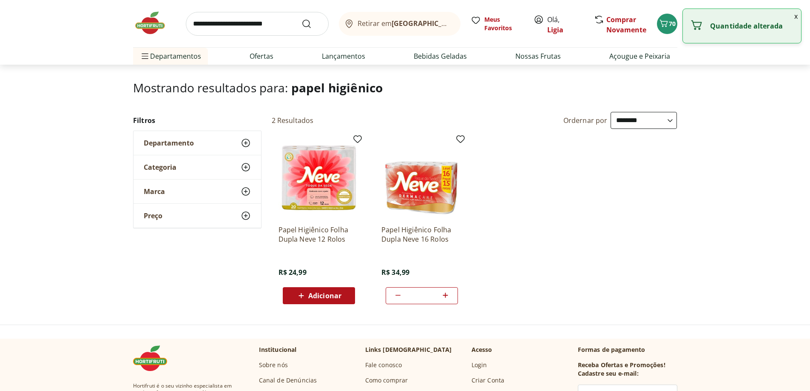
click at [445, 294] on icon at bounding box center [445, 295] width 11 height 10
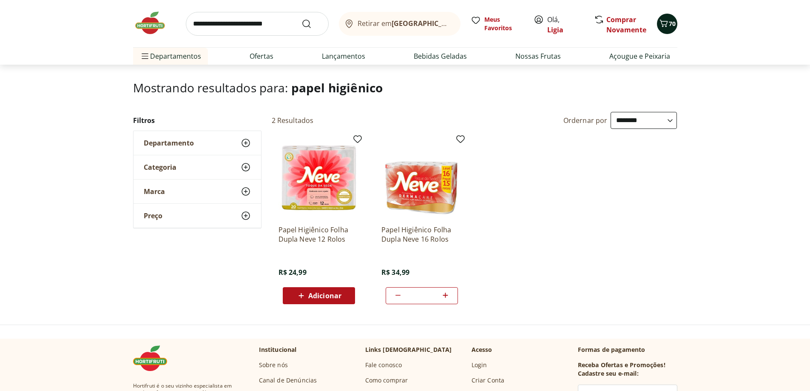
click at [665, 27] on icon "Carrinho" at bounding box center [664, 23] width 10 height 10
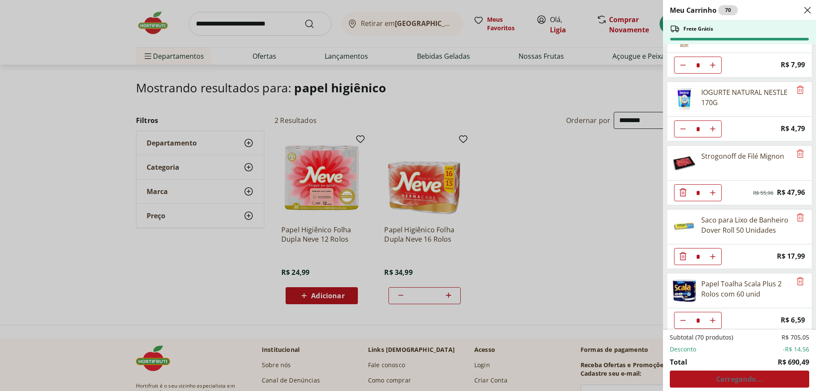
scroll to position [1121, 0]
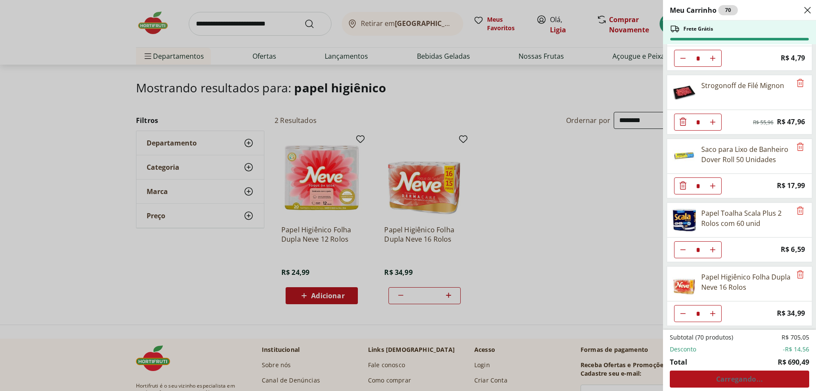
type input "*"
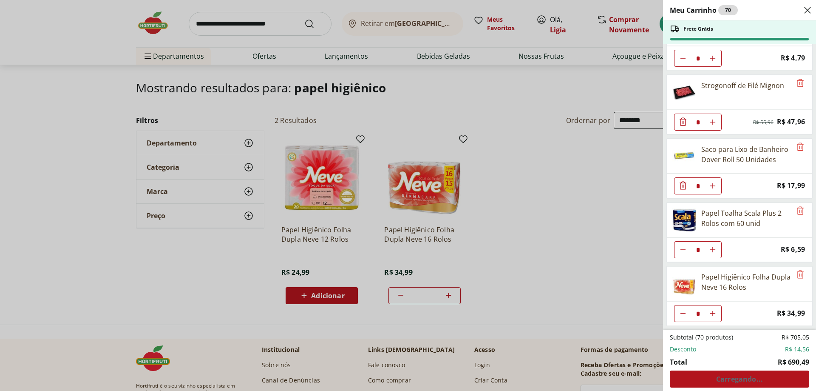
click at [566, 276] on div "Meu Carrinho 70 Frete Grátis Leite Uht Integral Leitíssimo 1 Litro * Price: R$ …" at bounding box center [408, 195] width 816 height 391
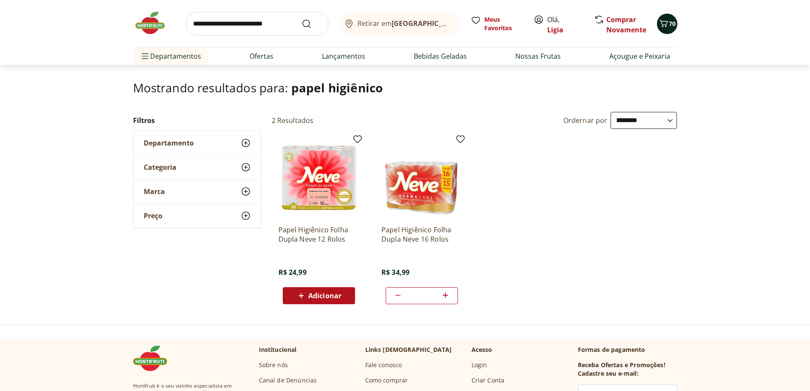
click at [674, 22] on span "70" at bounding box center [672, 24] width 7 height 8
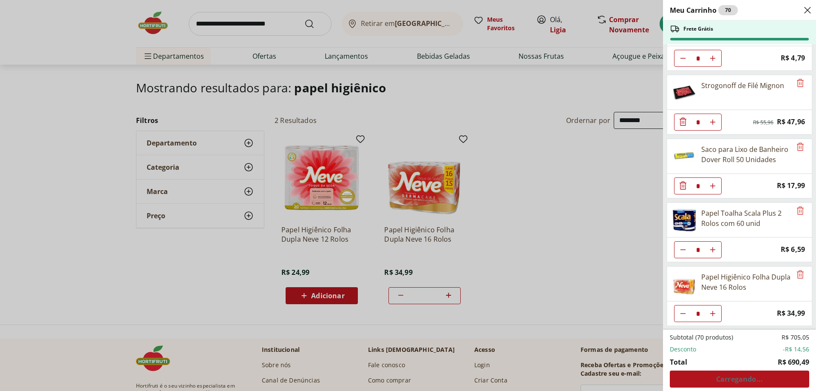
click at [616, 258] on div "Meu Carrinho 70 Frete Grátis Leite Uht Integral Leitíssimo 1 Litro * Price: R$ …" at bounding box center [408, 195] width 816 height 391
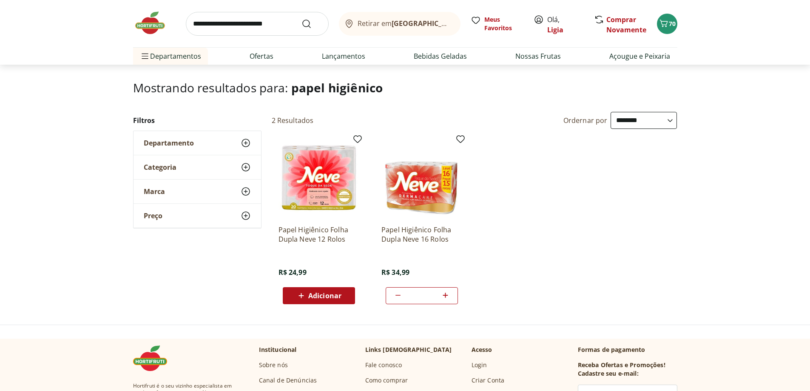
click at [152, 30] on img at bounding box center [154, 23] width 43 height 26
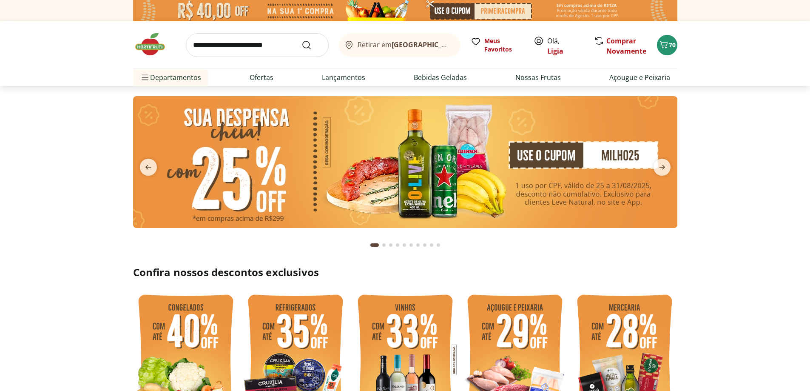
click at [677, 41] on div "Retirar em Rio de Janeiro/RJ Meus Favoritos Olá, Ligia Comprar Novamente 70" at bounding box center [405, 44] width 544 height 47
click at [671, 44] on span "70" at bounding box center [672, 45] width 7 height 8
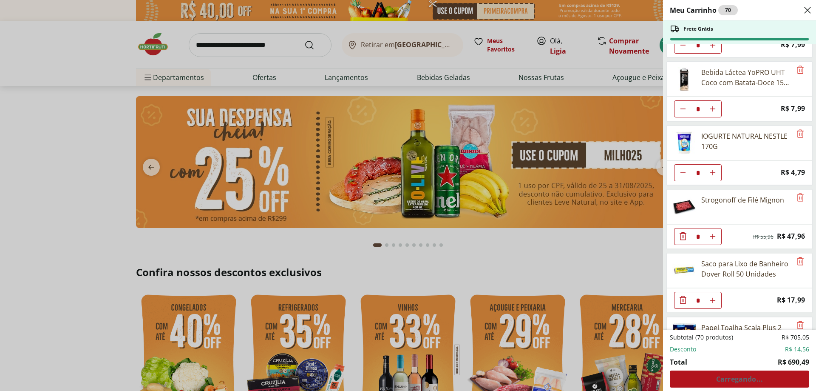
scroll to position [1121, 0]
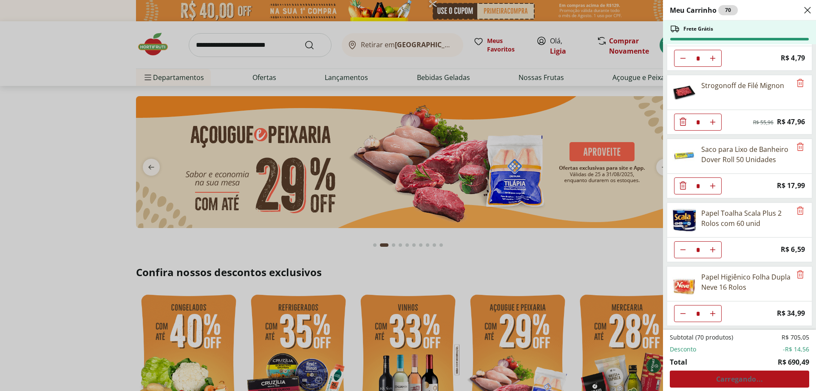
type input "*"
click at [568, 254] on div "Meu Carrinho 70 Frete Grátis Leite Uht Integral Leitíssimo 1 Litro * Price: R$ …" at bounding box center [408, 195] width 816 height 391
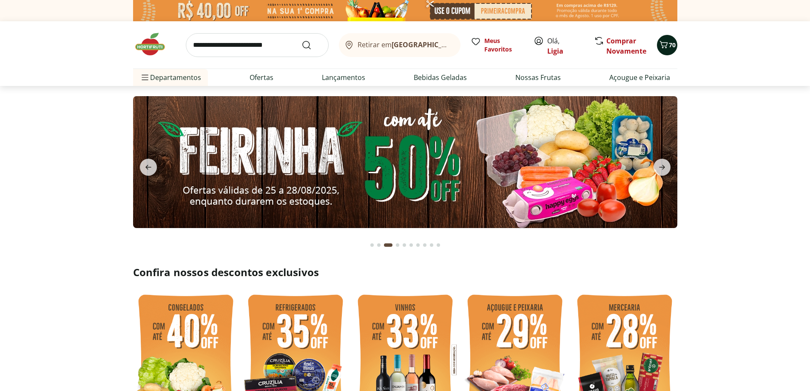
click at [669, 51] on div "70" at bounding box center [667, 45] width 7 height 14
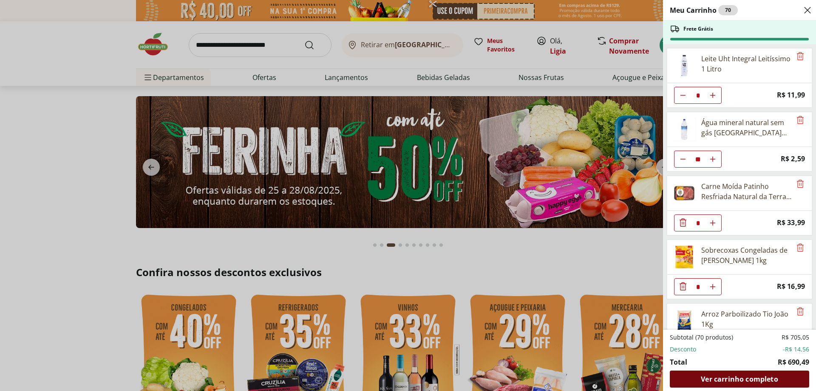
click at [738, 375] on span "Ver carrinho completo" at bounding box center [739, 378] width 77 height 7
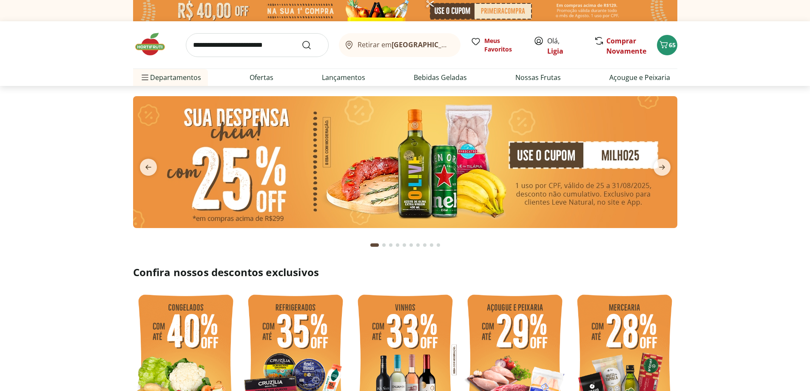
click at [258, 47] on input "search" at bounding box center [257, 45] width 143 height 24
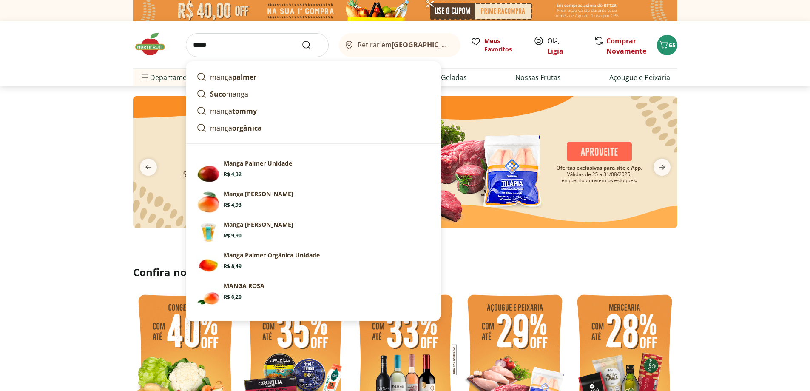
type input "*****"
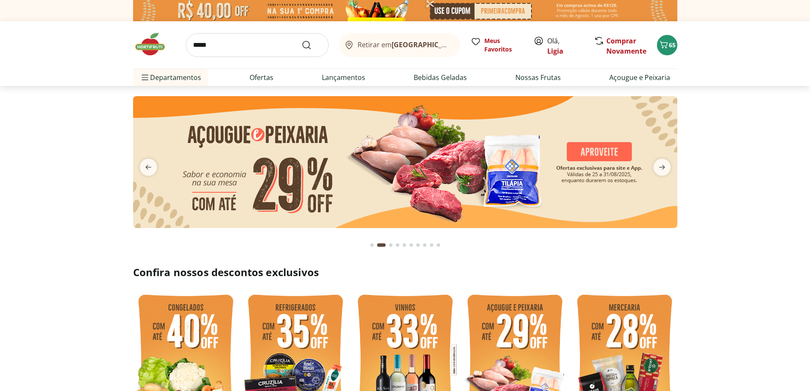
click at [739, 188] on section at bounding box center [405, 170] width 810 height 169
click at [665, 43] on icon "Carrinho" at bounding box center [664, 45] width 10 height 10
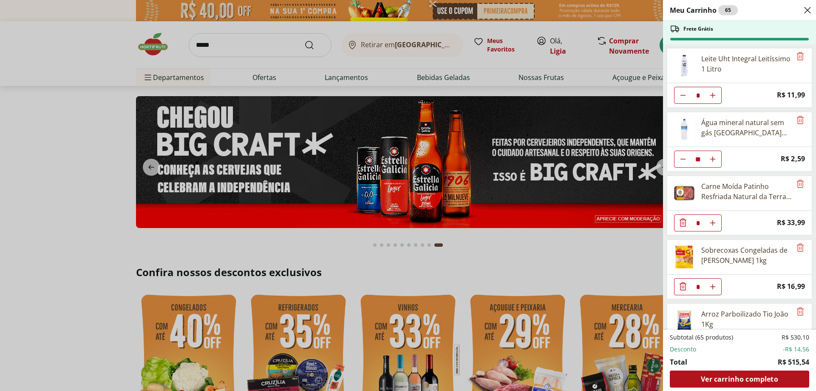
click at [148, 165] on div "Meu Carrinho 65 Frete Grátis Leite Uht Integral Leitíssimo 1 Litro * Price: R$ …" at bounding box center [408, 195] width 816 height 391
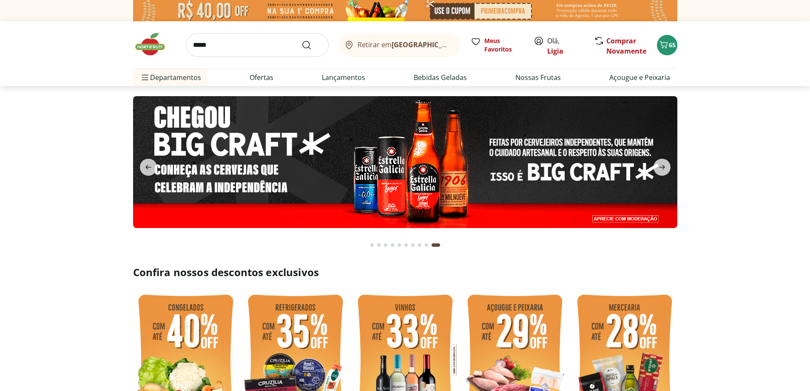
click at [148, 165] on icon "previous" at bounding box center [148, 167] width 10 height 10
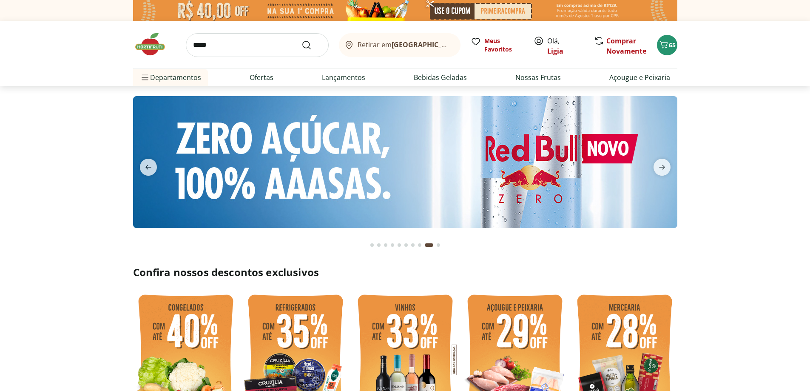
click at [148, 165] on icon "previous" at bounding box center [148, 167] width 10 height 10
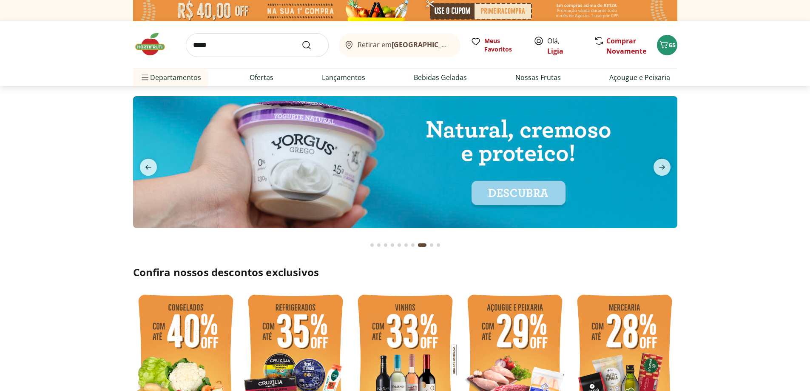
click at [148, 165] on icon "previous" at bounding box center [148, 167] width 10 height 10
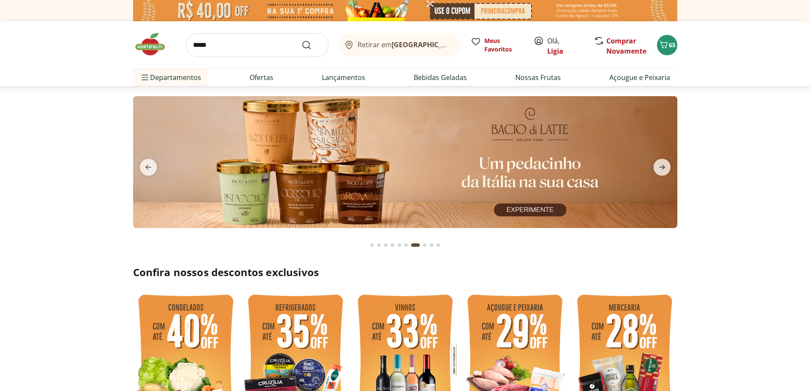
click at [148, 165] on icon "previous" at bounding box center [148, 167] width 10 height 10
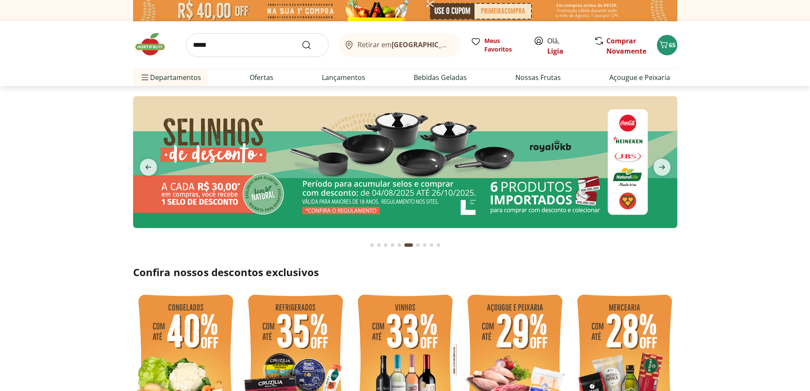
click at [148, 165] on icon "previous" at bounding box center [148, 167] width 10 height 10
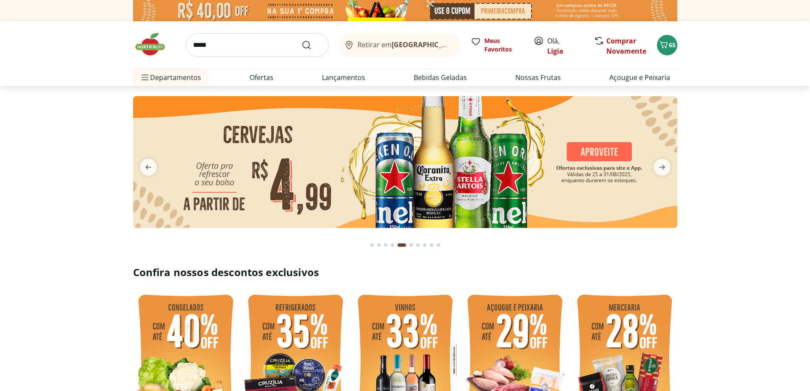
click at [148, 165] on icon "previous" at bounding box center [148, 167] width 10 height 10
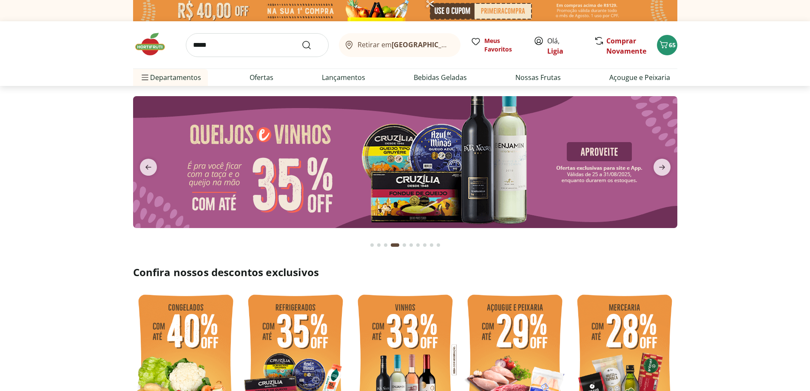
click at [148, 165] on icon "previous" at bounding box center [148, 167] width 10 height 10
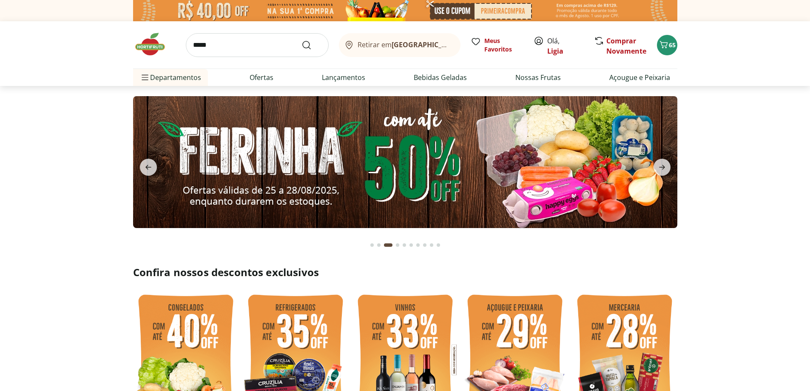
click at [148, 165] on icon "previous" at bounding box center [148, 167] width 10 height 10
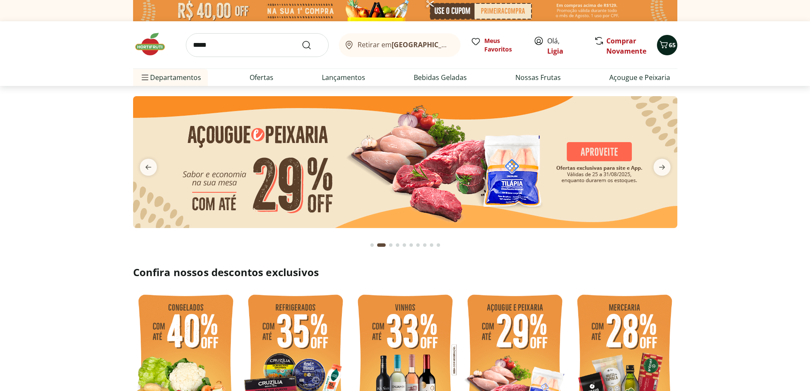
click at [676, 45] on button "65" at bounding box center [667, 45] width 20 height 20
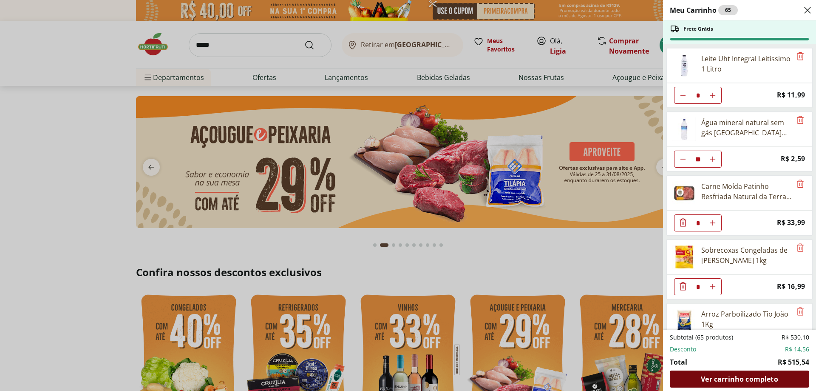
click at [720, 377] on span "Ver carrinho completo" at bounding box center [739, 378] width 77 height 7
